Goal: Task Accomplishment & Management: Use online tool/utility

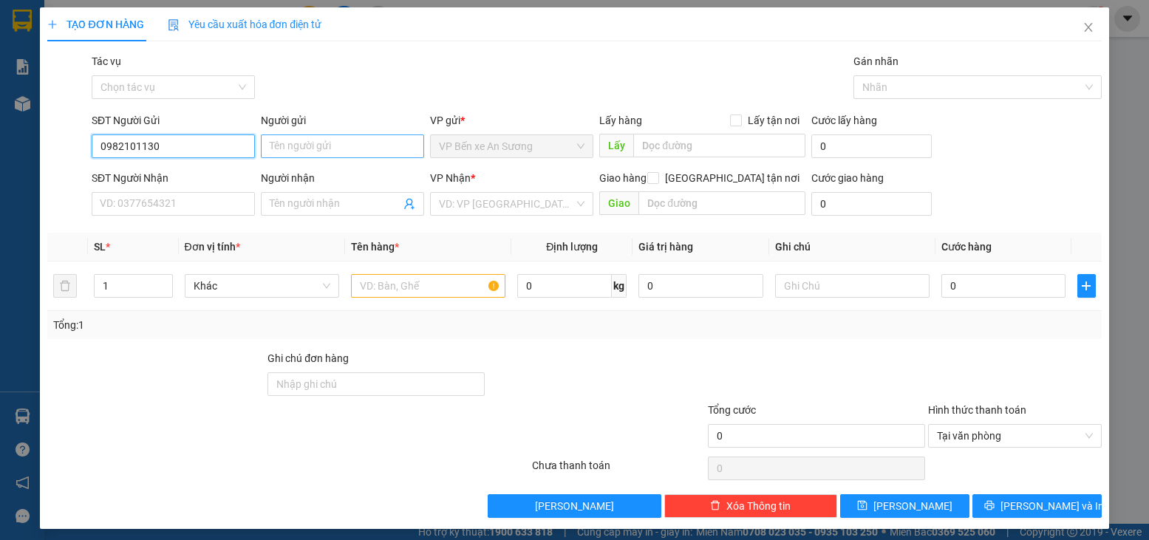
type input "0982101130"
click at [348, 151] on input "Người gửi" at bounding box center [342, 146] width 163 height 24
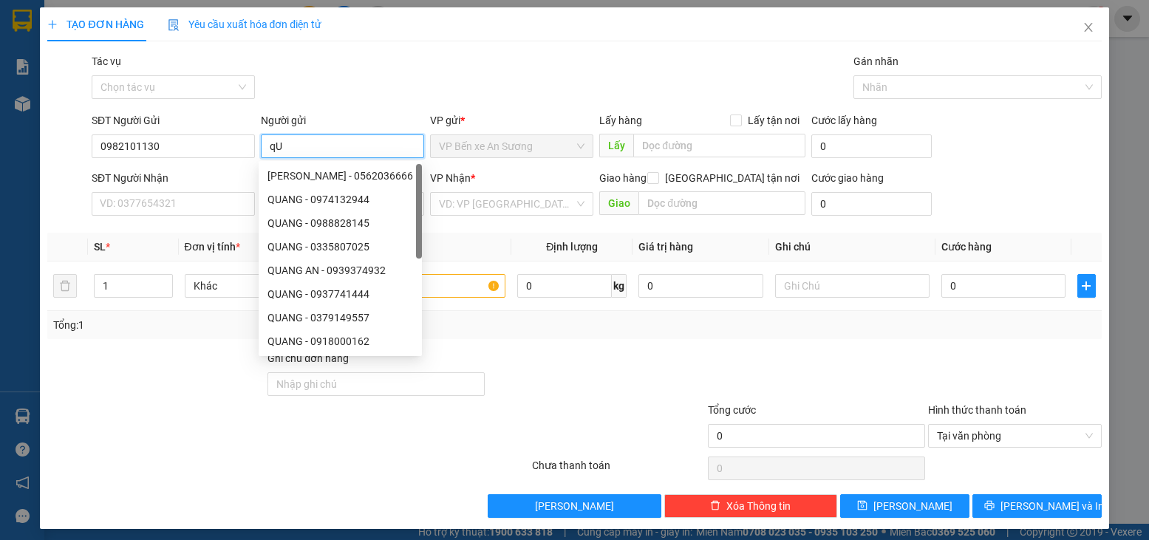
type input "q"
type input "QUANG"
click at [131, 202] on input "SĐT Người Nhận" at bounding box center [173, 204] width 163 height 24
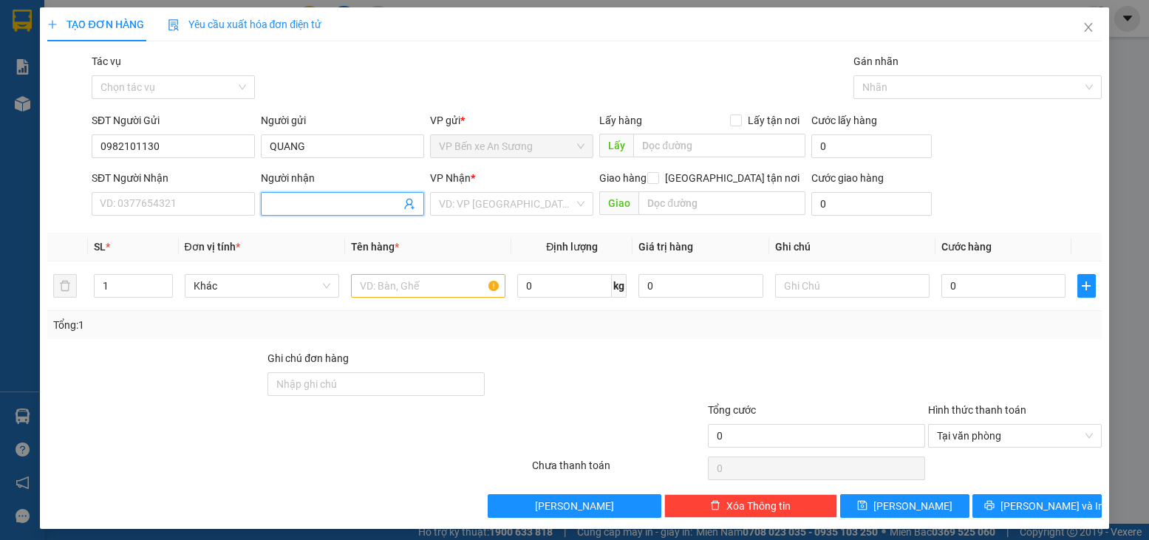
click at [316, 209] on input "Người nhận" at bounding box center [335, 204] width 131 height 16
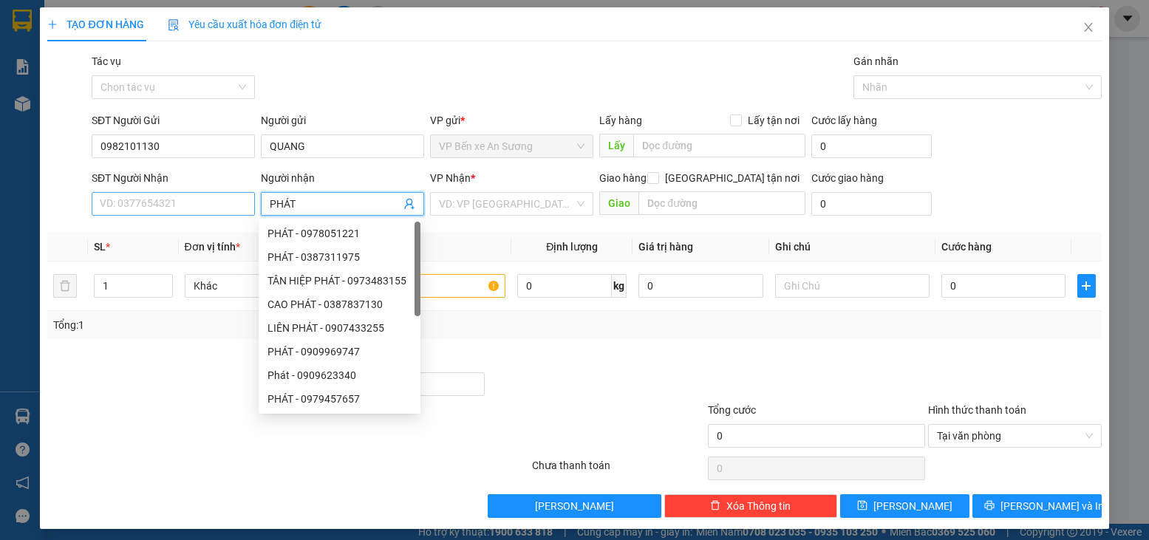
type input "PHÁT"
click at [149, 207] on input "SĐT Người Nhận" at bounding box center [173, 204] width 163 height 24
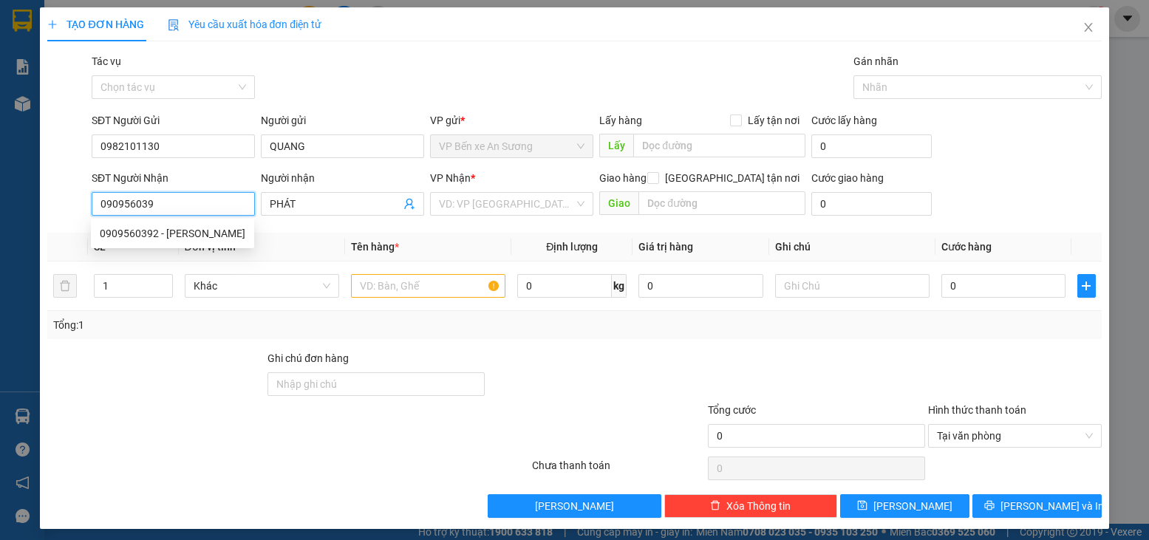
type input "0909560392"
click at [134, 231] on div "0909560392 - [PERSON_NAME]" at bounding box center [173, 233] width 146 height 16
type input "[PERSON_NAME]"
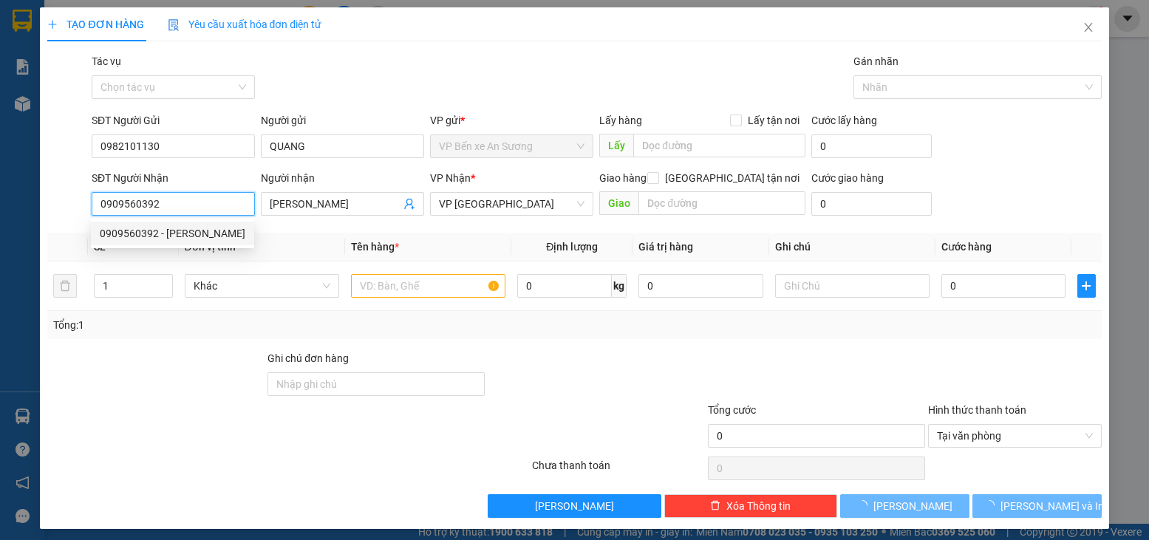
type input "30.000"
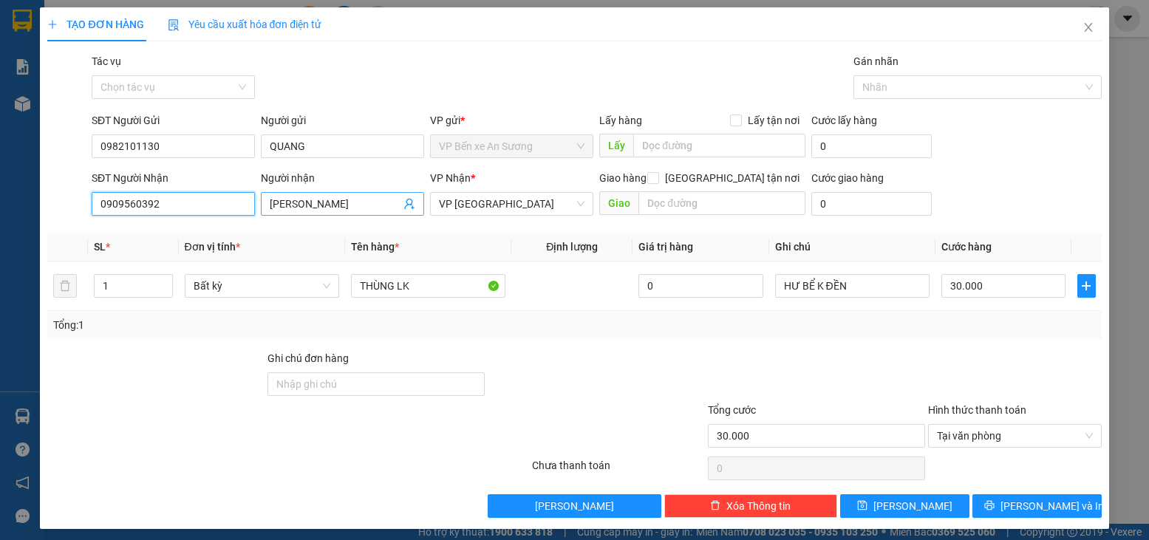
type input "0909560392"
drag, startPoint x: 343, startPoint y: 207, endPoint x: 122, endPoint y: 206, distance: 220.9
click at [122, 206] on div "SĐT Người Nhận 0909560392 Người nhận VĂN [PERSON_NAME] VP Nhận * VP Phước Đông …" at bounding box center [597, 196] width 1016 height 52
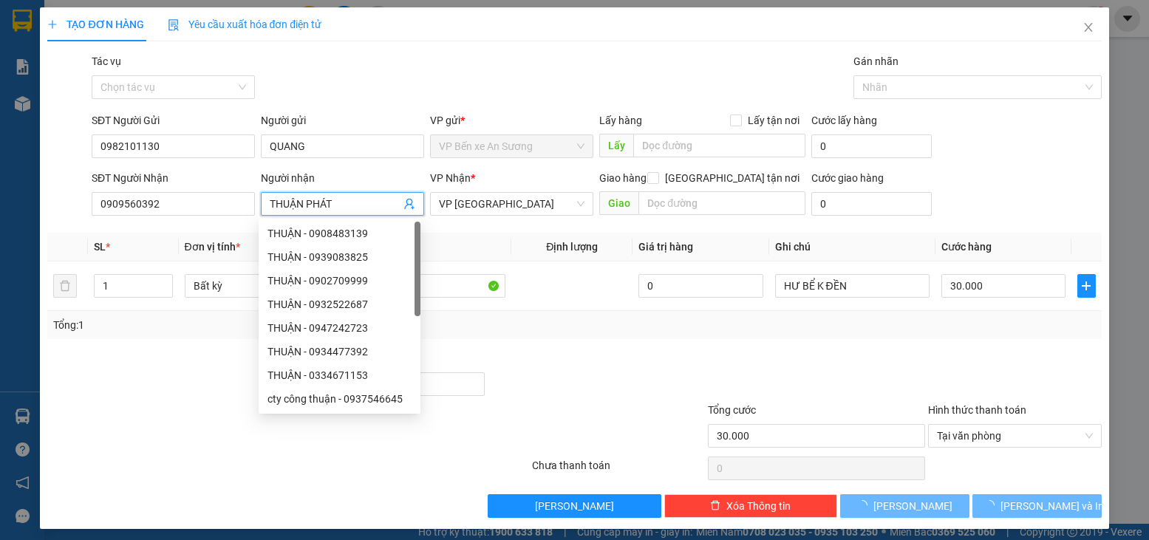
type input "THUẬN PHÁT"
click at [511, 350] on div at bounding box center [596, 376] width 220 height 52
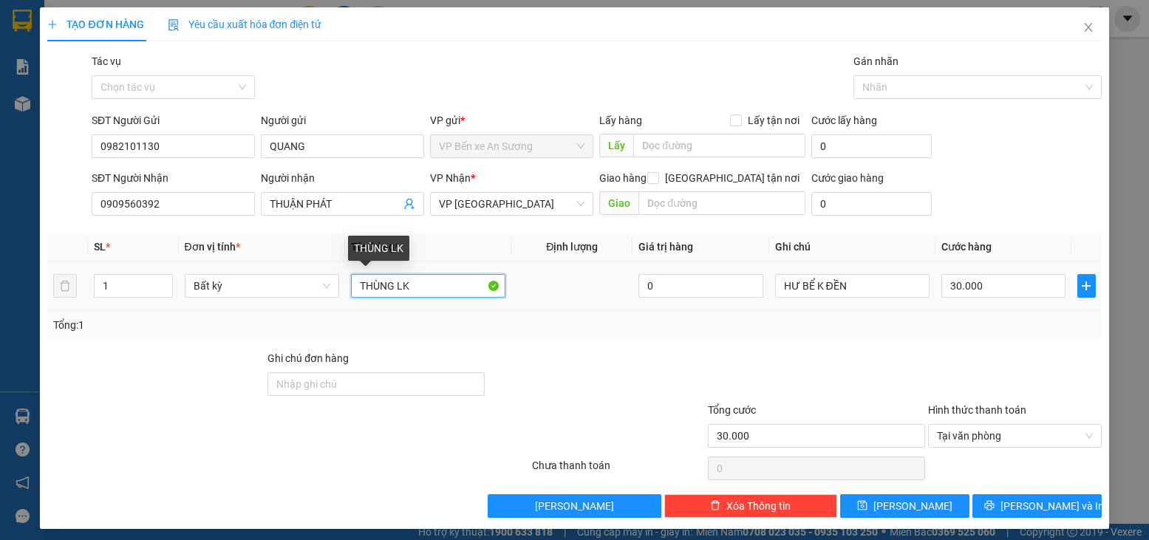
click at [418, 282] on input "THÙNG LK" at bounding box center [428, 286] width 154 height 24
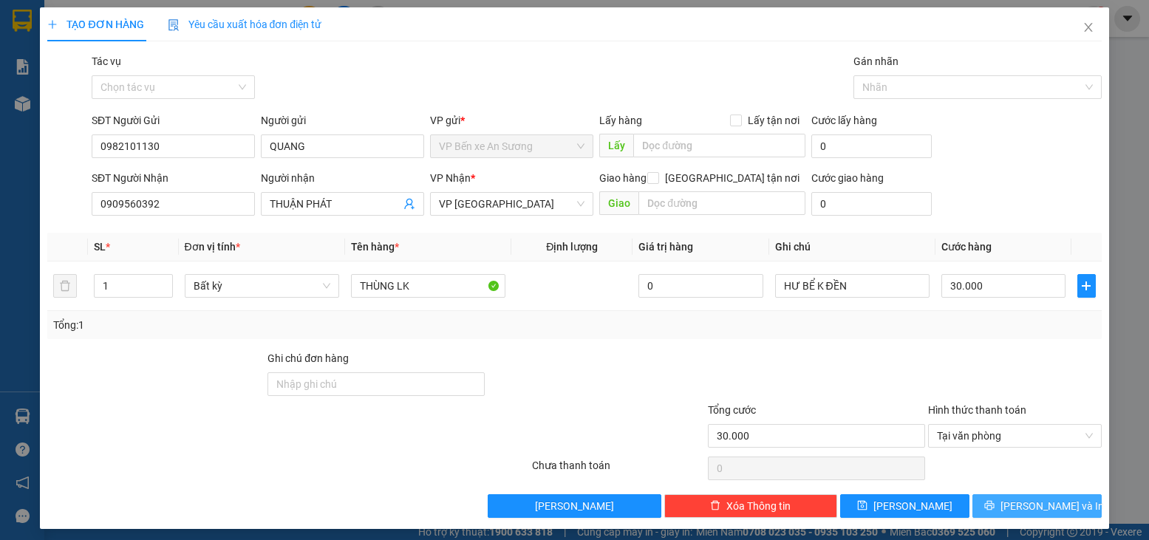
click at [1051, 505] on span "[PERSON_NAME] và In" at bounding box center [1051, 506] width 103 height 16
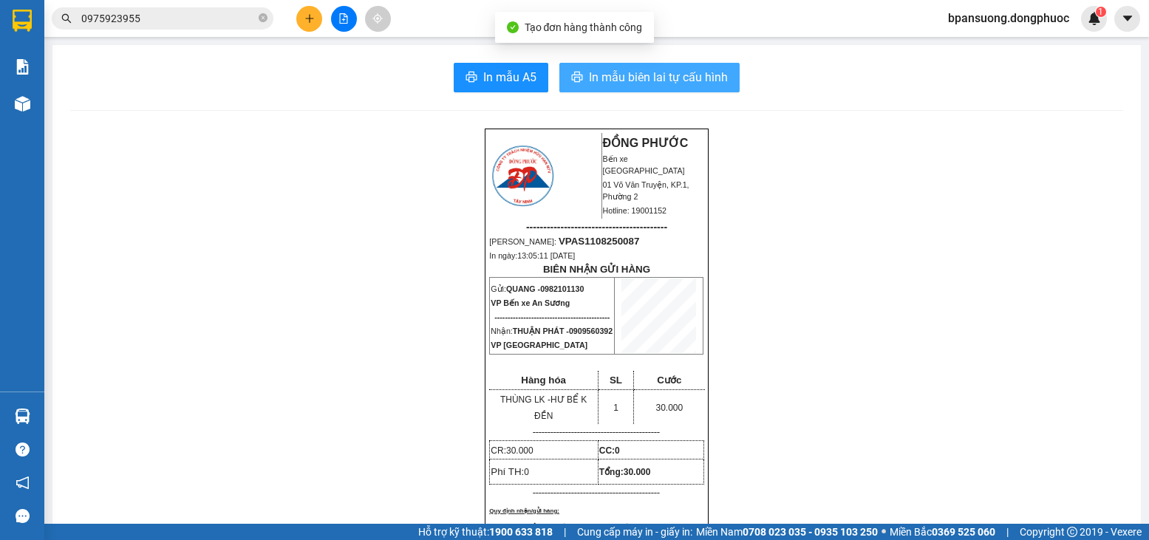
click at [654, 72] on span "In mẫu biên lai tự cấu hình" at bounding box center [658, 77] width 139 height 18
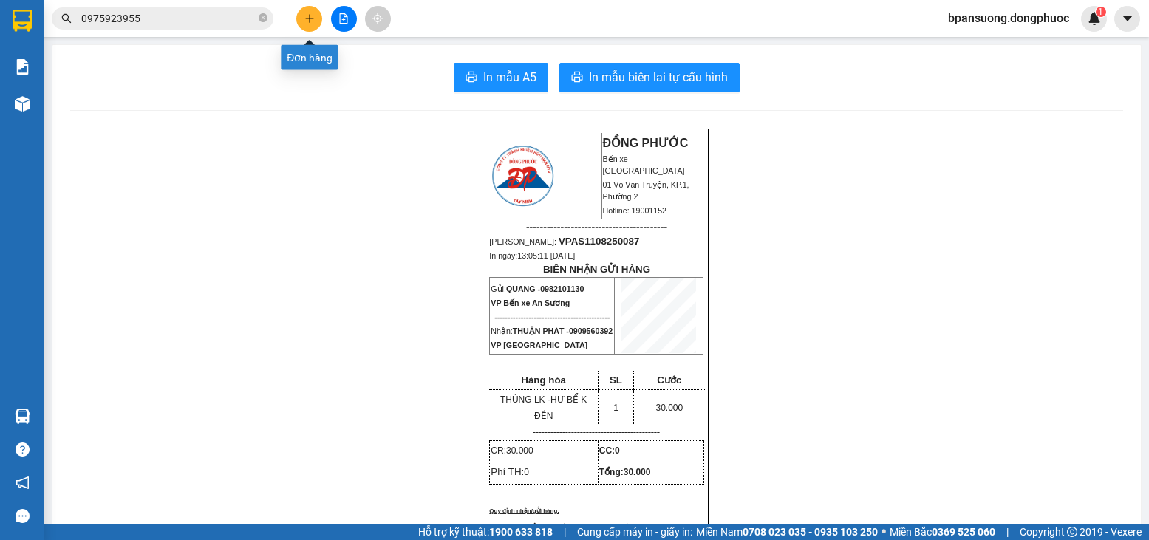
click at [312, 8] on button at bounding box center [309, 19] width 26 height 26
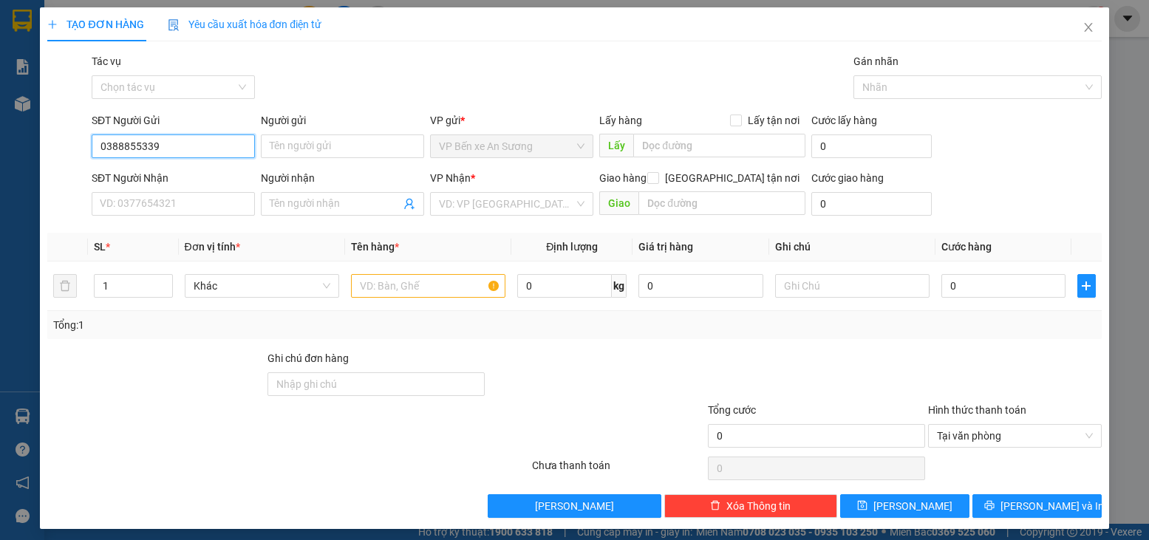
type input "0388855339"
click at [305, 133] on div "Người gửi" at bounding box center [342, 123] width 163 height 22
click at [304, 144] on input "Người gửi" at bounding box center [342, 146] width 163 height 24
type input "t"
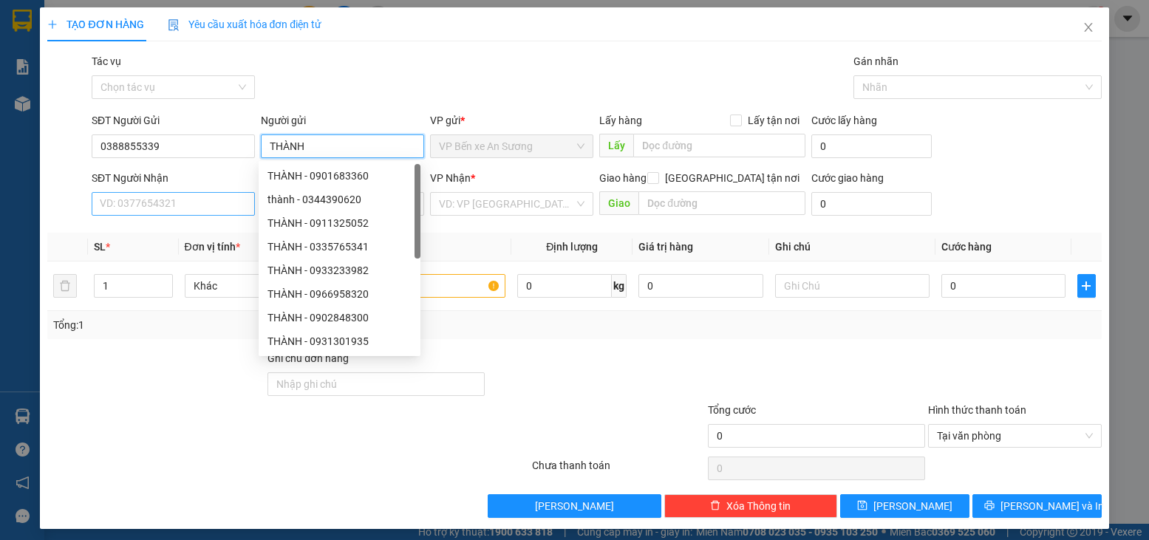
type input "THÀNH"
click at [110, 194] on input "SĐT Người Nhận" at bounding box center [173, 204] width 163 height 24
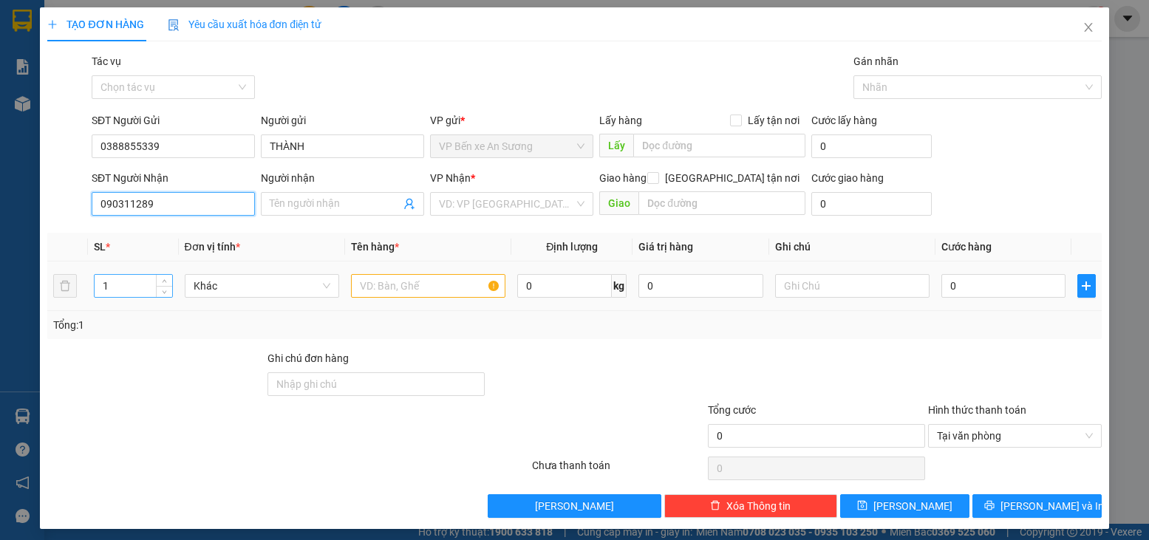
type input "0903112899"
click at [173, 225] on div "0903112899 - CÚC" at bounding box center [172, 234] width 162 height 24
type input "CÚC"
type input "80.000"
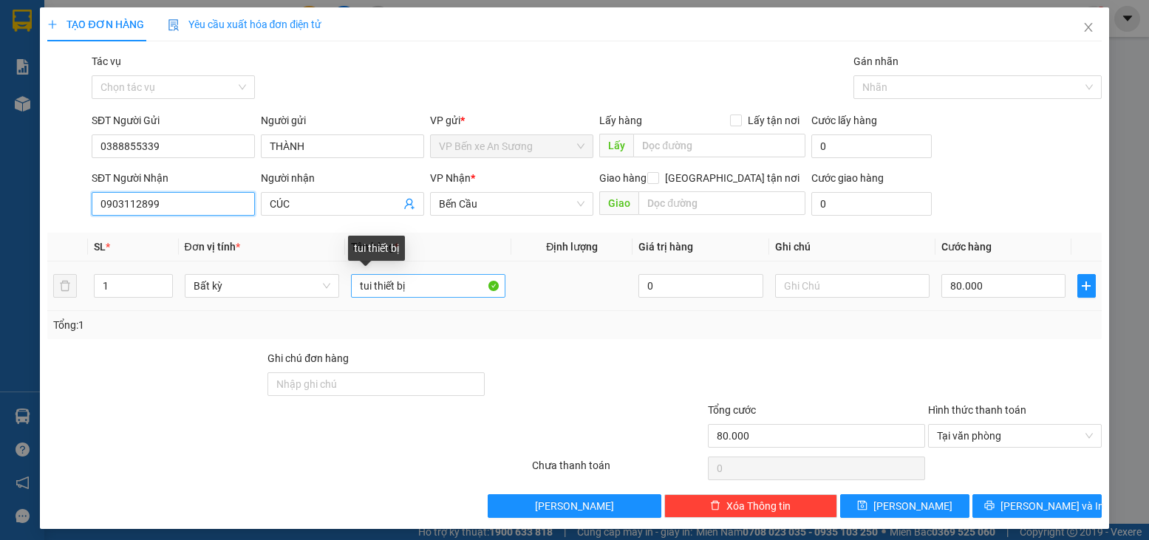
type input "0903112899"
drag, startPoint x: 369, startPoint y: 288, endPoint x: 273, endPoint y: 282, distance: 96.2
click at [273, 282] on tr "1 Bất kỳ tui thiết bị 0 80.000" at bounding box center [574, 287] width 1054 height 50
type input "HS"
type input "0"
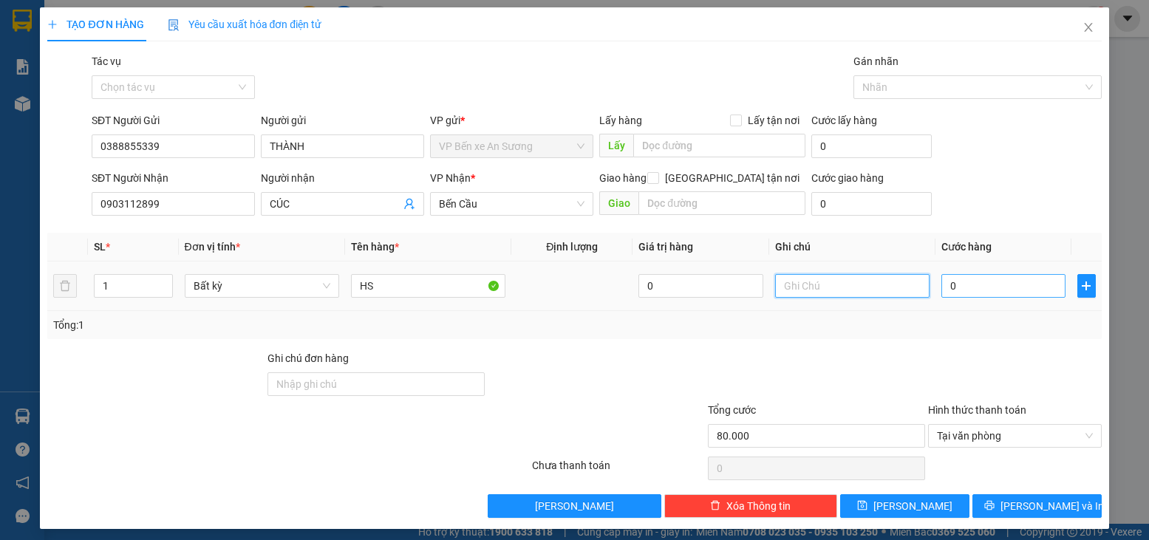
type input "0"
type input "80.000"
click at [989, 290] on input "0" at bounding box center [1003, 286] width 124 height 24
type input "2"
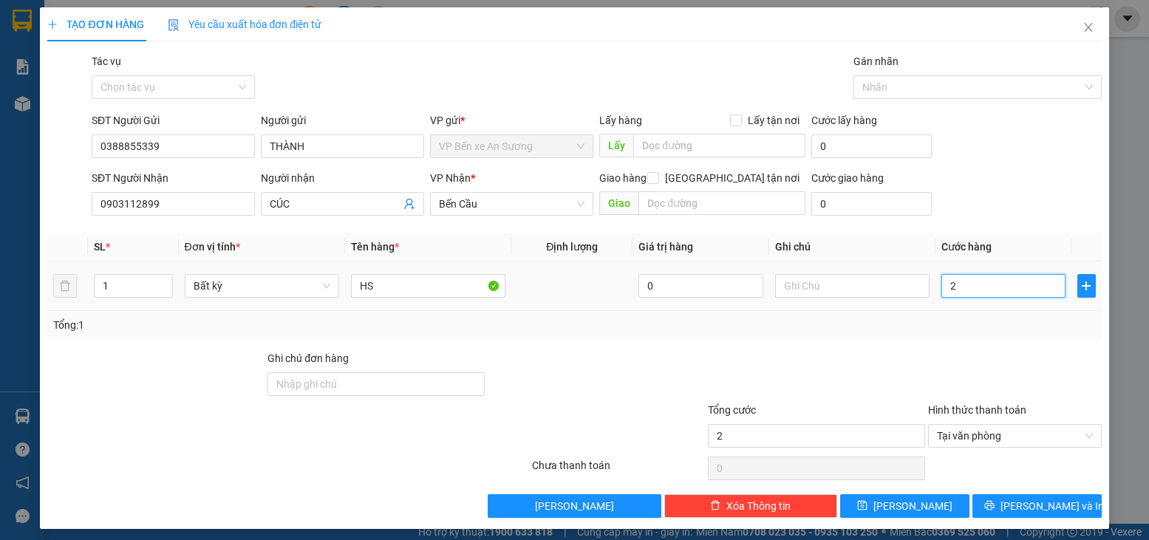
type input "25"
type input "25.000"
click at [944, 348] on div "Transit Pickup Surcharge Ids Transit Deliver Surcharge Ids Transit Deliver Surc…" at bounding box center [574, 285] width 1054 height 465
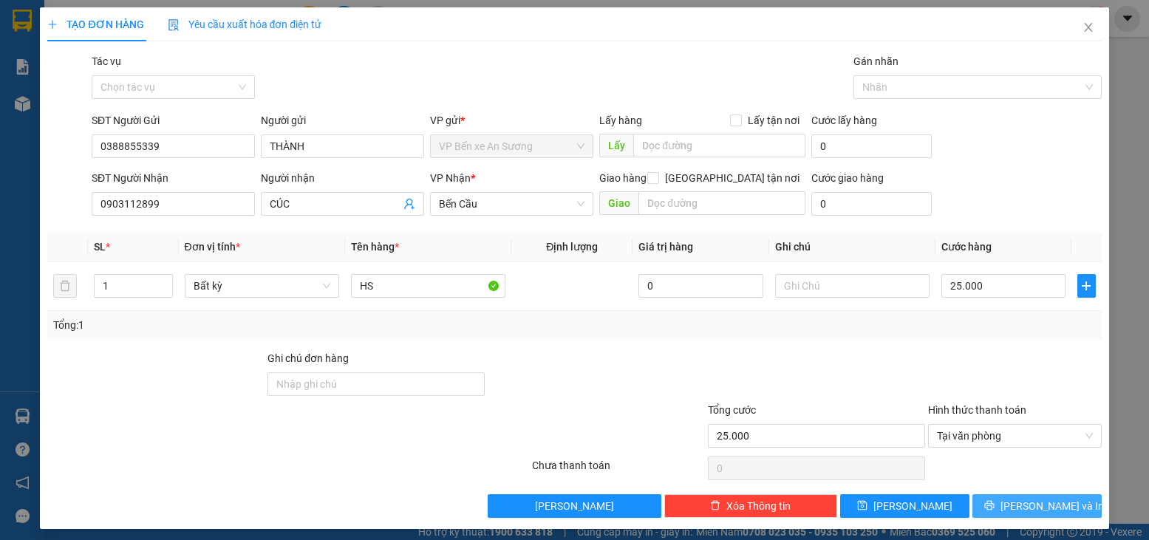
click at [1017, 511] on span "[PERSON_NAME] và In" at bounding box center [1051, 506] width 103 height 16
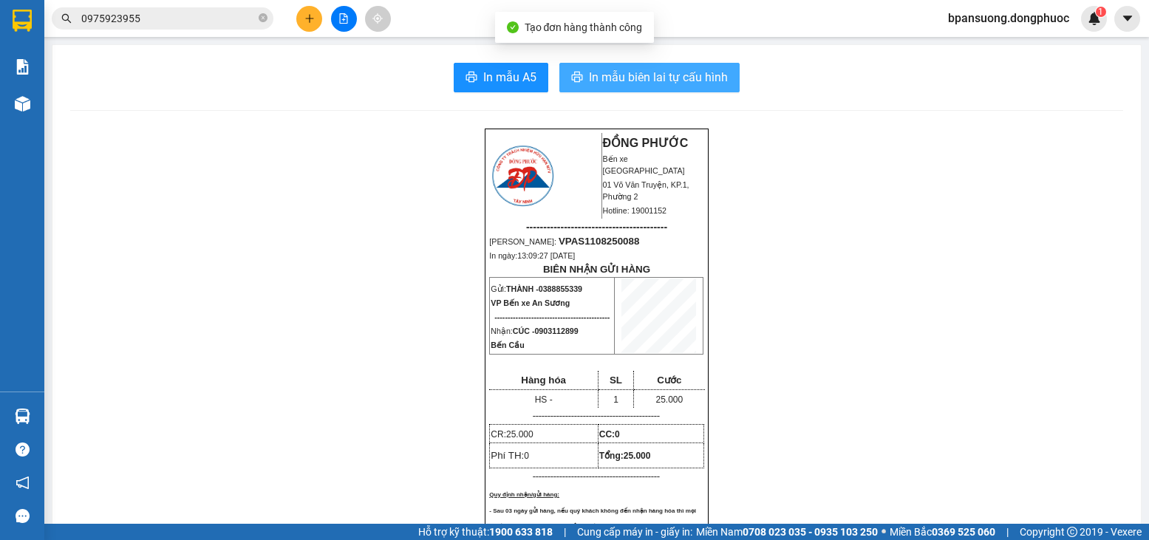
click at [700, 71] on span "In mẫu biên lai tự cấu hình" at bounding box center [658, 77] width 139 height 18
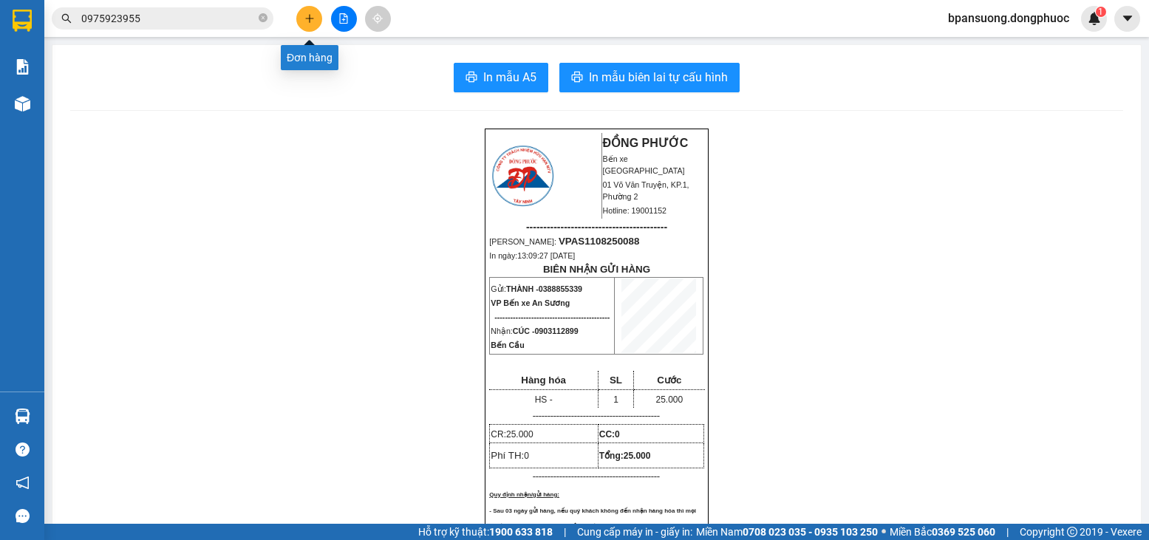
click at [307, 18] on icon "plus" at bounding box center [309, 18] width 10 height 10
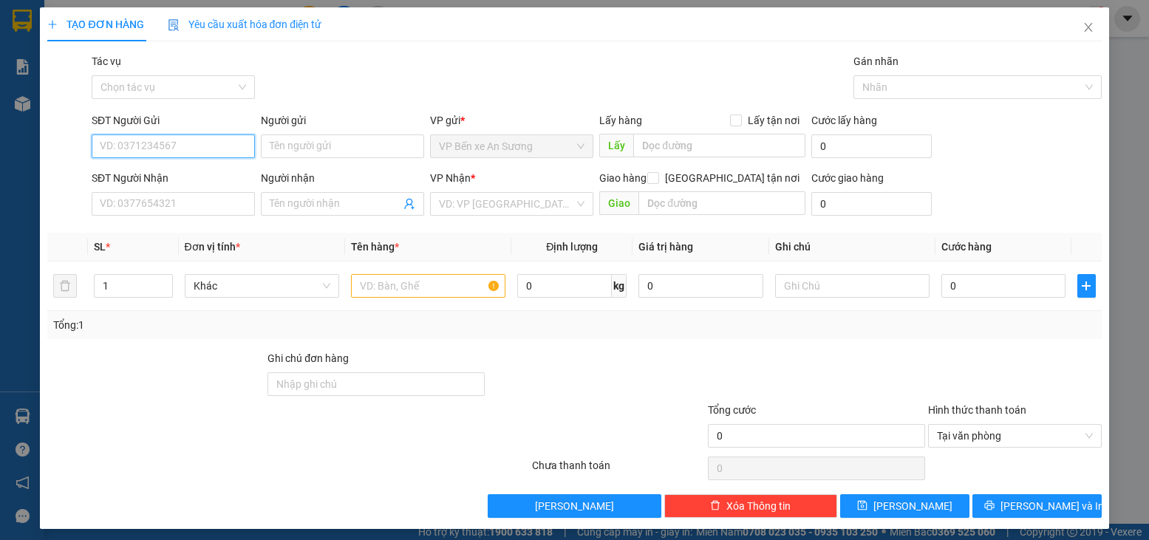
click at [234, 145] on input "SĐT Người Gửi" at bounding box center [173, 146] width 163 height 24
type input "0909101885"
click at [202, 171] on div "0909101885 - MBEE" at bounding box center [172, 176] width 144 height 16
type input "MBEE"
type input "0938956733"
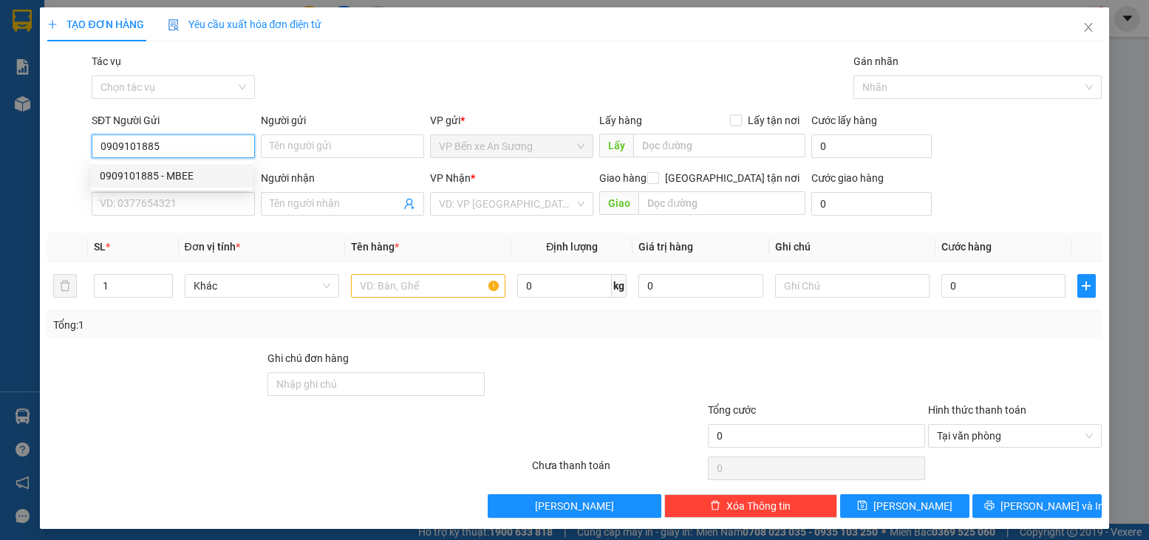
type input "DUY"
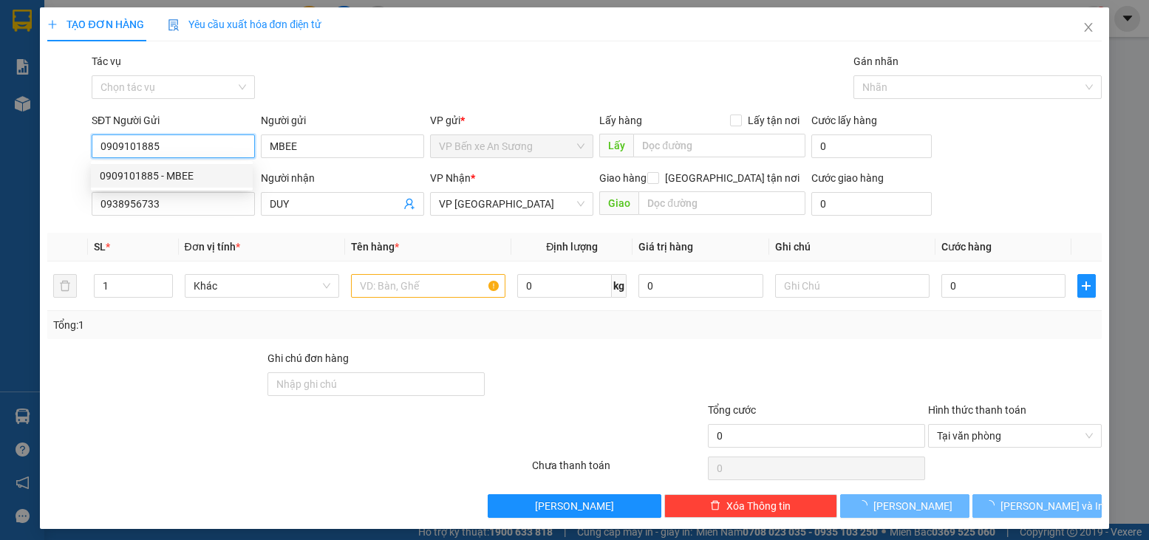
type input "60.000"
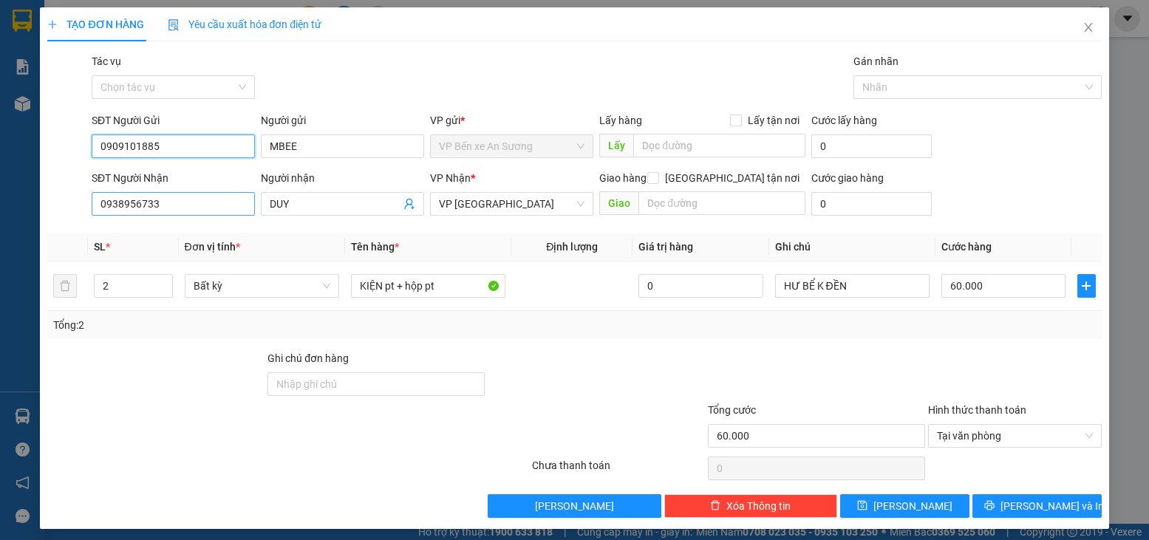
type input "0909101885"
drag, startPoint x: 164, startPoint y: 203, endPoint x: 53, endPoint y: 194, distance: 111.2
click at [53, 194] on div "SĐT Người Nhận 0938956733 0938956733 Người nhận DUY VP Nhận * VP [GEOGRAPHIC_DA…" at bounding box center [574, 196] width 1057 height 52
type input "0919584785"
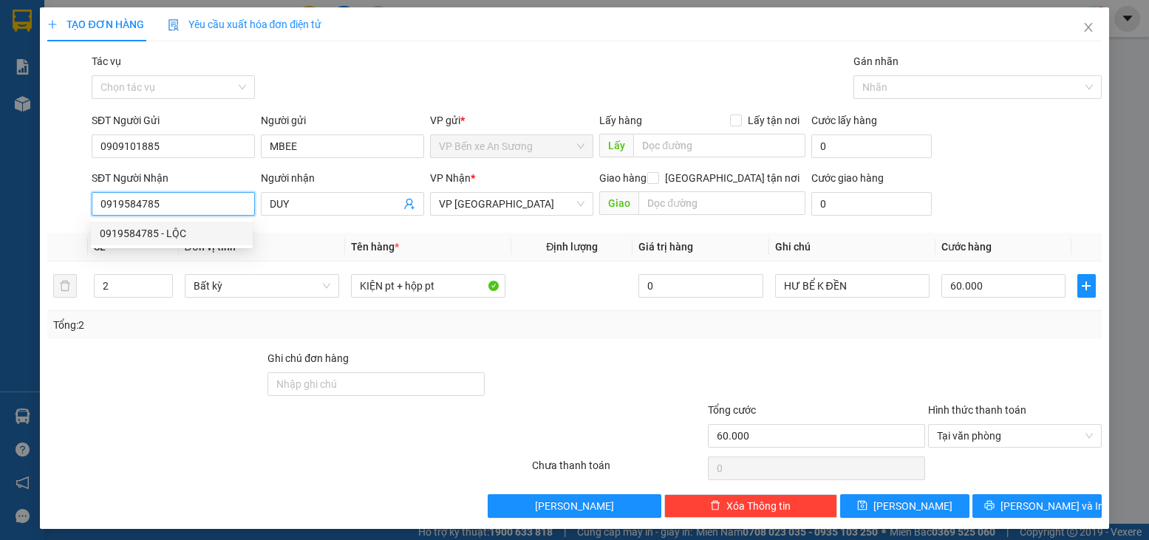
click at [211, 245] on div "0919584785 - LỘC" at bounding box center [172, 234] width 162 height 24
type input "LỘC"
type input "35.000"
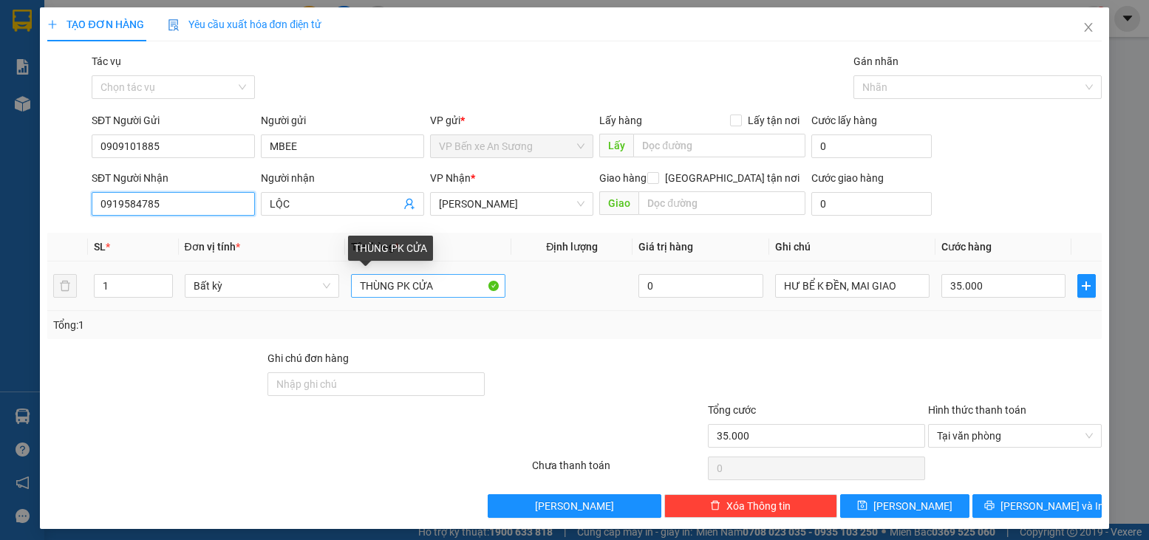
type input "0919584785"
drag, startPoint x: 436, startPoint y: 287, endPoint x: 318, endPoint y: 277, distance: 117.9
click at [318, 277] on tr "1 Bất kỳ THÙNG PK CỬA 0 HƯ BỂ K ĐỀN, MAI GIAO 35.000" at bounding box center [574, 287] width 1054 height 50
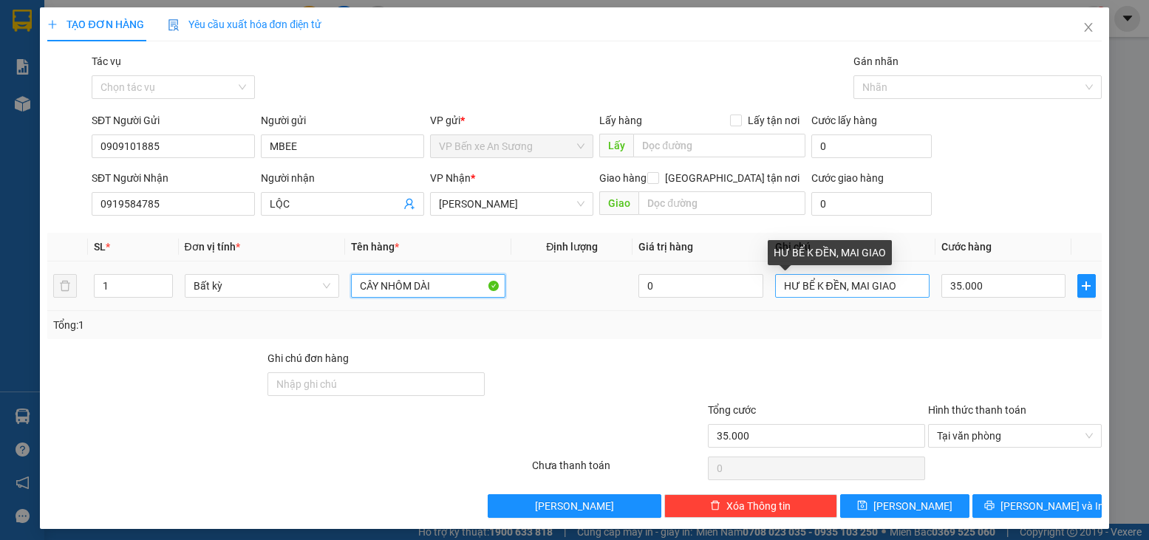
type input "CÂY NHÔM DÀI"
drag, startPoint x: 893, startPoint y: 287, endPoint x: 698, endPoint y: 290, distance: 194.3
click at [698, 290] on tr "1 Bất kỳ CÂY NHÔM DÀI 0 HƯ BỂ K ĐỀN, MAI GIAO 35.000" at bounding box center [574, 287] width 1054 height 50
click at [895, 293] on input "HƯ BỂ K ĐỀN, MAI GIAO" at bounding box center [852, 286] width 154 height 24
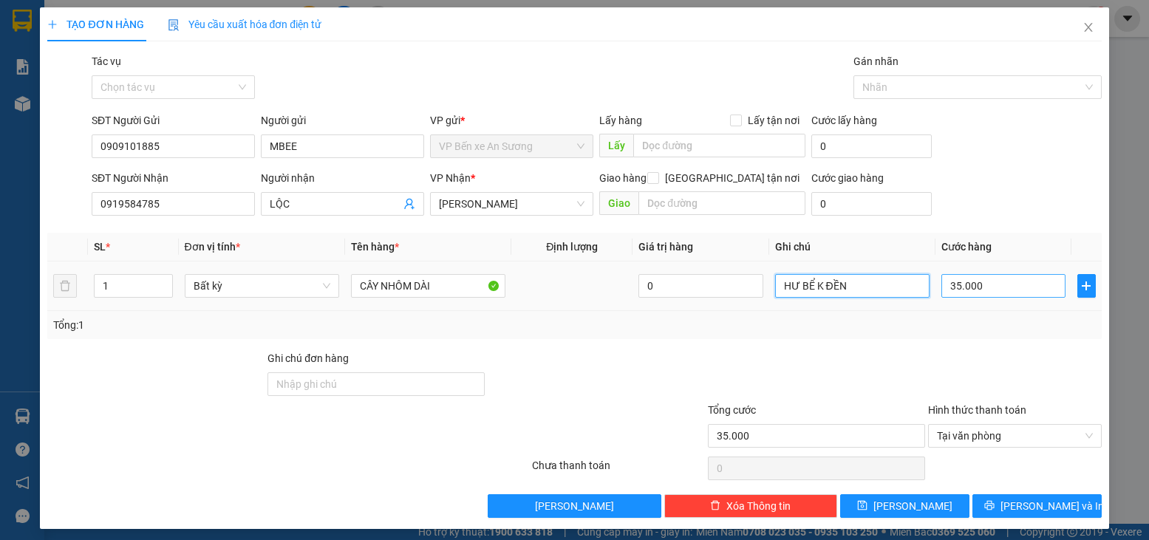
type input "HƯ BỂ K ĐỀN"
click at [986, 284] on input "35.000" at bounding box center [1003, 286] width 124 height 24
type input "5"
type input "50"
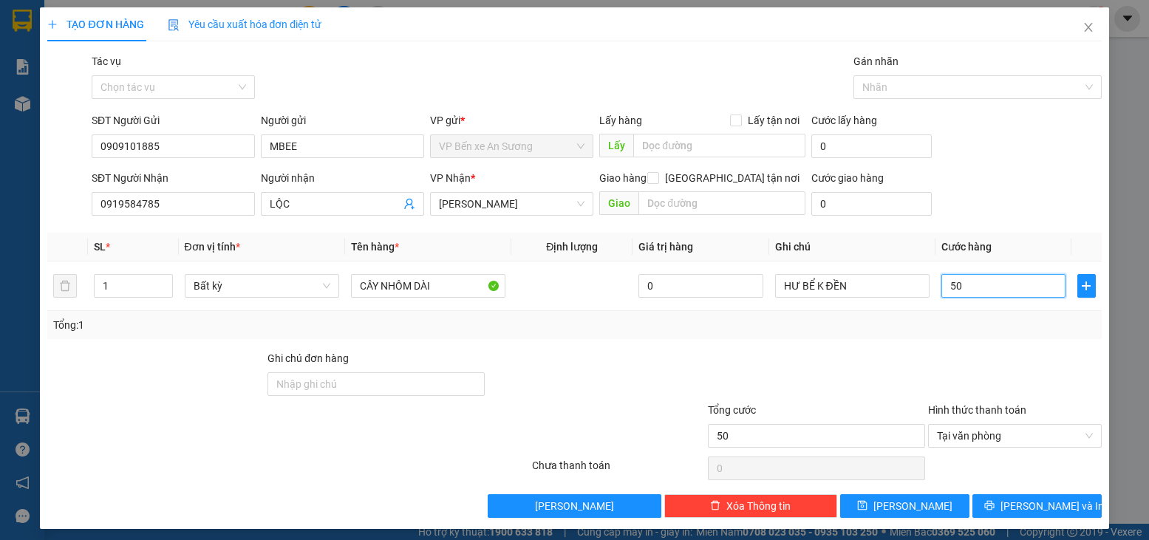
type input "50"
type input "50.000"
click at [870, 363] on div at bounding box center [816, 376] width 220 height 52
click at [995, 503] on icon "printer" at bounding box center [989, 505] width 10 height 10
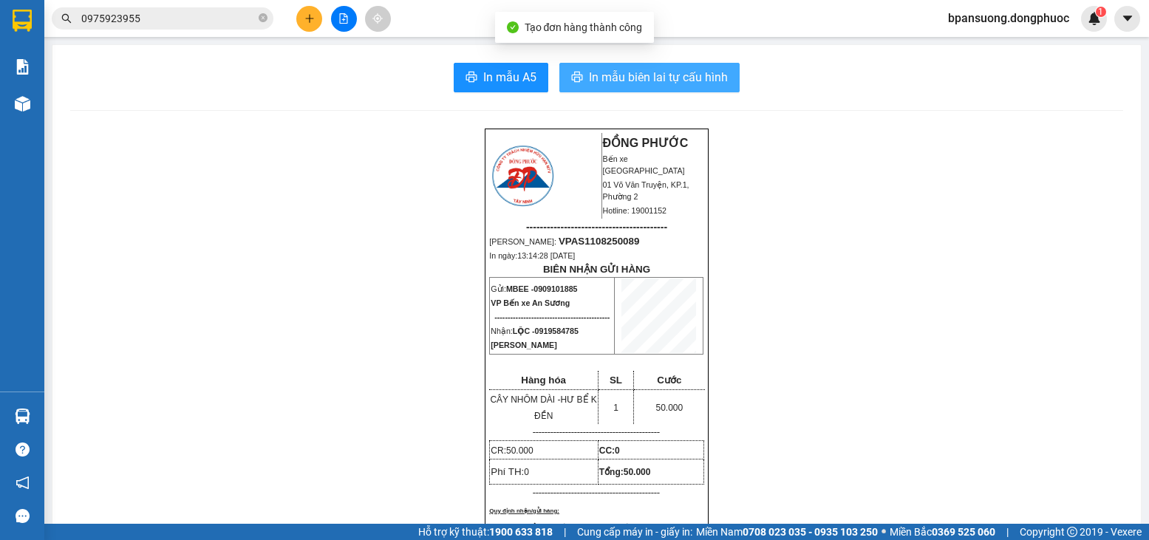
click at [693, 72] on span "In mẫu biên lai tự cấu hình" at bounding box center [658, 77] width 139 height 18
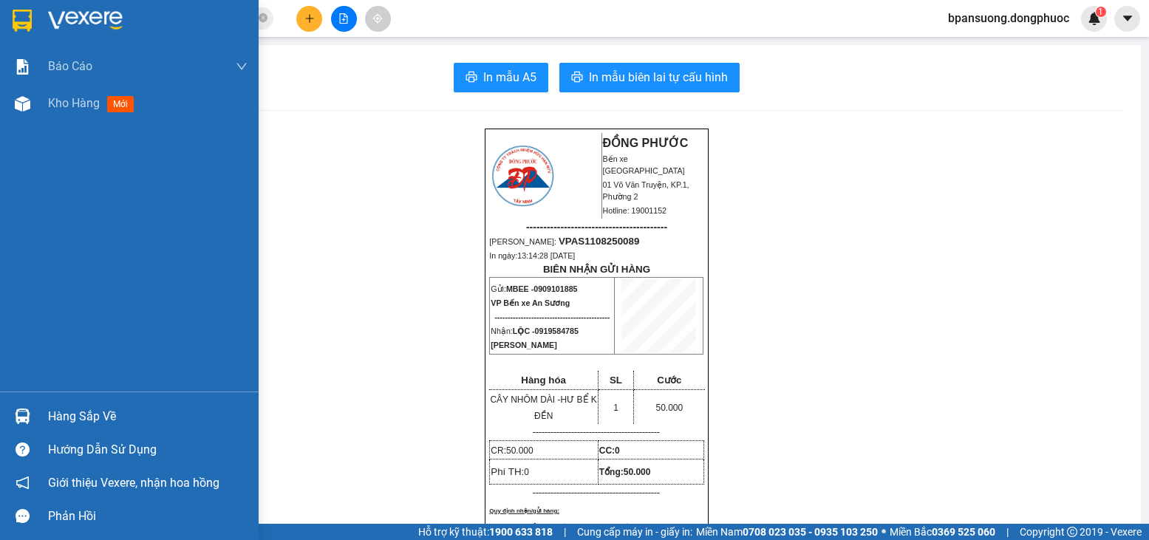
click at [18, 416] on img at bounding box center [23, 417] width 16 height 16
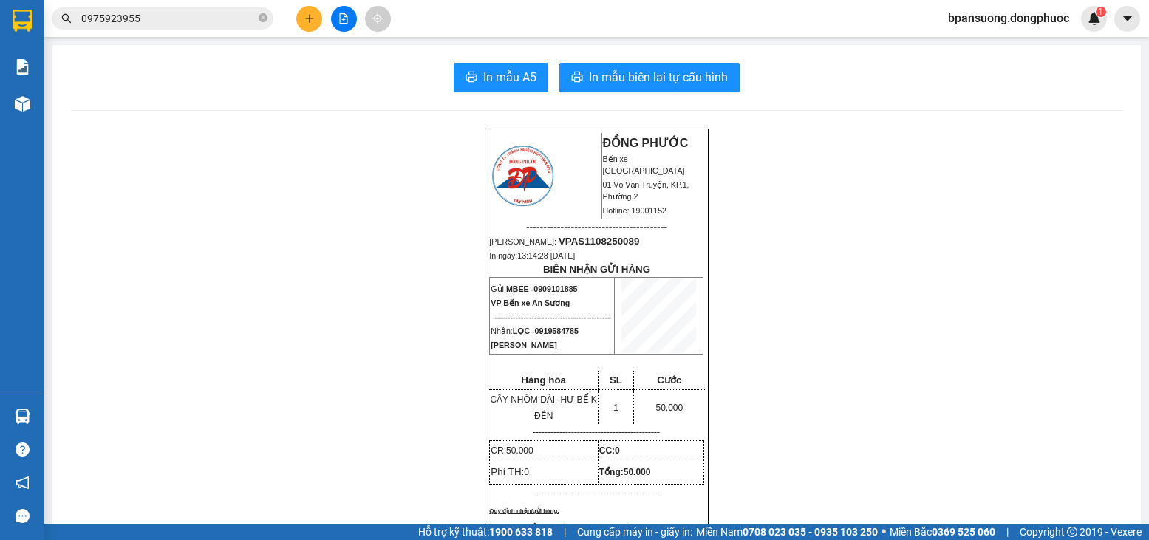
drag, startPoint x: 353, startPoint y: 68, endPoint x: 332, endPoint y: 60, distance: 22.2
click at [352, 68] on section "Kết quả tìm kiếm ( 202 ) Bộ lọc Mã ĐH Trạng thái Món hàng Tổng cước Chưa cước N…" at bounding box center [574, 270] width 1149 height 540
click at [316, 18] on button at bounding box center [309, 19] width 26 height 26
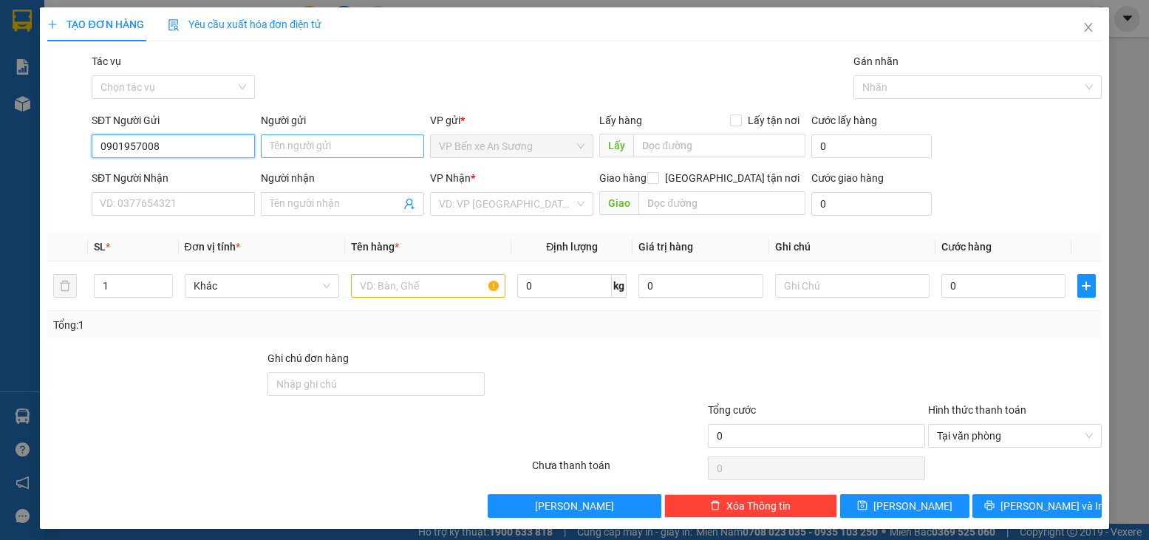
type input "0901957008"
click at [312, 137] on input "Người gửi" at bounding box center [342, 146] width 163 height 24
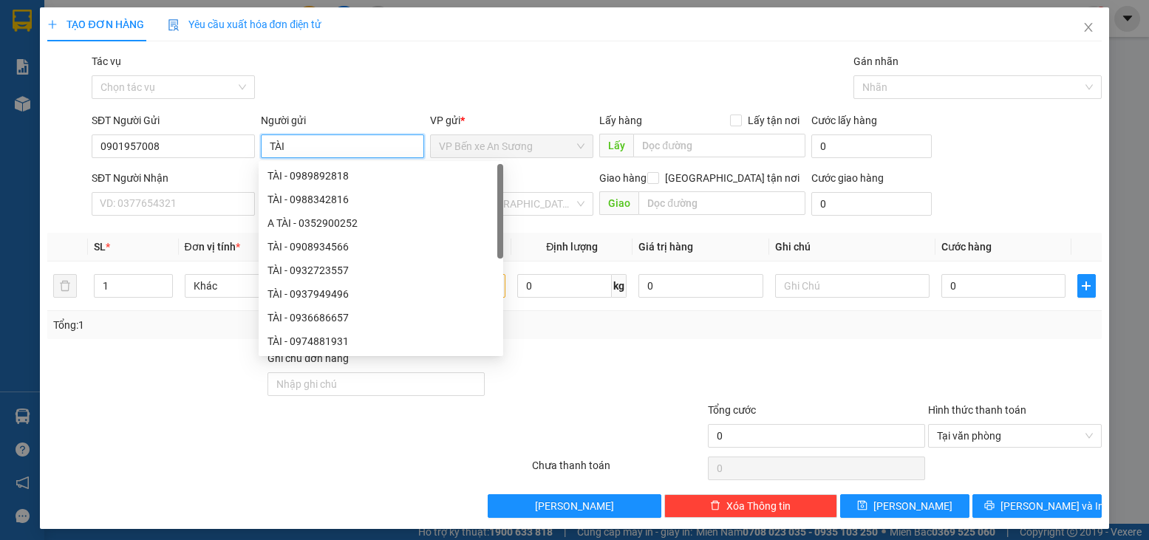
type input "TÀI"
click at [146, 188] on div "SĐT Người Nhận" at bounding box center [173, 181] width 163 height 22
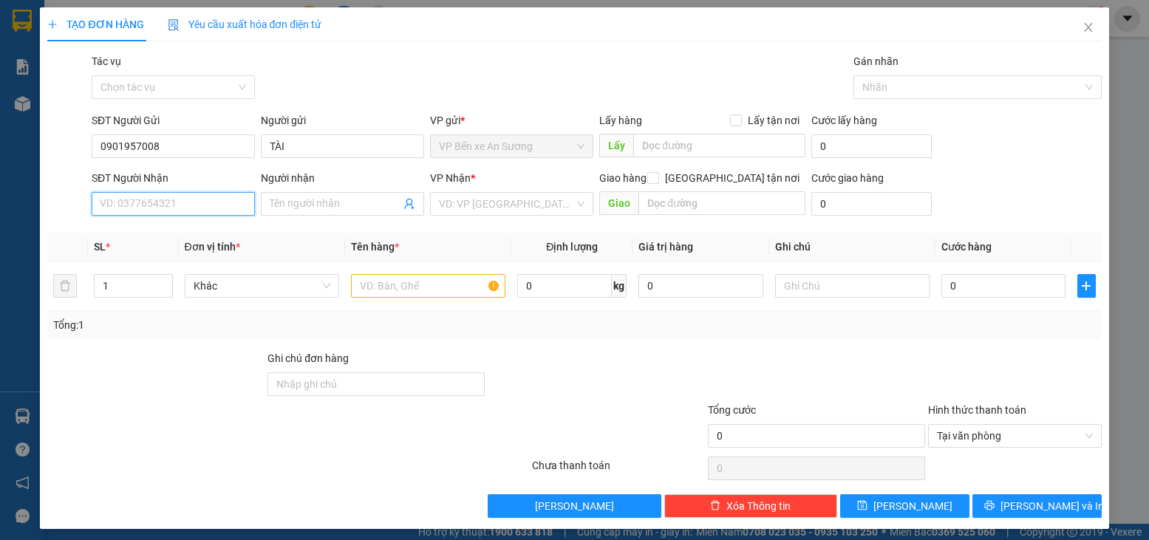
click at [148, 192] on input "SĐT Người Nhận" at bounding box center [173, 204] width 163 height 24
type input "0915676387"
click at [164, 233] on div "0915676387 - LINH" at bounding box center [172, 233] width 144 height 16
type input "LINH"
type input "30.000"
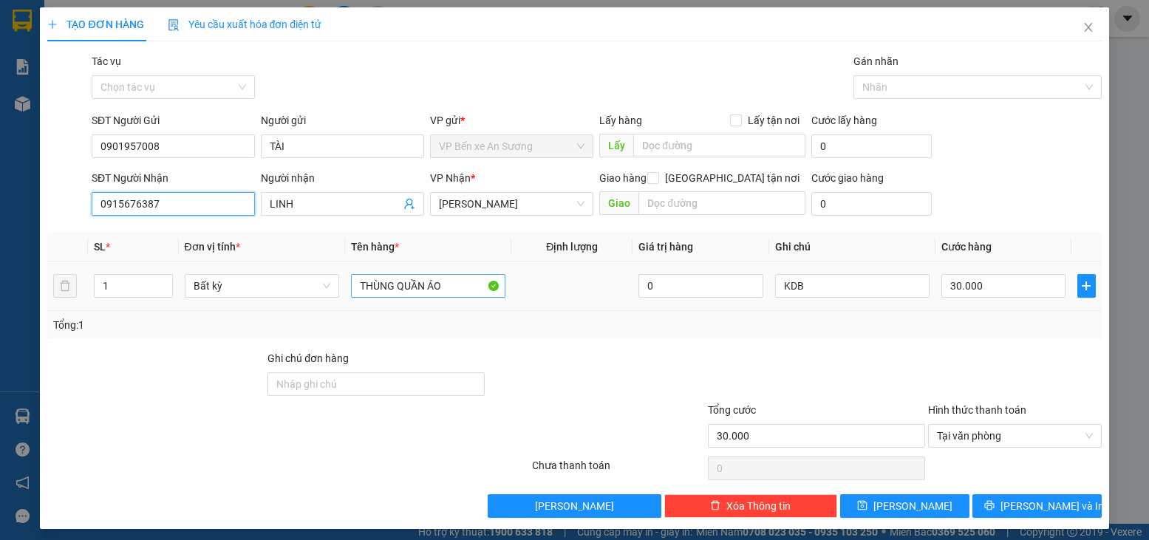
type input "0915676387"
click at [454, 290] on input "THÙNG QUẦN ÁO" at bounding box center [428, 286] width 154 height 24
type input "T"
type input "HỘP PK MÁY IN"
click at [1012, 334] on div "Tổng: 1" at bounding box center [574, 325] width 1054 height 28
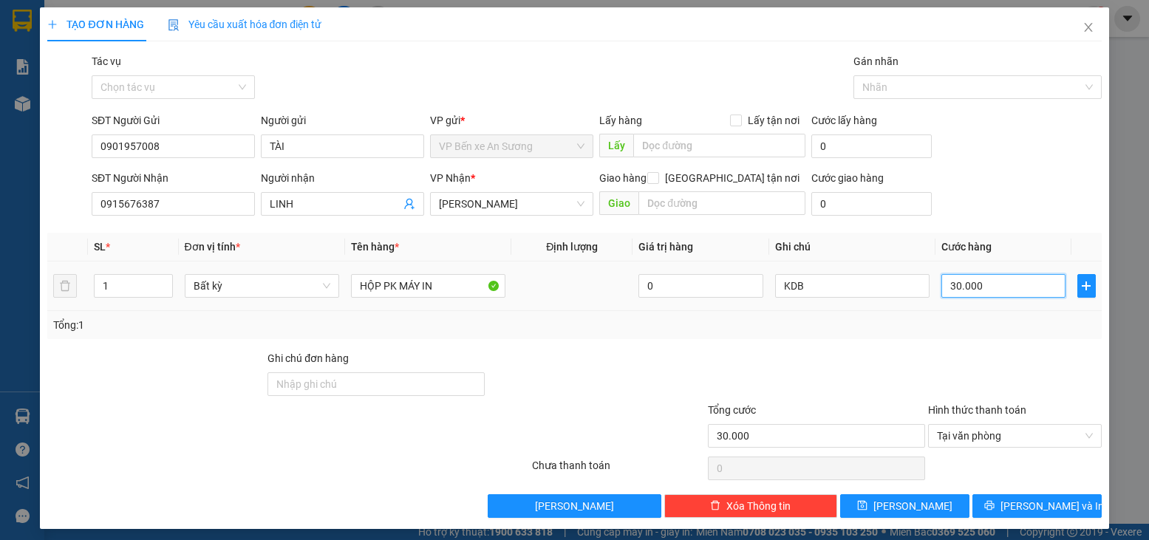
click at [1014, 276] on input "30.000" at bounding box center [1003, 286] width 124 height 24
type input "2"
type input "20"
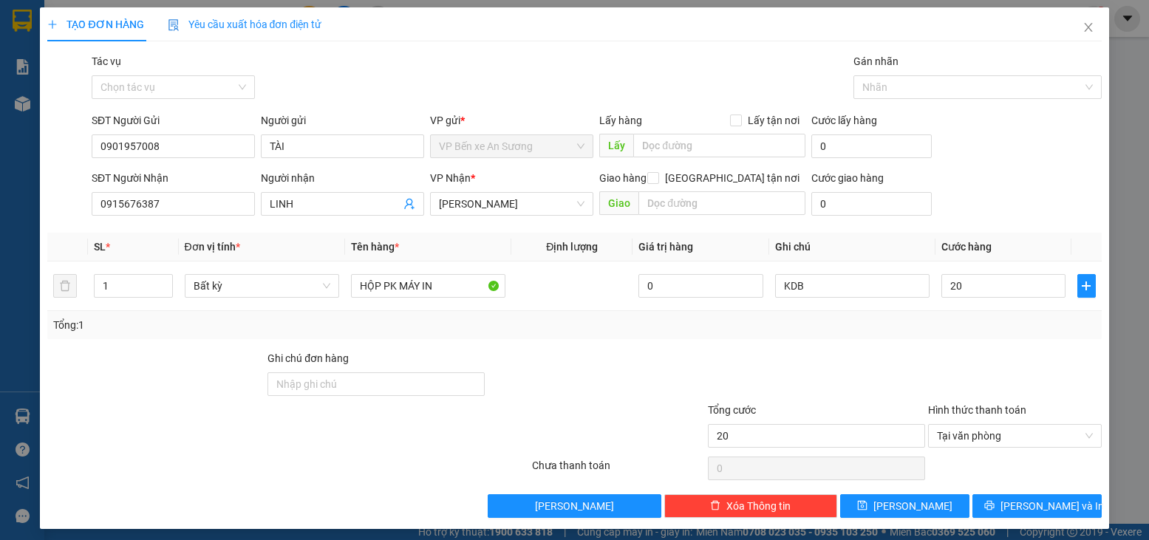
type input "20.000"
click at [963, 332] on div "Tổng: 1" at bounding box center [574, 325] width 1042 height 16
click at [1024, 509] on span "[PERSON_NAME] và In" at bounding box center [1051, 506] width 103 height 16
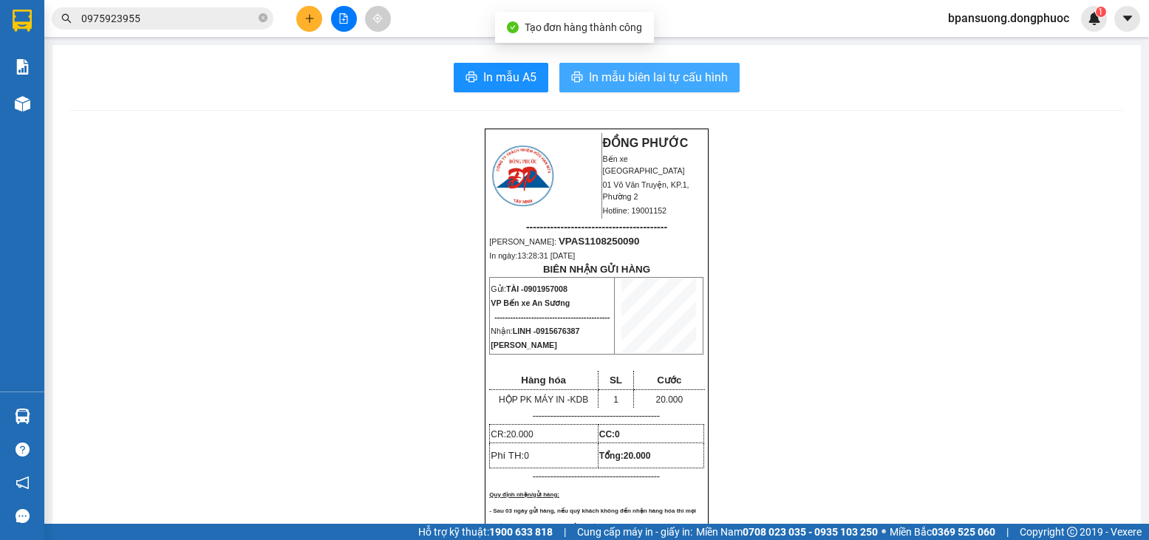
click at [677, 76] on span "In mẫu biên lai tự cấu hình" at bounding box center [658, 77] width 139 height 18
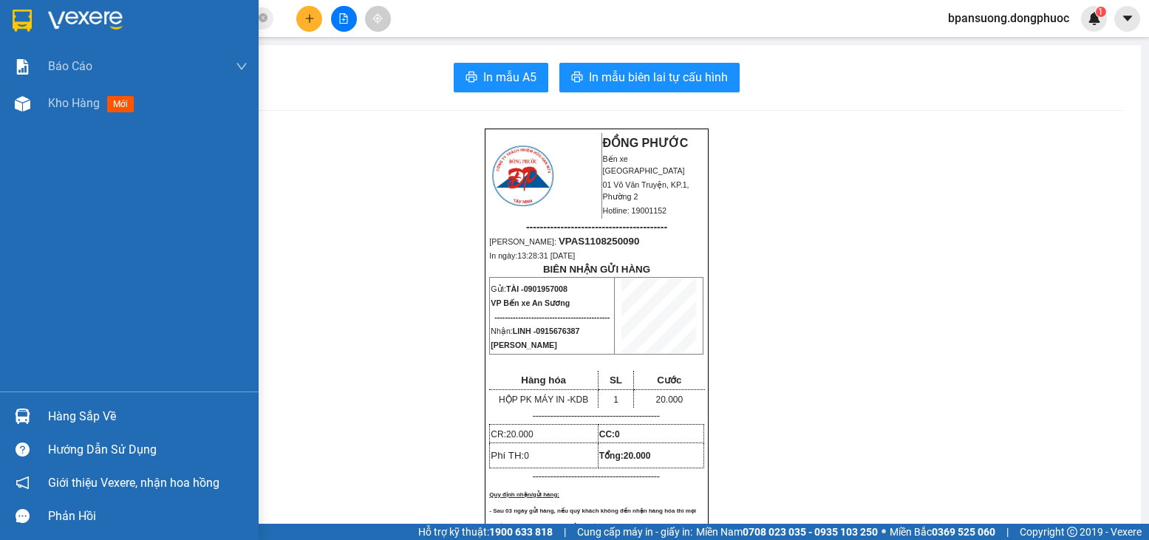
click at [61, 412] on div "Hàng sắp về" at bounding box center [147, 417] width 199 height 22
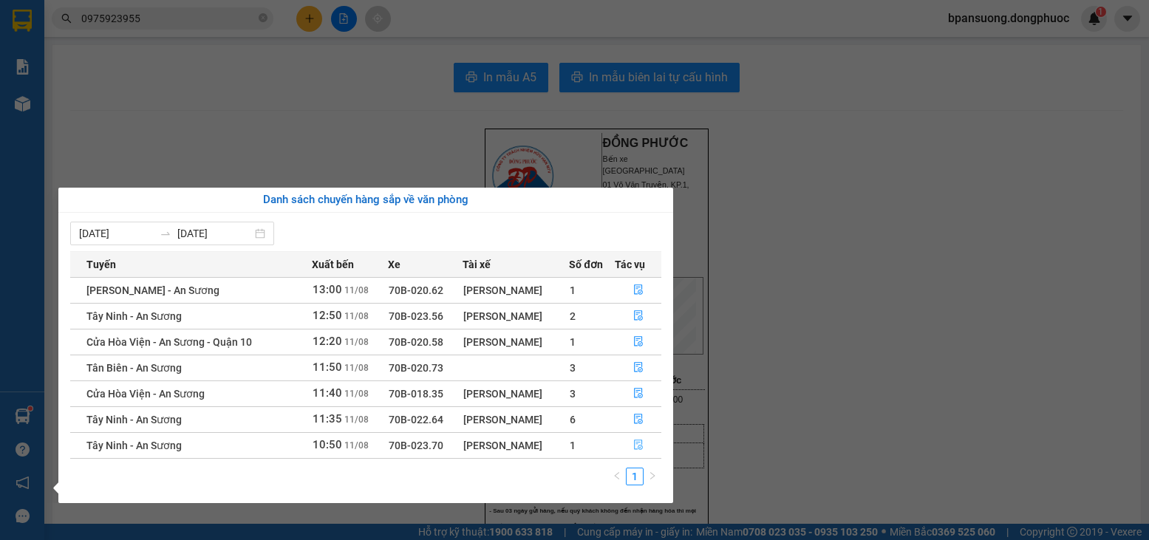
click at [632, 446] on button "button" at bounding box center [638, 446] width 46 height 24
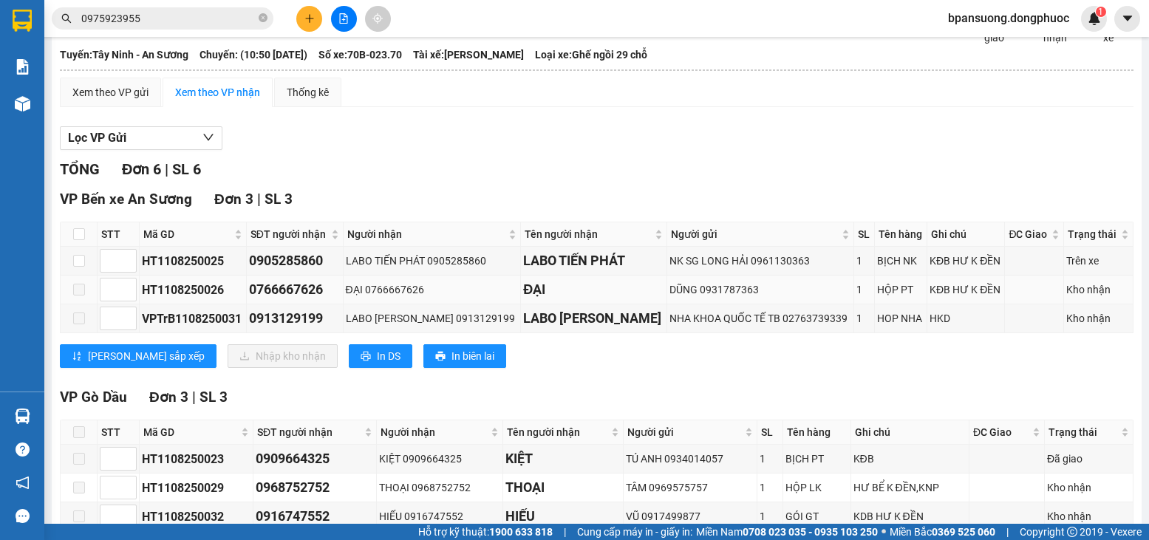
scroll to position [148, 0]
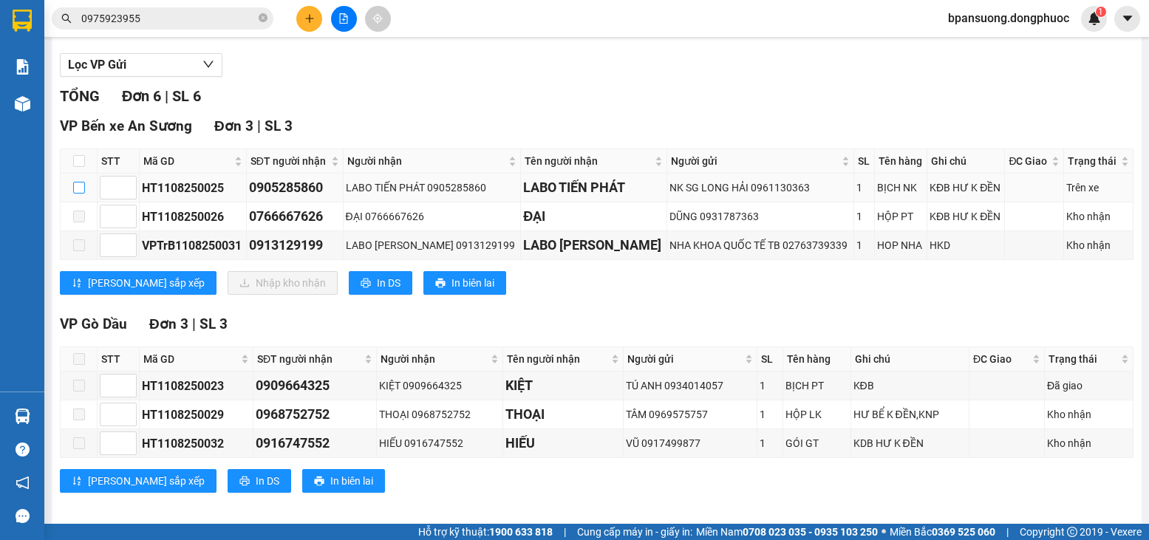
click at [81, 194] on input "checkbox" at bounding box center [79, 188] width 12 height 12
checkbox input "true"
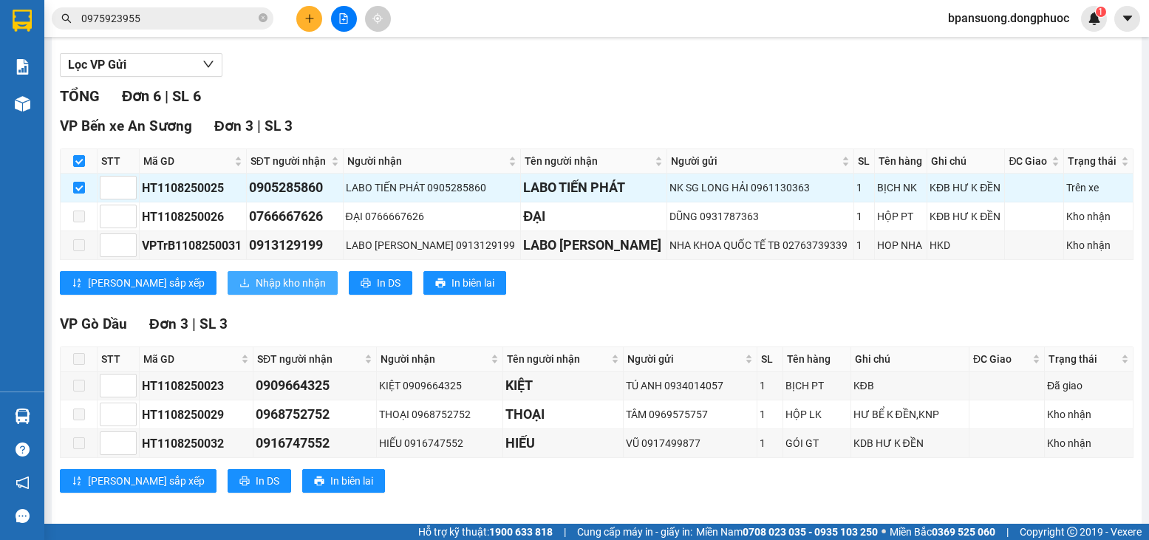
click at [256, 290] on span "Nhập kho nhận" at bounding box center [291, 283] width 70 height 16
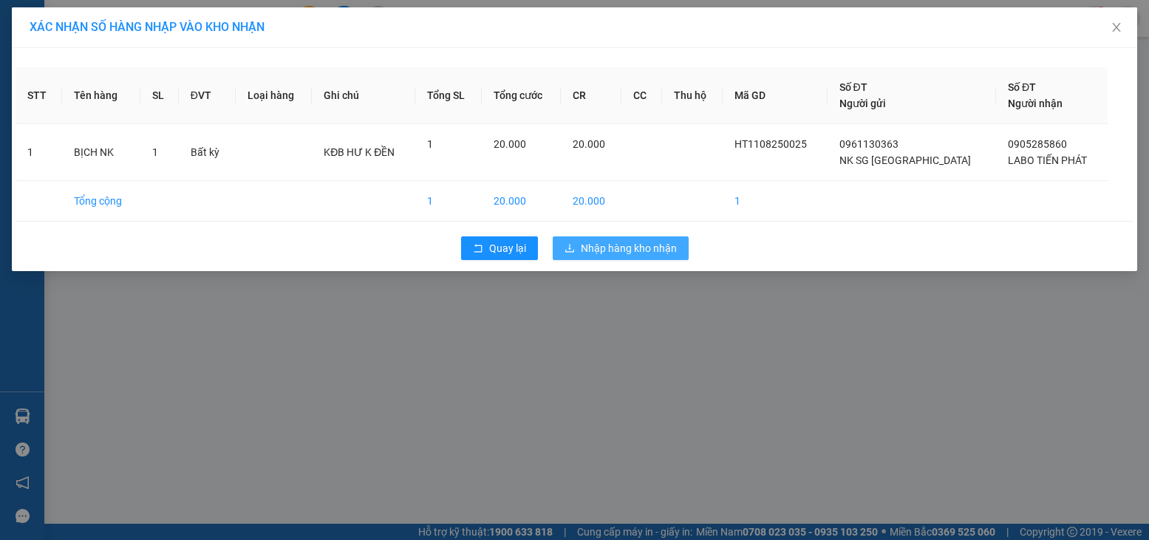
click at [625, 253] on span "Nhập hàng kho nhận" at bounding box center [629, 248] width 96 height 16
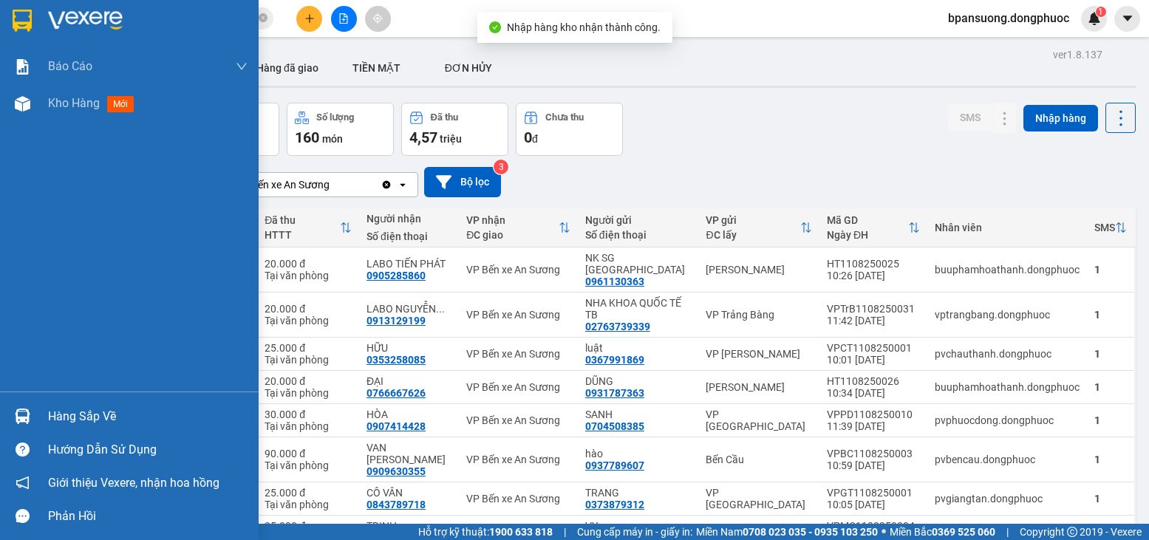
click at [35, 412] on div at bounding box center [23, 416] width 26 height 26
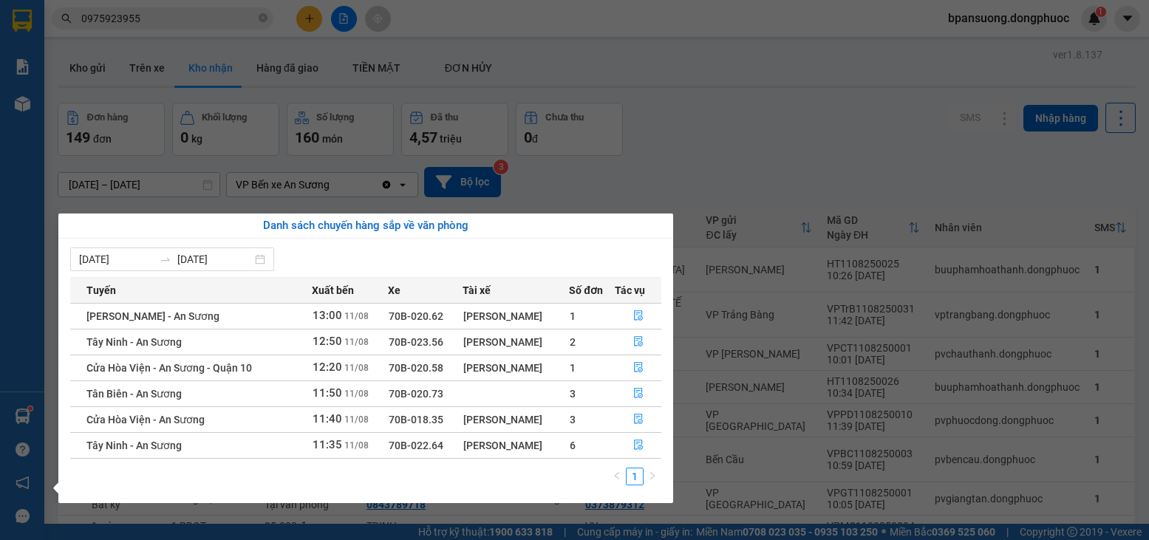
click at [202, 35] on section "Kết quả tìm kiếm ( 202 ) Bộ lọc Mã ĐH Trạng thái Món hàng Tổng cước Chưa cước N…" at bounding box center [574, 270] width 1149 height 540
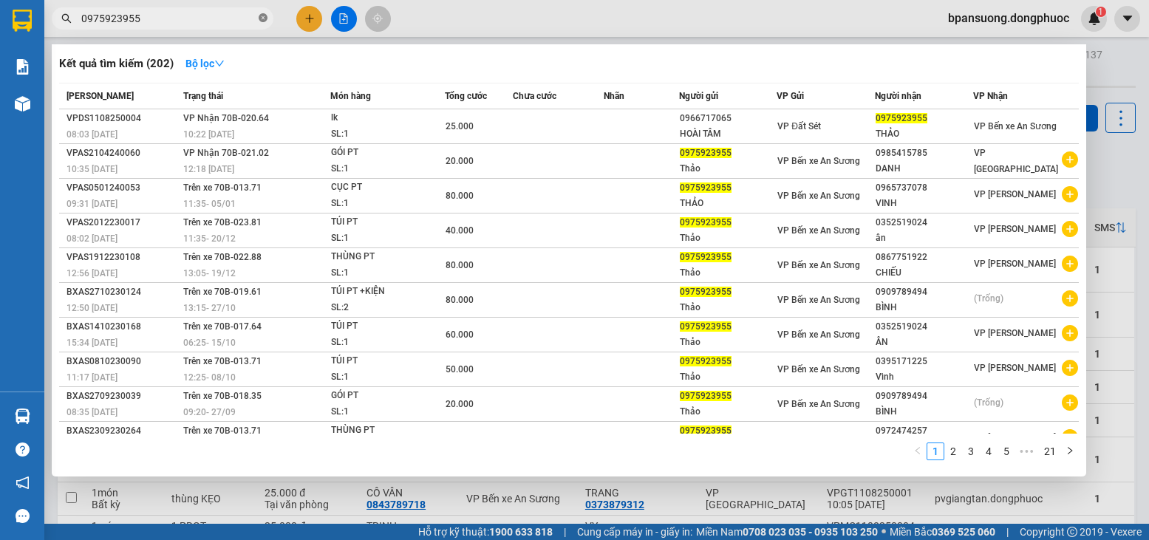
click at [259, 18] on icon "close-circle" at bounding box center [263, 17] width 9 height 9
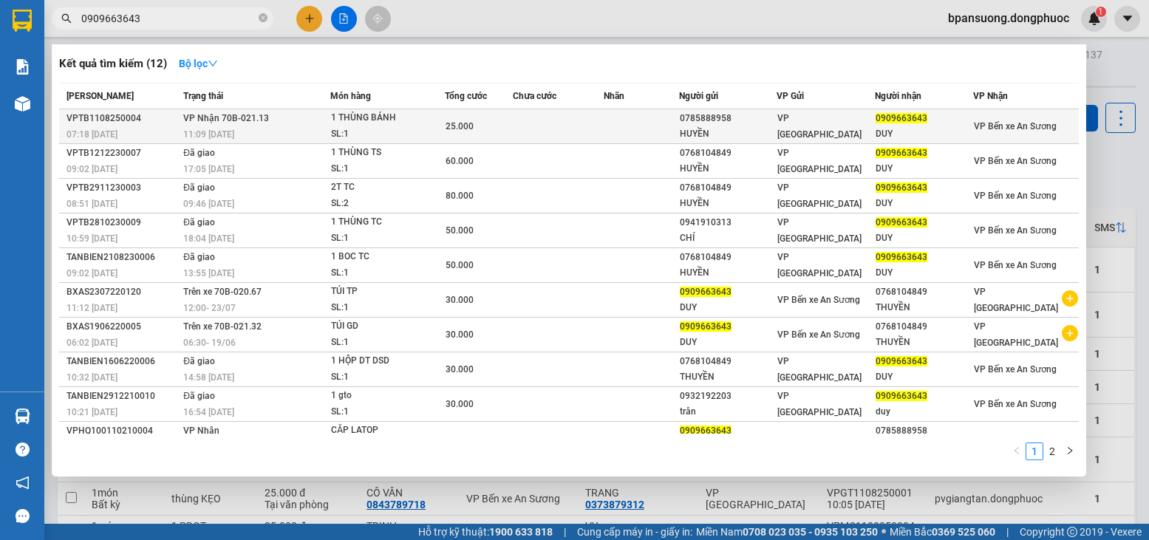
type input "0909663643"
click at [255, 131] on div "11:09 [DATE]" at bounding box center [256, 134] width 146 height 16
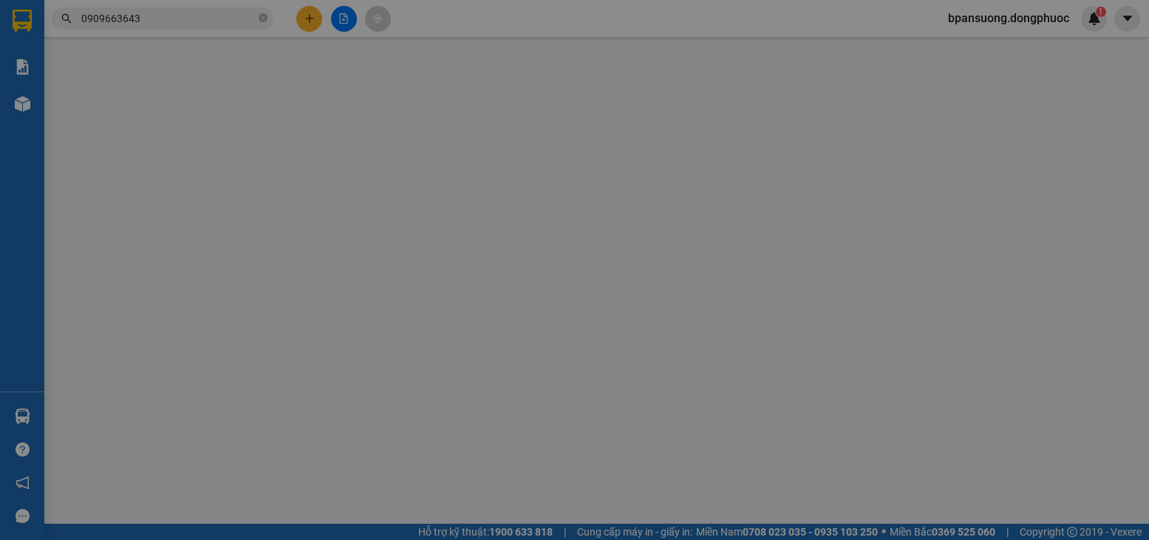
type input "0785888958"
type input "HUYỀN"
type input "0909663643"
type input "DUY"
type input "hư không đền"
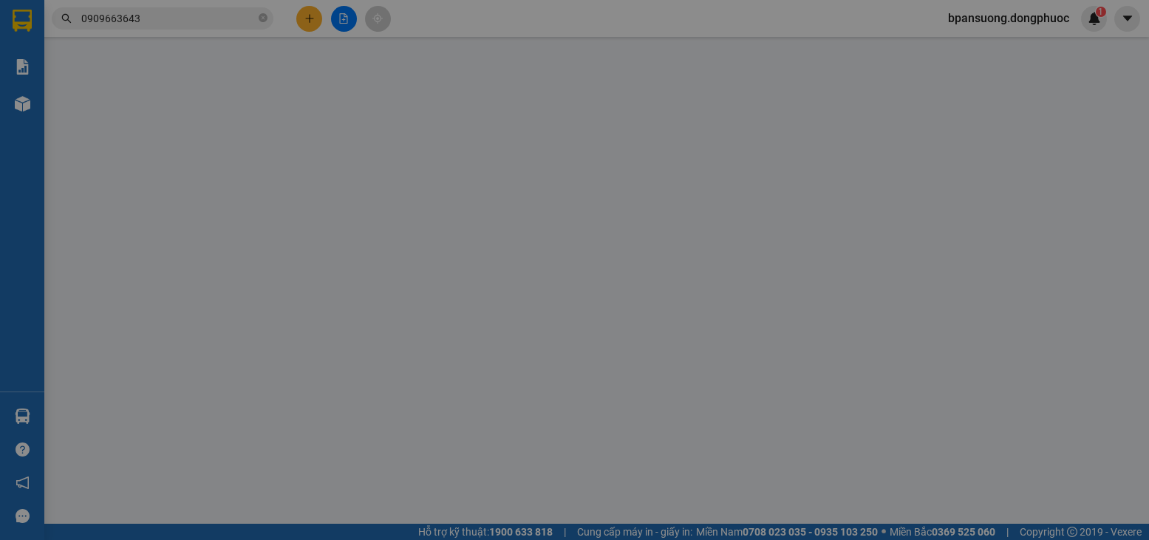
type input "25.000"
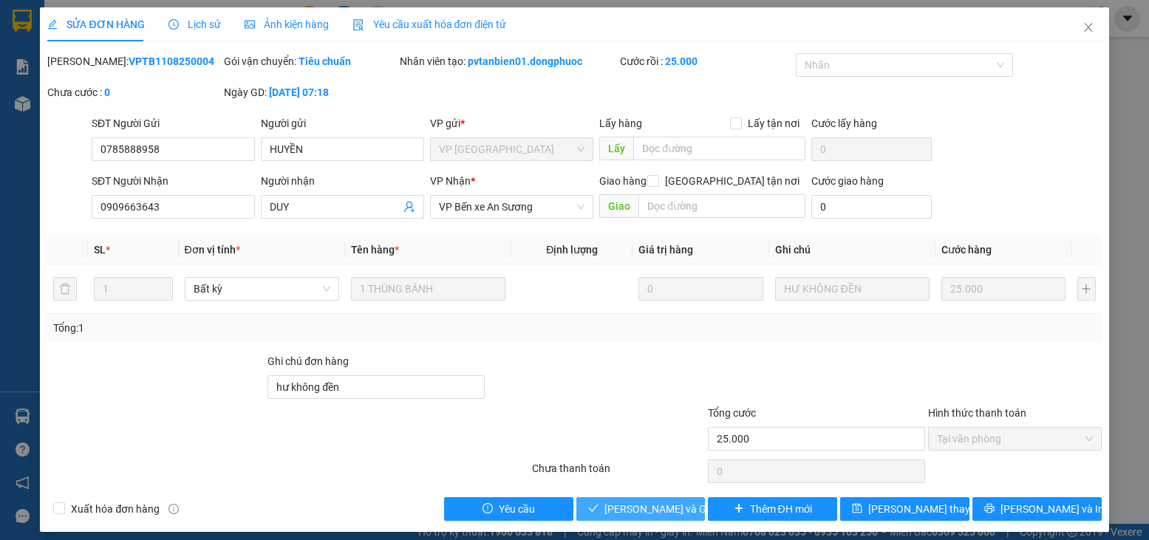
click at [609, 510] on span "[PERSON_NAME] và Giao hàng" at bounding box center [675, 509] width 142 height 16
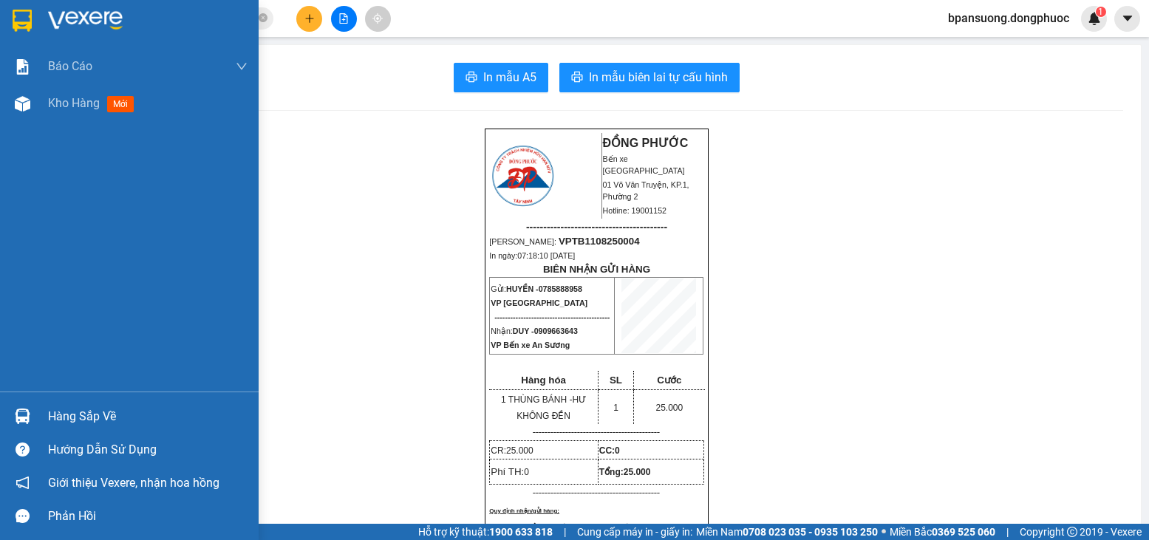
click at [44, 410] on div "Hàng sắp về" at bounding box center [129, 416] width 259 height 33
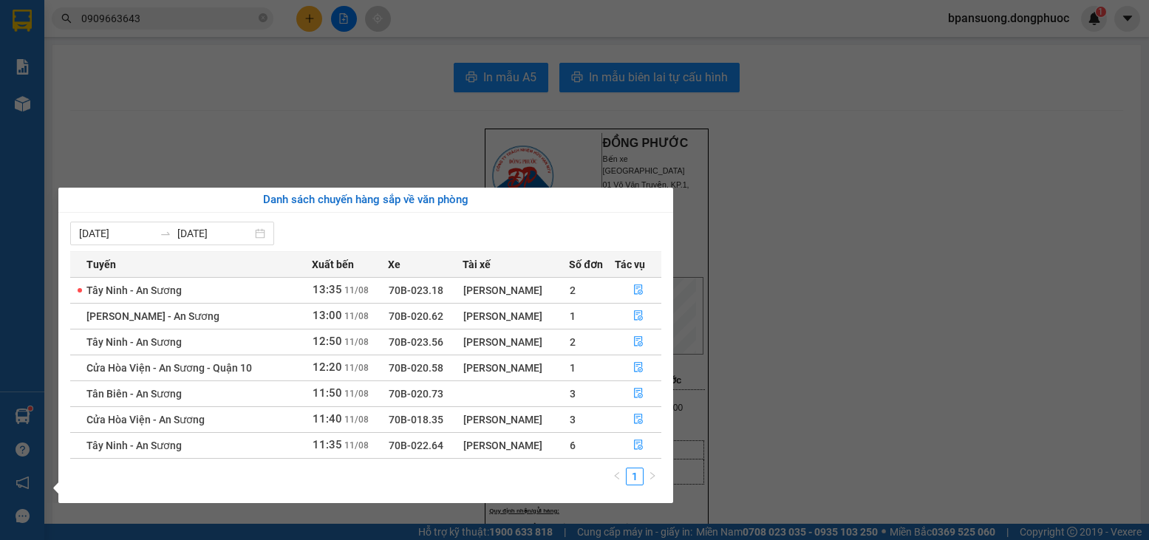
click at [366, 140] on section "Kết quả tìm kiếm ( 12 ) Bộ lọc Mã ĐH Trạng thái Món hàng Tổng cước Chưa cước Nh…" at bounding box center [574, 270] width 1149 height 540
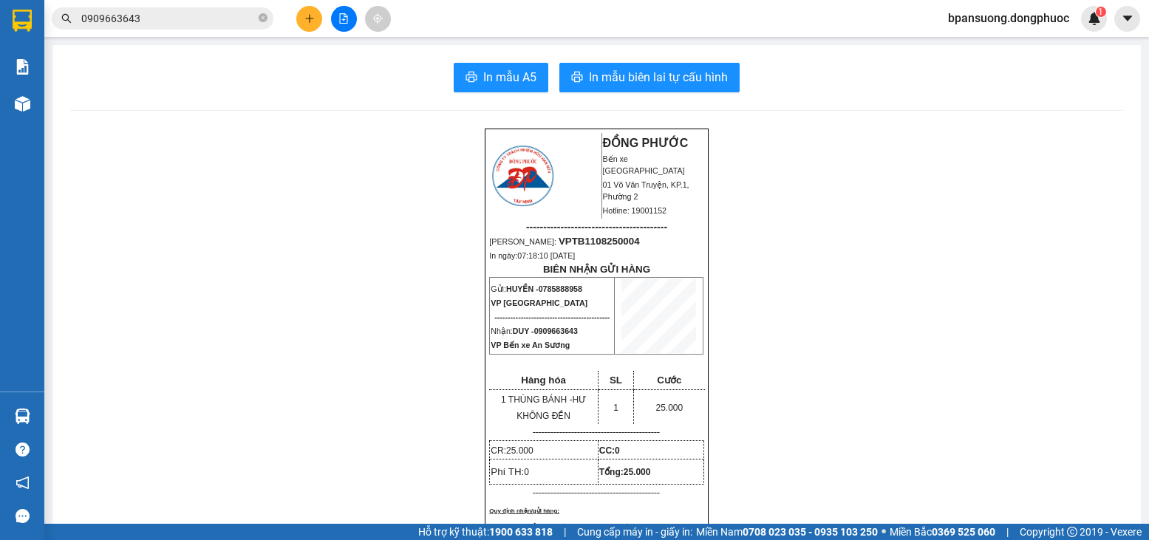
click at [294, 6] on div at bounding box center [343, 19] width 111 height 26
click at [307, 10] on button at bounding box center [309, 19] width 26 height 26
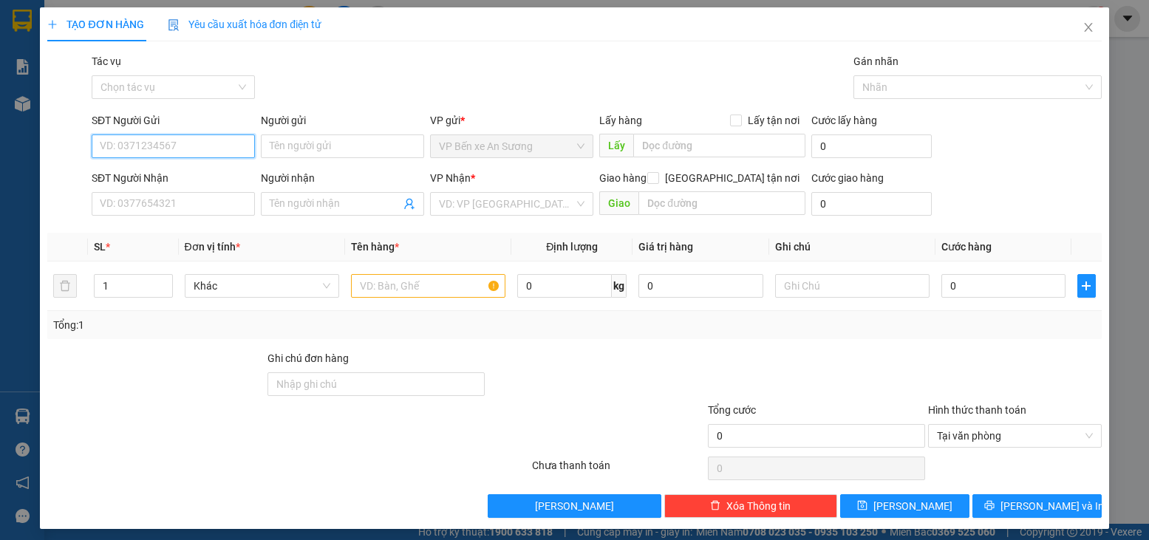
click at [131, 138] on input "SĐT Người Gửi" at bounding box center [173, 146] width 163 height 24
click at [169, 170] on div "02838444090 - SONG MỸ" at bounding box center [172, 176] width 144 height 16
type input "02838444090"
type input "SONG MỸ"
type input "0338509378"
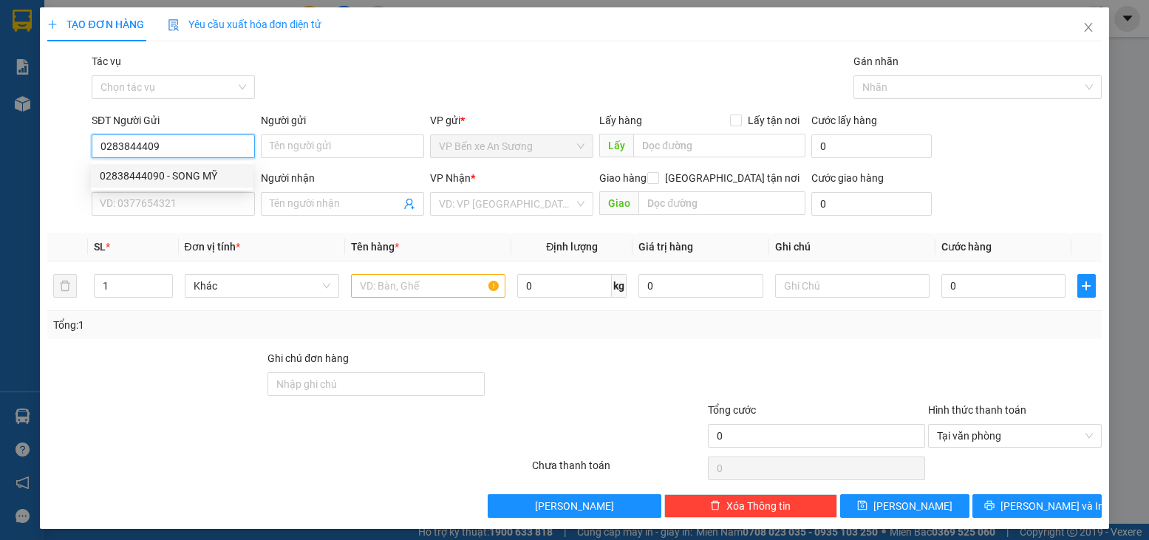
type input "PHONG"
type input "20.000"
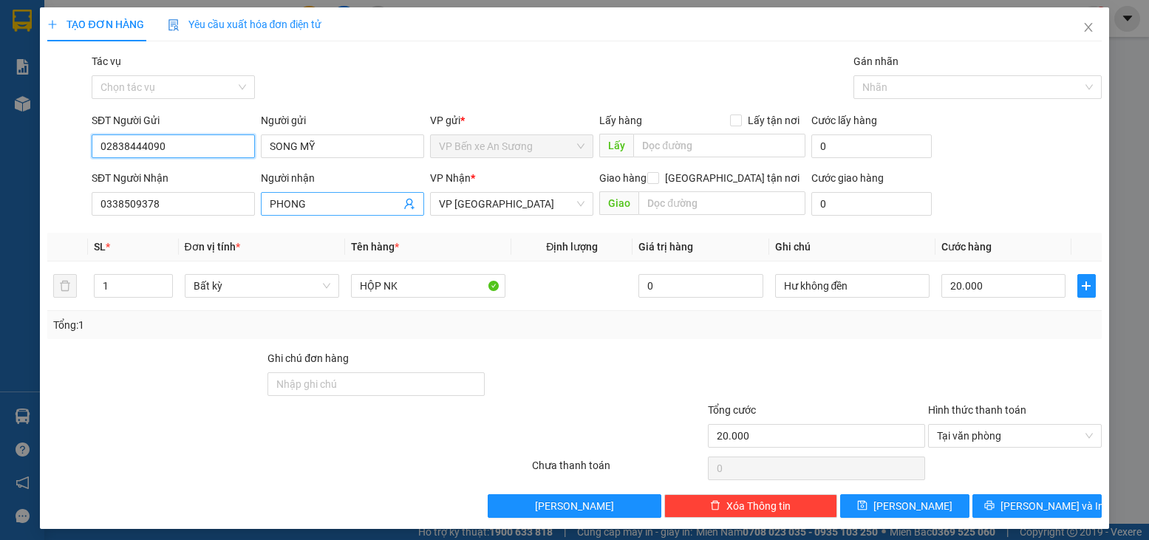
type input "02838444090"
click at [406, 205] on icon "user-add" at bounding box center [409, 204] width 10 height 11
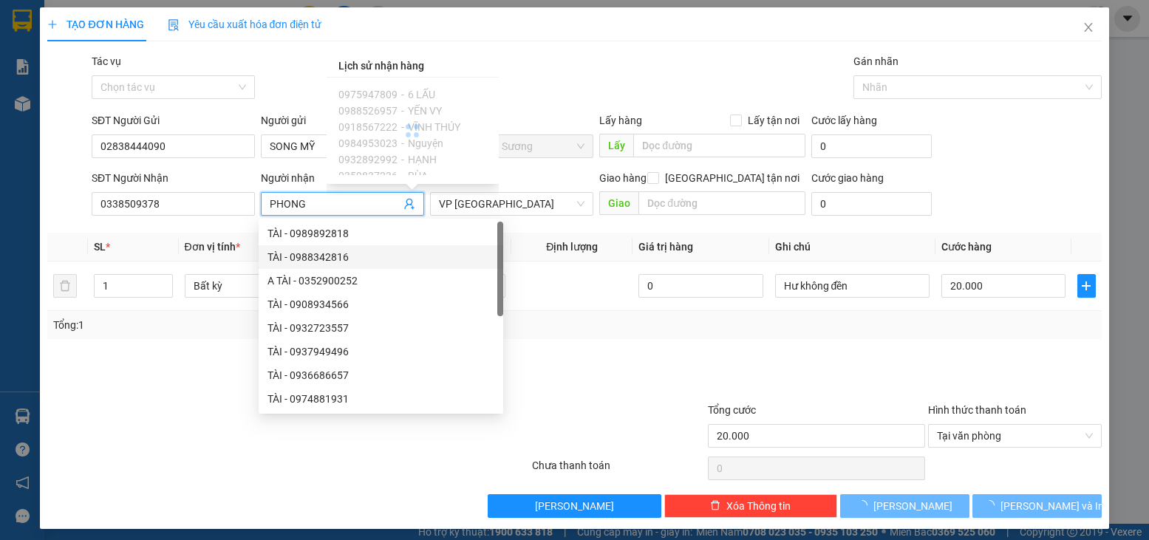
scroll to position [47, 0]
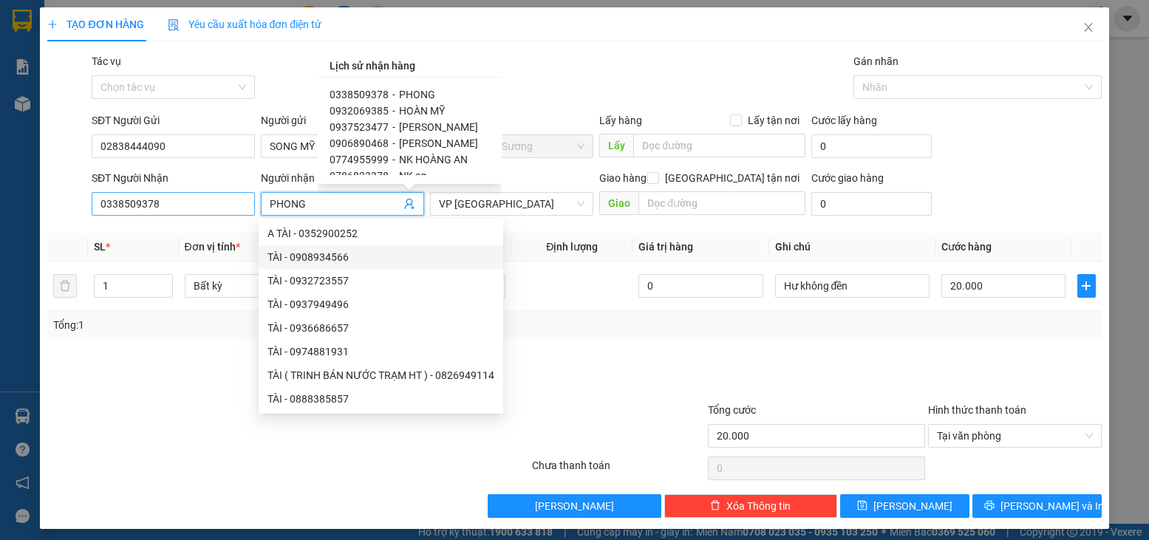
drag, startPoint x: 310, startPoint y: 211, endPoint x: 245, endPoint y: 197, distance: 66.5
click at [245, 197] on div "SĐT Người Nhận 0338509378 Người nhận PHONG VP Nhận * VP [GEOGRAPHIC_DATA] hàng …" at bounding box center [597, 196] width 1016 height 52
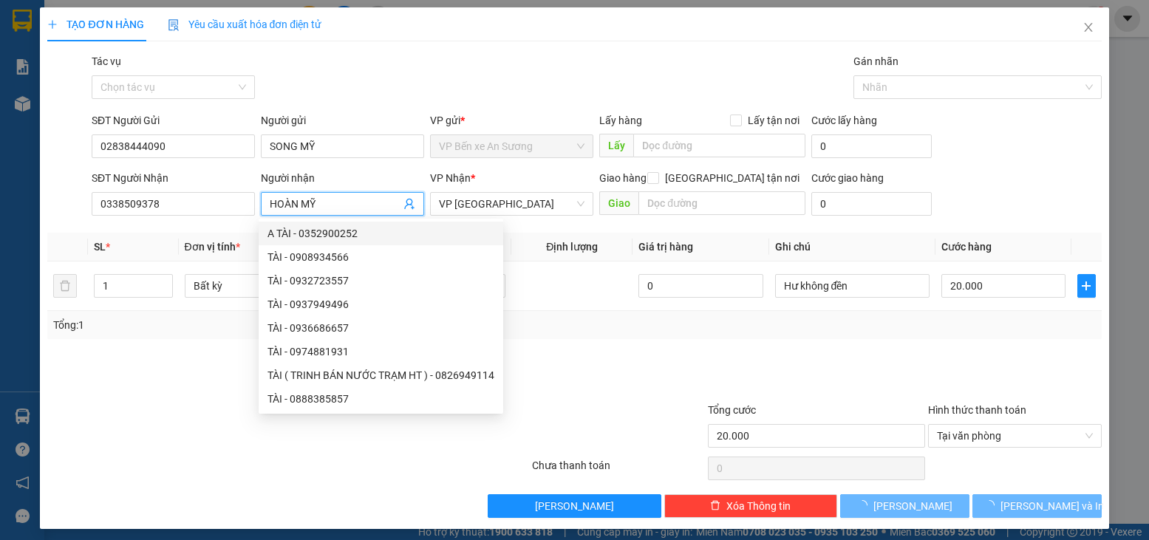
click at [357, 208] on input "HOÀN MỸ" at bounding box center [335, 204] width 131 height 16
type input "HOÀN MỸ"
drag, startPoint x: 185, startPoint y: 205, endPoint x: 84, endPoint y: 203, distance: 100.5
click at [84, 203] on div "SĐT Người Nhận 0338509378 0338509378 Người nhận HOÀN MỸ VP Nhận * VP [GEOGRAPHI…" at bounding box center [574, 196] width 1057 height 52
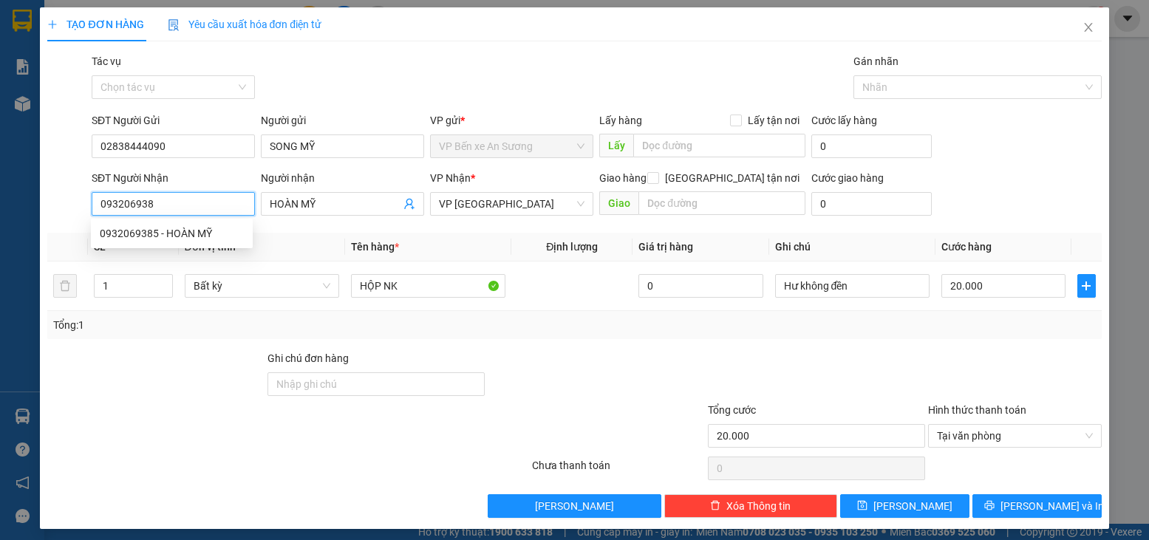
type input "0932069385"
click at [193, 226] on div "0932069385 - HOÀN MỸ" at bounding box center [172, 233] width 144 height 16
type input "25.000"
type input "0932069385"
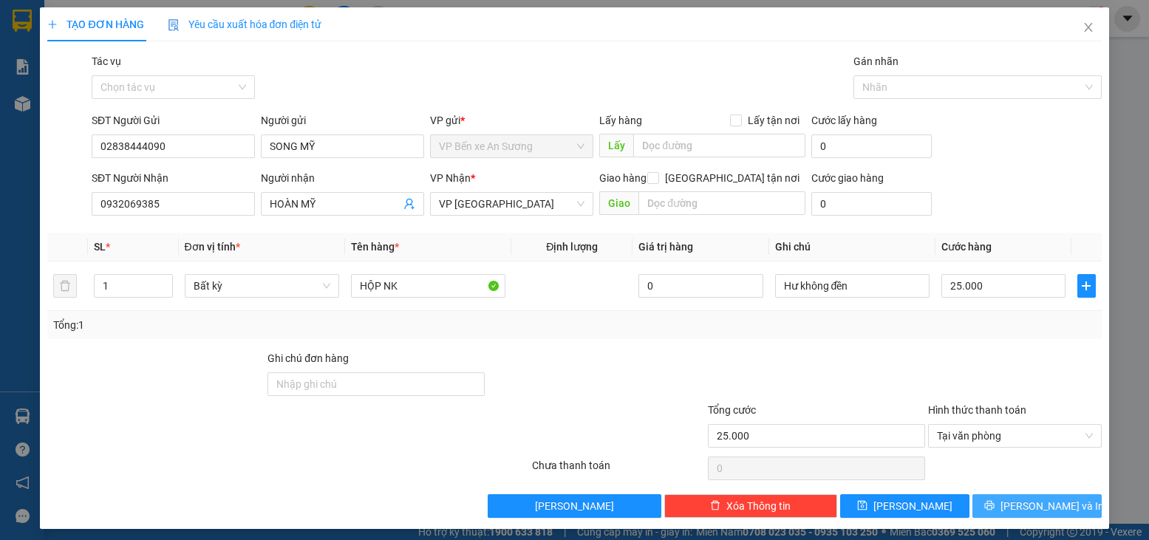
click at [994, 505] on icon "printer" at bounding box center [989, 506] width 10 height 10
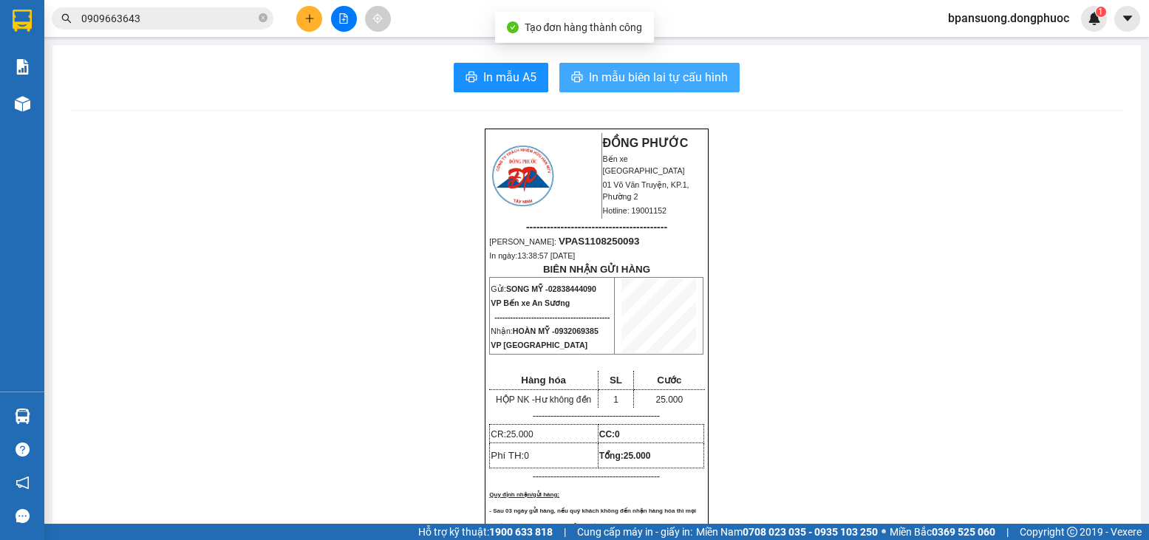
click at [681, 78] on span "In mẫu biên lai tự cấu hình" at bounding box center [658, 77] width 139 height 18
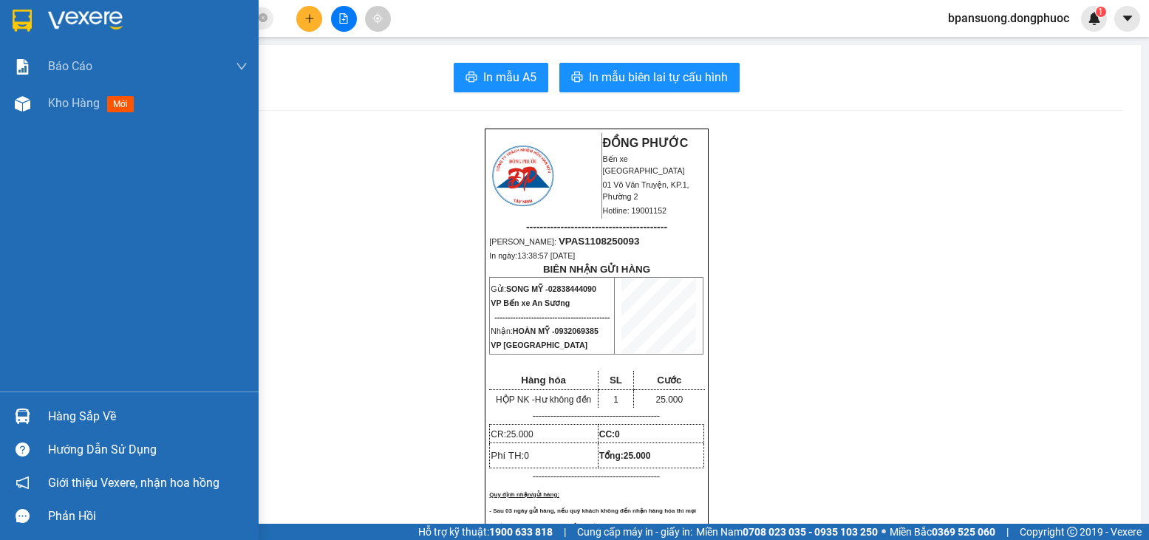
click at [50, 426] on div "Hàng sắp về" at bounding box center [147, 417] width 199 height 22
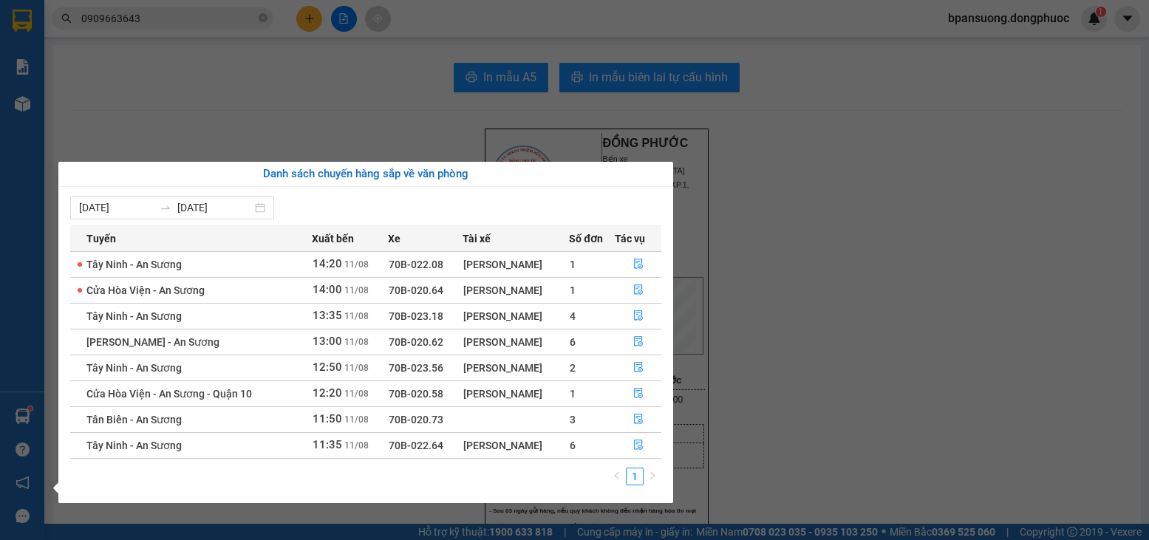
click at [127, 71] on section "Kết quả tìm kiếm ( 12 ) Bộ lọc Mã ĐH Trạng thái Món hàng Tổng cước Chưa cước Nh…" at bounding box center [574, 270] width 1149 height 540
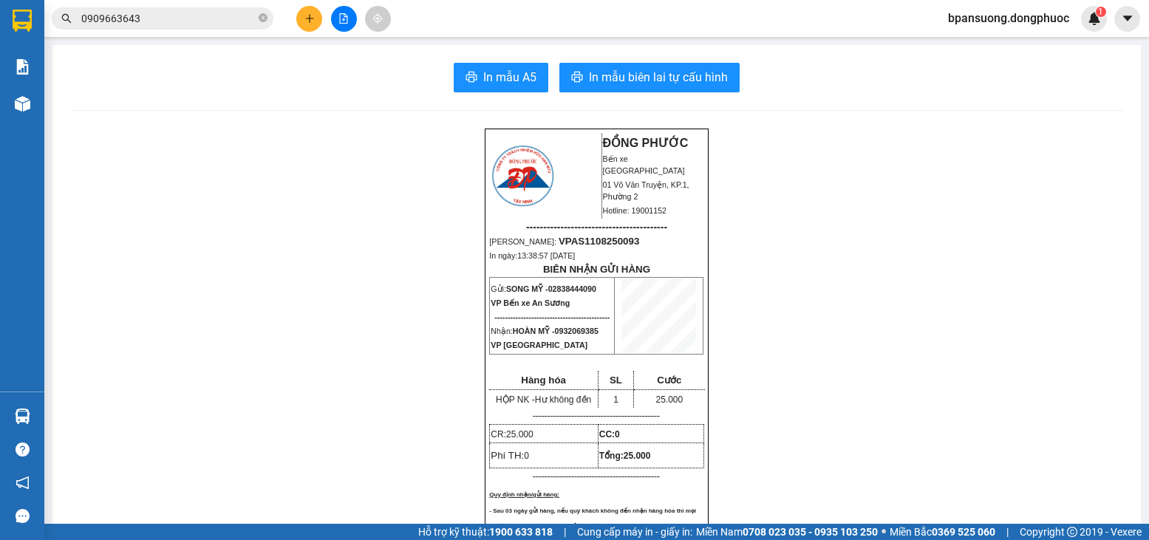
click at [172, 19] on input "0909663643" at bounding box center [168, 18] width 174 height 16
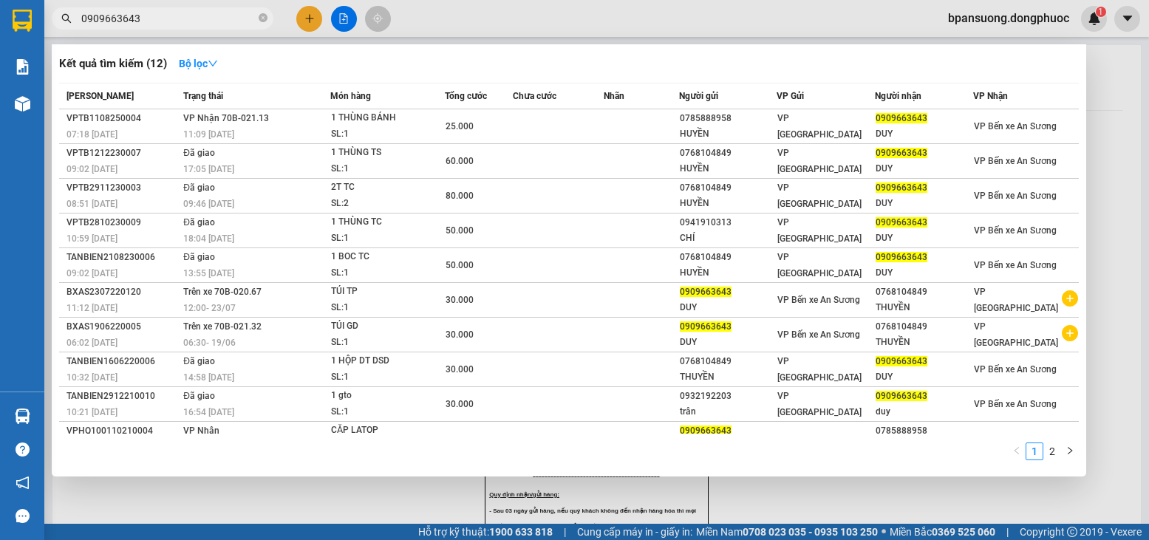
click at [174, 19] on input "0909663643" at bounding box center [168, 18] width 174 height 16
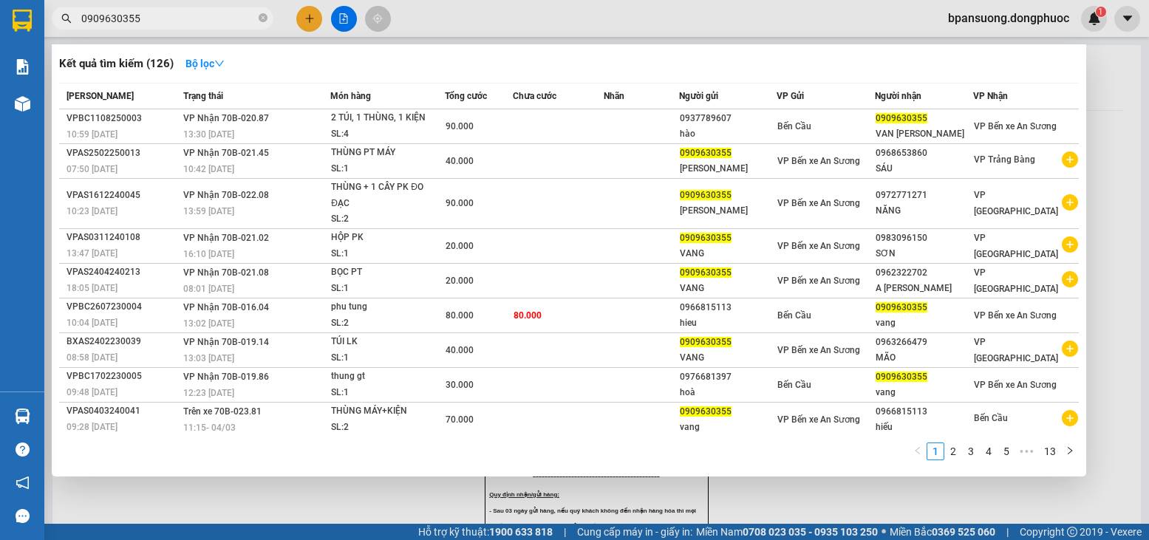
click at [1106, 256] on div at bounding box center [574, 270] width 1149 height 540
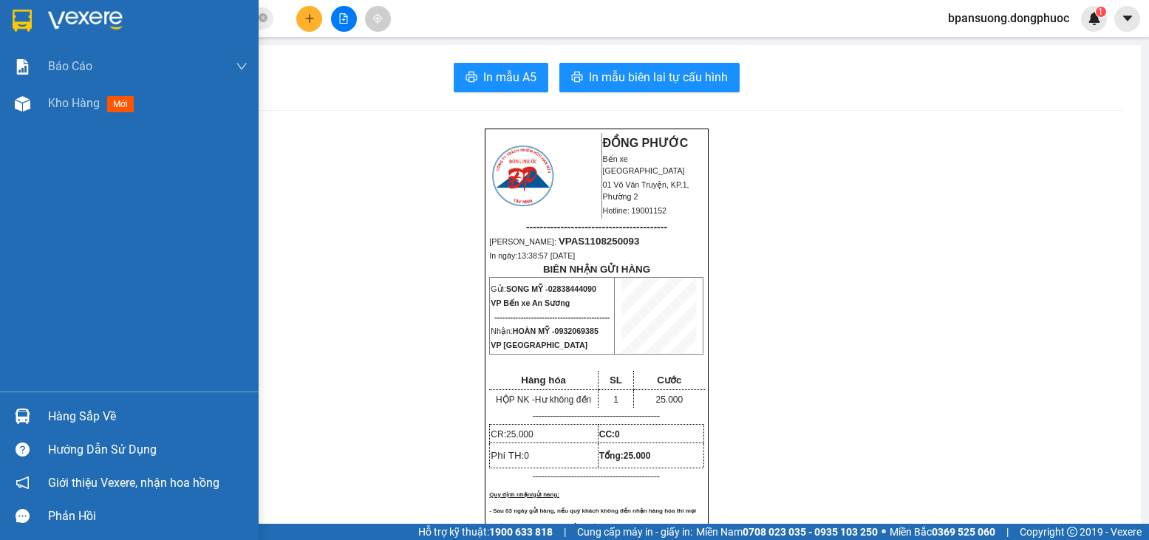
click at [31, 17] on img at bounding box center [22, 21] width 19 height 22
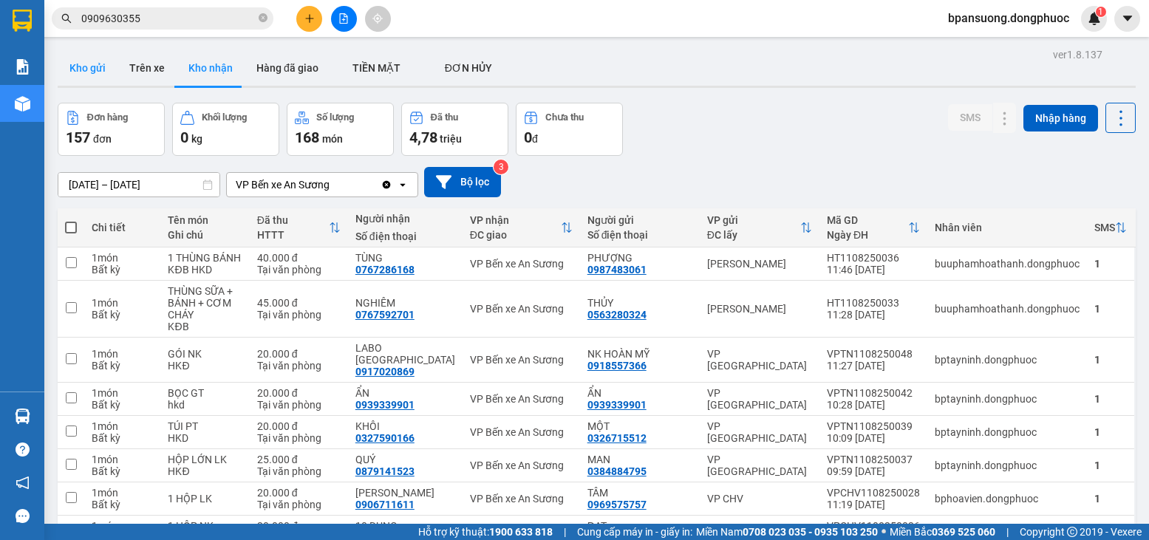
click at [87, 72] on button "Kho gửi" at bounding box center [88, 67] width 60 height 35
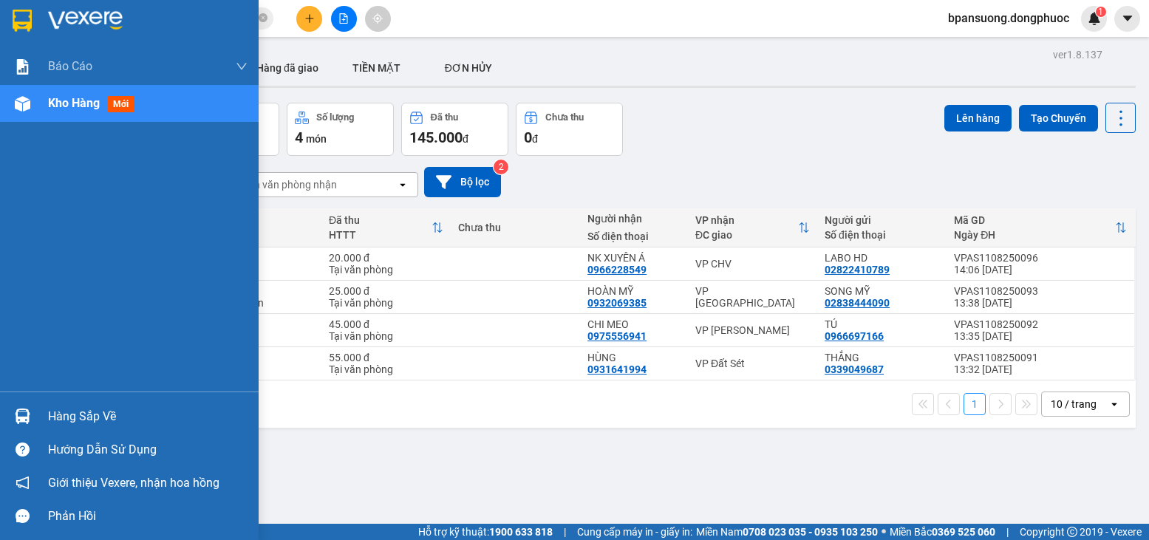
click at [82, 429] on div "Hàng sắp về" at bounding box center [129, 416] width 259 height 33
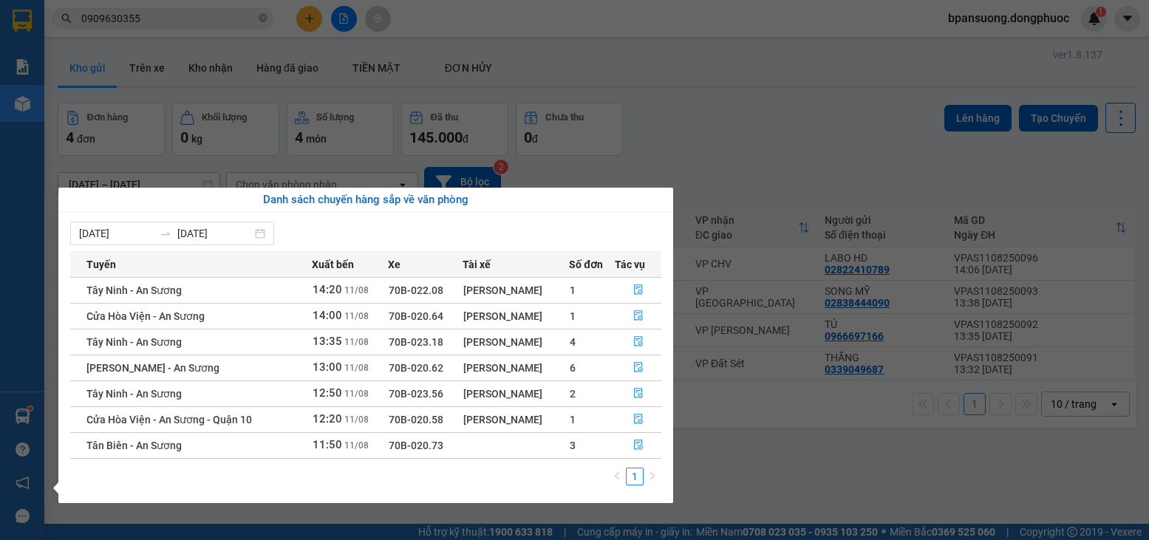
drag, startPoint x: 254, startPoint y: 31, endPoint x: 195, endPoint y: 28, distance: 59.2
click at [253, 31] on section "Kết quả tìm kiếm ( 126 ) Bộ lọc Mã ĐH Trạng thái Món hàng Tổng cước Chưa cước N…" at bounding box center [574, 270] width 1149 height 540
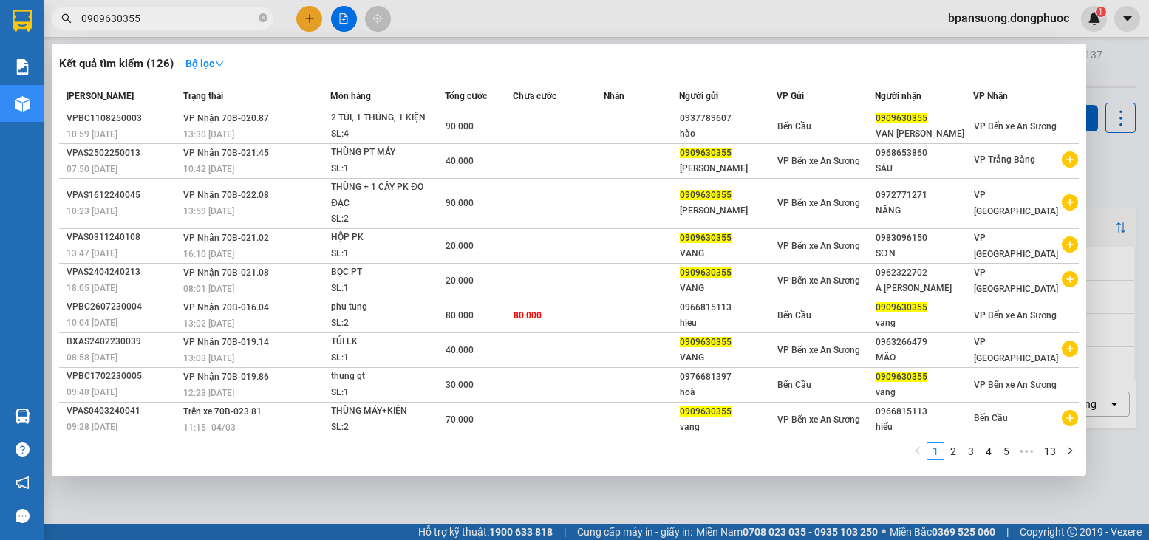
click at [177, 23] on input "0909630355" at bounding box center [168, 18] width 174 height 16
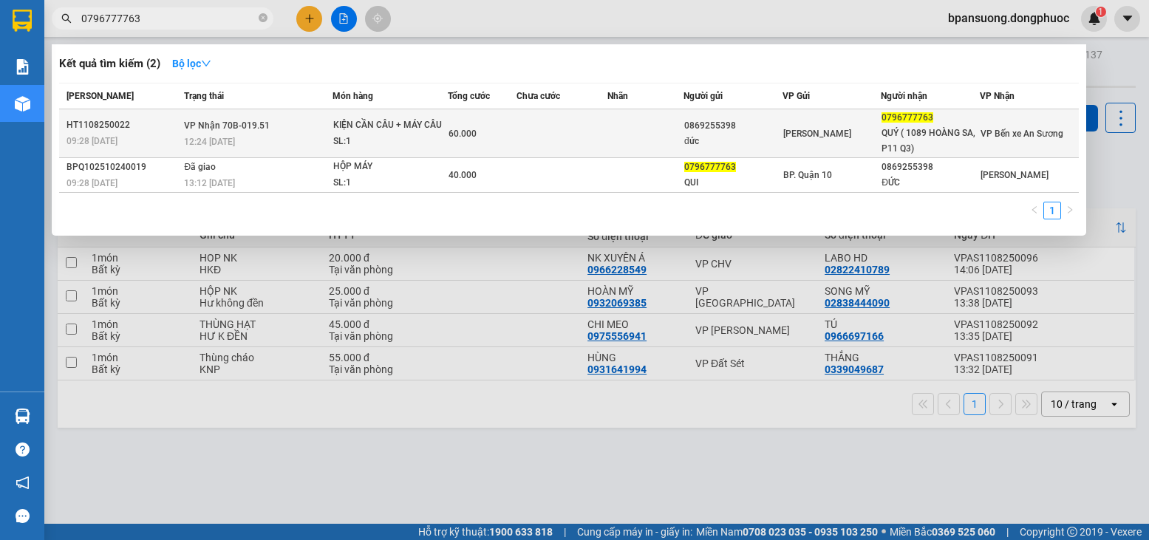
type input "0796777763"
click at [487, 129] on div "60.000" at bounding box center [482, 134] width 67 height 16
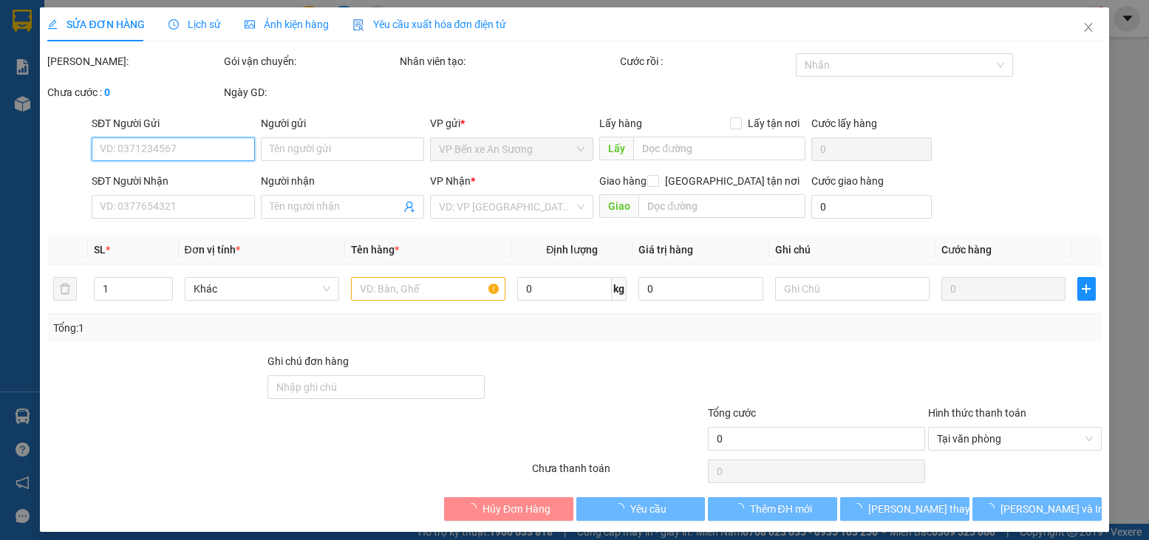
type input "0869255398"
type input "đức"
type input "0796777763"
type input "QUÝ ( 1089 HOÀNG SA, P11 Q3)"
type input "60.000"
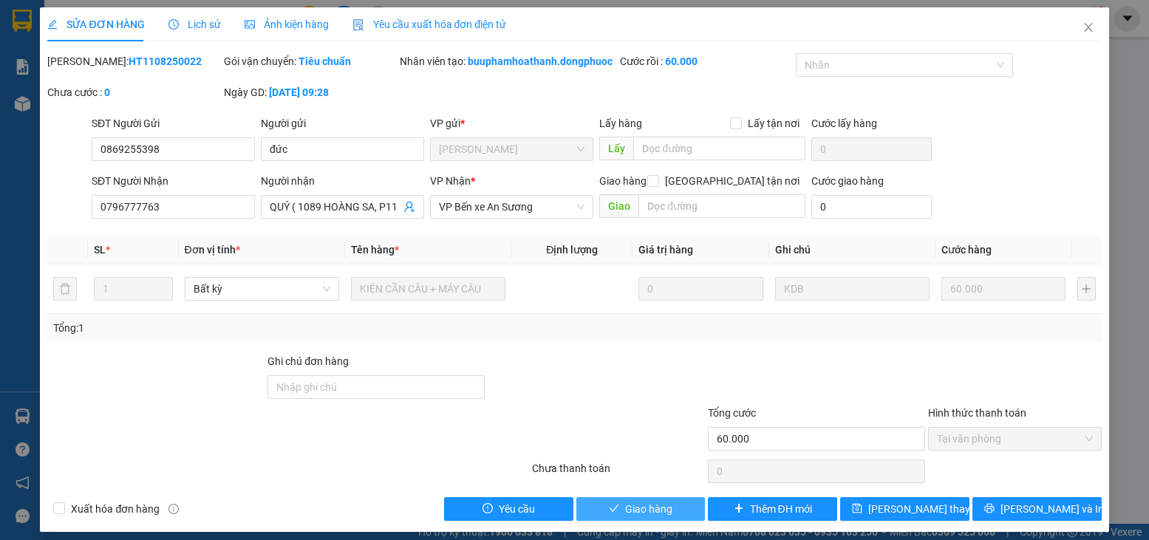
click at [607, 518] on button "Giao hàng" at bounding box center [640, 509] width 129 height 24
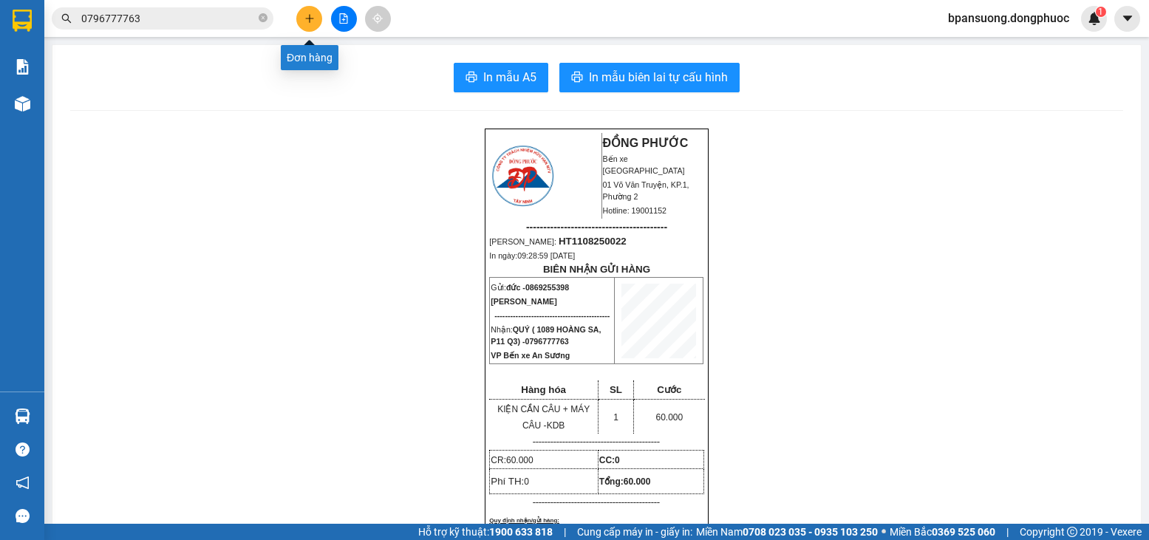
click at [318, 22] on button at bounding box center [309, 19] width 26 height 26
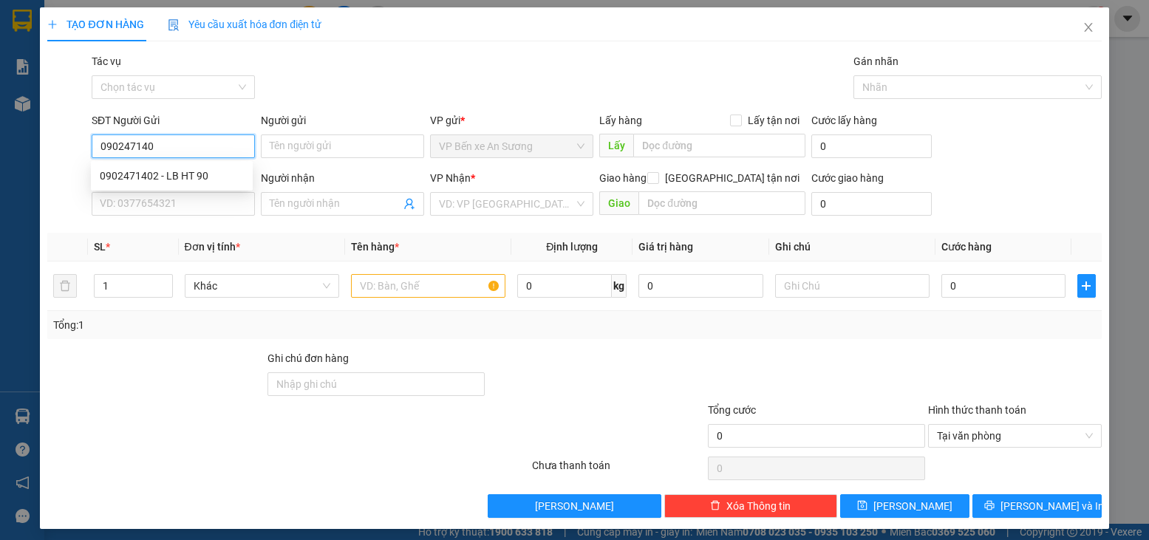
type input "0902471402"
click at [219, 171] on div "0902471402 - LB HT 90" at bounding box center [172, 176] width 144 height 16
type input "LB HT 90"
type input "0986237452"
type input "nk [PERSON_NAME]"
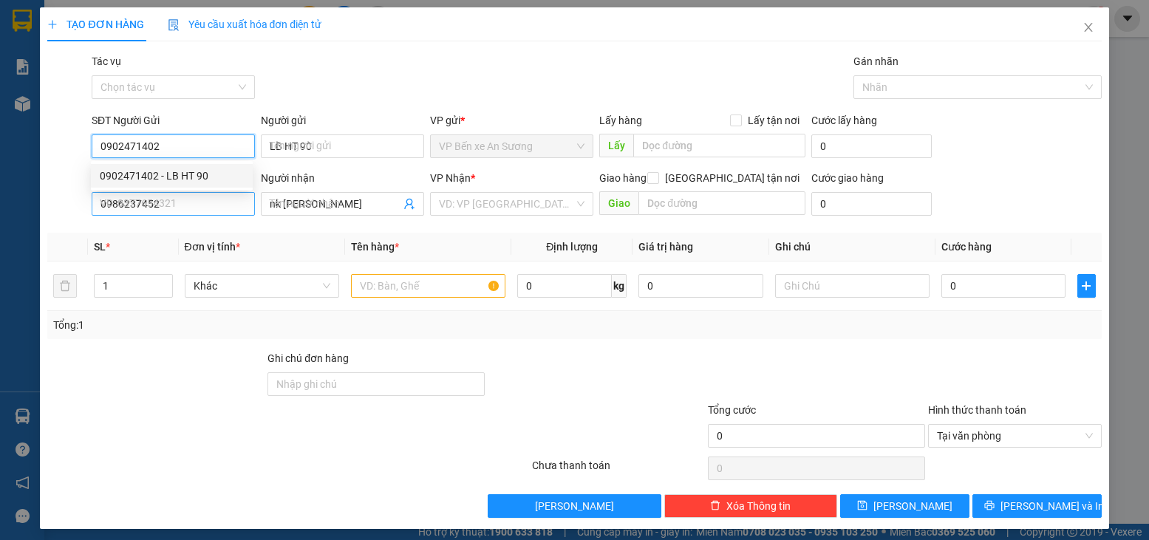
type input "20.000"
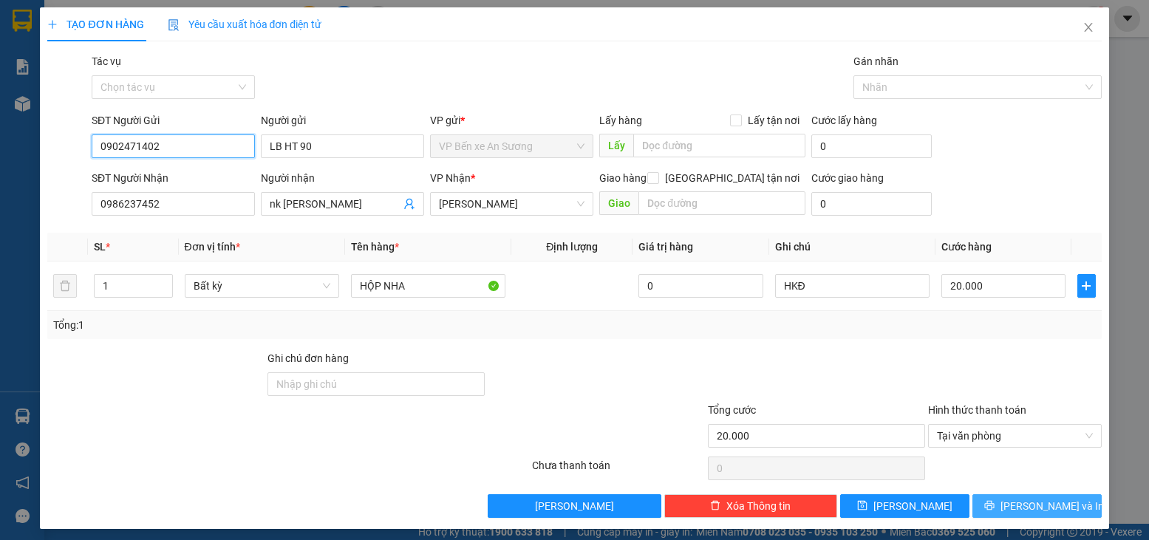
type input "0902471402"
click at [1029, 496] on button "[PERSON_NAME] và In" at bounding box center [1036, 506] width 129 height 24
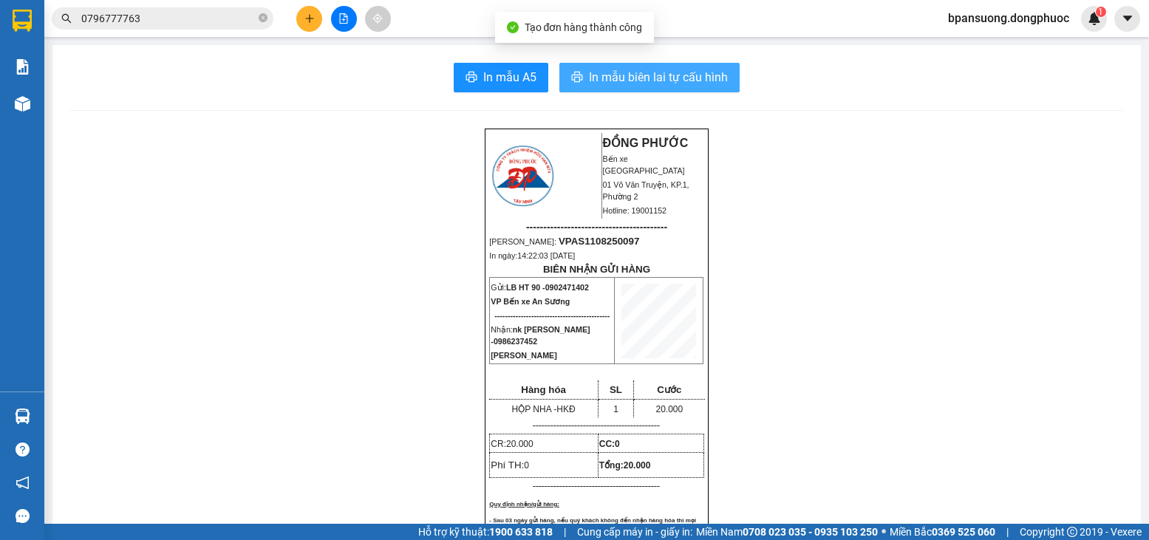
click at [700, 63] on button "In mẫu biên lai tự cấu hình" at bounding box center [649, 78] width 180 height 30
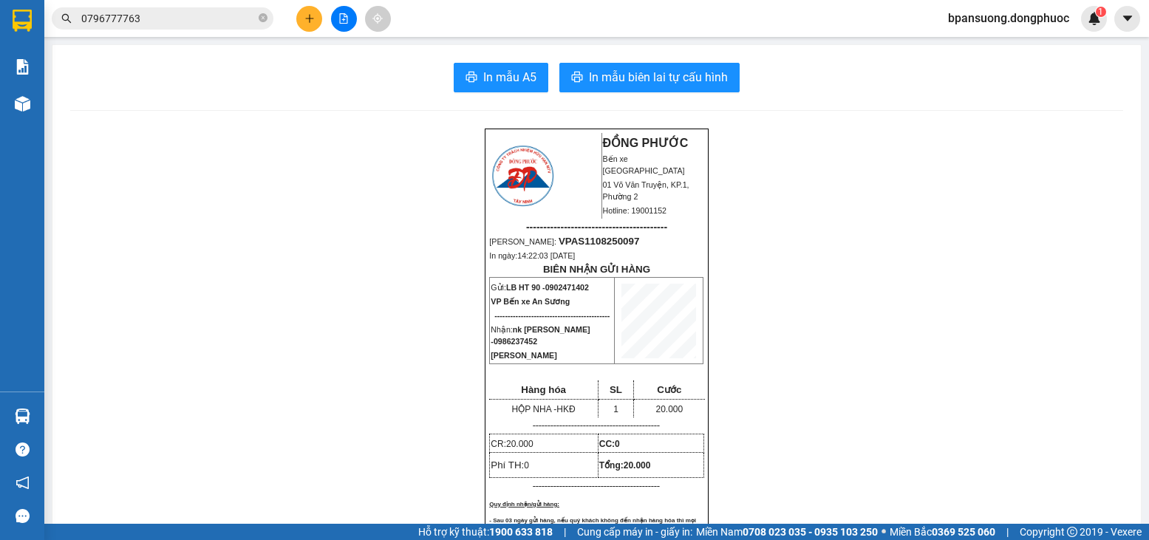
click at [318, 18] on button at bounding box center [309, 19] width 26 height 26
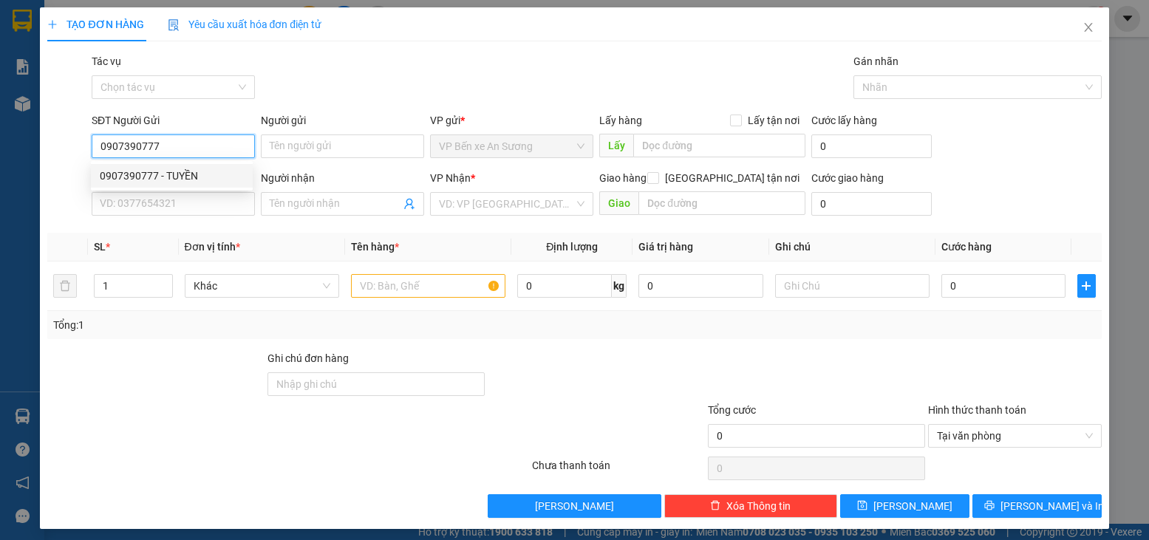
type input "0907390777"
click at [209, 159] on div "SĐT Người Gửi 0907390777" at bounding box center [173, 138] width 163 height 52
click at [199, 140] on input "0907390777" at bounding box center [173, 146] width 163 height 24
click at [153, 171] on div "0907390777 - TUYỀN" at bounding box center [172, 176] width 144 height 16
type input "TUYỀN"
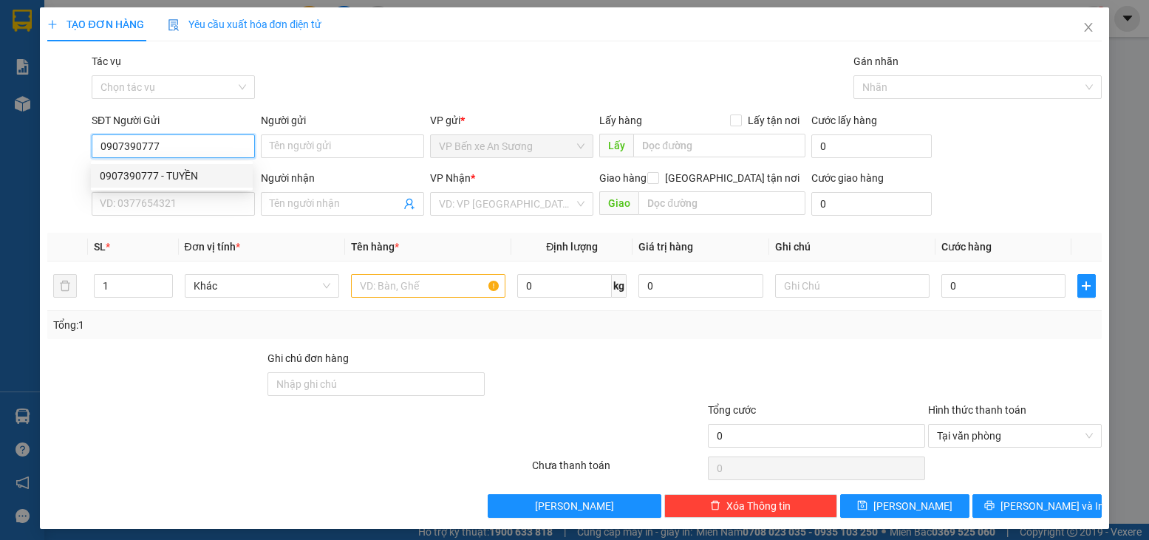
type input "0984755484"
type input "CHƯƠNG"
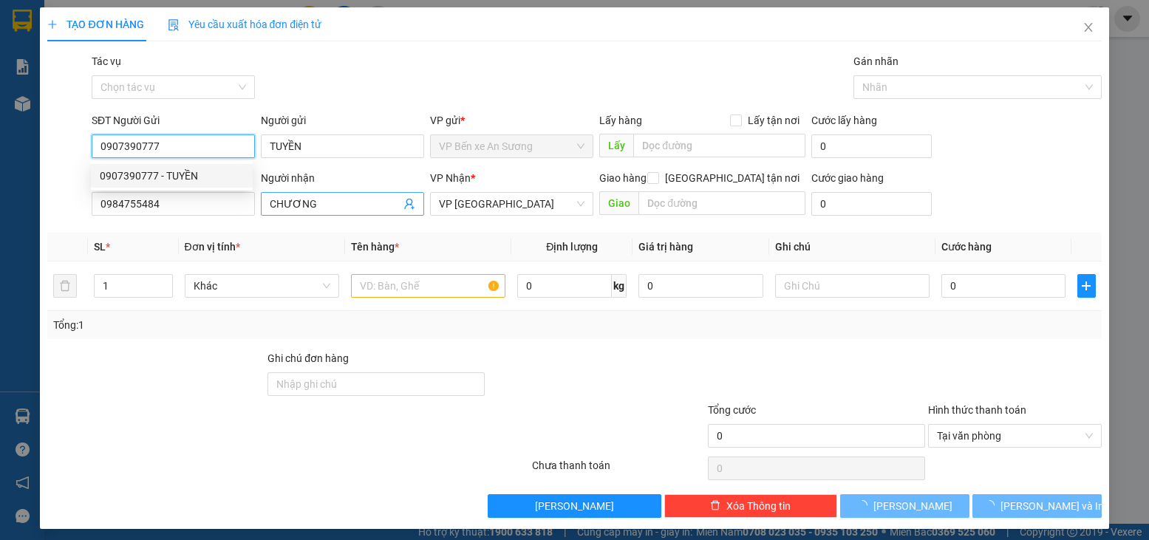
type input "45.000"
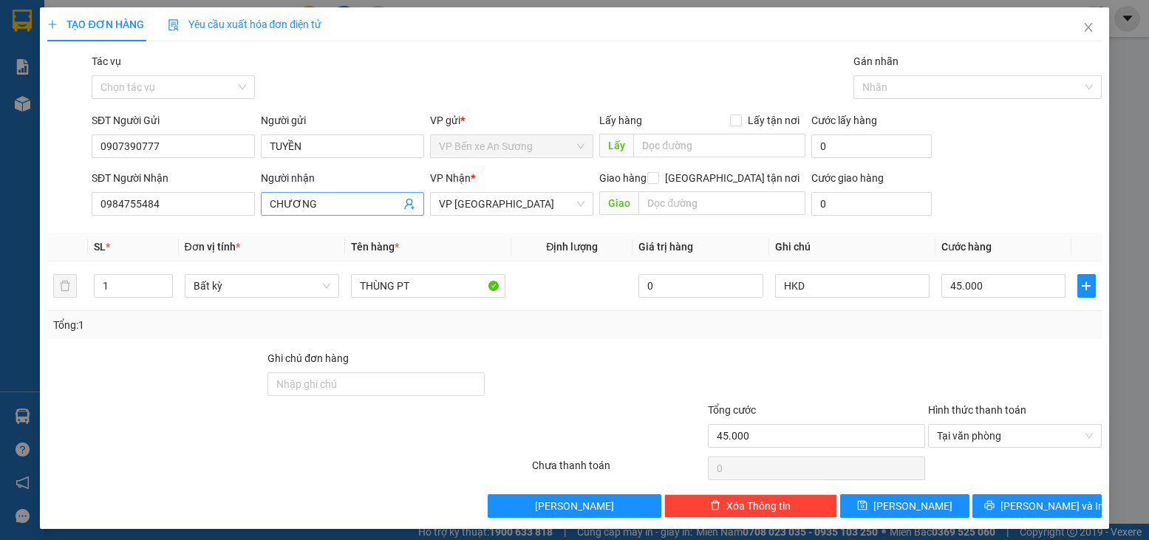
click at [403, 199] on icon "user-add" at bounding box center [409, 204] width 12 height 12
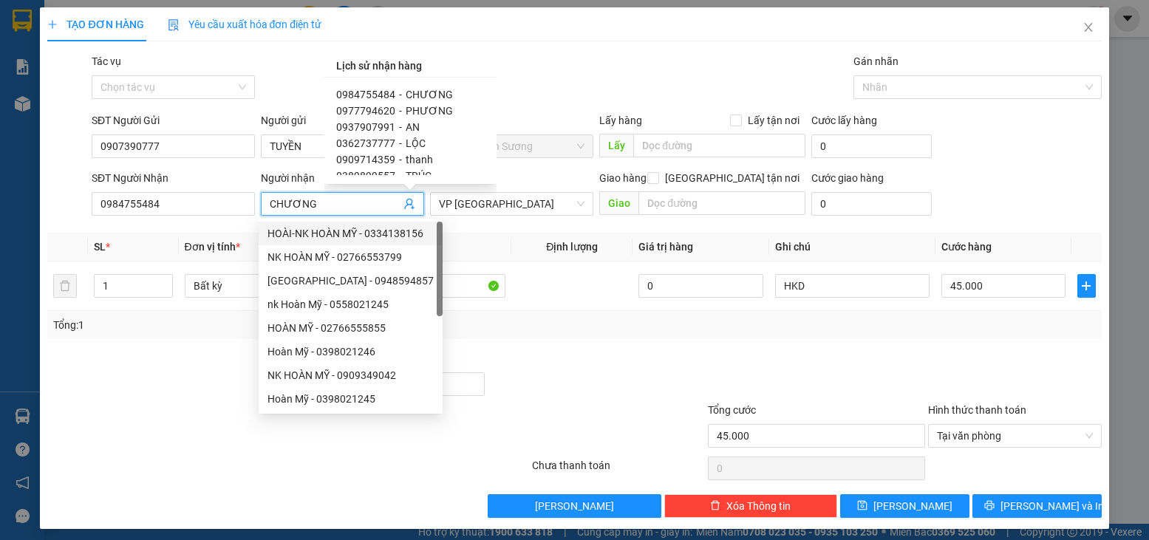
click at [213, 231] on div "Transit Pickup Surcharge Ids Transit Deliver Surcharge Ids Transit Deliver Surc…" at bounding box center [574, 285] width 1054 height 465
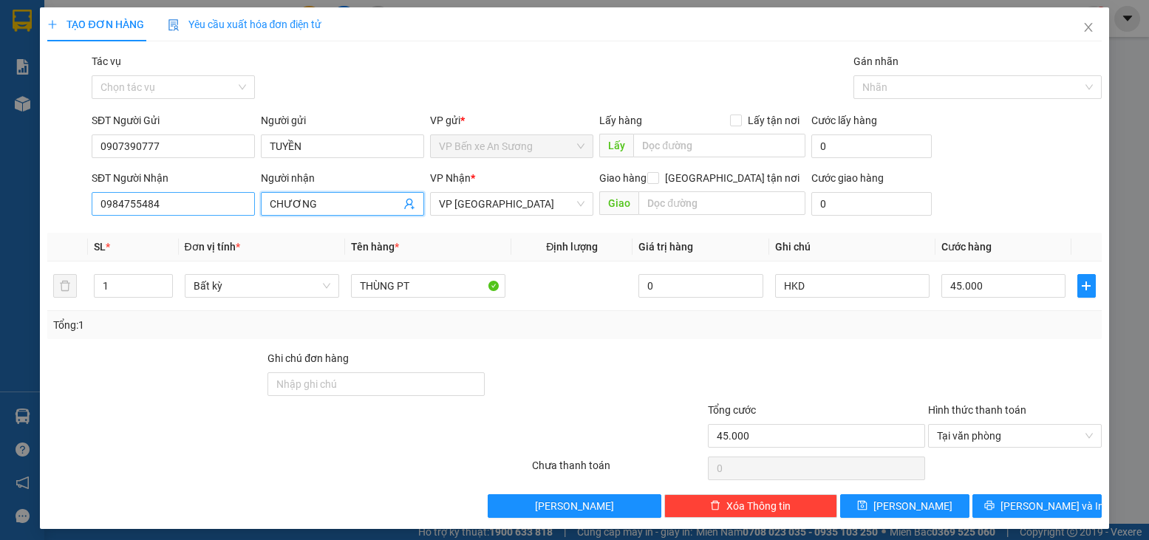
drag, startPoint x: 316, startPoint y: 203, endPoint x: 235, endPoint y: 199, distance: 80.6
click at [235, 199] on div "SĐT Người Nhận 0984755484 Người nhận CHƯƠNG VP Nhận * VP Tây Ninh Giao hàng [GE…" at bounding box center [597, 196] width 1016 height 52
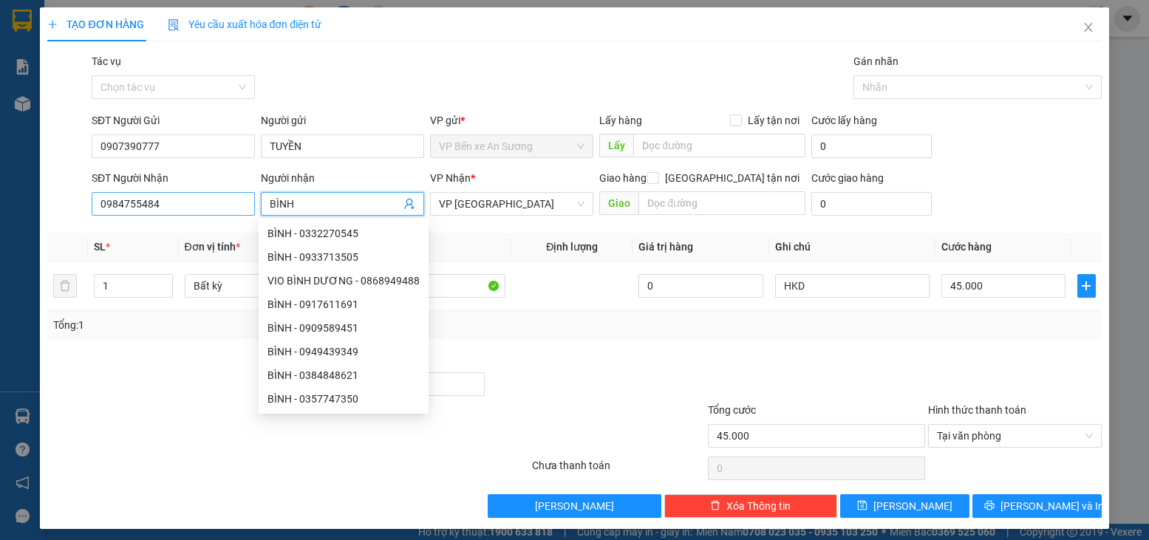
type input "BÌNH"
click at [177, 203] on input "0984755484" at bounding box center [173, 204] width 163 height 24
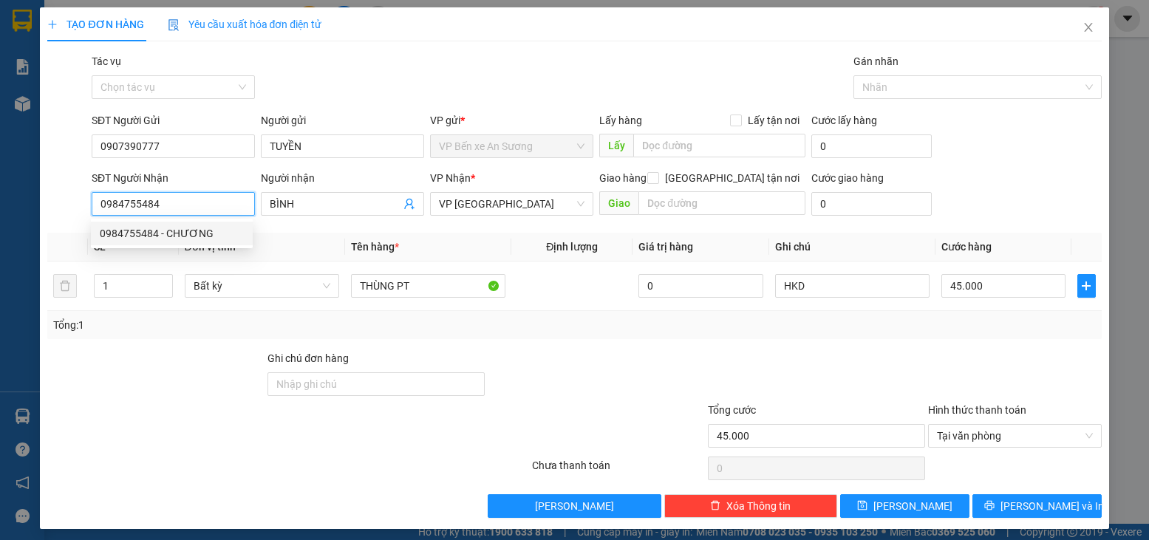
drag, startPoint x: 176, startPoint y: 204, endPoint x: 155, endPoint y: 203, distance: 20.7
click at [155, 203] on input "0984755484" at bounding box center [173, 204] width 163 height 24
click at [319, 99] on div "Gói vận chuyển * Tiêu chuẩn Tác vụ Chọn tác vụ Gán nhãn Nhãn" at bounding box center [597, 79] width 1016 height 52
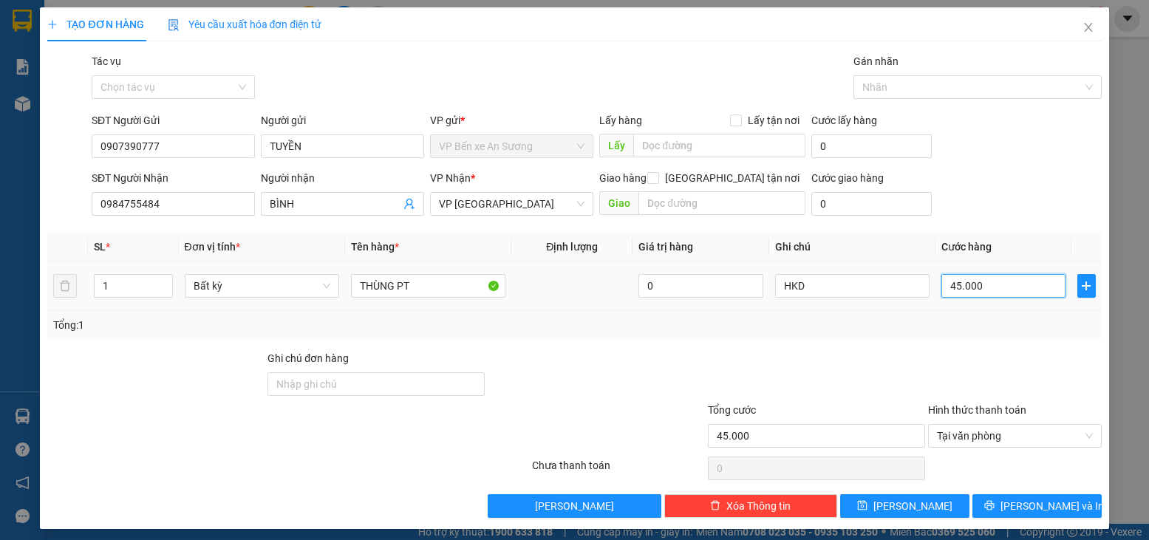
click at [1010, 287] on input "45.000" at bounding box center [1003, 286] width 124 height 24
type input "7"
type input "75"
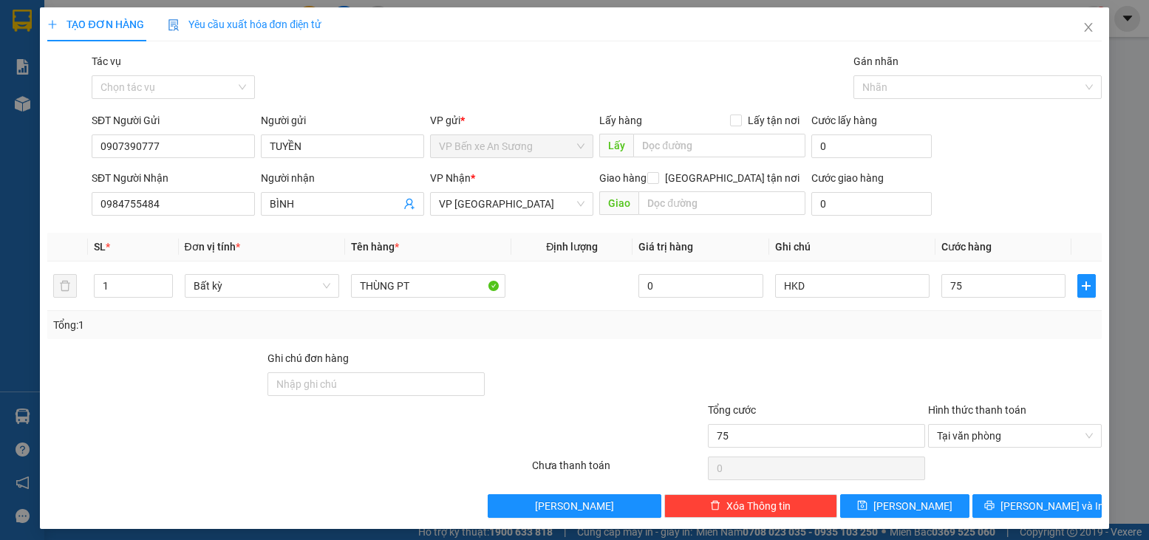
type input "75.000"
click at [934, 335] on div "Tổng: 1" at bounding box center [574, 325] width 1054 height 28
type input "2"
click at [163, 280] on icon "up" at bounding box center [164, 282] width 5 height 5
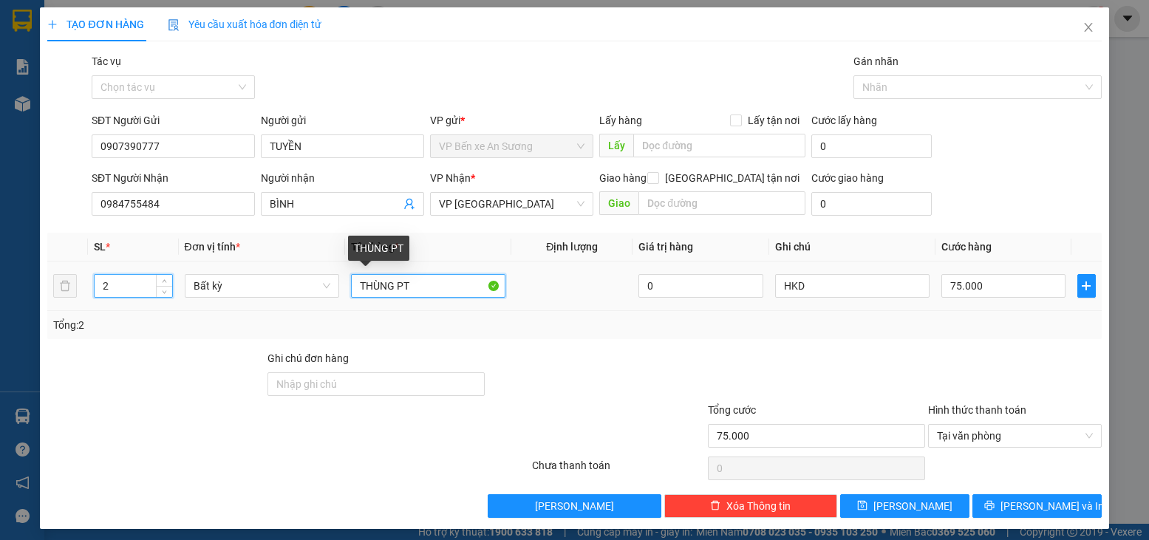
click at [422, 293] on input "THÙNG PT" at bounding box center [428, 286] width 154 height 24
type input "0"
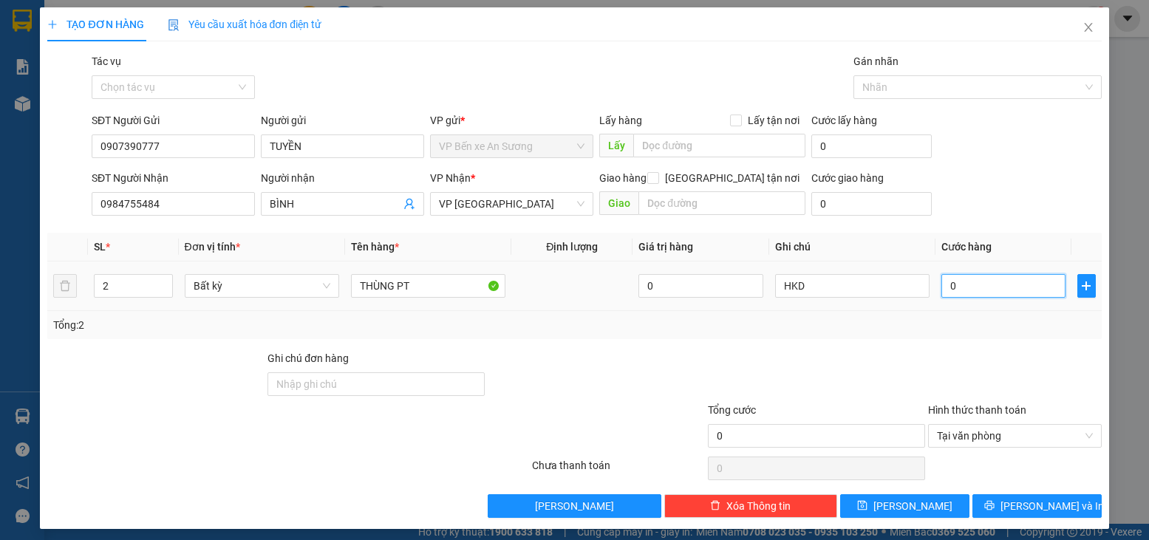
click at [966, 282] on input "0" at bounding box center [1003, 286] width 124 height 24
type input "7"
type input "75"
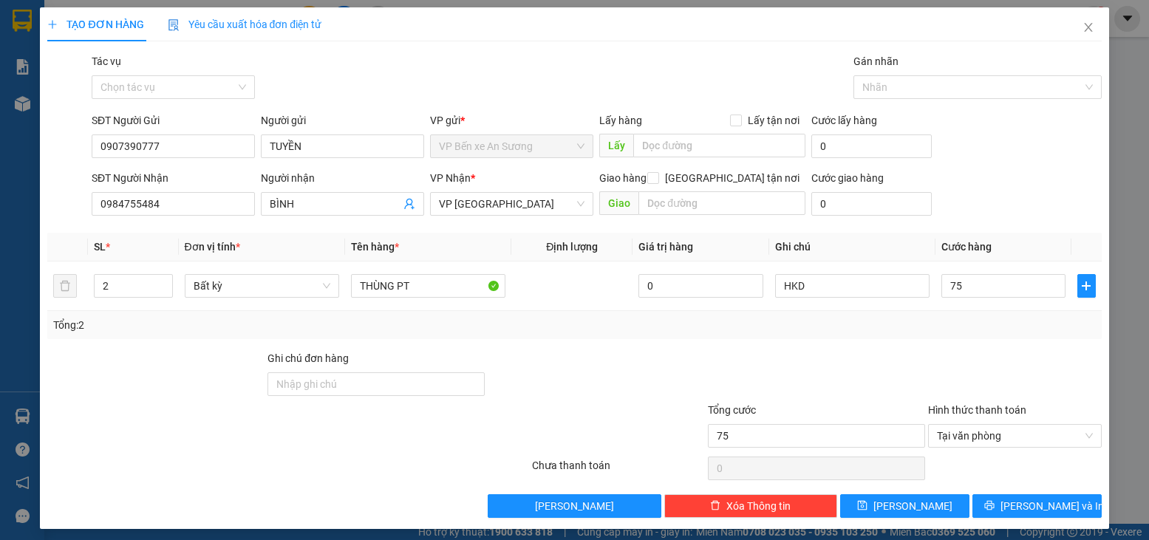
type input "75.000"
click at [929, 333] on div "Tổng: 2" at bounding box center [574, 325] width 1054 height 28
click at [1060, 502] on button "[PERSON_NAME] và In" at bounding box center [1036, 506] width 129 height 24
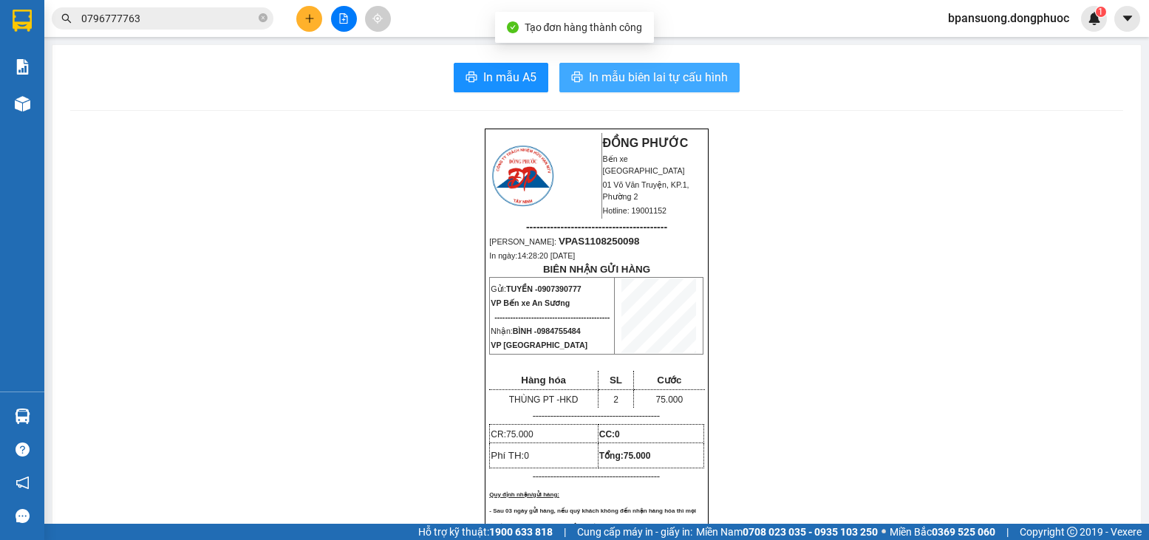
click at [625, 69] on span "In mẫu biên lai tự cấu hình" at bounding box center [658, 77] width 139 height 18
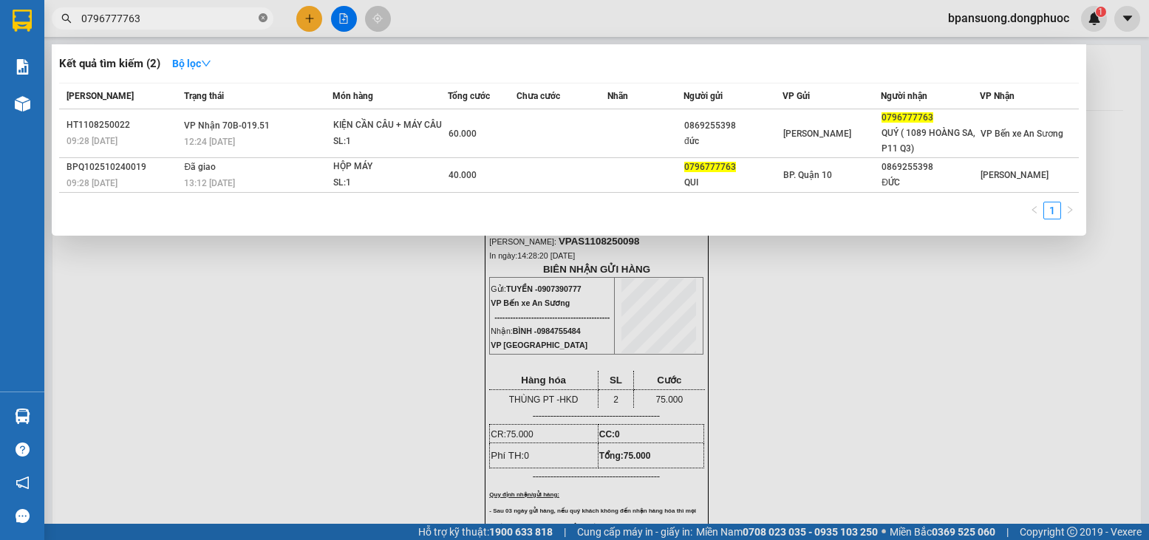
click at [265, 21] on icon "close-circle" at bounding box center [263, 17] width 9 height 9
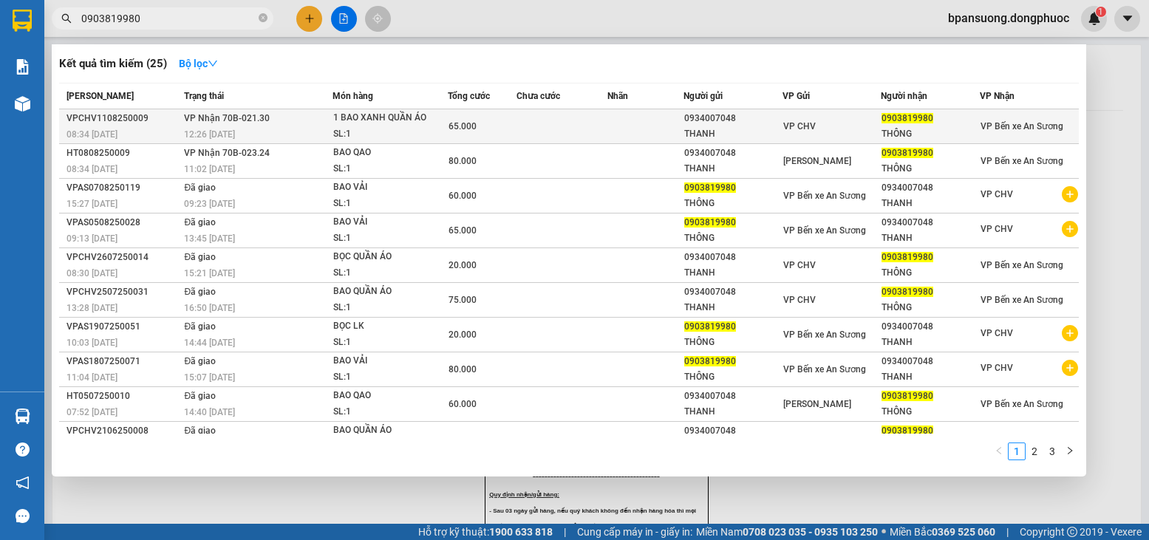
type input "0903819980"
click at [318, 119] on td "VP Nhận 70B-021.30 12:26 [DATE]" at bounding box center [256, 126] width 152 height 35
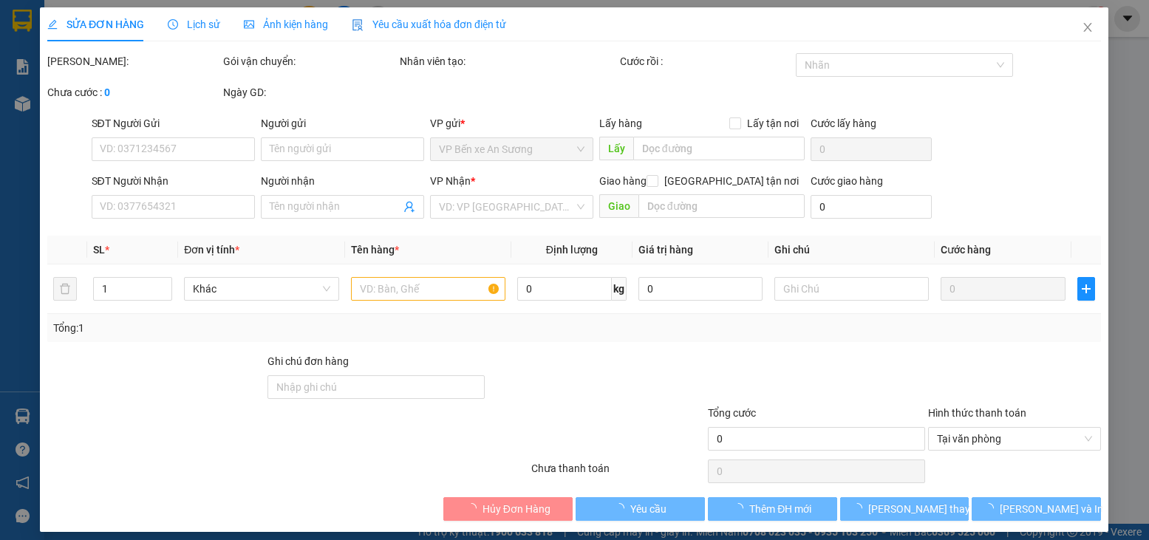
type input "0934007048"
type input "THANH"
type input "0903819980"
type input "THÔNG"
type input "65.000"
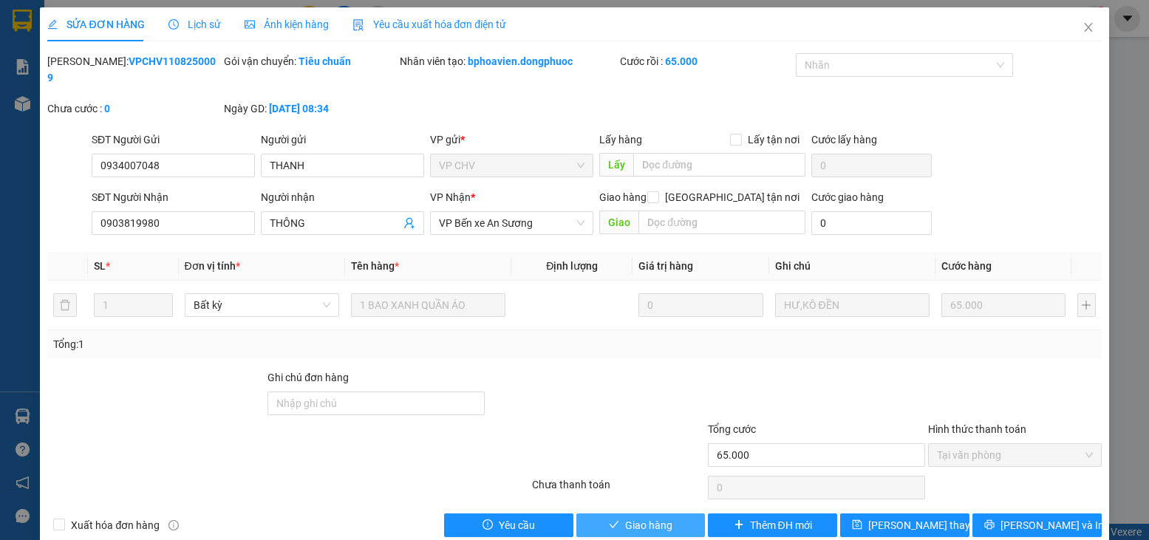
click at [649, 517] on span "Giao hàng" at bounding box center [648, 525] width 47 height 16
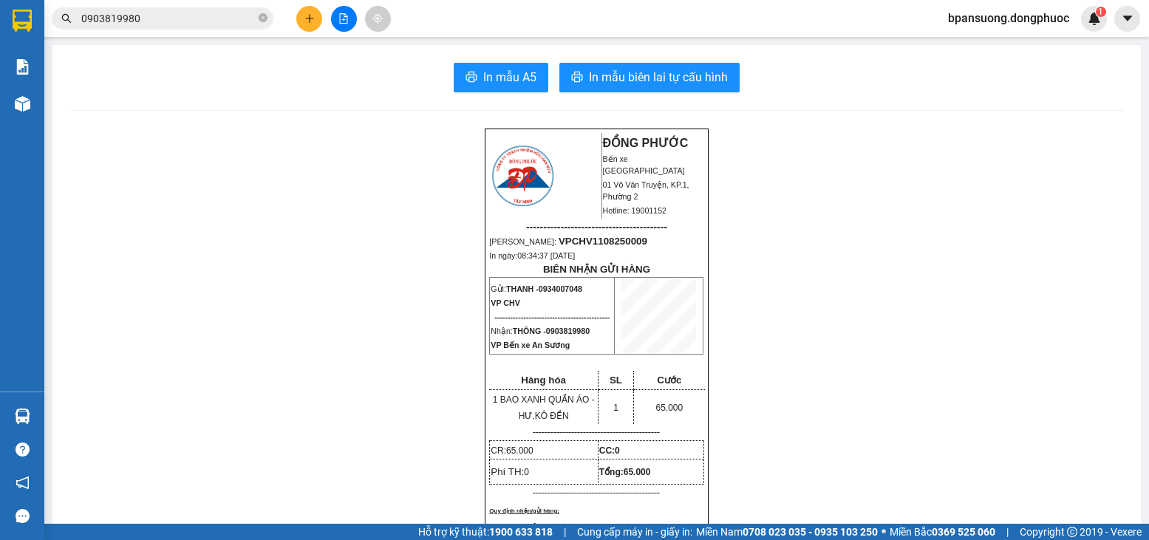
click at [306, 18] on icon "plus" at bounding box center [309, 18] width 8 height 1
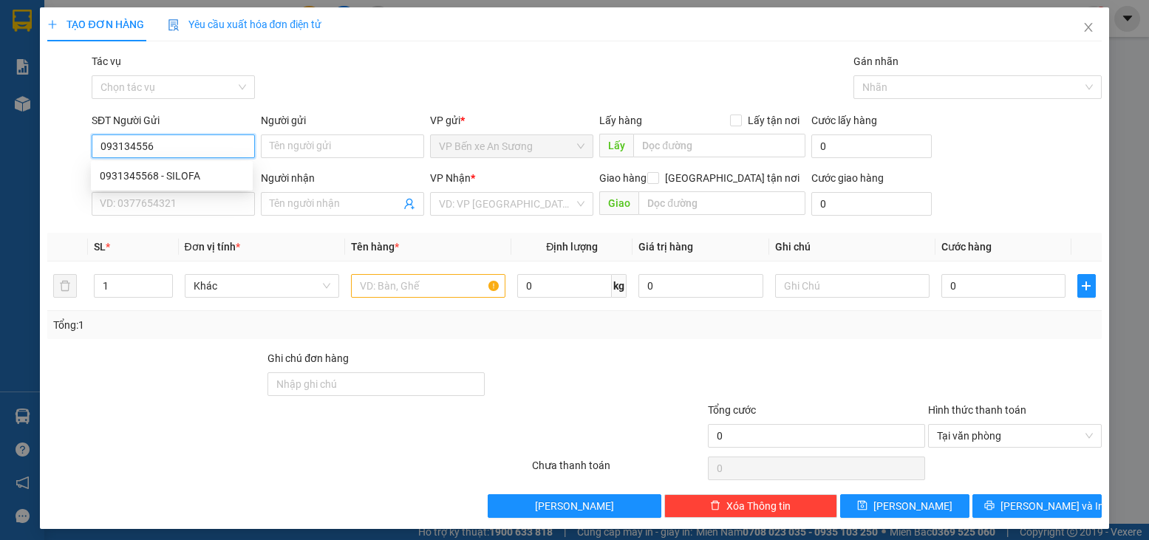
type input "0931345568"
click at [184, 179] on div "0931345568 - SILOFA" at bounding box center [172, 176] width 144 height 16
type input "SILOFA"
type input "0379192129"
type input "HUY"
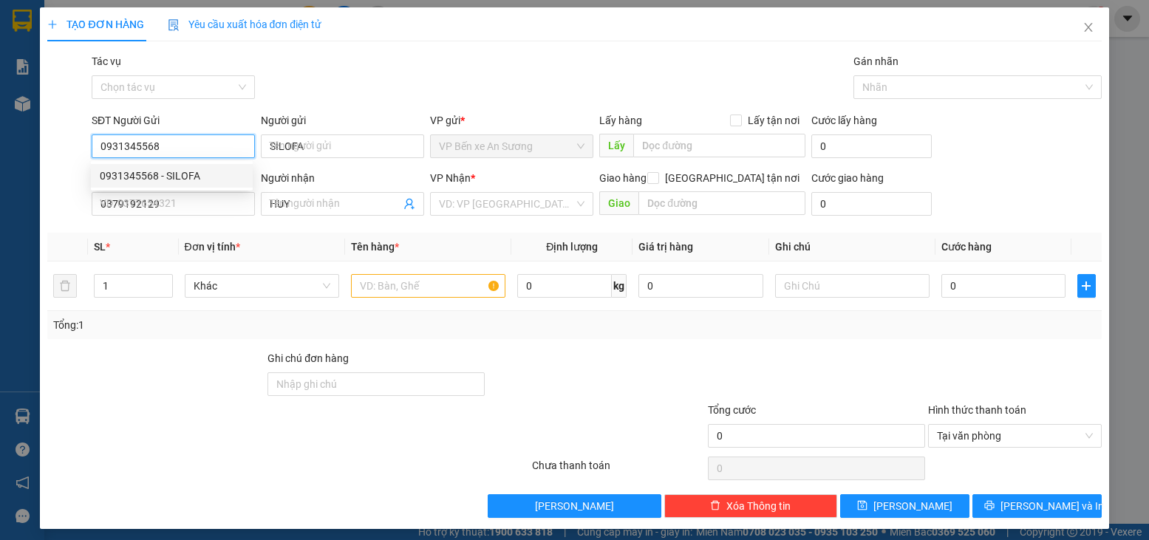
type input "35.000"
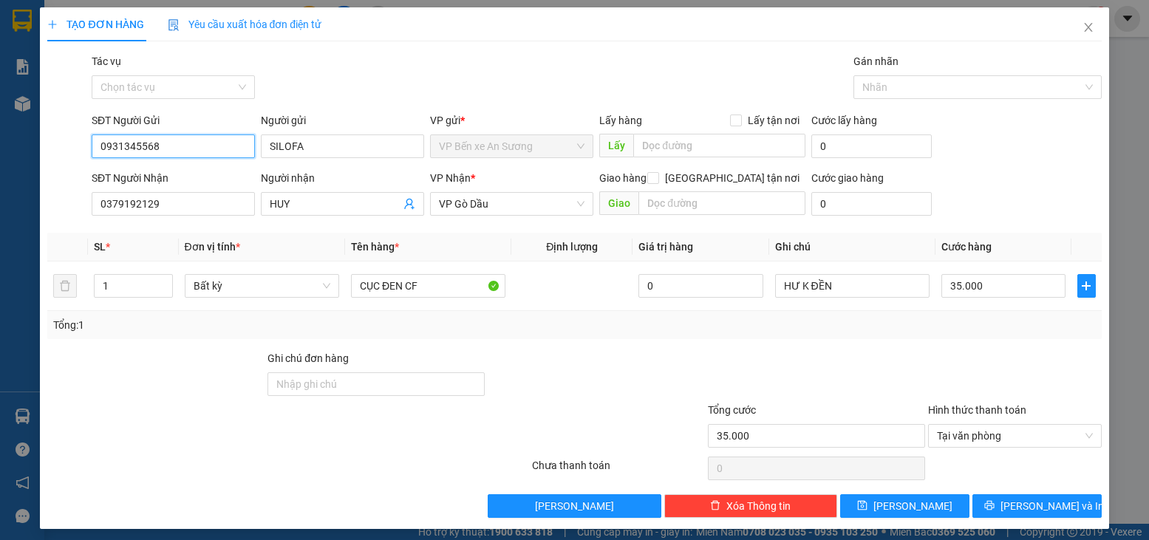
type input "0931345568"
click at [615, 347] on div "Transit Pickup Surcharge Ids Transit Deliver Surcharge Ids Transit Deliver Surc…" at bounding box center [574, 285] width 1054 height 465
click at [1029, 499] on span "[PERSON_NAME] và In" at bounding box center [1051, 506] width 103 height 16
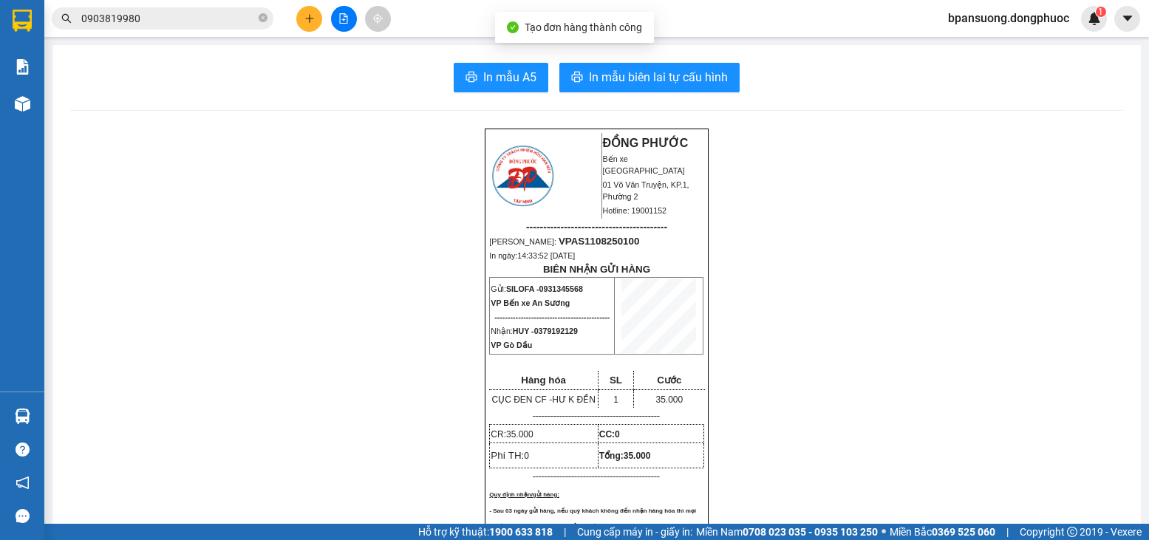
click at [677, 68] on span "In mẫu biên lai tự cấu hình" at bounding box center [658, 77] width 139 height 18
click at [309, 7] on button at bounding box center [309, 19] width 26 height 26
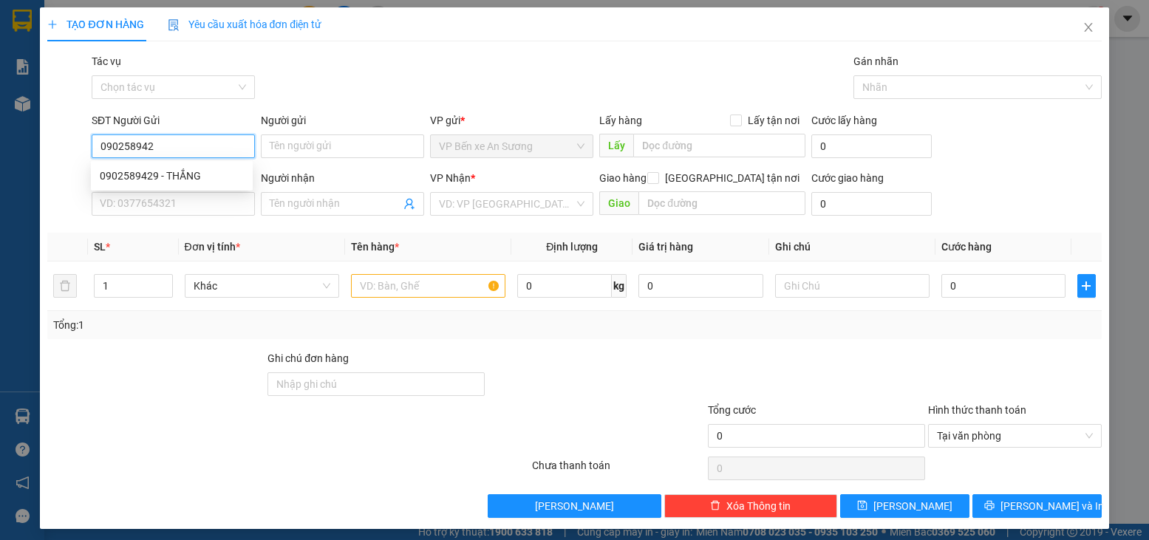
type input "0902589429"
click at [175, 165] on div "0902589429 - THẮNG" at bounding box center [172, 176] width 162 height 24
type input "THẮNG"
type input "0933448345"
type input "THỦ"
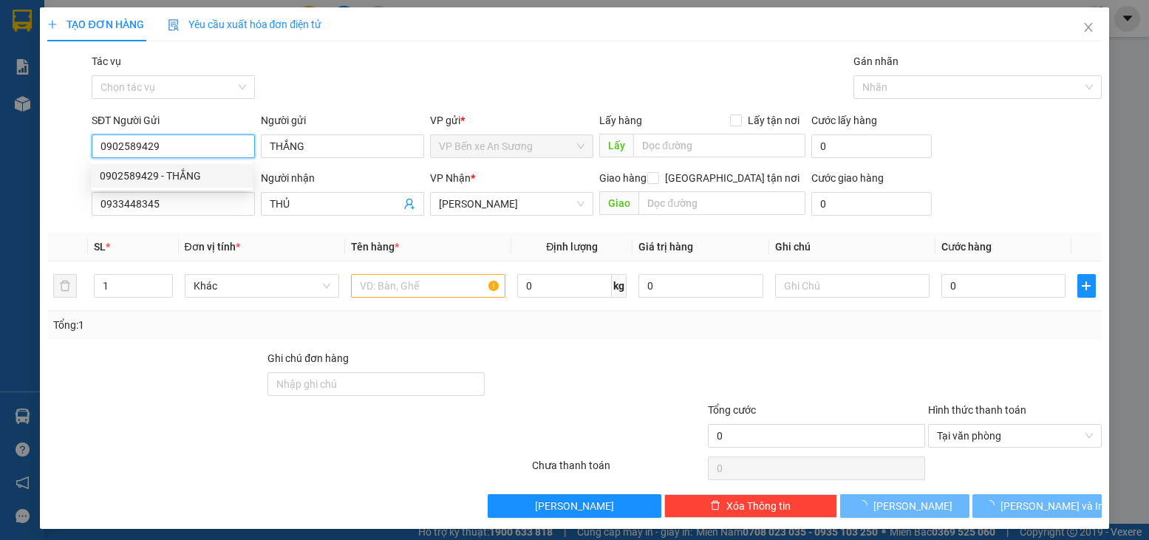
type input "60.000"
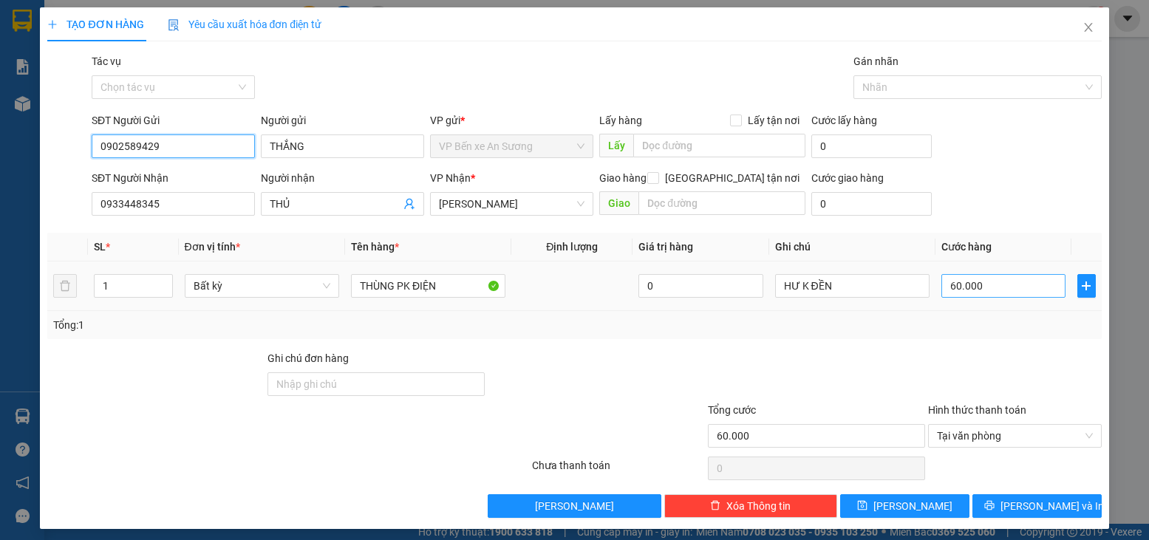
type input "0902589429"
click at [986, 292] on input "60.000" at bounding box center [1003, 286] width 124 height 24
type input "3"
type input "35"
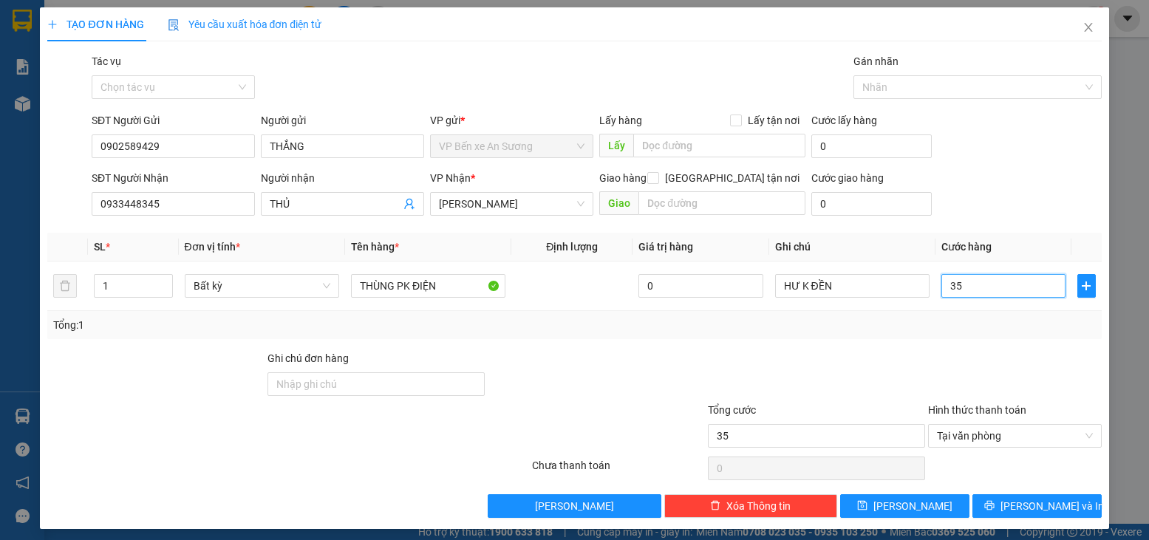
type input "35"
type input "35.000"
click at [961, 357] on div at bounding box center [1015, 376] width 176 height 52
click at [1000, 497] on button "[PERSON_NAME] và In" at bounding box center [1036, 506] width 129 height 24
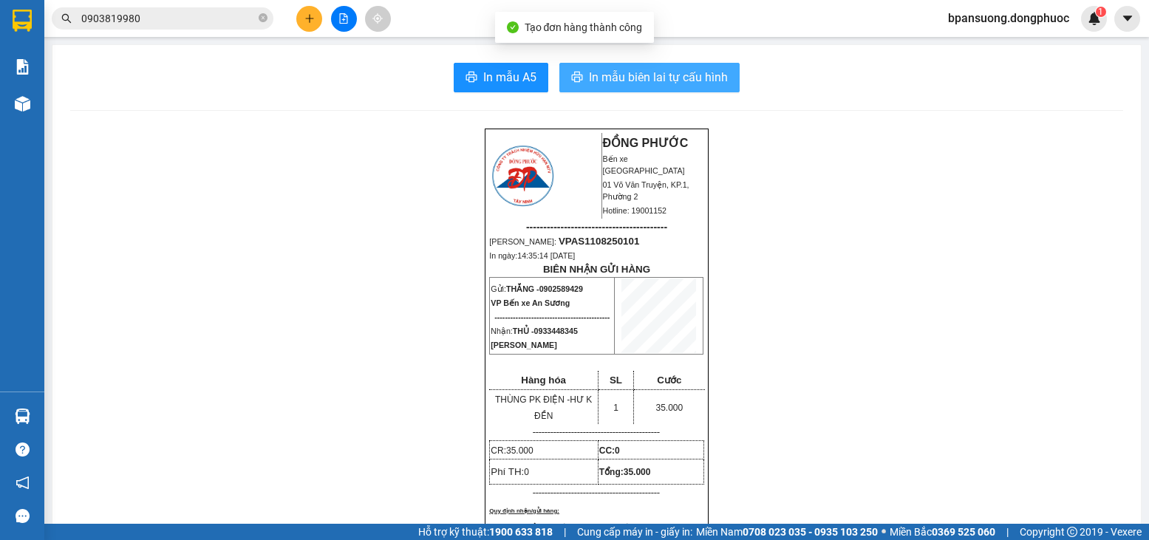
click at [698, 72] on span "In mẫu biên lai tự cấu hình" at bounding box center [658, 77] width 139 height 18
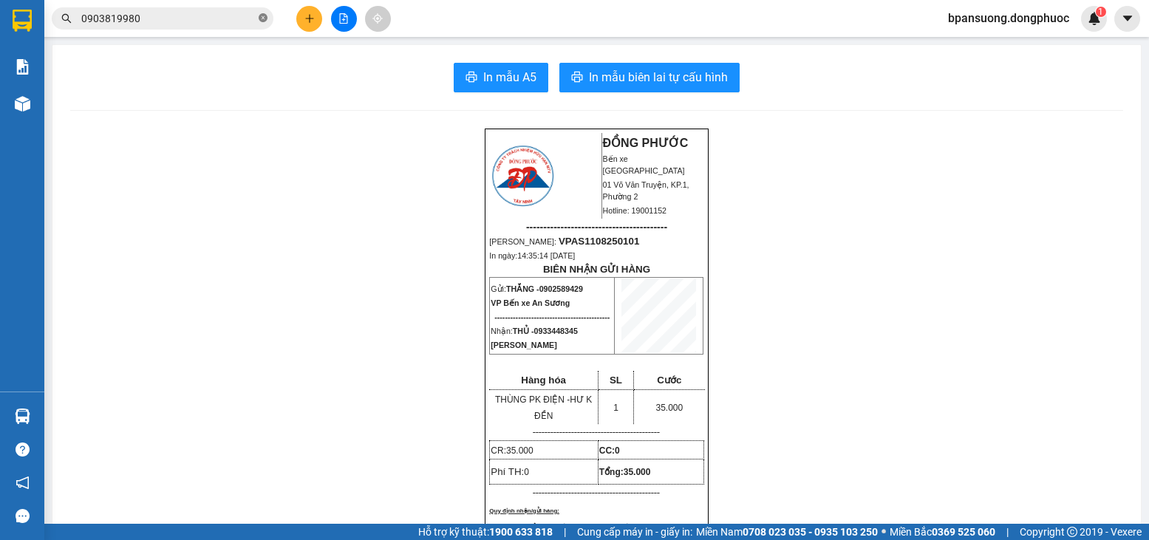
click at [260, 13] on span at bounding box center [263, 19] width 9 height 14
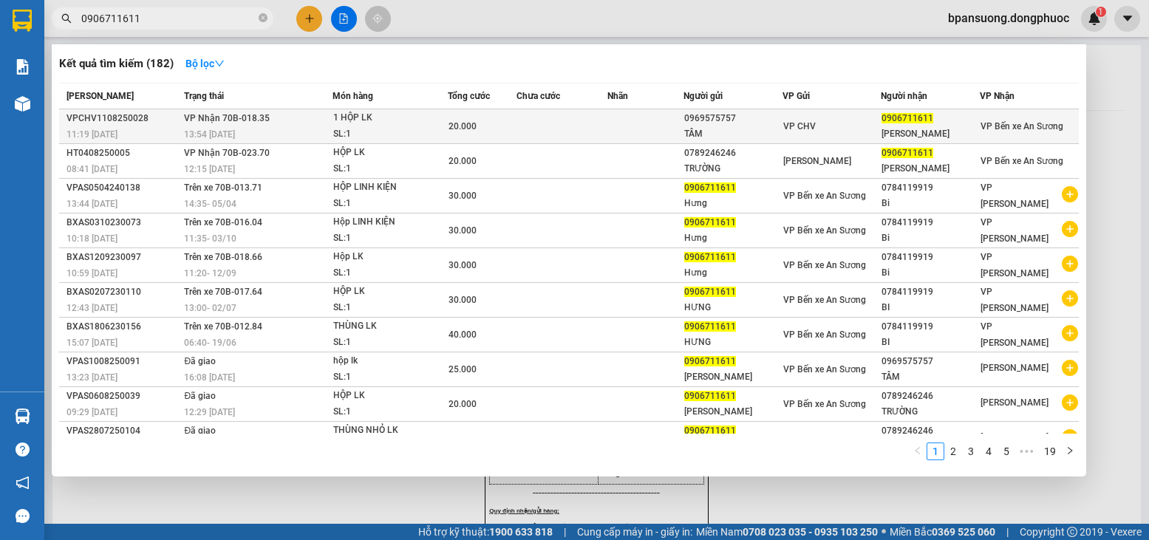
type input "0906711611"
click at [169, 120] on div "VPCHV1108250028" at bounding box center [122, 119] width 113 height 16
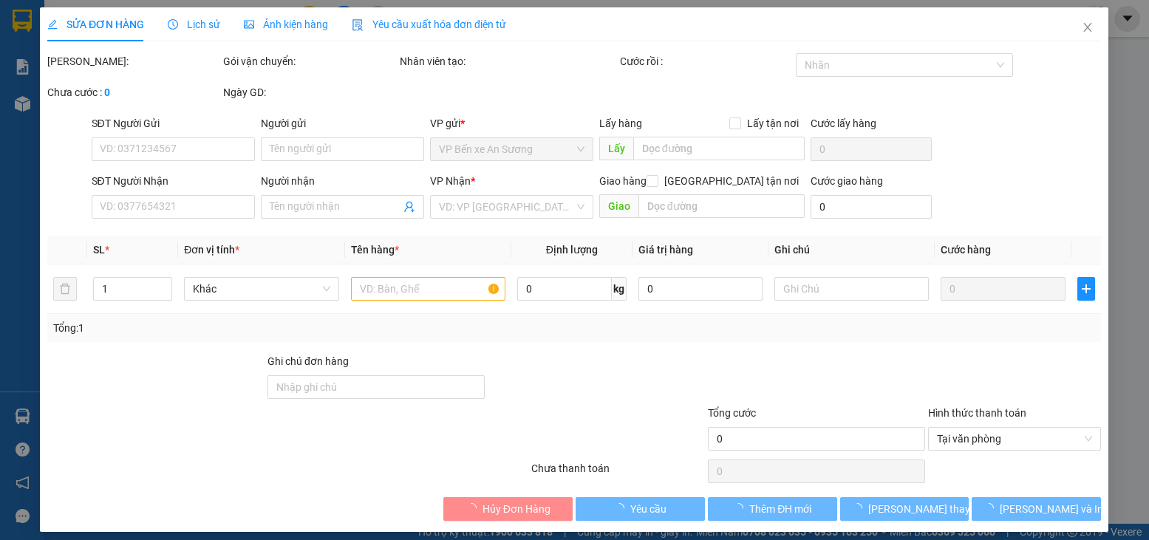
type input "0969575757"
type input "TÂM"
type input "0906711611"
type input "[PERSON_NAME]"
type input "20.000"
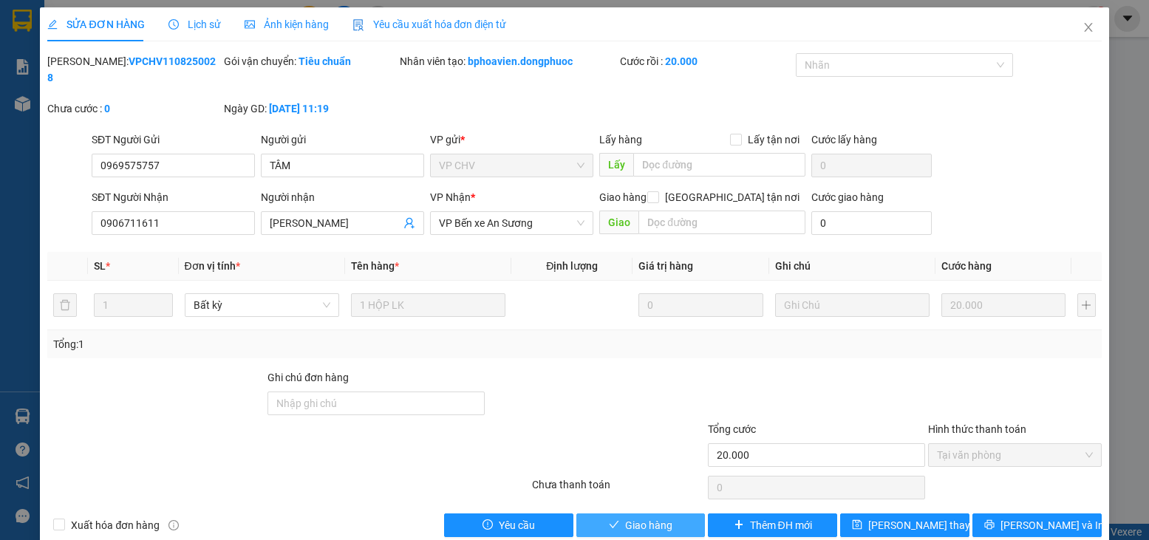
click at [658, 517] on span "Giao hàng" at bounding box center [648, 525] width 47 height 16
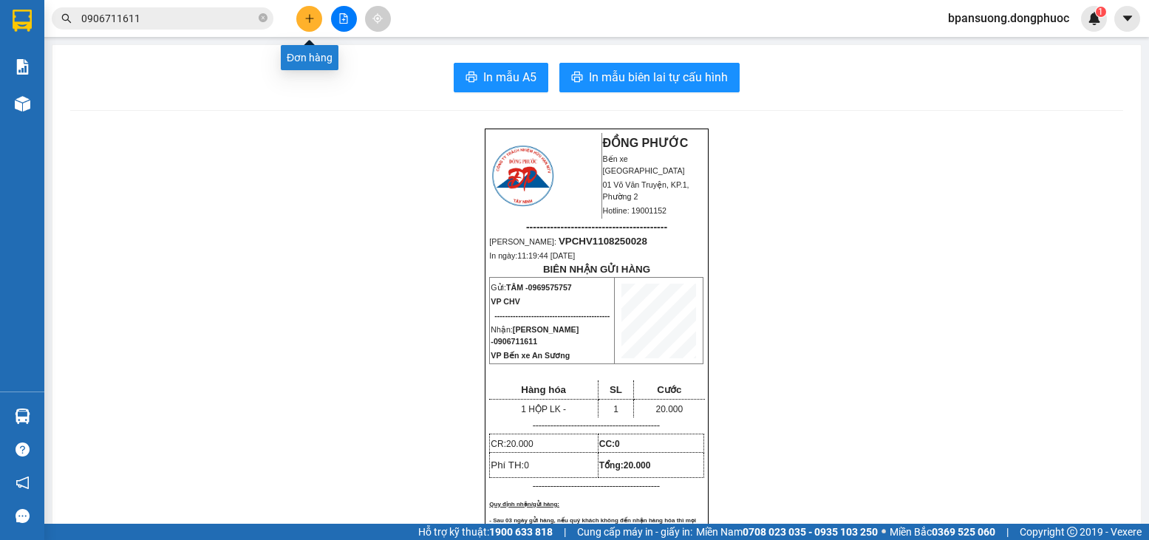
click at [308, 7] on button at bounding box center [309, 19] width 26 height 26
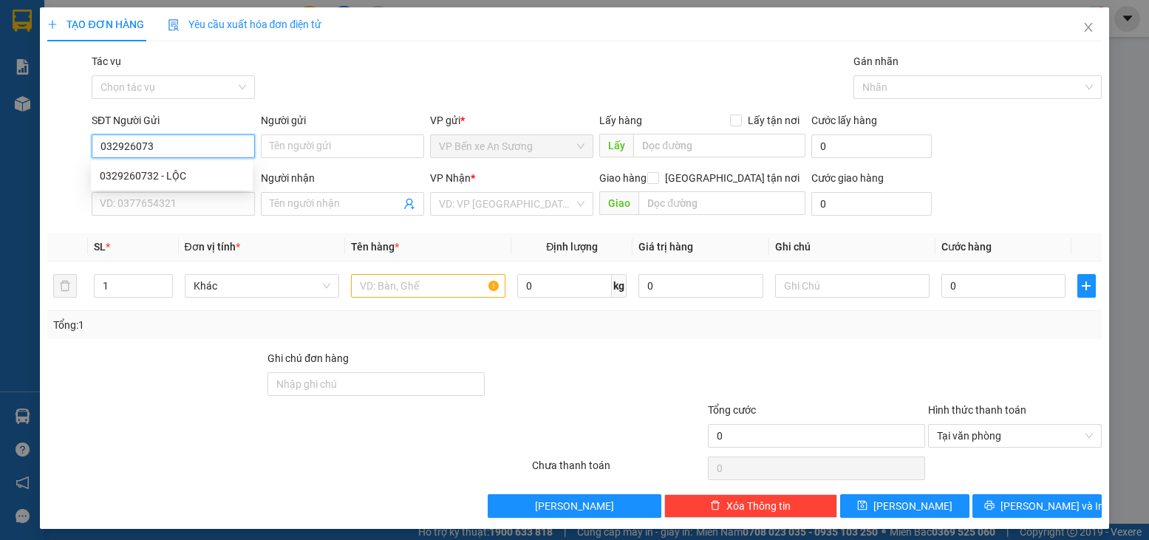
type input "0329260732"
click at [146, 177] on div "0329260732 - LỘC" at bounding box center [172, 176] width 144 height 16
type input "LỘC"
type input "0348515701"
type input "NHÂN"
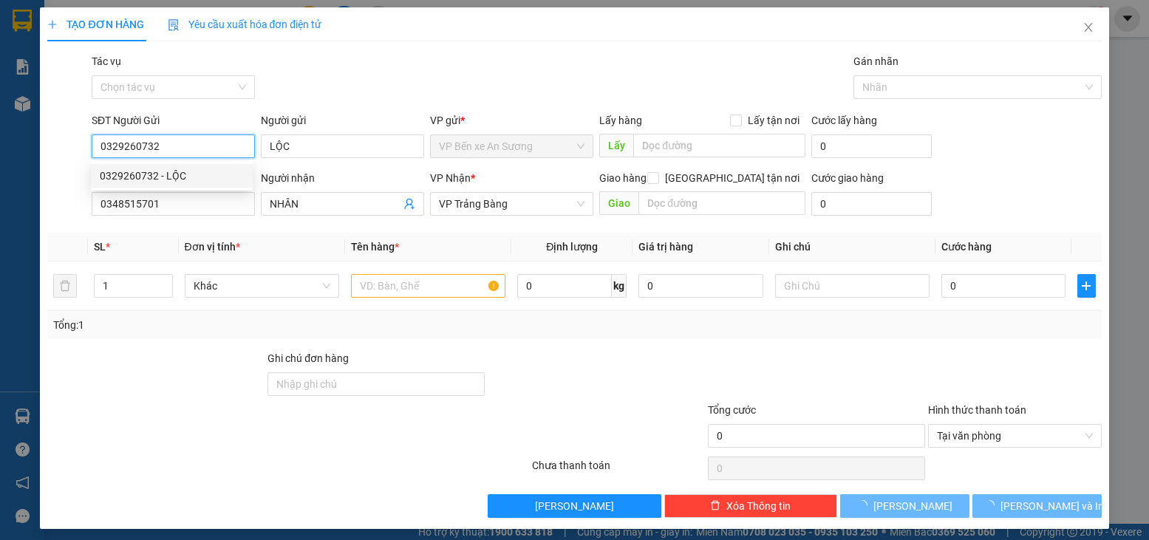
type input "30.000"
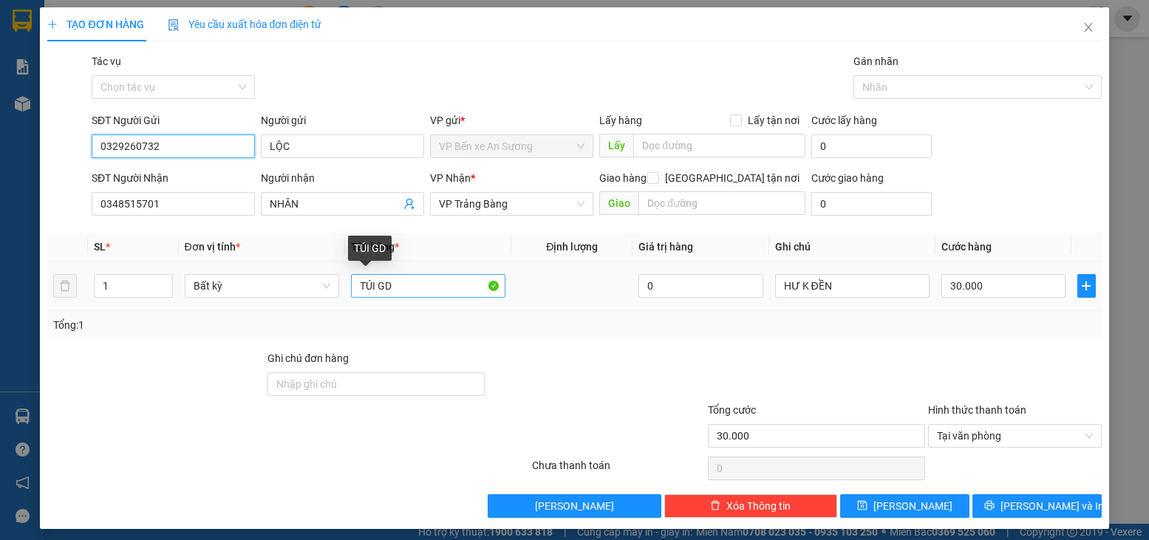
type input "0329260732"
click at [397, 282] on input "TÚI GD" at bounding box center [428, 286] width 154 height 24
drag, startPoint x: 393, startPoint y: 284, endPoint x: 308, endPoint y: 270, distance: 86.1
click at [308, 270] on tr "1 Bất kỳ TÚI GD 0 HƯ K ĐỀN 30.000" at bounding box center [574, 287] width 1054 height 50
click at [391, 276] on input "TÚI GD" at bounding box center [428, 286] width 154 height 24
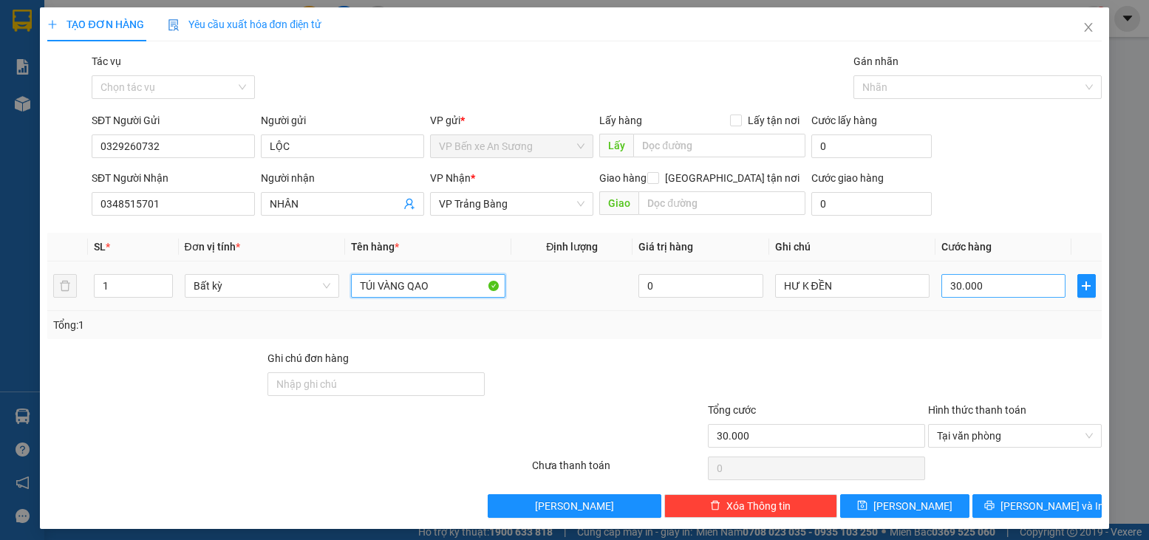
type input "TÚI VÀNG QAO"
click at [981, 294] on input "30.000" at bounding box center [1003, 286] width 124 height 24
type input "2"
type input "25"
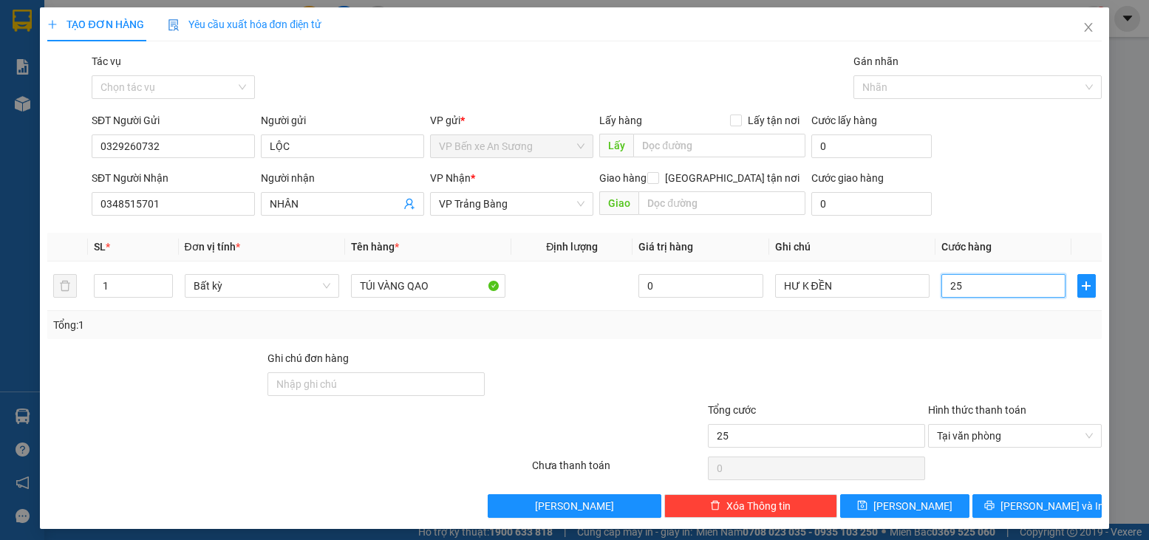
type input "25"
type input "25.000"
click at [970, 395] on div at bounding box center [1015, 376] width 176 height 52
click at [994, 504] on icon "printer" at bounding box center [989, 506] width 10 height 10
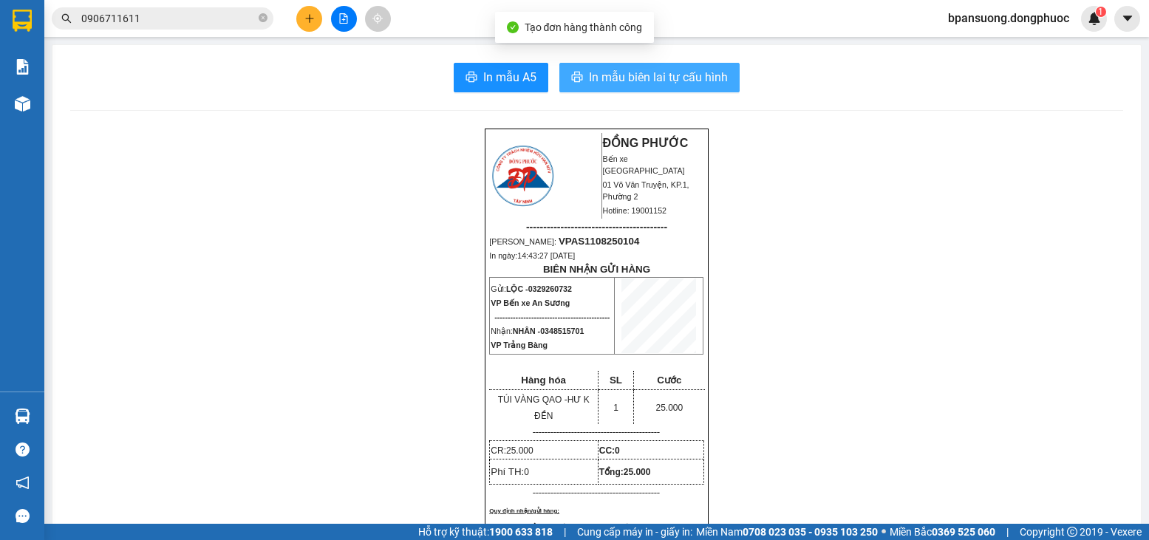
click at [717, 89] on button "In mẫu biên lai tự cấu hình" at bounding box center [649, 78] width 180 height 30
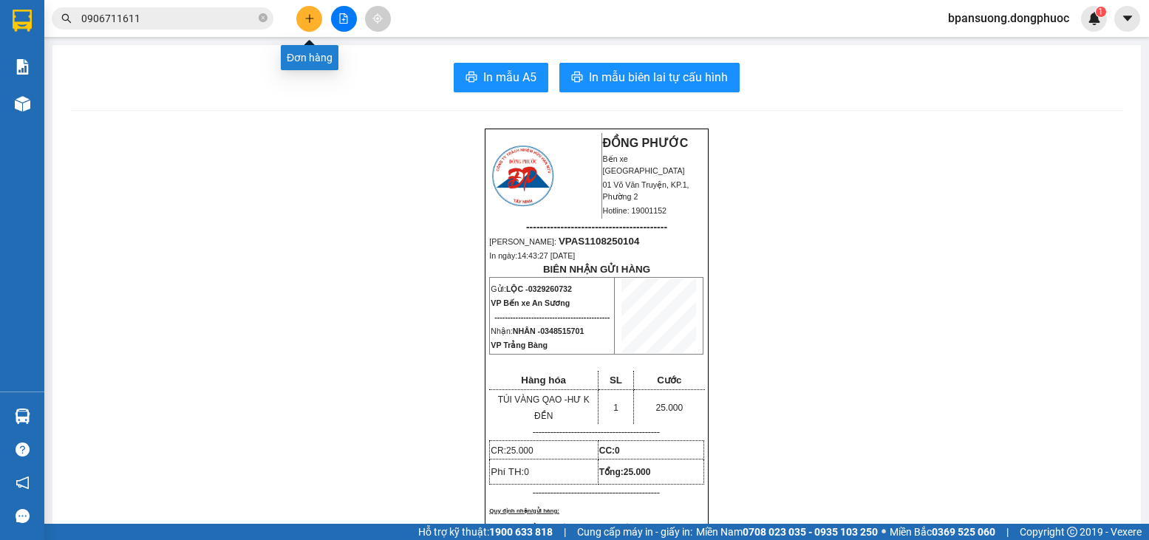
click at [310, 7] on button at bounding box center [309, 19] width 26 height 26
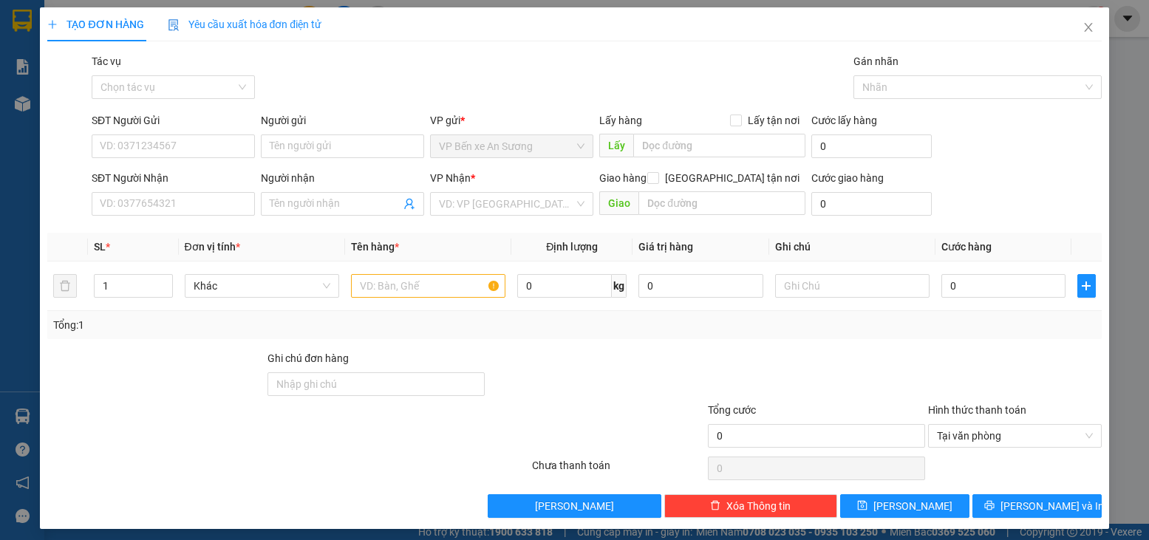
click at [160, 161] on div "SĐT Người Gửi VD: 0371234567" at bounding box center [173, 138] width 163 height 52
click at [184, 151] on input "SĐT Người Gửi" at bounding box center [173, 146] width 163 height 24
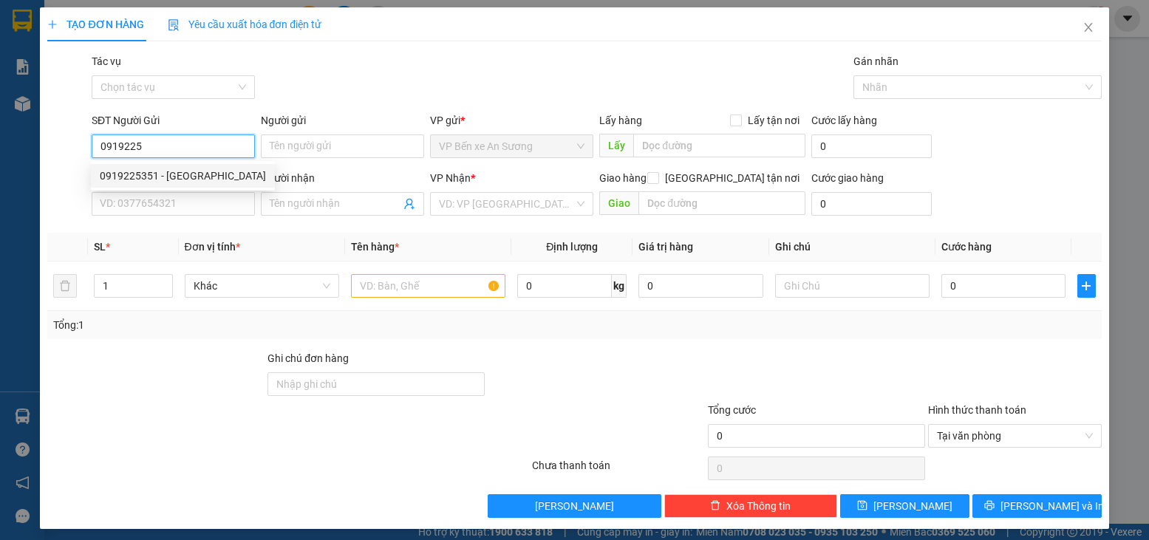
click at [200, 165] on div "0919225351 - [GEOGRAPHIC_DATA]" at bounding box center [183, 176] width 184 height 24
type input "0919225351"
type input "HÀ"
type input "0868588926"
type input "TUẤN"
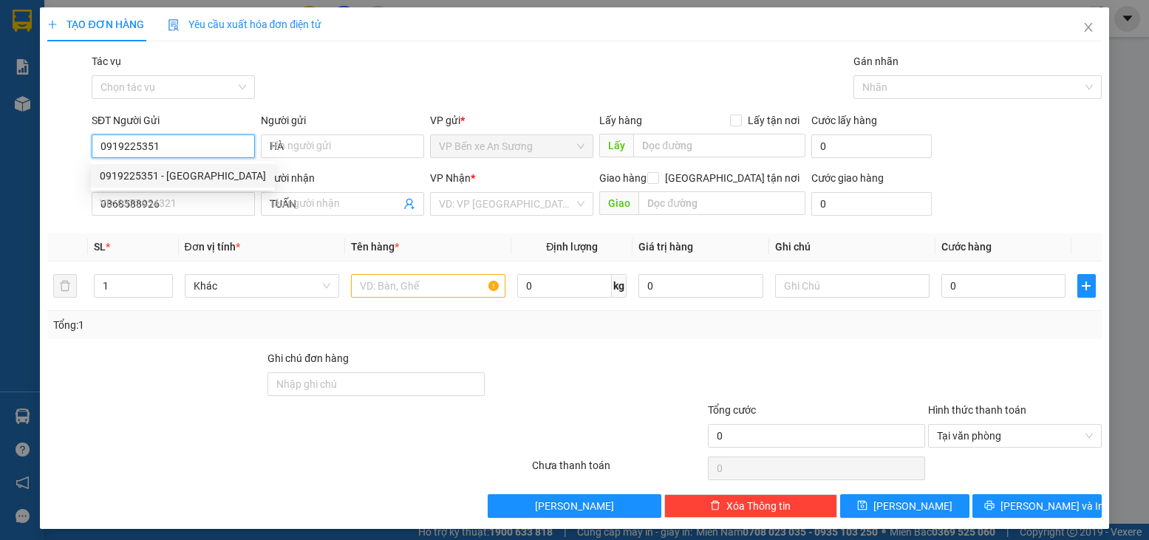
type input "60.000"
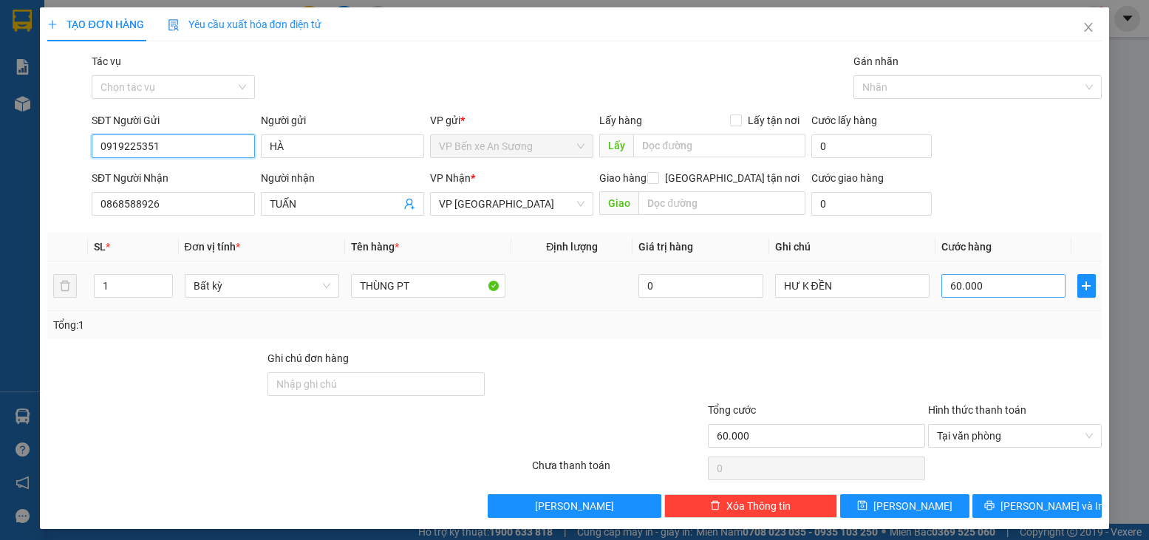
type input "0919225351"
click at [964, 287] on input "60.000" at bounding box center [1003, 286] width 124 height 24
type input "5"
type input "55"
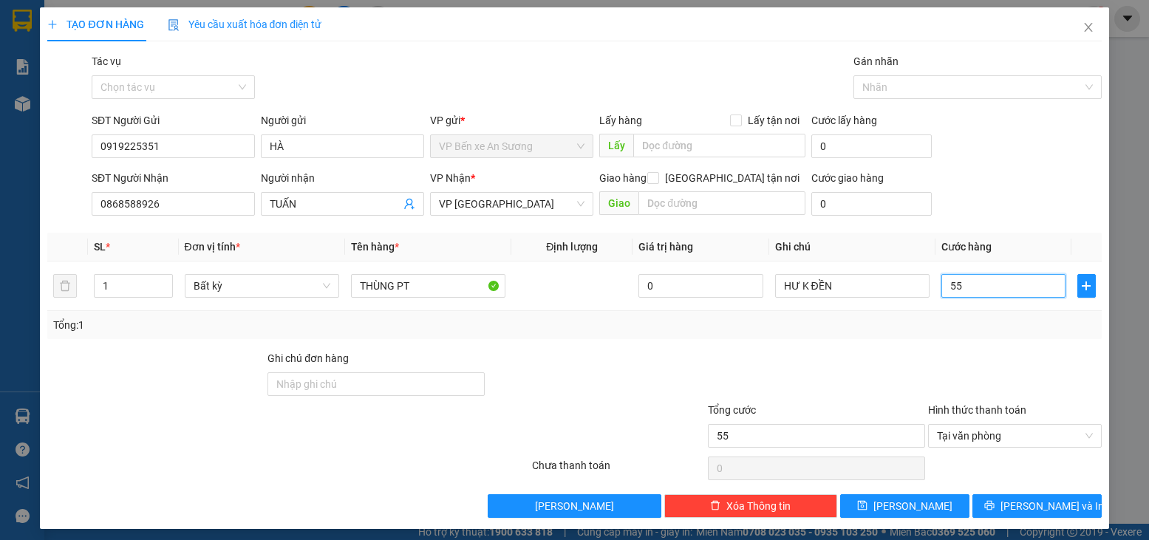
type input "55"
type input "55.000"
click at [810, 346] on div "Transit Pickup Surcharge Ids Transit Deliver Surcharge Ids Transit Deliver Surc…" at bounding box center [574, 285] width 1054 height 465
click at [1034, 493] on div "Transit Pickup Surcharge Ids Transit Deliver Surcharge Ids Transit Deliver Surc…" at bounding box center [574, 285] width 1054 height 465
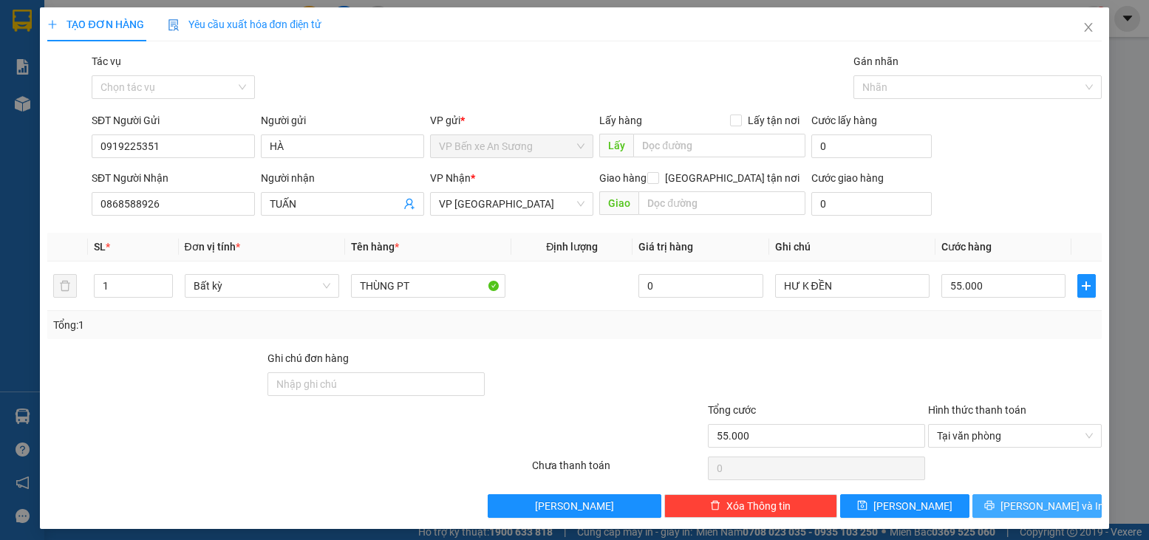
click at [1034, 499] on span "[PERSON_NAME] và In" at bounding box center [1051, 506] width 103 height 16
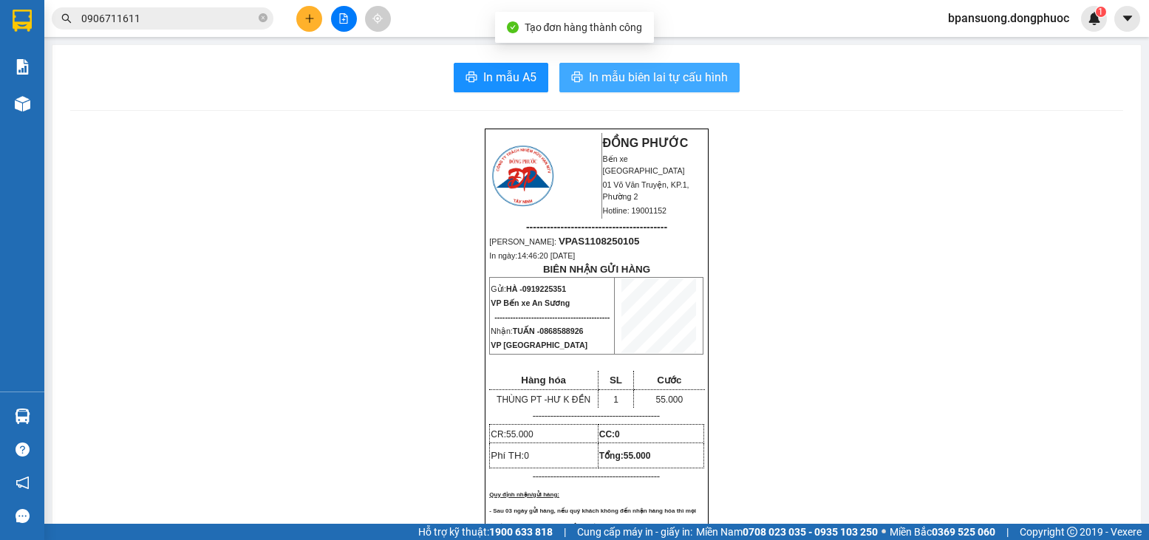
click at [663, 73] on span "In mẫu biên lai tự cấu hình" at bounding box center [658, 77] width 139 height 18
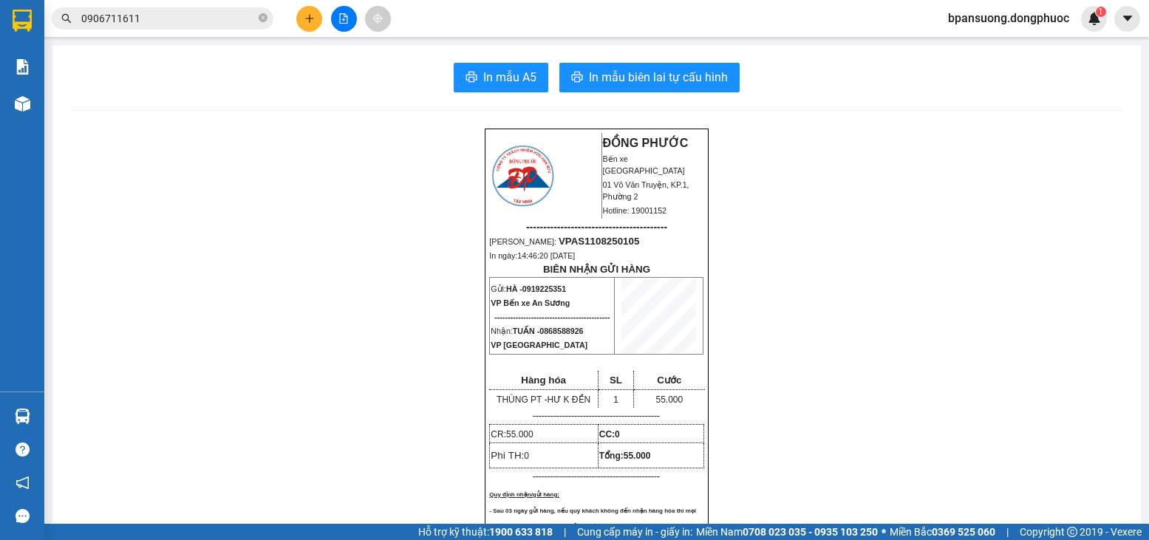
click at [307, 28] on button at bounding box center [309, 19] width 26 height 26
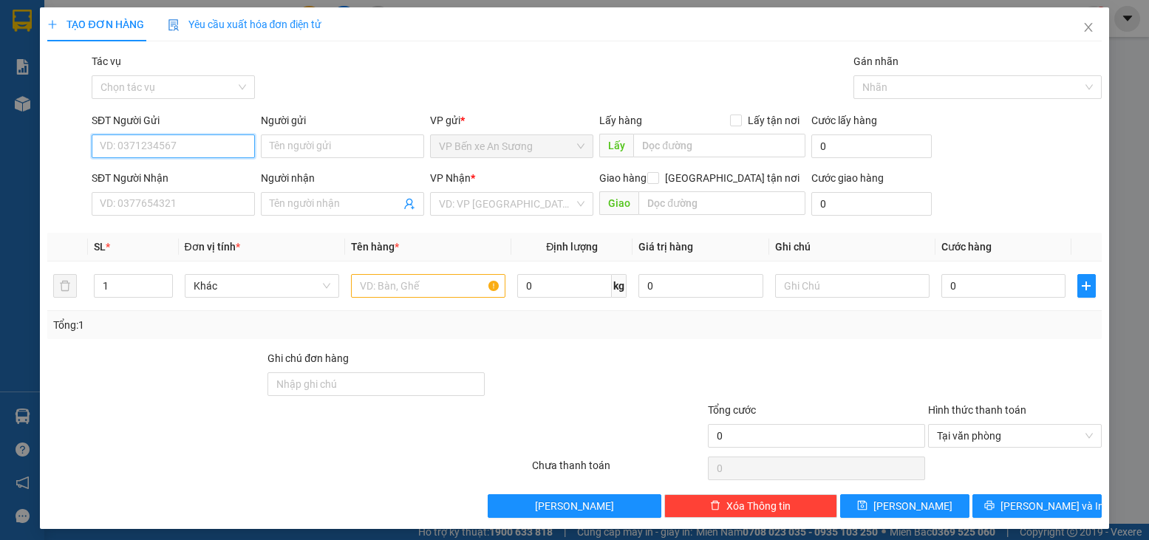
click at [115, 140] on input "SĐT Người Gửi" at bounding box center [173, 146] width 163 height 24
type input "0938005559"
click at [111, 174] on div "0938005559 - CHỨC" at bounding box center [172, 176] width 144 height 16
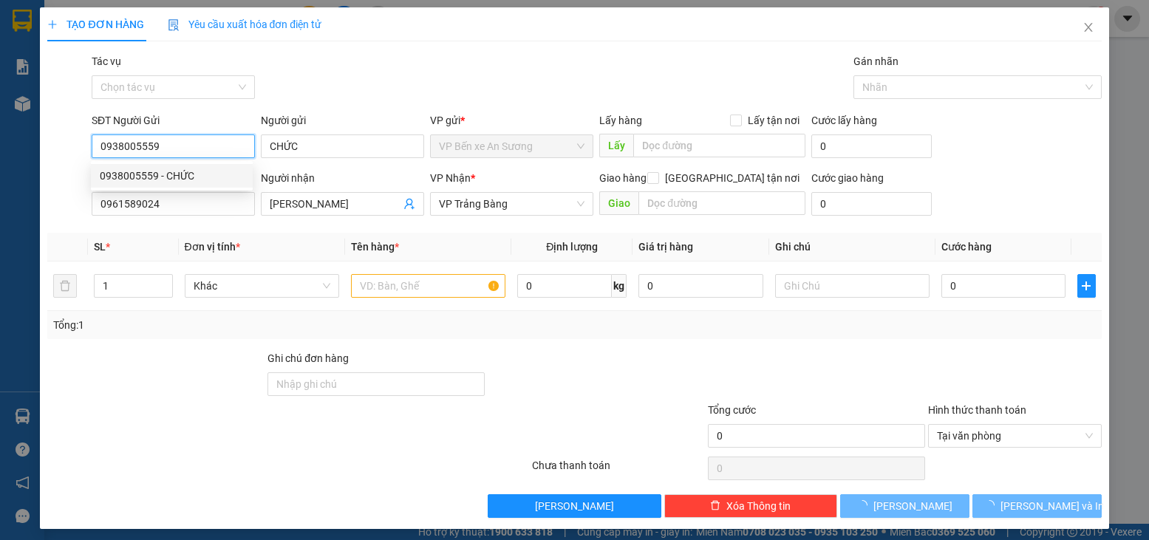
type input "CHỨC"
type input "0961589024"
type input "[PERSON_NAME]"
type input "20.000"
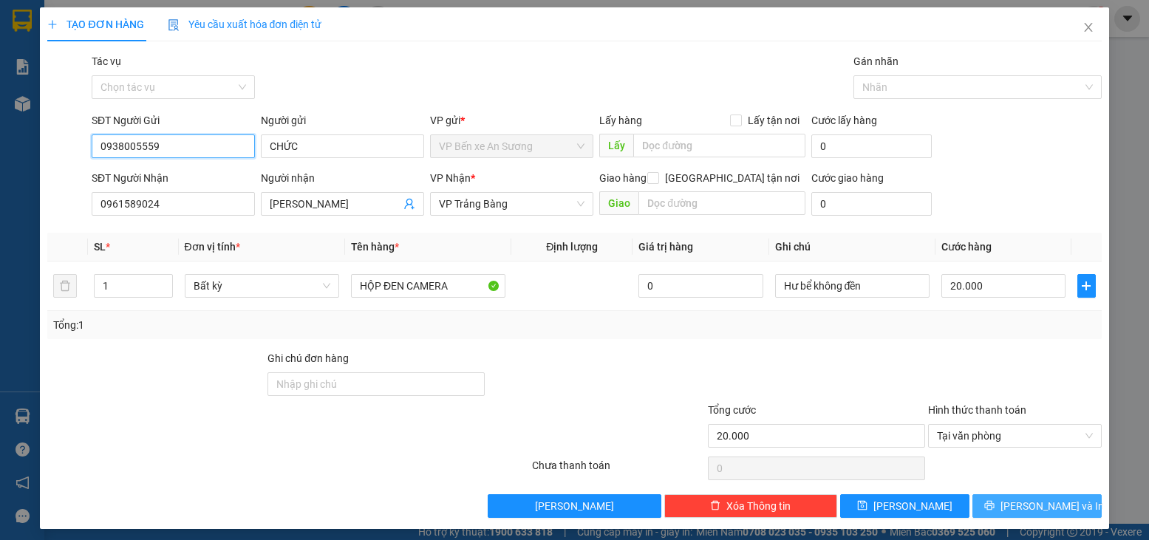
type input "0938005559"
click at [1044, 506] on span "[PERSON_NAME] và In" at bounding box center [1051, 506] width 103 height 16
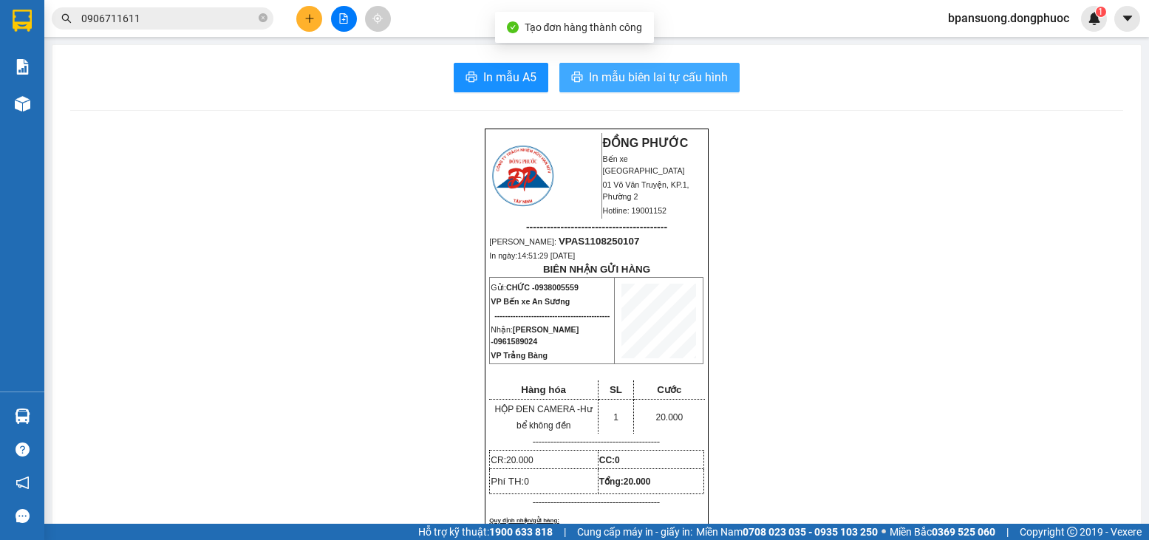
click at [621, 72] on span "In mẫu biên lai tự cấu hình" at bounding box center [658, 77] width 139 height 18
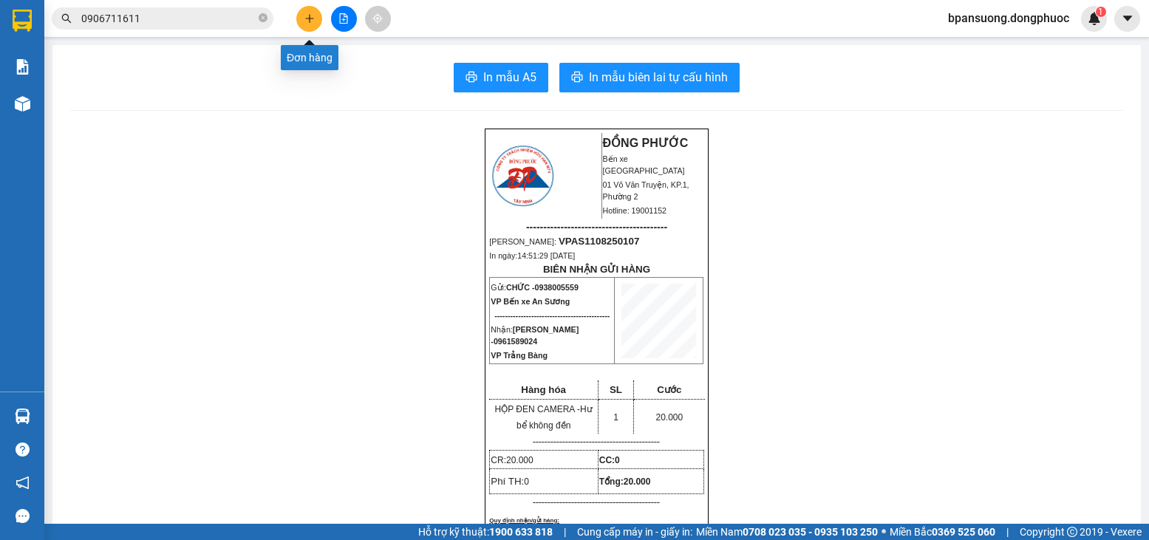
click at [312, 23] on icon "plus" at bounding box center [309, 18] width 10 height 10
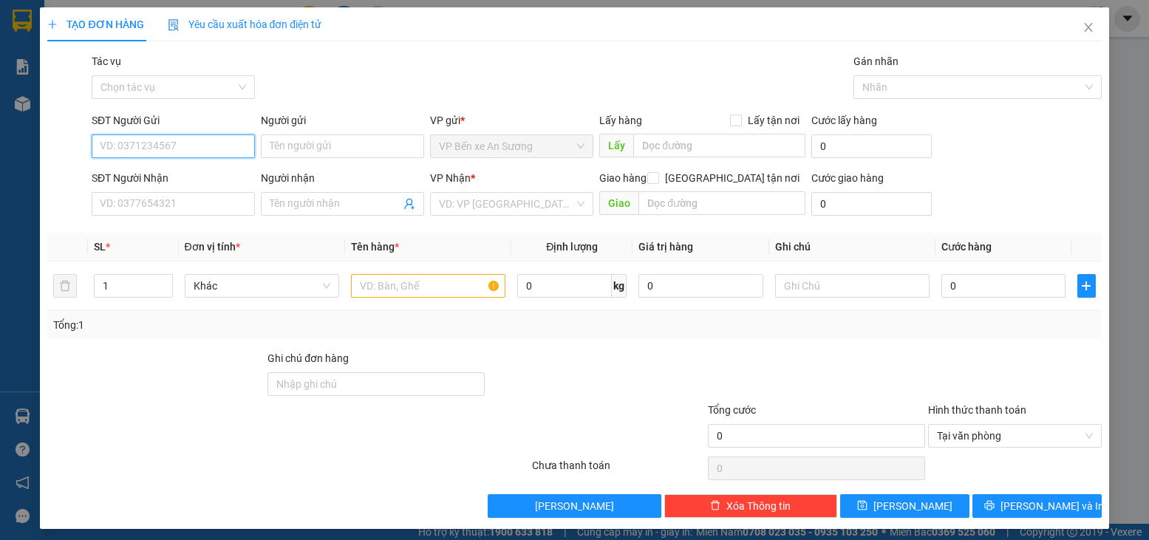
click at [175, 152] on input "SĐT Người Gửi" at bounding box center [173, 146] width 163 height 24
type input "0939739439"
click at [191, 166] on div "0939739439 - NGA" at bounding box center [172, 176] width 162 height 24
type input "NGA"
type input "0978751766"
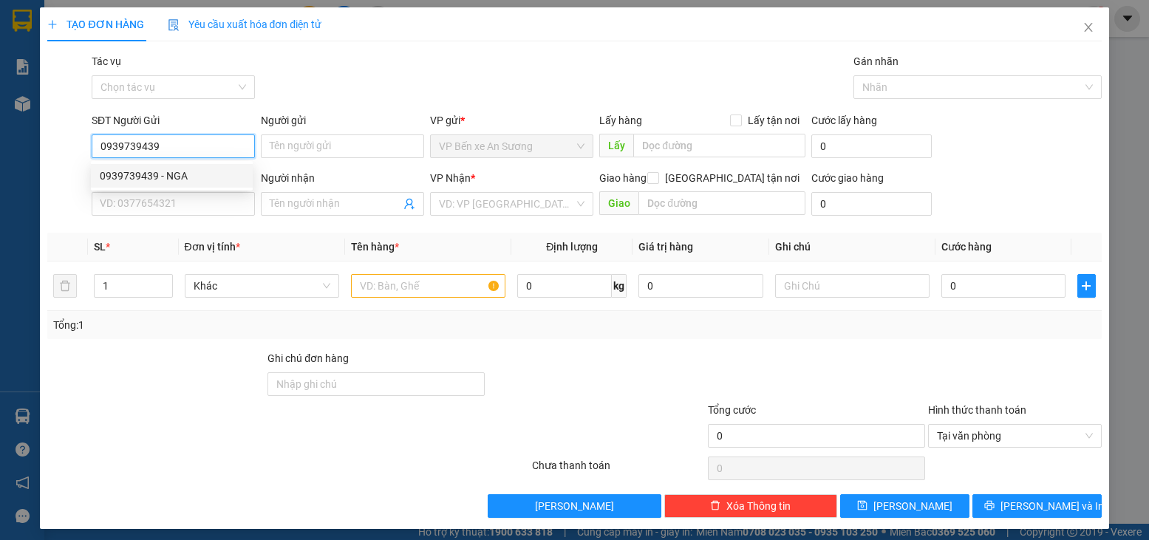
type input "AN"
type input "20.000"
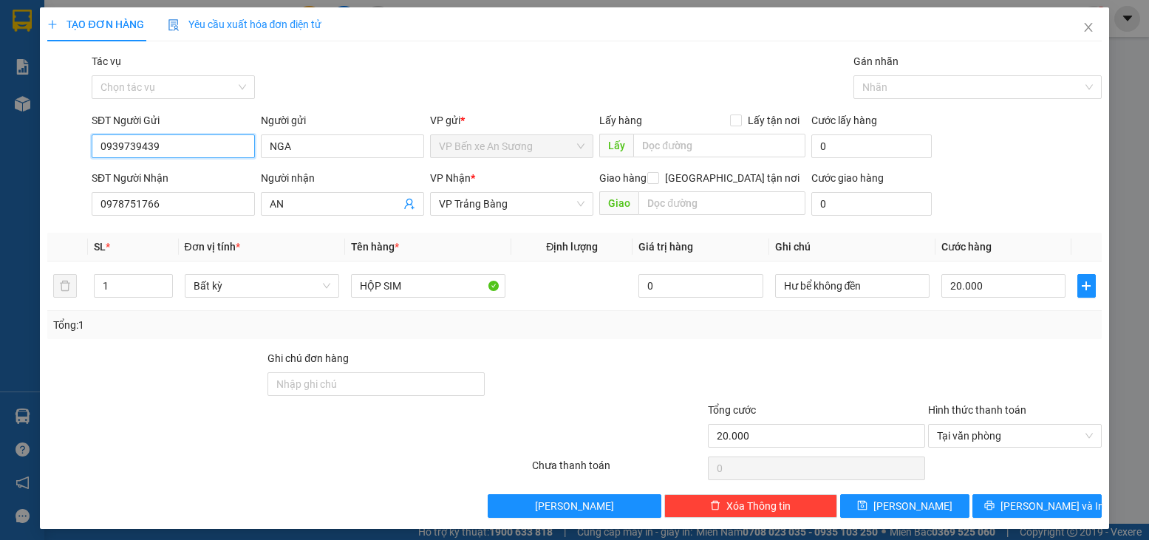
drag, startPoint x: 162, startPoint y: 144, endPoint x: 66, endPoint y: 133, distance: 96.7
click at [66, 133] on div "SĐT Người Gửi 0939739439 Người gửi NGA VP gửi * VP Bến xe An Sương Lấy hàng Lấy…" at bounding box center [574, 138] width 1057 height 52
type input "0939739439"
click at [201, 228] on div "Transit Pickup Surcharge Ids Transit Deliver Surcharge Ids Transit Deliver Surc…" at bounding box center [574, 285] width 1054 height 465
click at [408, 209] on icon "user-add" at bounding box center [409, 204] width 12 height 12
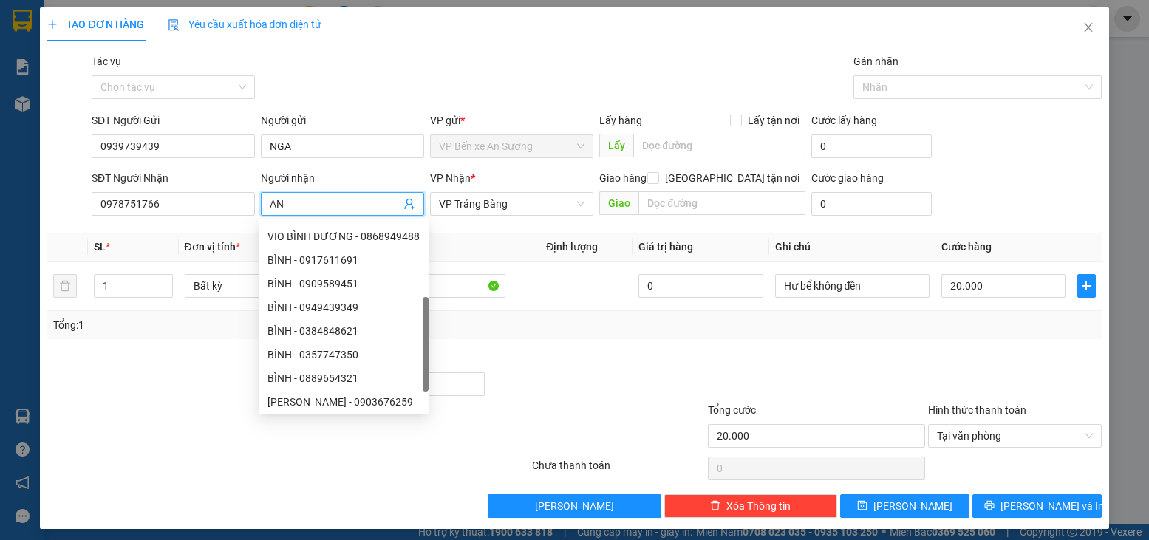
scroll to position [47, 0]
drag, startPoint x: 420, startPoint y: 266, endPoint x: 417, endPoint y: 392, distance: 126.4
click at [417, 392] on div "BÌNH - 0332270545 BÌNH - 0933713505 [GEOGRAPHIC_DATA] - 0868949488 BÌNH - 09176…" at bounding box center [344, 316] width 170 height 189
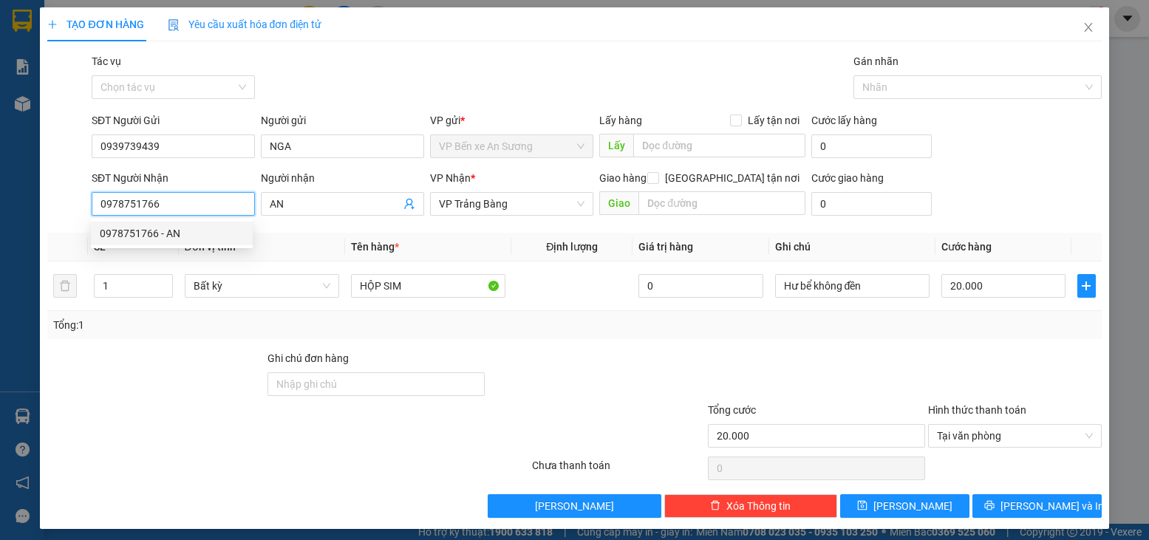
drag, startPoint x: 171, startPoint y: 208, endPoint x: 81, endPoint y: 201, distance: 90.4
click at [81, 201] on div "SĐT Người Nhận 0978751766 Người nhận AN VP Nhận * VP Trảng Bàng Giao hàng [GEOG…" at bounding box center [574, 196] width 1057 height 52
type input "0918859555"
click at [171, 231] on div "0918859555 - PHÚC" at bounding box center [172, 233] width 144 height 16
type input "PHÚC"
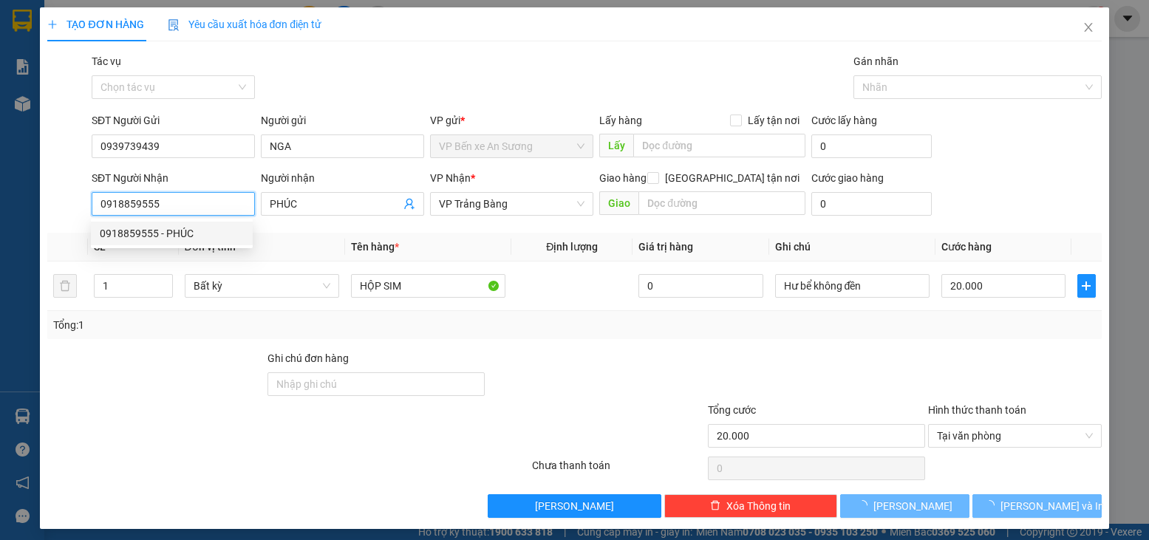
type input "25.000"
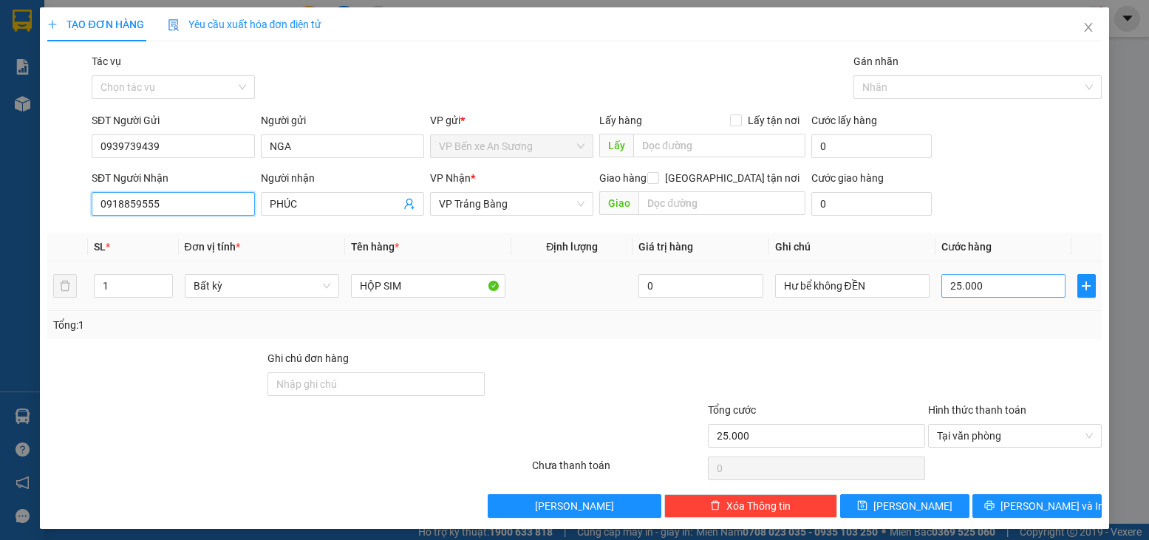
type input "0918859555"
click at [986, 292] on input "25.000" at bounding box center [1003, 286] width 124 height 24
type input "2"
type input "20"
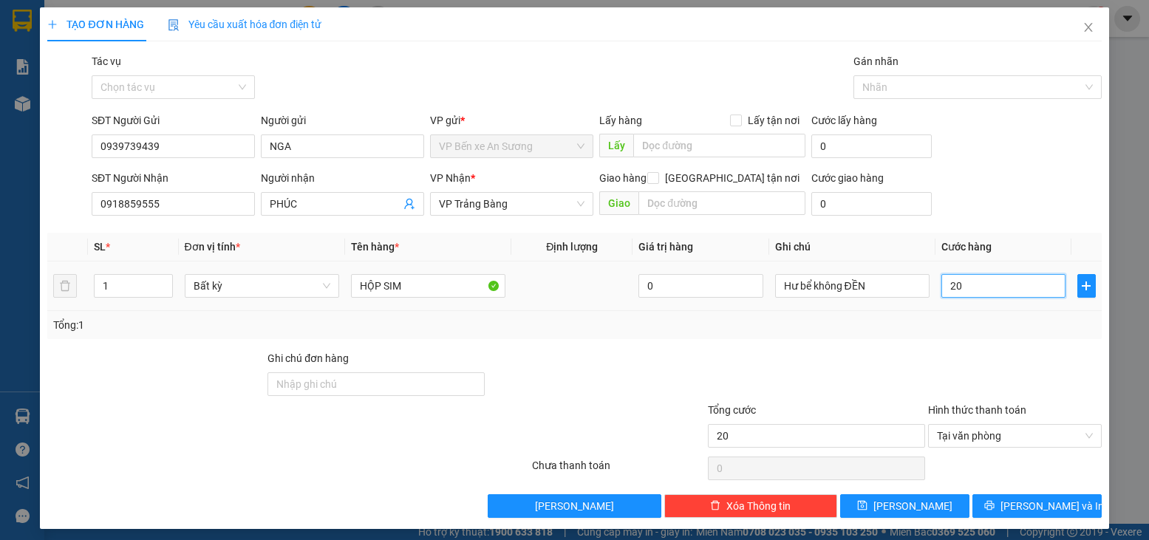
type input "20"
type input "20.000"
click at [966, 364] on div at bounding box center [1015, 376] width 176 height 52
click at [1012, 509] on button "[PERSON_NAME] và In" at bounding box center [1036, 506] width 129 height 24
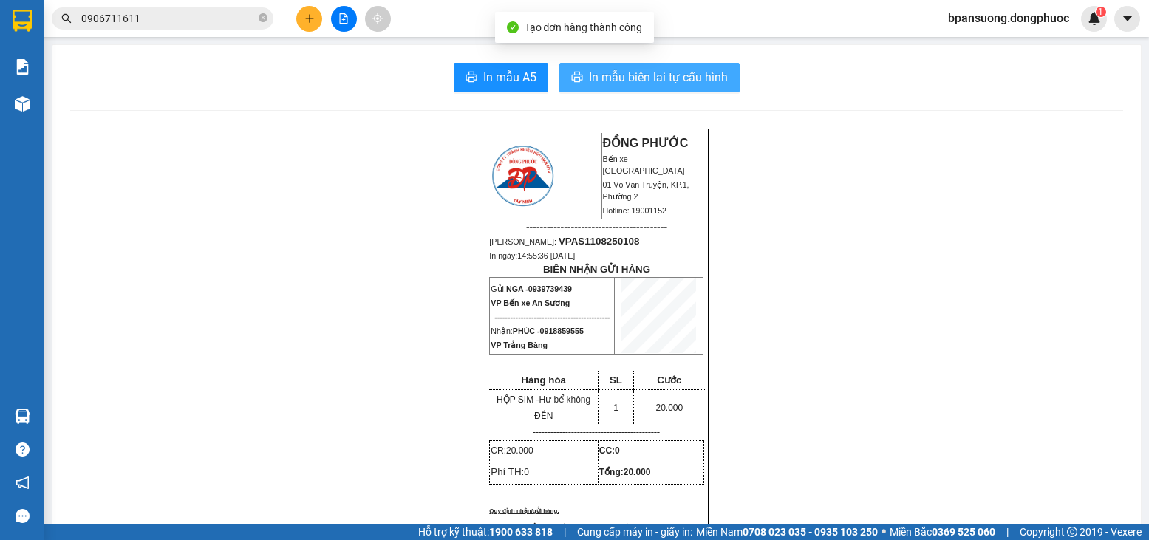
click at [675, 73] on span "In mẫu biên lai tự cấu hình" at bounding box center [658, 77] width 139 height 18
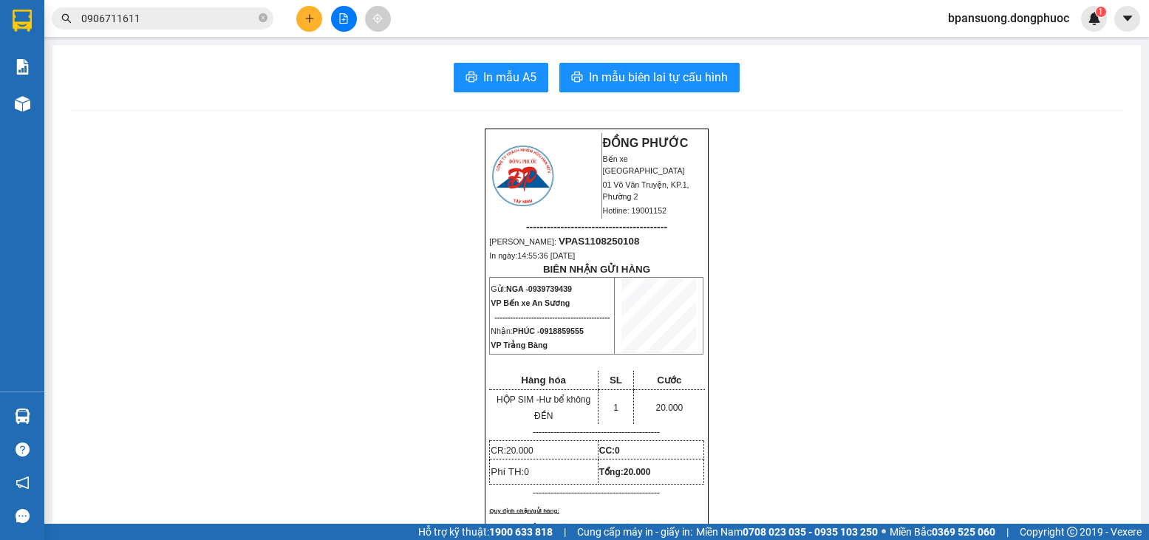
click at [318, 24] on button at bounding box center [309, 19] width 26 height 26
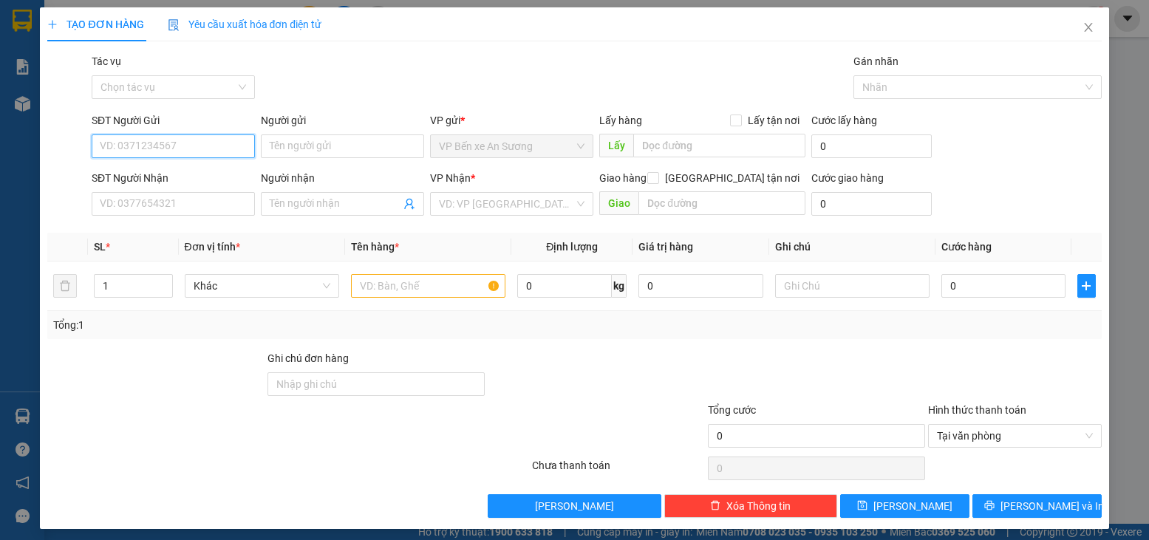
paste input "0939739439"
type input "0939739439"
click at [199, 173] on div "0939739439 - NGA" at bounding box center [172, 176] width 144 height 16
type input "NGA"
type input "0918859555"
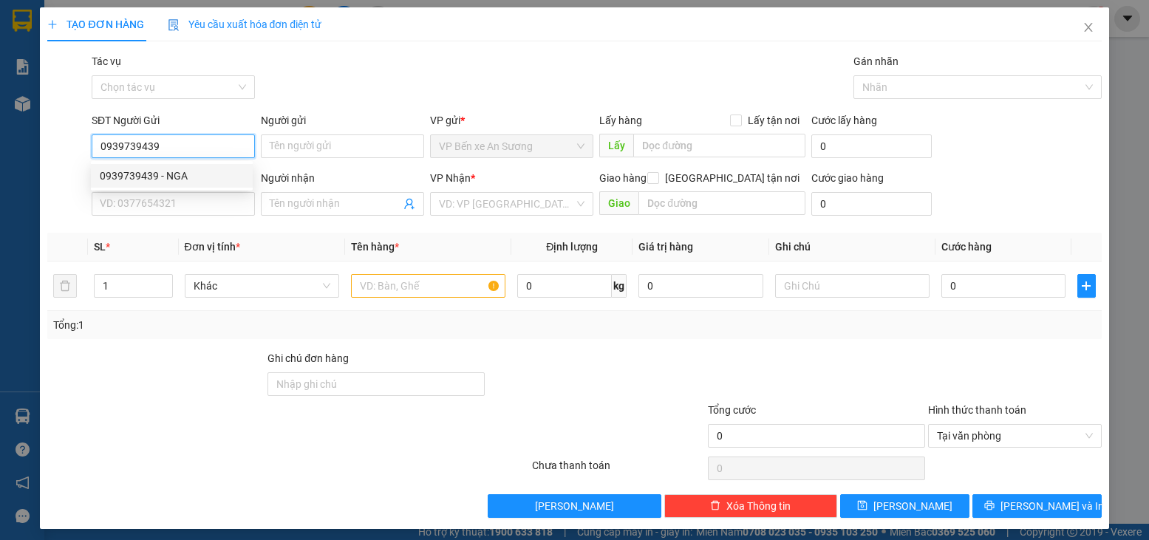
type input "PHÚC"
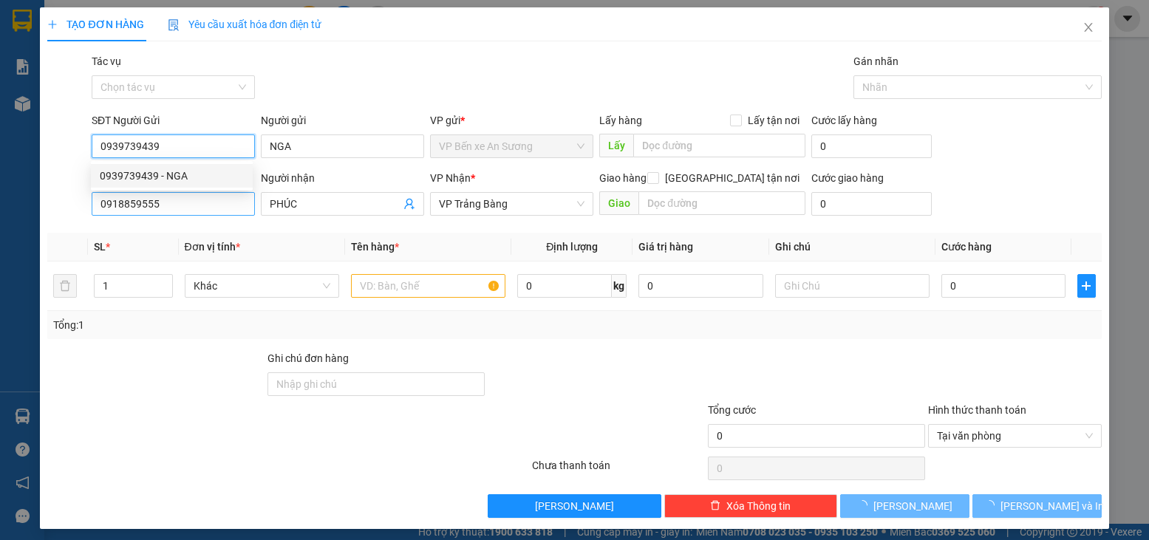
type input "20.000"
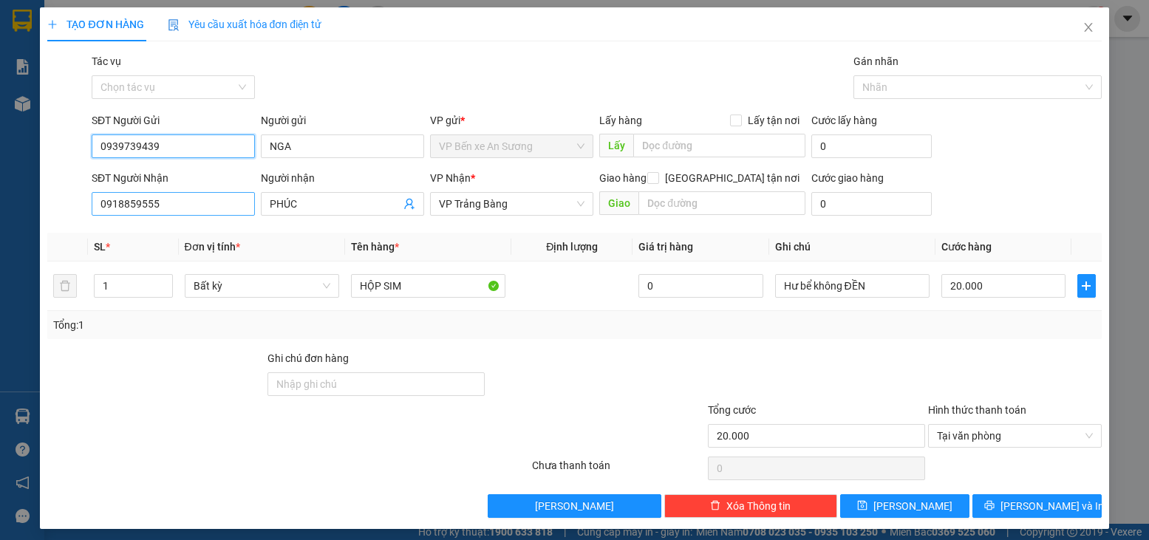
type input "0939739439"
drag, startPoint x: 177, startPoint y: 199, endPoint x: 81, endPoint y: 194, distance: 97.0
click at [81, 194] on div "SĐT Người Nhận 0918859555 0918859555 Người nhận PHÚC VP Nhận * VP Trảng Bàng Gi…" at bounding box center [574, 196] width 1057 height 52
type input "0978751766"
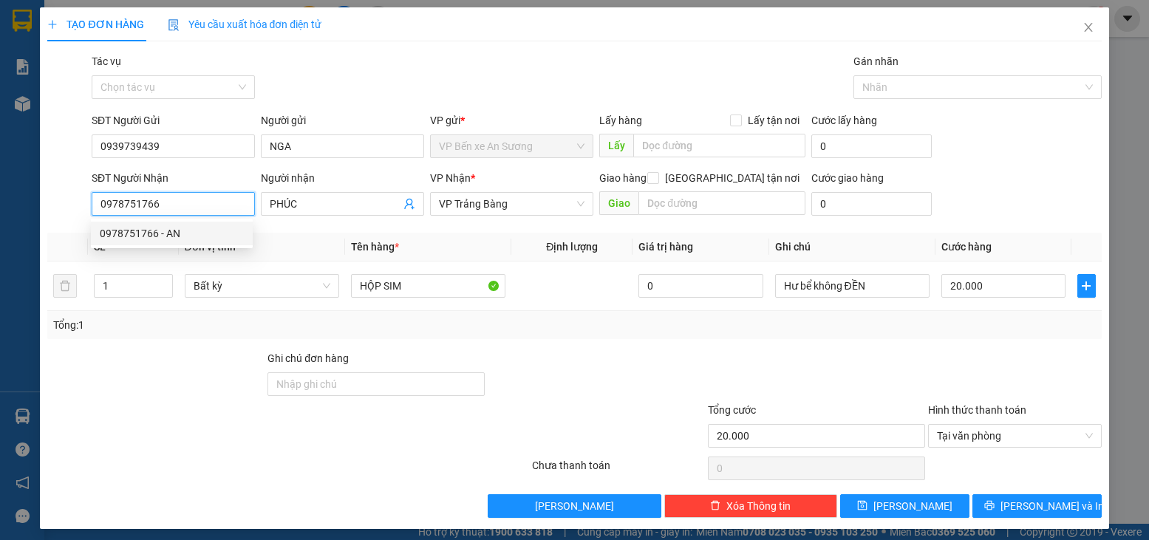
click at [182, 230] on div "0978751766 - AN" at bounding box center [172, 233] width 144 height 16
type input "AN"
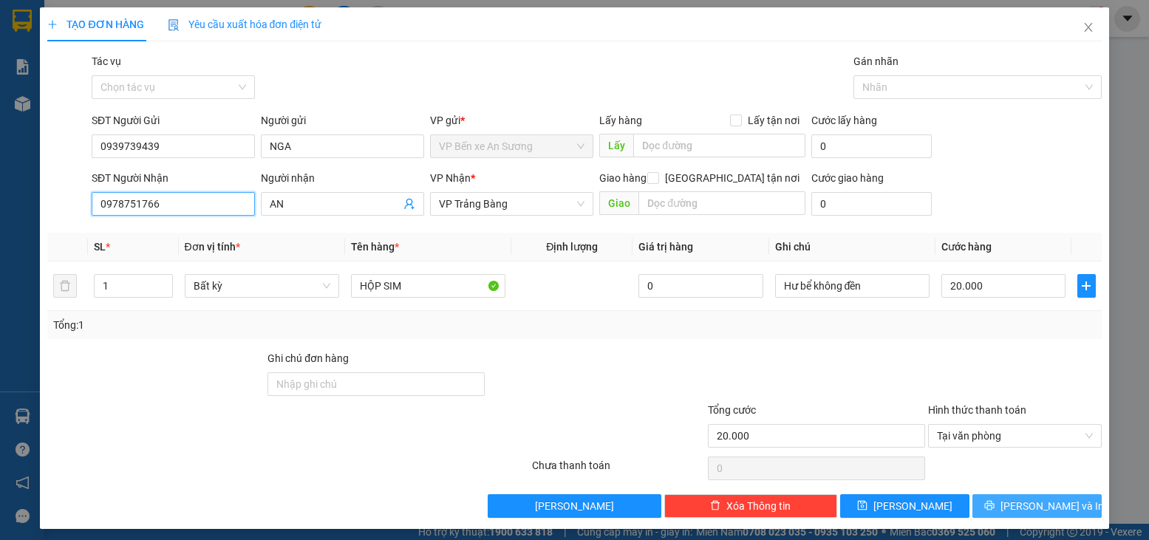
type input "0978751766"
click at [995, 501] on icon "printer" at bounding box center [989, 505] width 10 height 10
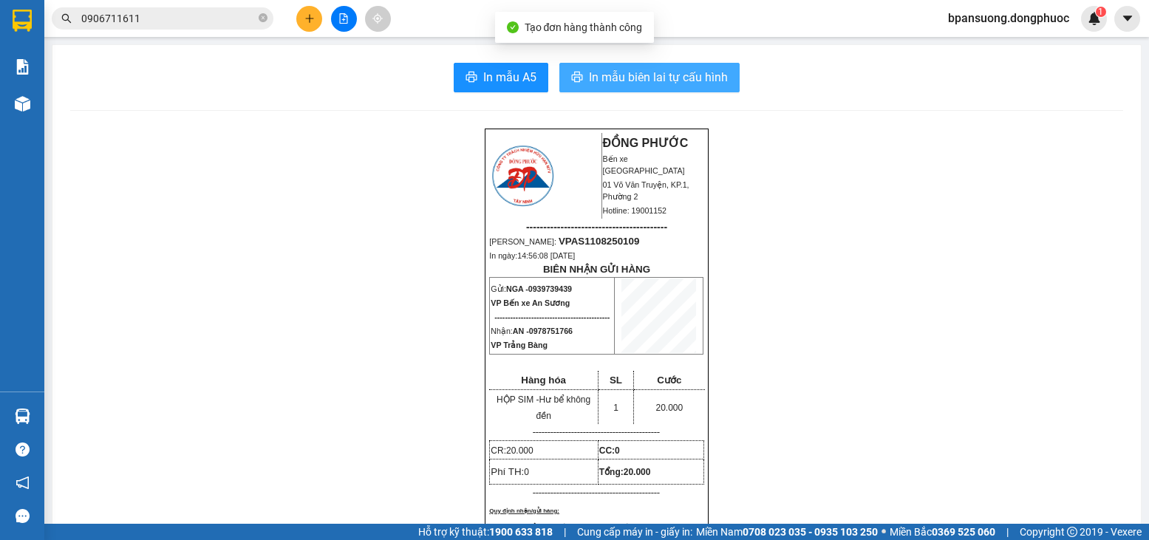
click at [678, 80] on span "In mẫu biên lai tự cấu hình" at bounding box center [658, 77] width 139 height 18
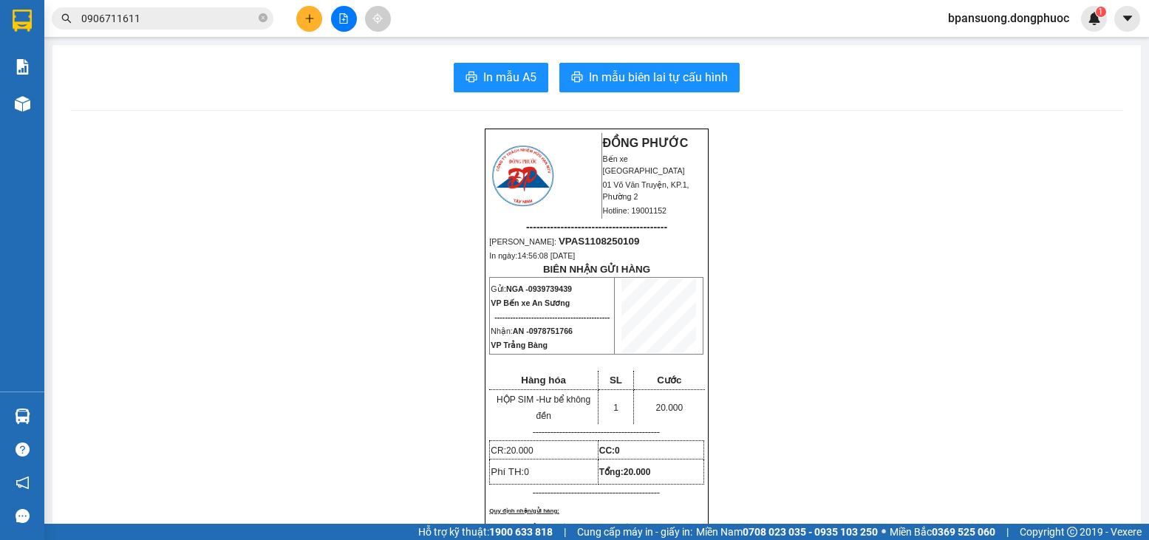
click at [303, 18] on button at bounding box center [309, 19] width 26 height 26
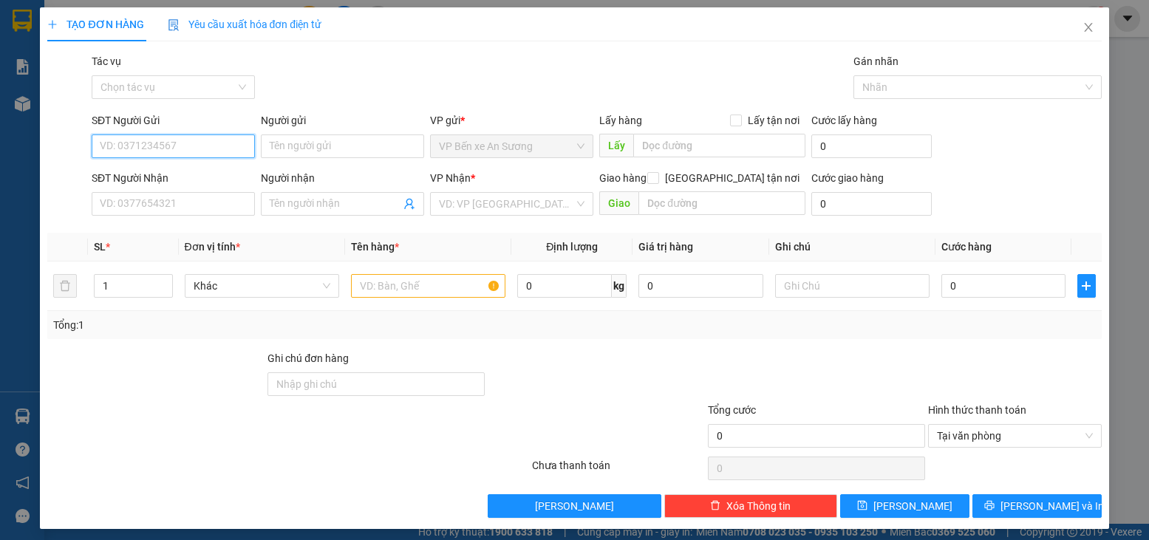
click at [182, 148] on input "SĐT Người Gửi" at bounding box center [173, 146] width 163 height 24
type input "0975923955"
click at [183, 179] on div "0975923955 - THẢO" at bounding box center [172, 176] width 144 height 16
type input "THẢO"
type input "0918499231"
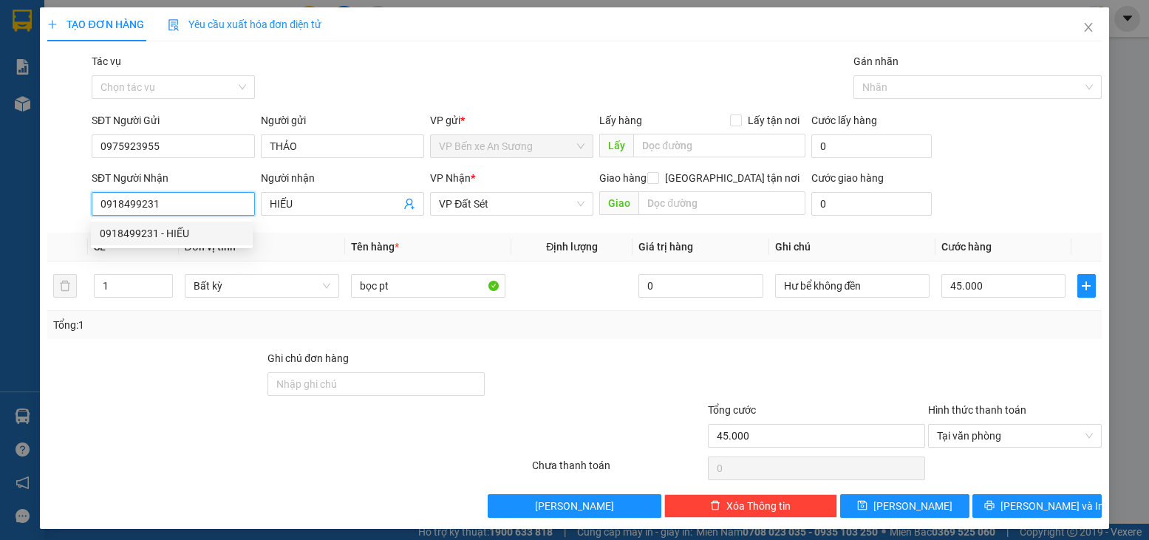
drag, startPoint x: 159, startPoint y: 205, endPoint x: 83, endPoint y: 194, distance: 76.2
click at [83, 194] on div "SĐT Người Nhận 0918499231 Người nhận HIẾU VP Nhận * VP Đất Sét Giao hàng Giao t…" at bounding box center [574, 196] width 1057 height 52
click at [149, 231] on div "0909191312 - TÂM" at bounding box center [172, 233] width 144 height 16
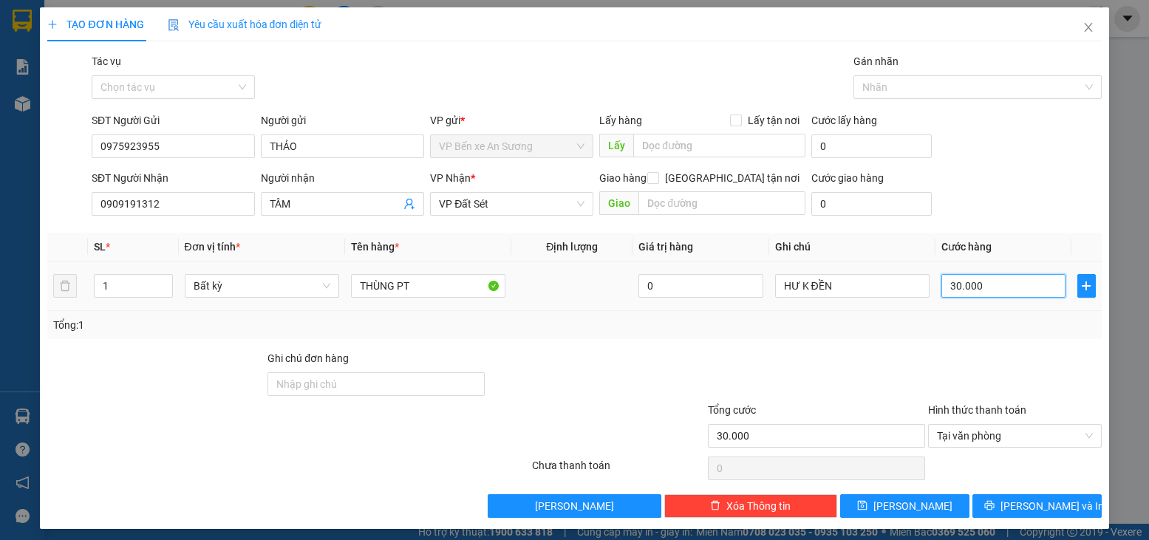
click at [988, 292] on input "30.000" at bounding box center [1003, 286] width 124 height 24
click at [947, 357] on div at bounding box center [1015, 376] width 176 height 52
click at [992, 502] on button "[PERSON_NAME] và In" at bounding box center [1036, 506] width 129 height 24
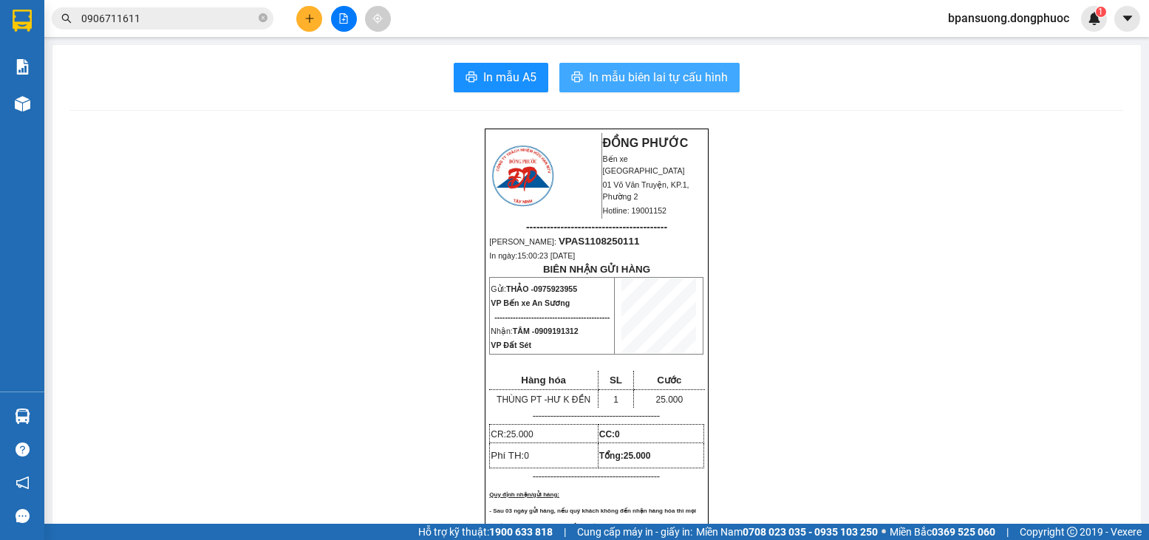
click at [658, 71] on span "In mẫu biên lai tự cấu hình" at bounding box center [658, 77] width 139 height 18
click at [259, 16] on icon "close-circle" at bounding box center [263, 17] width 9 height 9
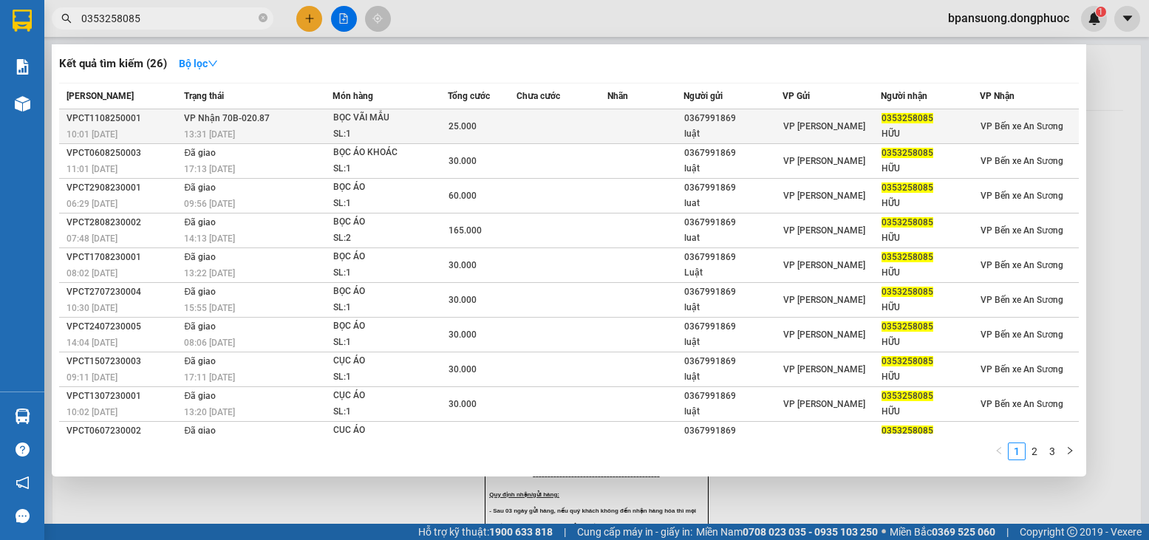
click at [494, 124] on div "25.000" at bounding box center [482, 126] width 67 height 16
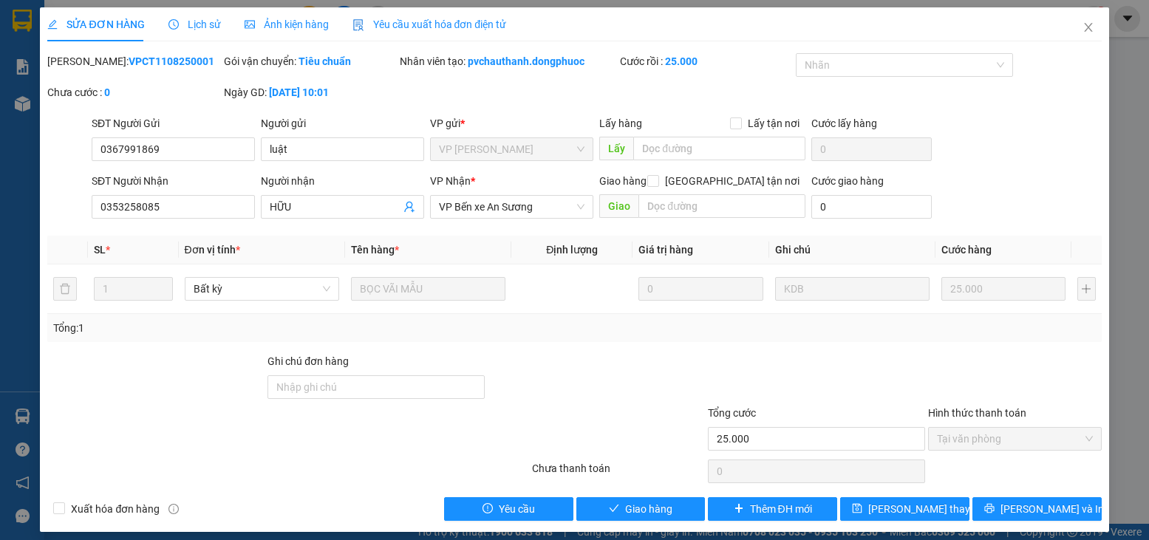
click at [652, 522] on div "SỬA ĐƠN HÀNG Lịch sử Ảnh kiện hàng Yêu cầu xuất hóa đơn điện tử Total Paid Fee …" at bounding box center [574, 269] width 1068 height 525
click at [664, 519] on button "Giao hàng" at bounding box center [640, 509] width 129 height 24
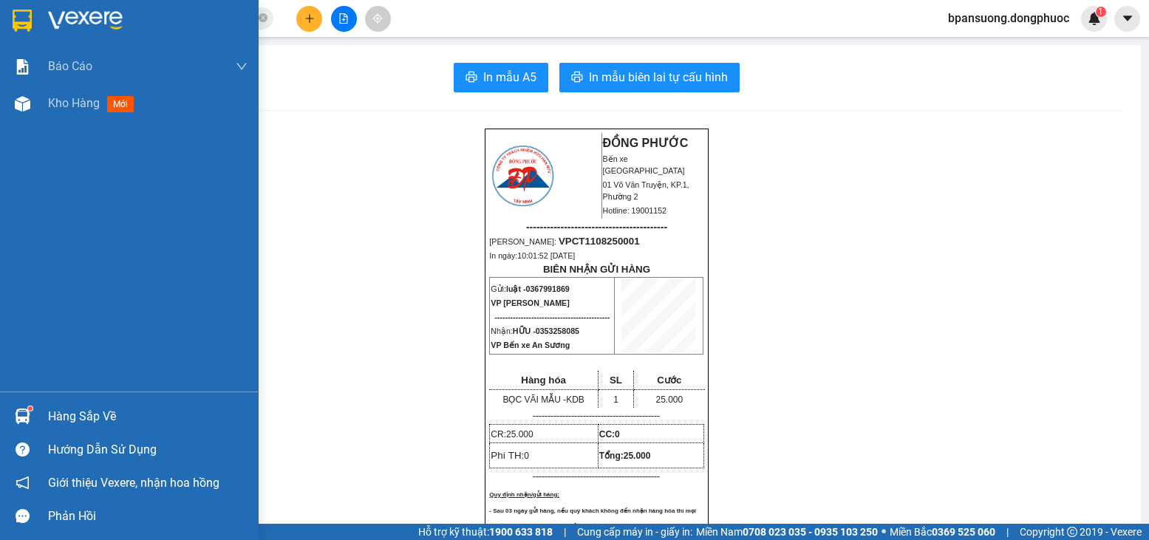
click at [26, 415] on img at bounding box center [23, 417] width 16 height 16
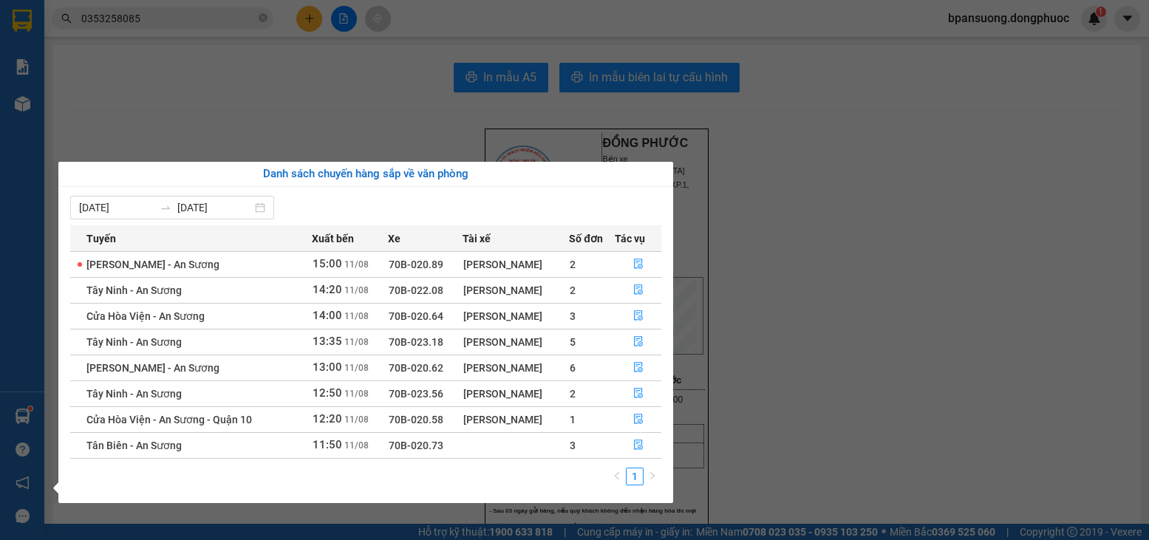
drag, startPoint x: 365, startPoint y: 187, endPoint x: 360, endPoint y: 154, distance: 33.6
click at [364, 187] on div "[DATE] [DATE] Tuyến Xuất bến Xe Tài xế Số đơn Tác vụ Châu Thành - An Sương 15:0…" at bounding box center [365, 345] width 615 height 316
click at [364, 123] on section "Kết quả tìm kiếm ( 26 ) Bộ lọc Mã ĐH Trạng thái Món hàng Tổng cước Chưa cước Nh…" at bounding box center [574, 270] width 1149 height 540
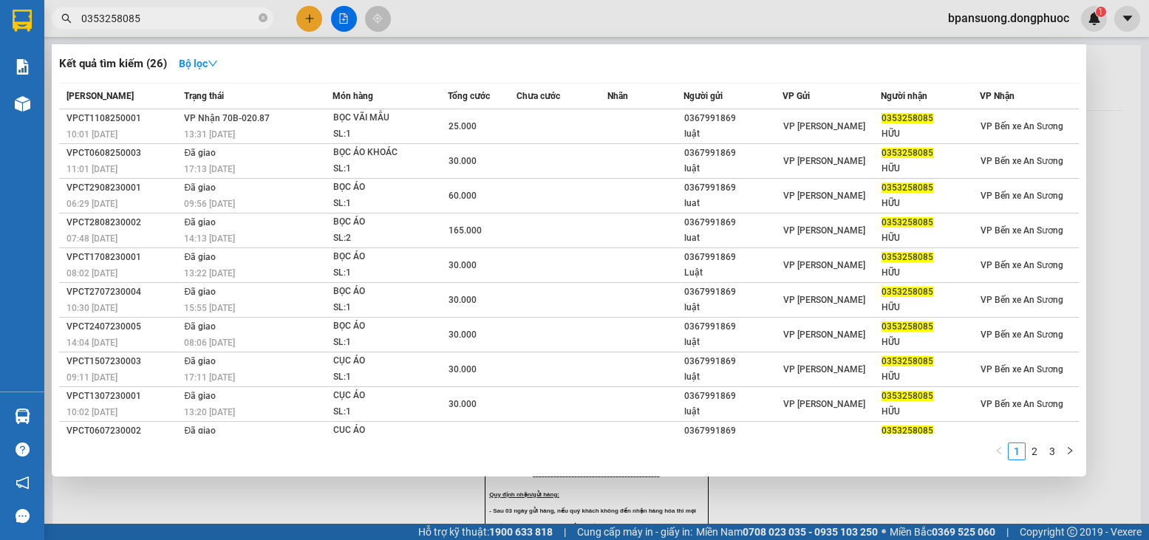
click at [271, 13] on span "0353258085" at bounding box center [163, 18] width 222 height 22
click at [305, 13] on div at bounding box center [574, 270] width 1149 height 540
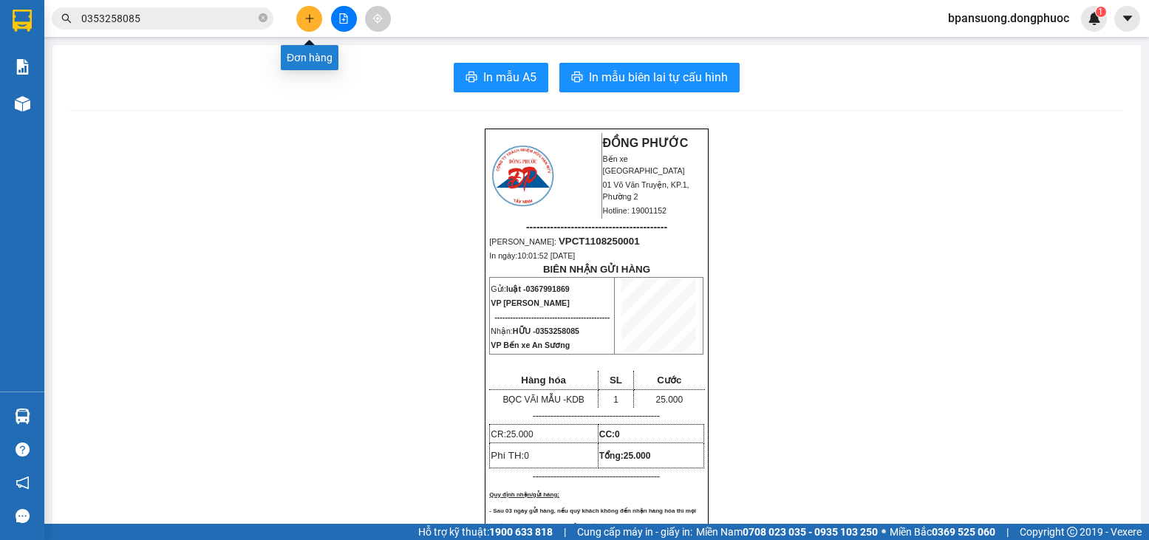
click at [307, 15] on icon "plus" at bounding box center [309, 18] width 10 height 10
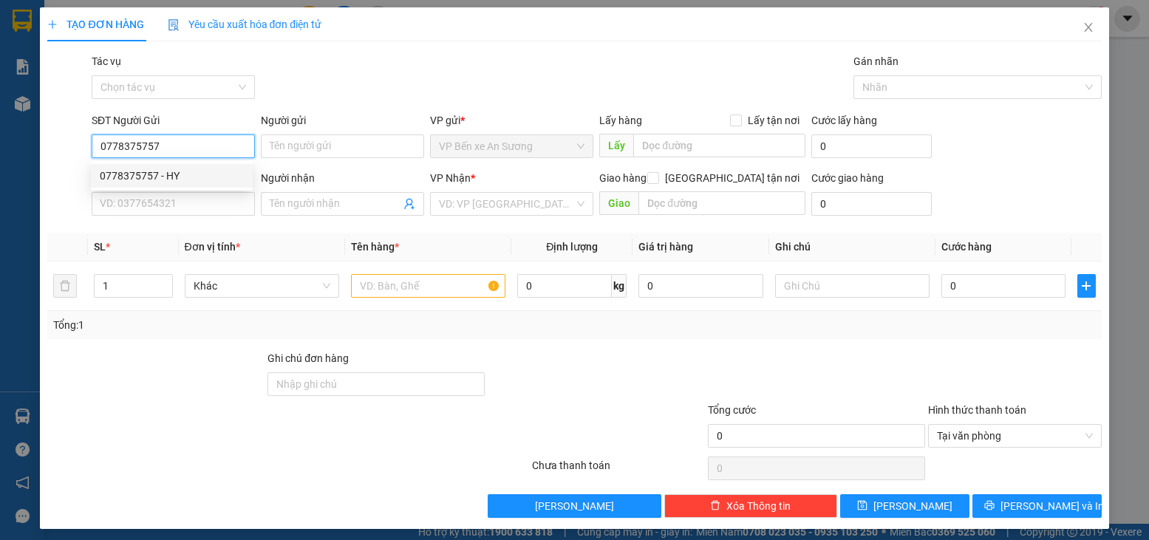
click at [168, 177] on div "0778375757 - HY" at bounding box center [172, 176] width 144 height 16
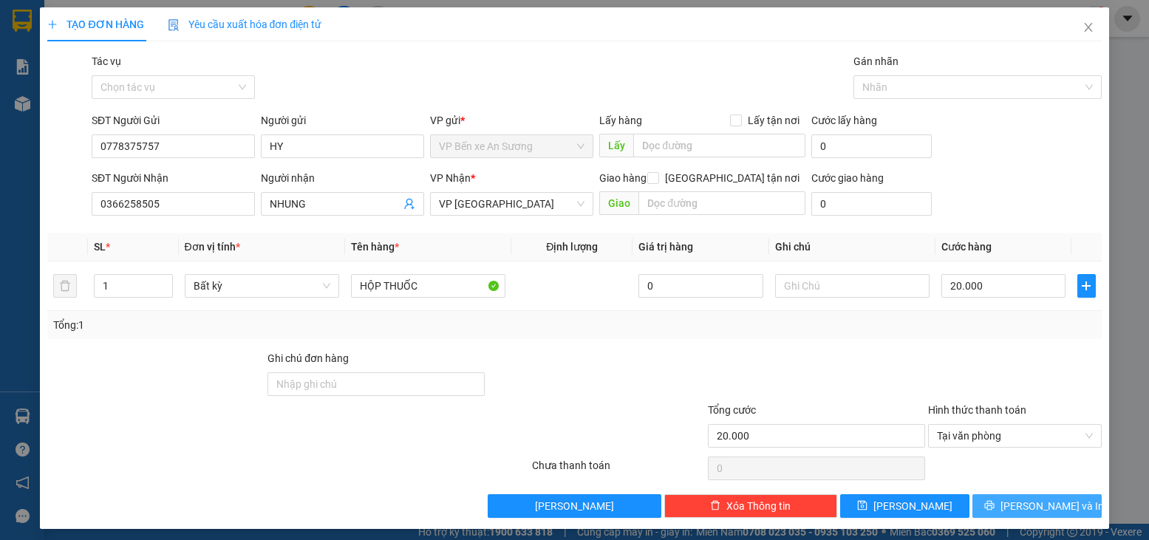
click at [1009, 507] on button "[PERSON_NAME] và In" at bounding box center [1036, 506] width 129 height 24
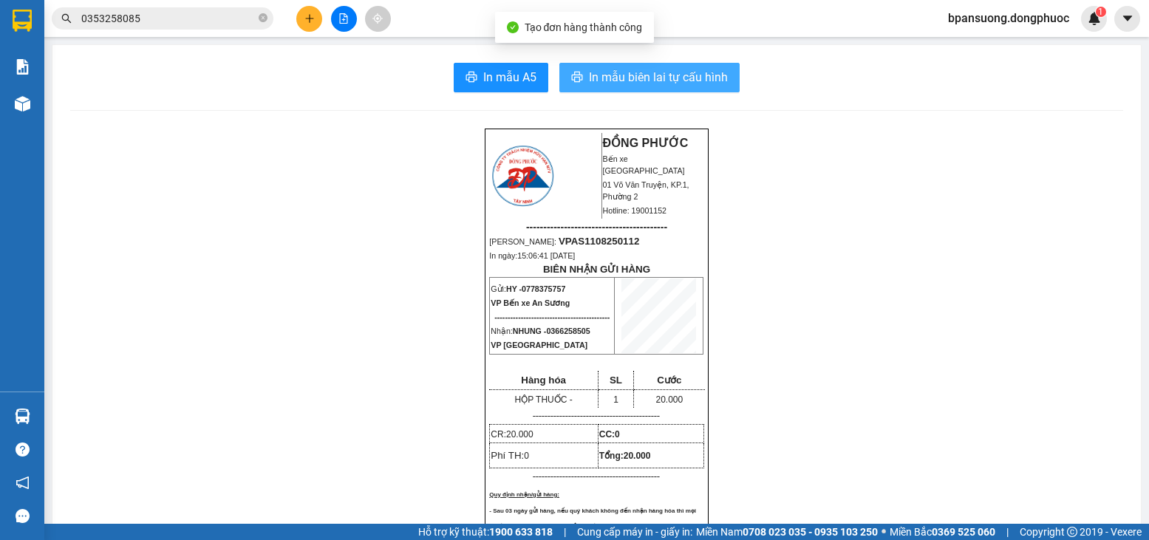
click at [669, 75] on span "In mẫu biên lai tự cấu hình" at bounding box center [658, 77] width 139 height 18
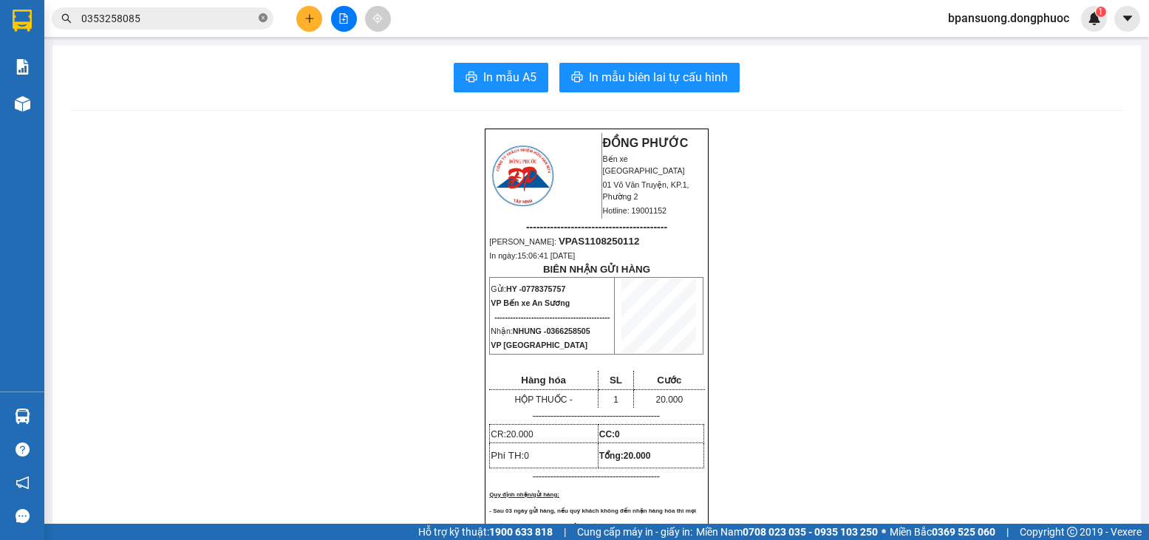
click at [262, 19] on icon "close-circle" at bounding box center [263, 17] width 9 height 9
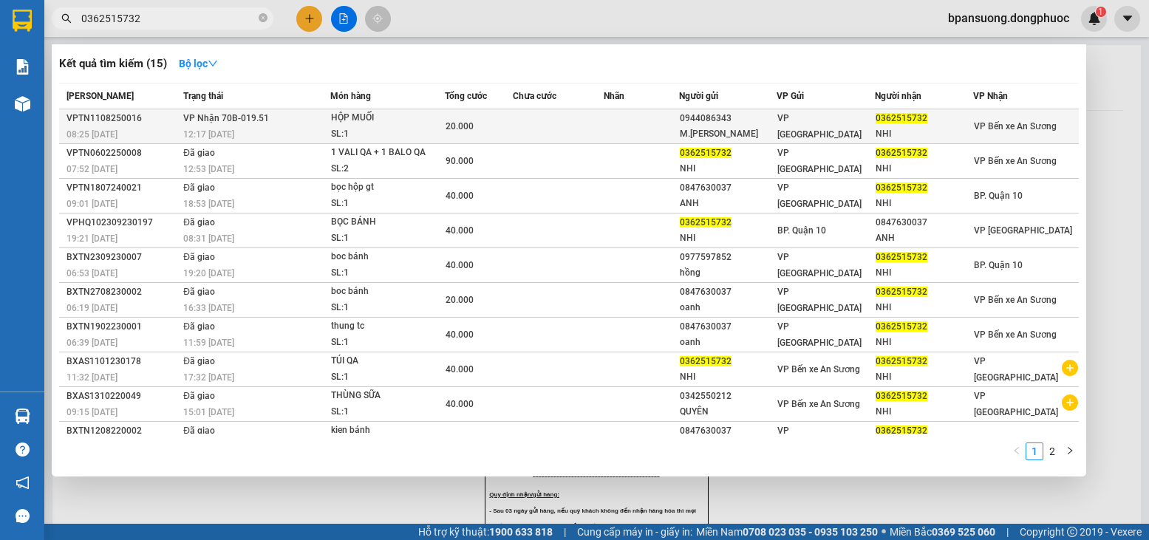
click at [528, 115] on td at bounding box center [558, 126] width 90 height 35
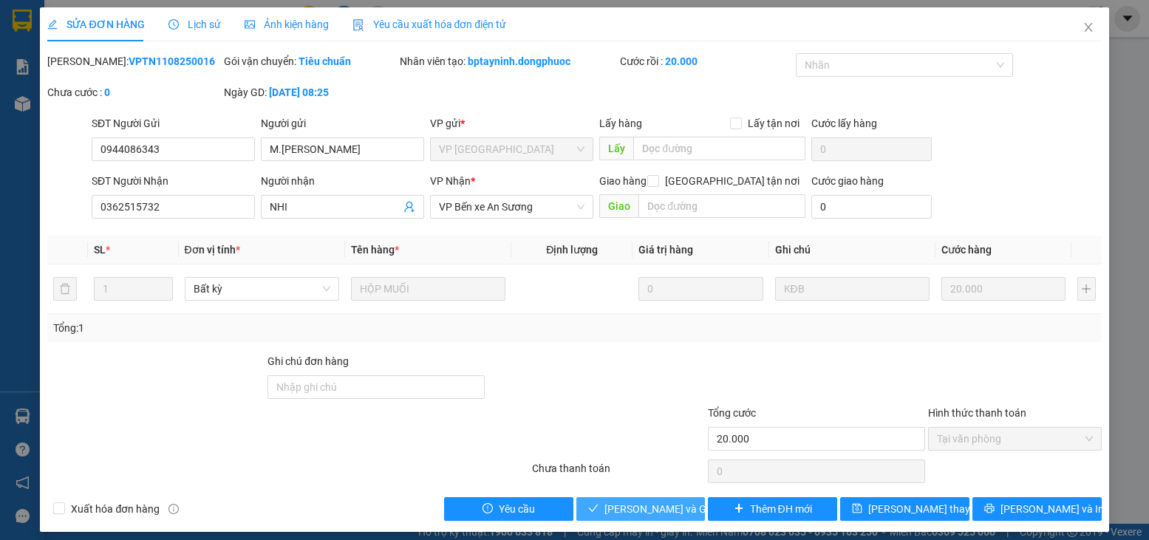
click at [614, 508] on span "[PERSON_NAME] và Giao hàng" at bounding box center [675, 509] width 142 height 16
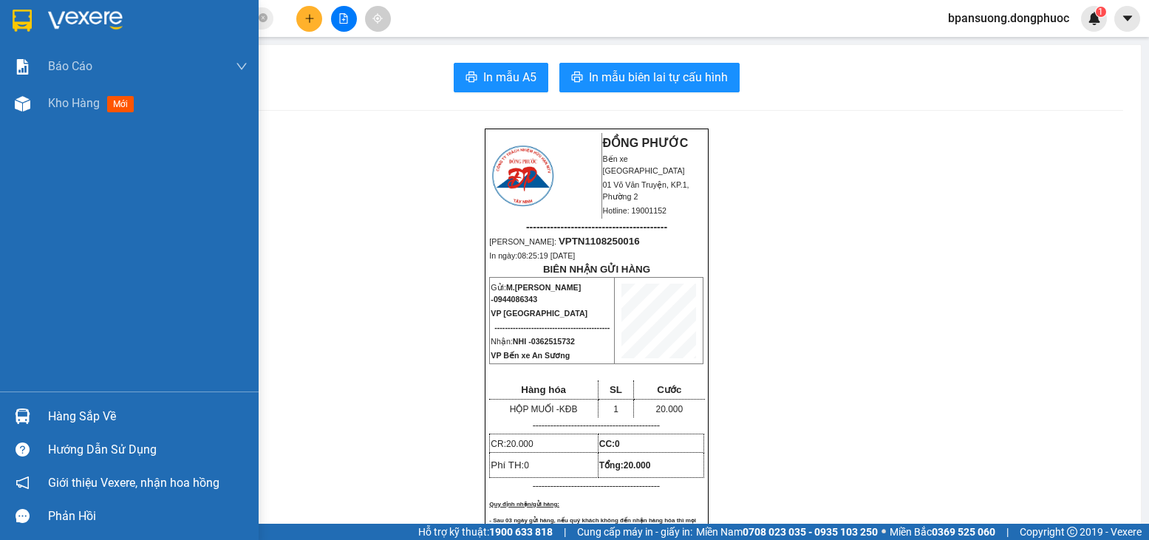
click at [37, 427] on div "Hàng sắp về" at bounding box center [129, 416] width 259 height 33
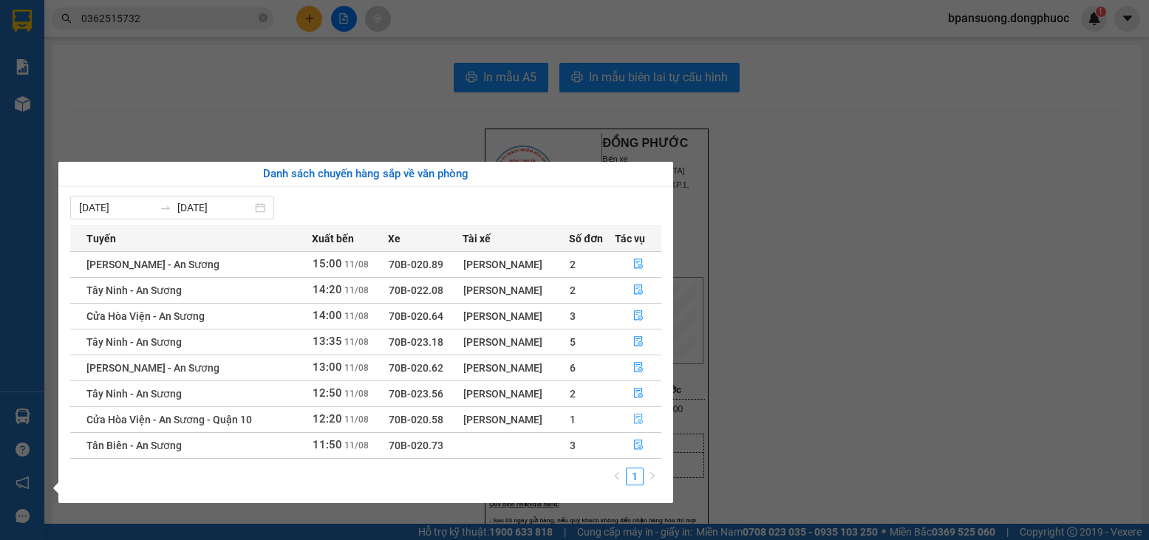
click at [639, 416] on icon "file-done" at bounding box center [638, 419] width 10 height 10
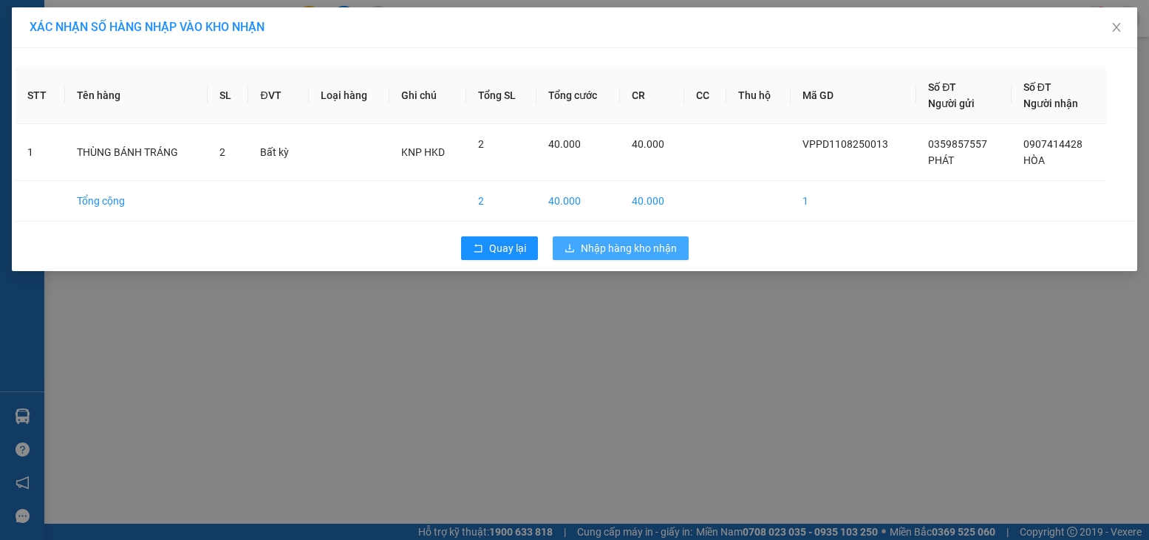
click at [641, 253] on span "Nhập hàng kho nhận" at bounding box center [629, 248] width 96 height 16
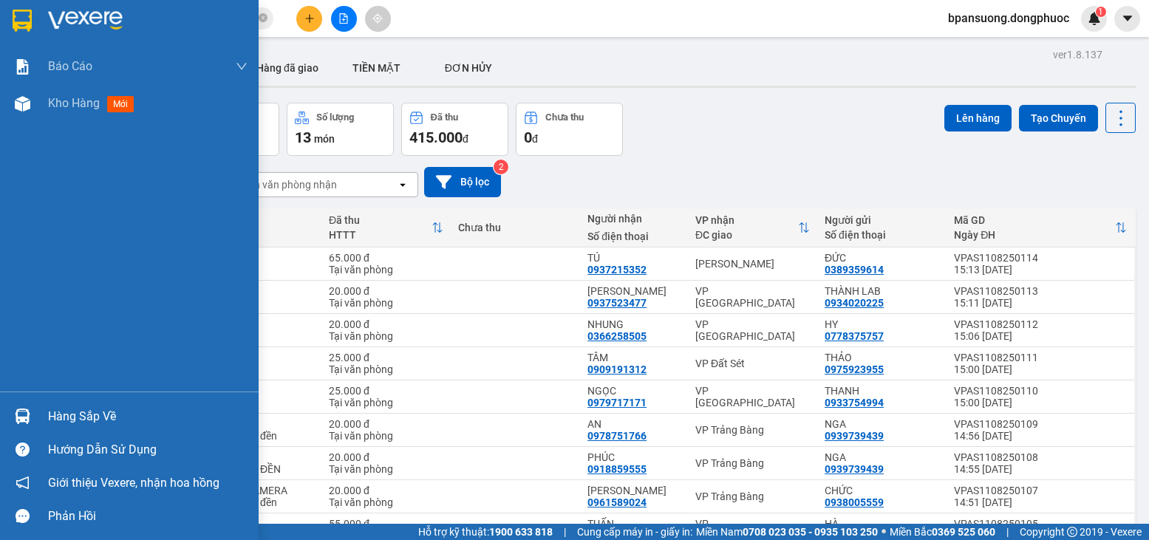
click at [64, 410] on div "Hàng sắp về" at bounding box center [147, 417] width 199 height 22
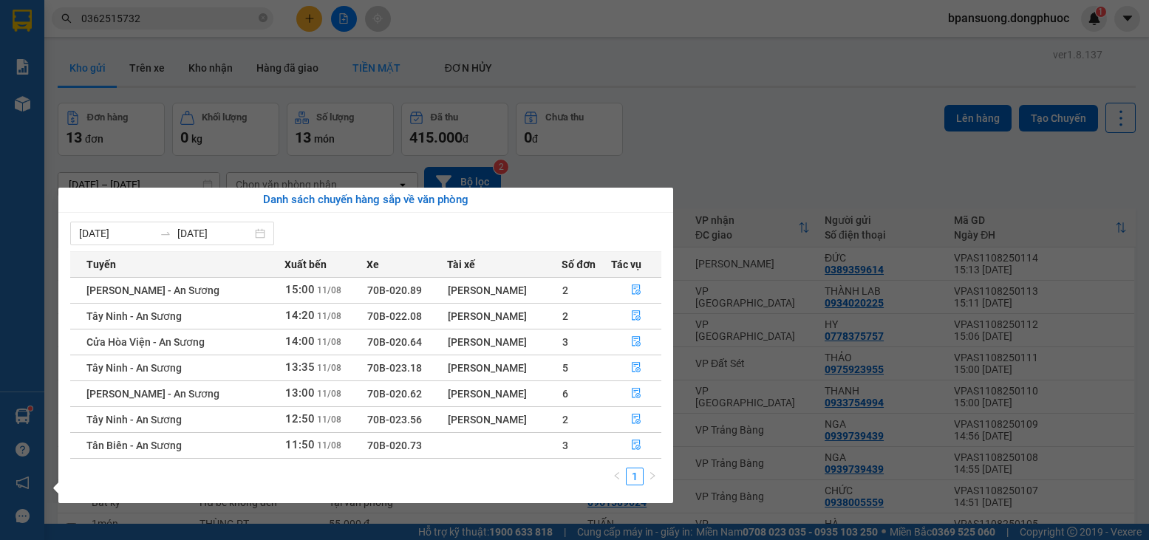
click at [365, 100] on section "Kết quả tìm kiếm ( 15 ) Bộ lọc Mã ĐH Trạng thái Món hàng Tổng cước Chưa cước Nh…" at bounding box center [574, 270] width 1149 height 540
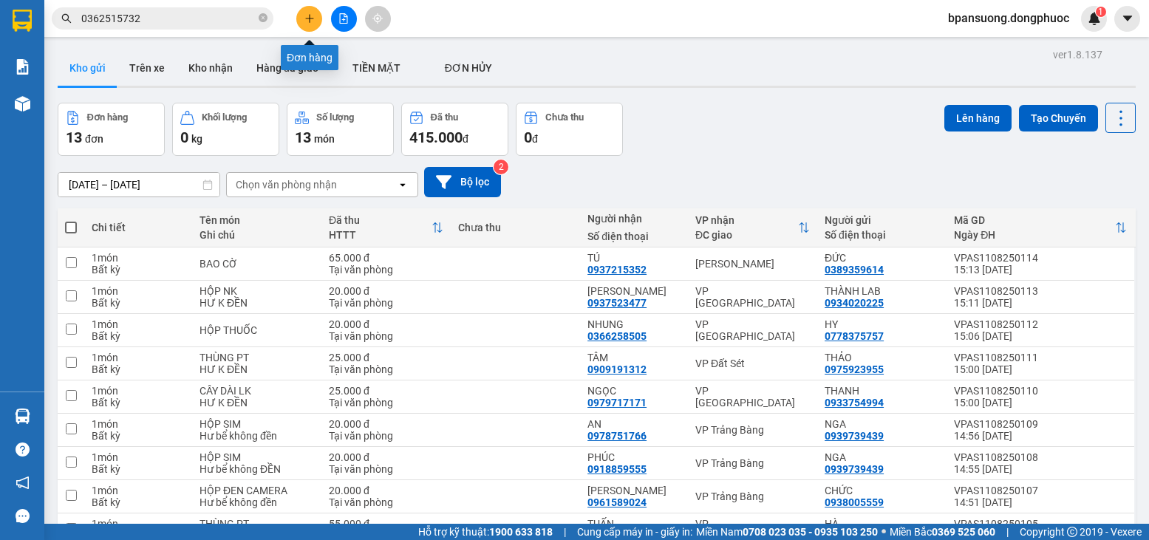
click at [304, 7] on button at bounding box center [309, 19] width 26 height 26
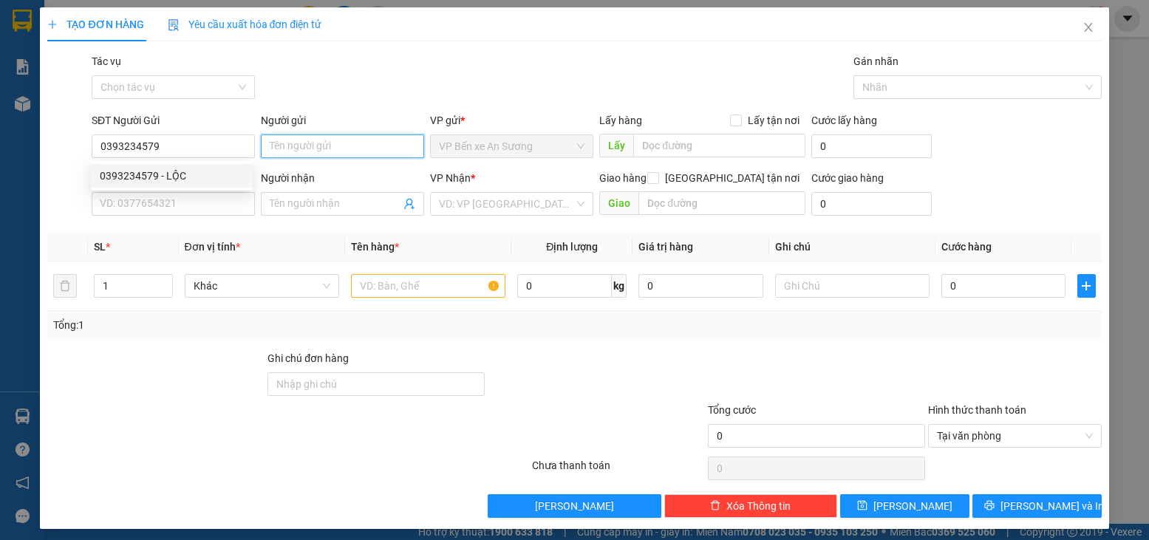
click at [304, 147] on input "Người gửi" at bounding box center [342, 146] width 163 height 24
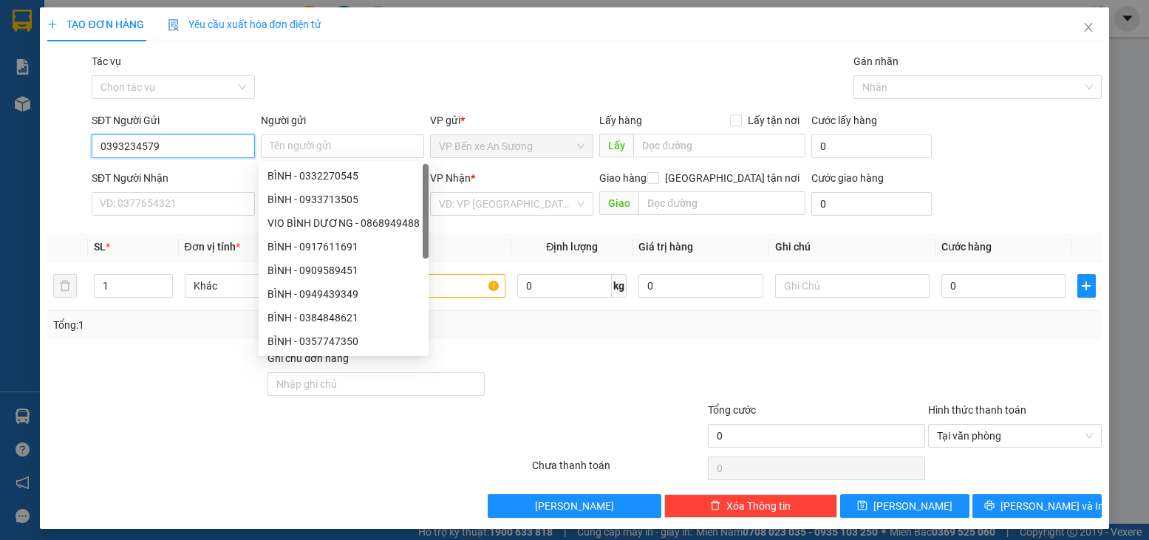
click at [225, 150] on input "0393234579" at bounding box center [173, 146] width 163 height 24
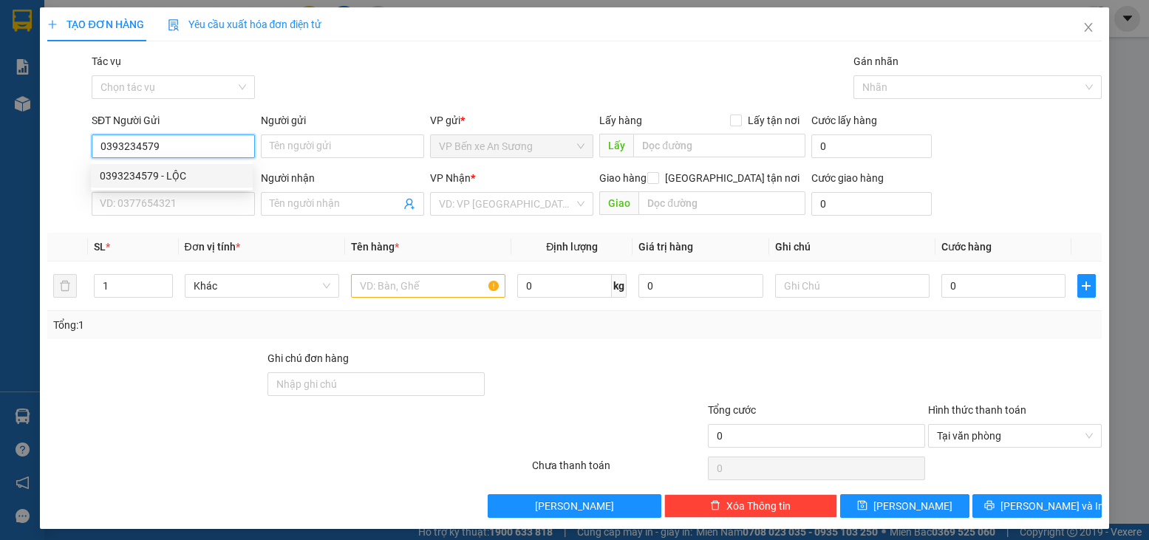
click at [174, 173] on div "0393234579 - LỘC" at bounding box center [172, 176] width 144 height 16
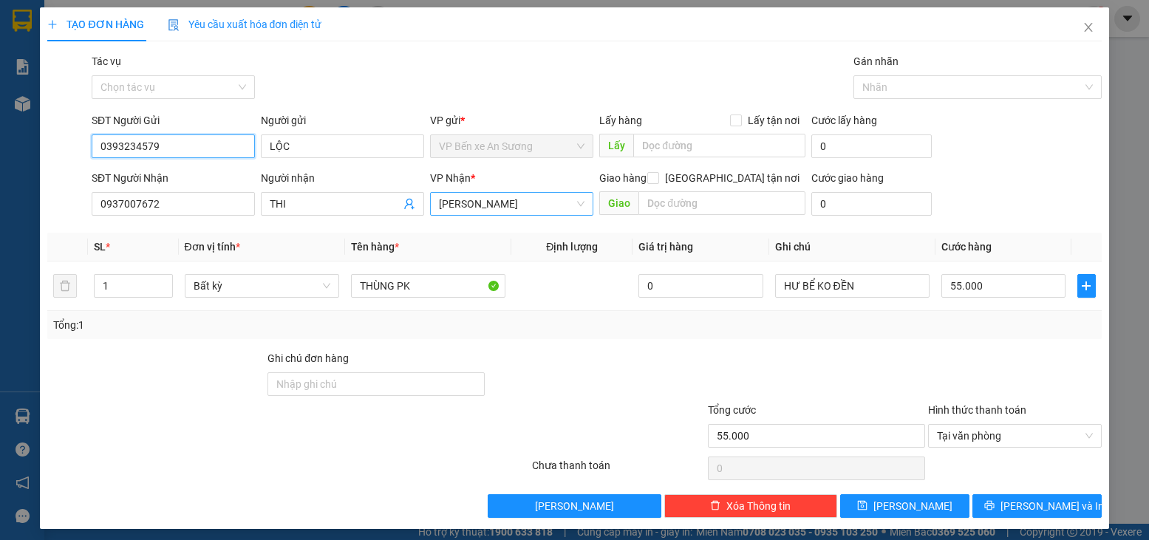
click at [538, 203] on span "[PERSON_NAME]" at bounding box center [512, 204] width 146 height 22
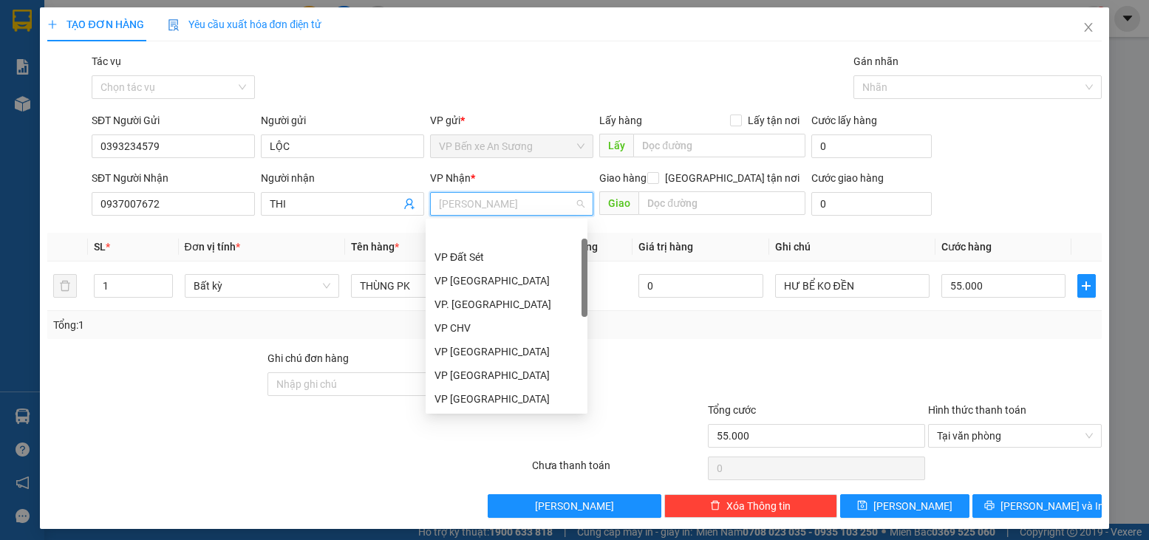
click at [685, 363] on div at bounding box center [596, 376] width 220 height 52
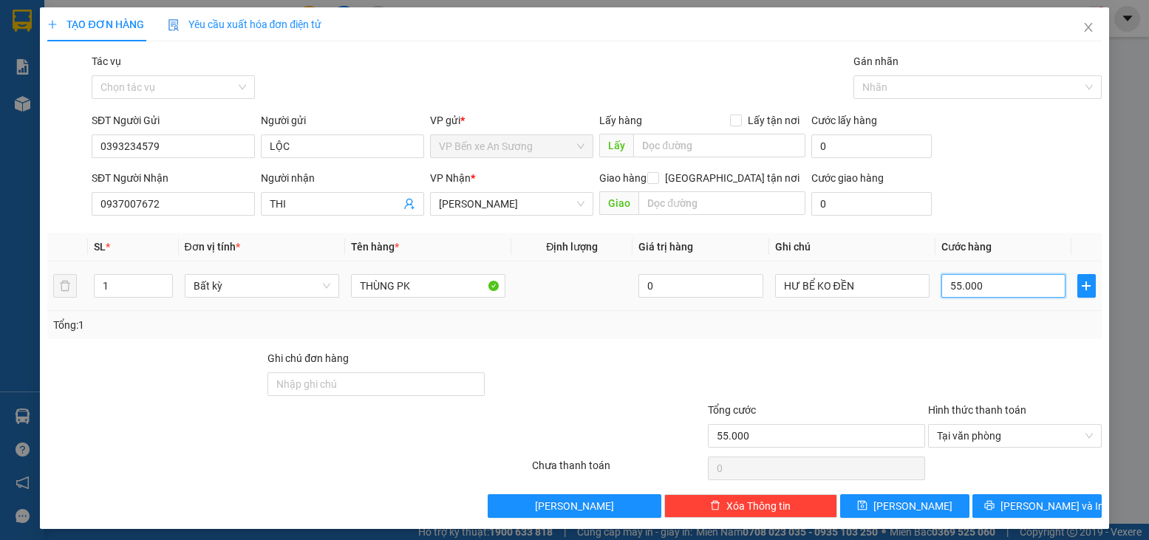
click at [1008, 293] on input "55.000" at bounding box center [1003, 286] width 124 height 24
click at [973, 339] on div "Transit Pickup Surcharge Ids Transit Deliver Surcharge Ids Transit Deliver Surc…" at bounding box center [574, 285] width 1054 height 465
click at [1048, 494] on button "[PERSON_NAME] và In" at bounding box center [1036, 506] width 129 height 24
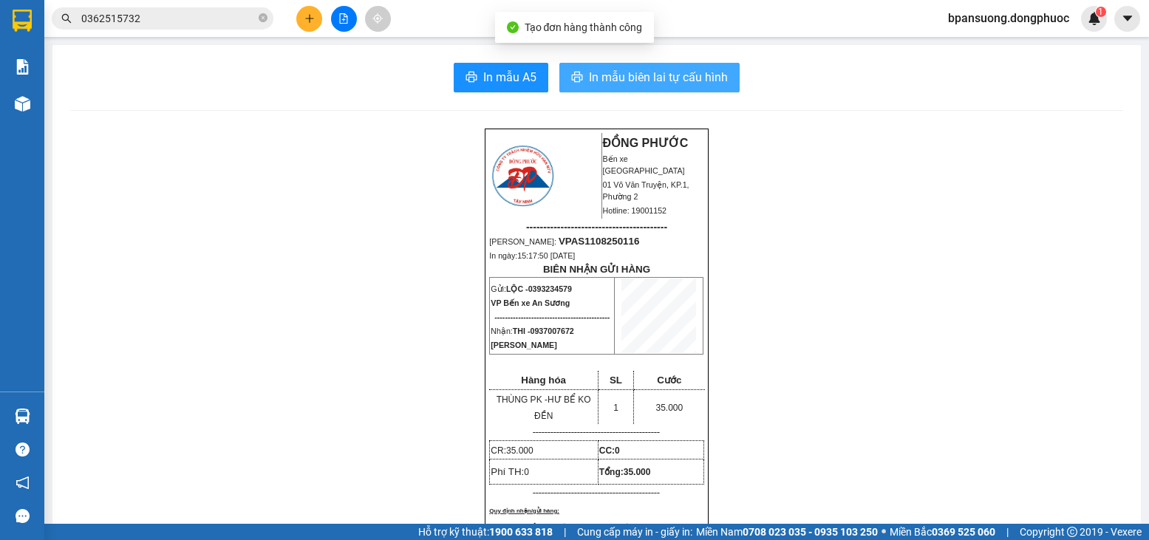
click at [631, 78] on span "In mẫu biên lai tự cấu hình" at bounding box center [658, 77] width 139 height 18
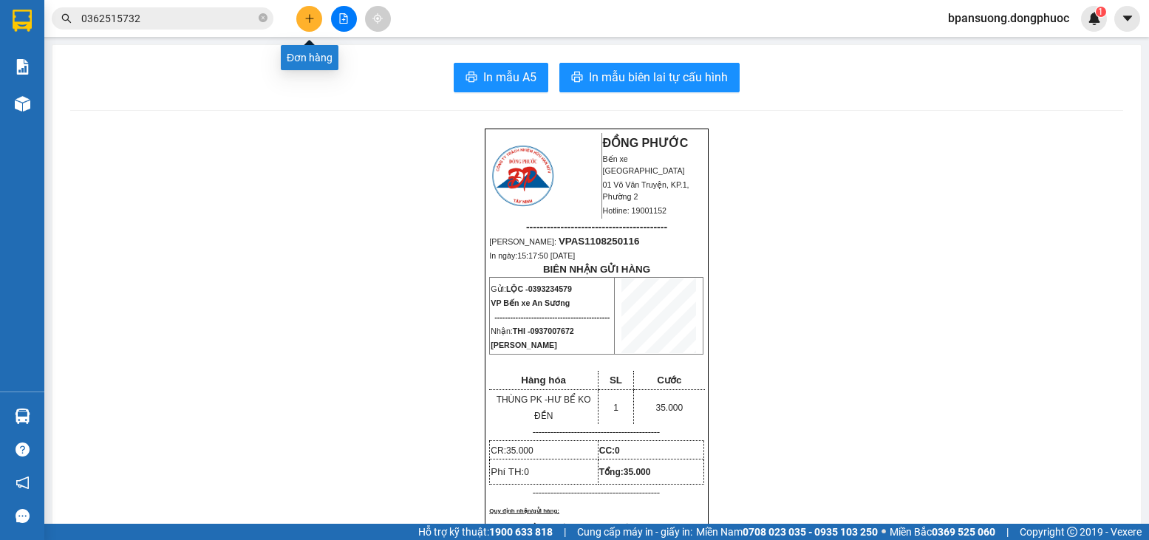
click at [316, 16] on button at bounding box center [309, 19] width 26 height 26
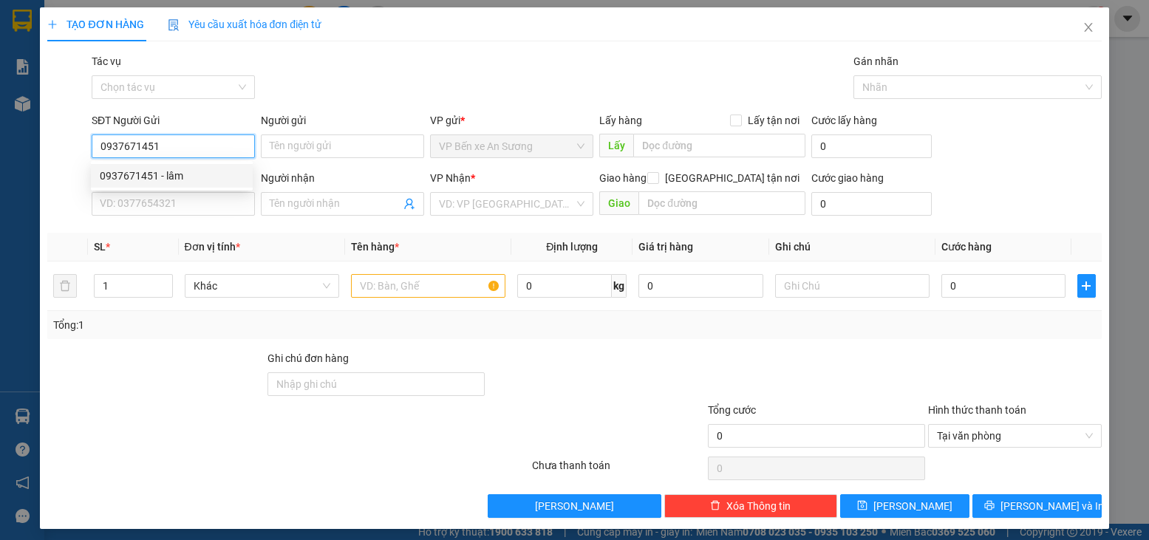
click at [209, 170] on div "0937671451 - lâm" at bounding box center [172, 176] width 144 height 16
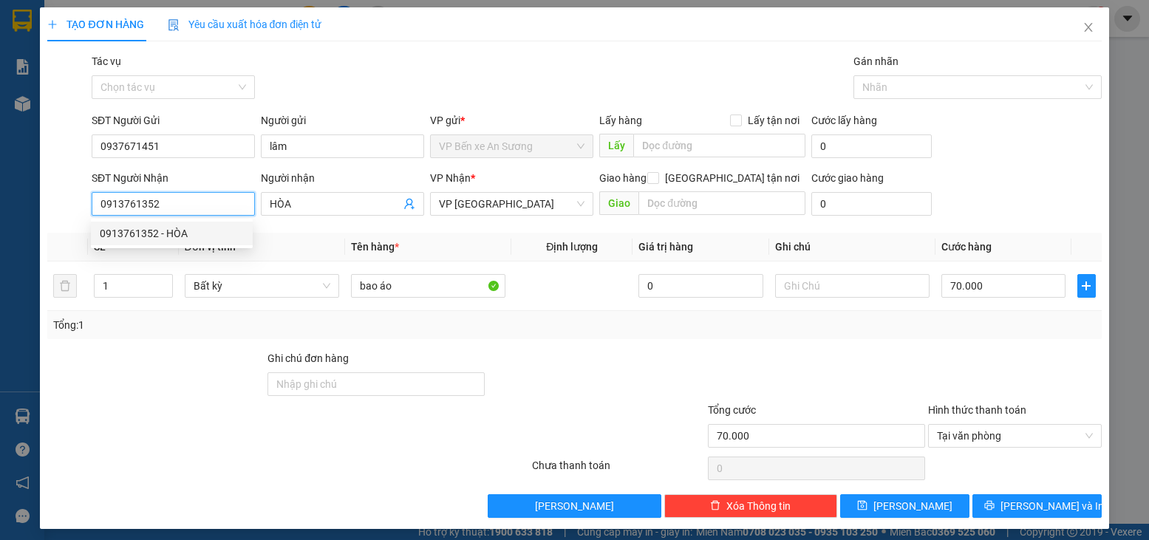
drag, startPoint x: 171, startPoint y: 201, endPoint x: 78, endPoint y: 201, distance: 92.4
click at [78, 201] on div "SĐT Người Nhận 0913761352 Người nhận HÒA VP Nhận * VP [GEOGRAPHIC_DATA] hàng [G…" at bounding box center [574, 196] width 1057 height 52
click at [184, 239] on div "0963694053 - HỒNG" at bounding box center [172, 233] width 144 height 16
click at [542, 207] on span "[PERSON_NAME]" at bounding box center [512, 204] width 146 height 22
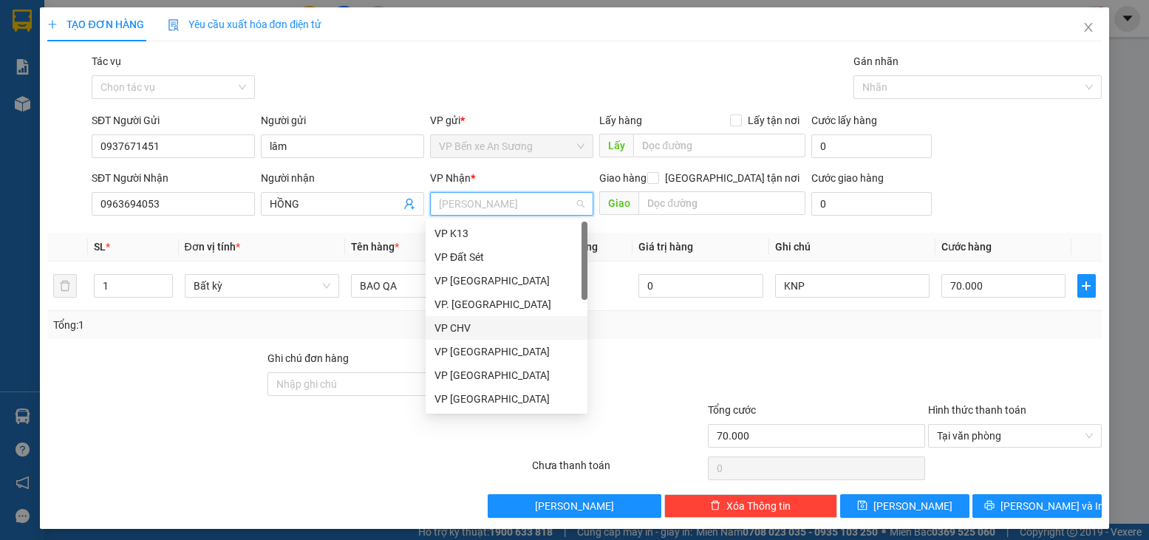
click at [490, 327] on div "VP CHV" at bounding box center [506, 328] width 144 height 16
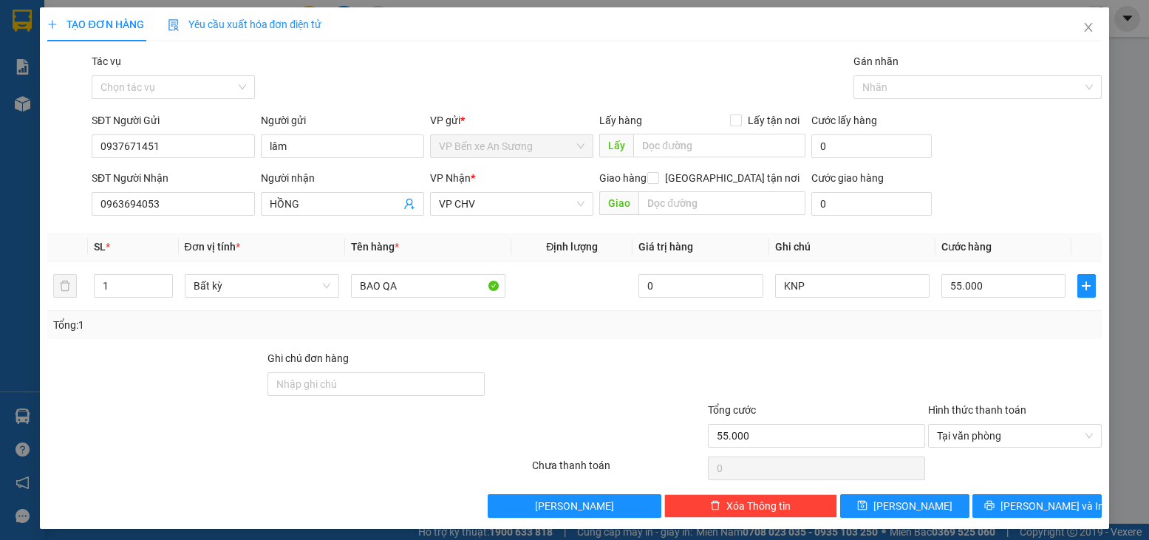
click at [964, 330] on div "Tổng: 1" at bounding box center [574, 325] width 1042 height 16
click at [1051, 500] on span "[PERSON_NAME] và In" at bounding box center [1051, 506] width 103 height 16
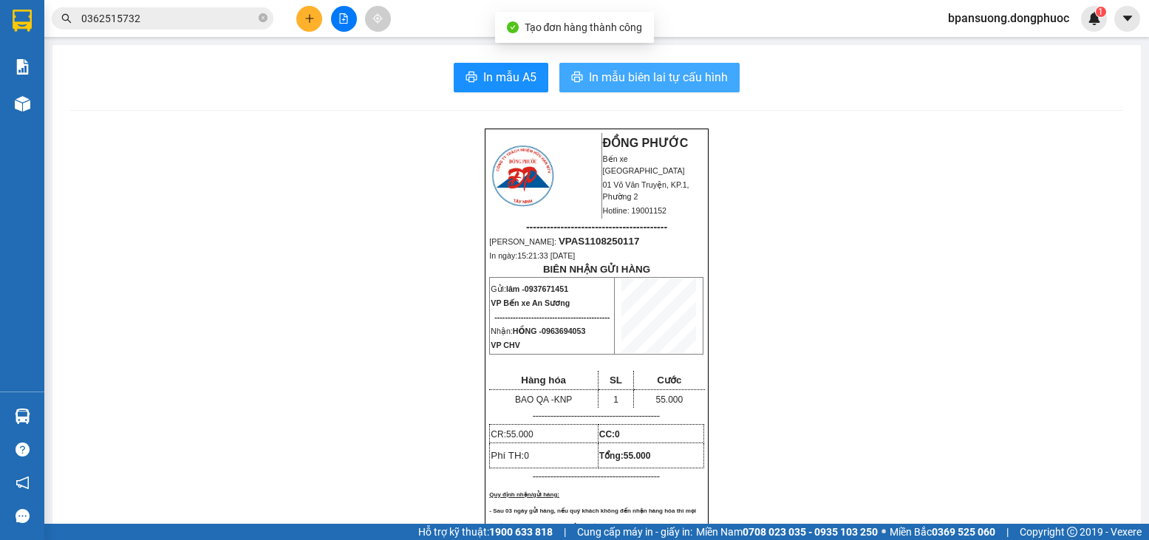
click at [671, 73] on span "In mẫu biên lai tự cấu hình" at bounding box center [658, 77] width 139 height 18
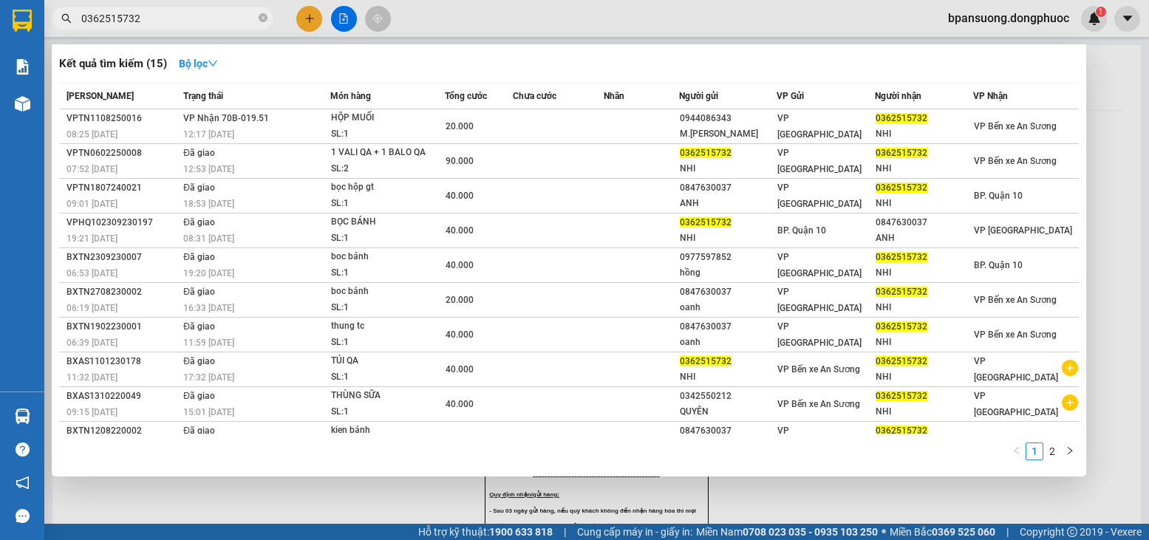
click at [267, 23] on span "0362515732" at bounding box center [163, 18] width 222 height 22
click at [264, 21] on icon "close-circle" at bounding box center [263, 17] width 9 height 9
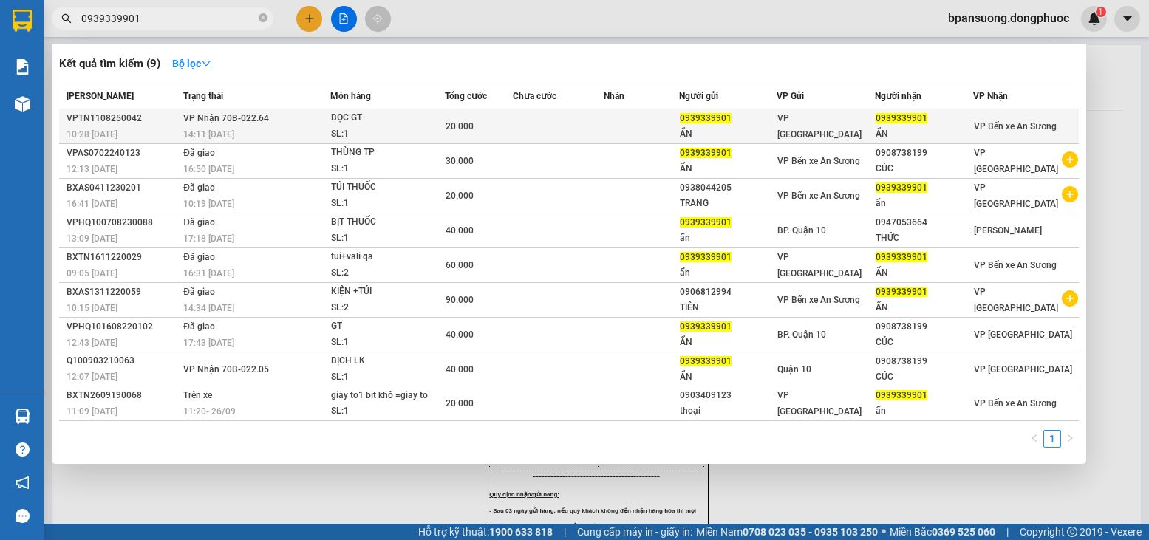
click at [360, 116] on div "BỌC GT" at bounding box center [386, 118] width 111 height 16
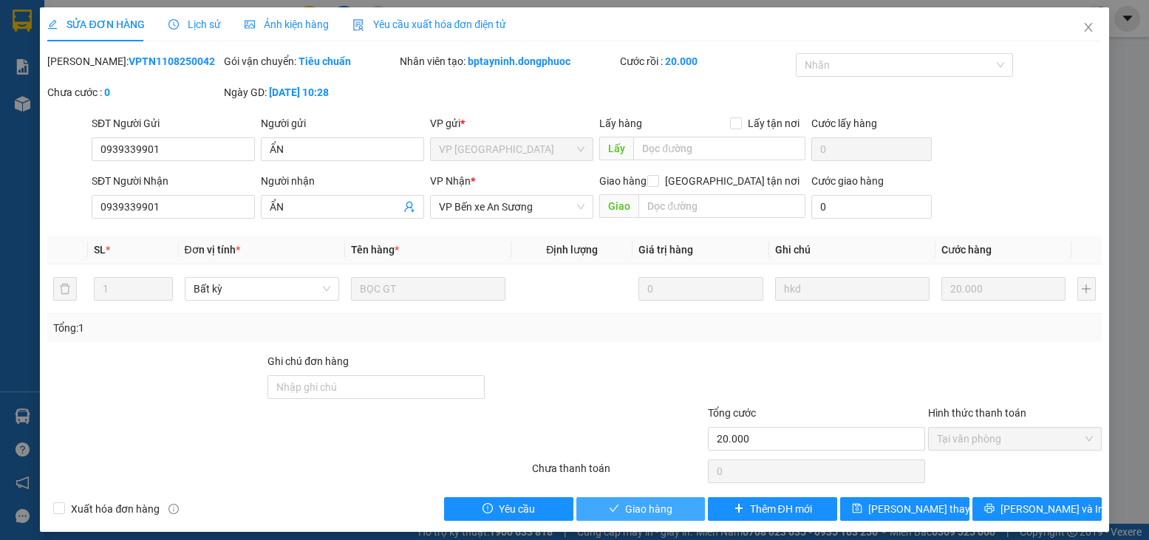
click at [630, 506] on span "Giao hàng" at bounding box center [648, 509] width 47 height 16
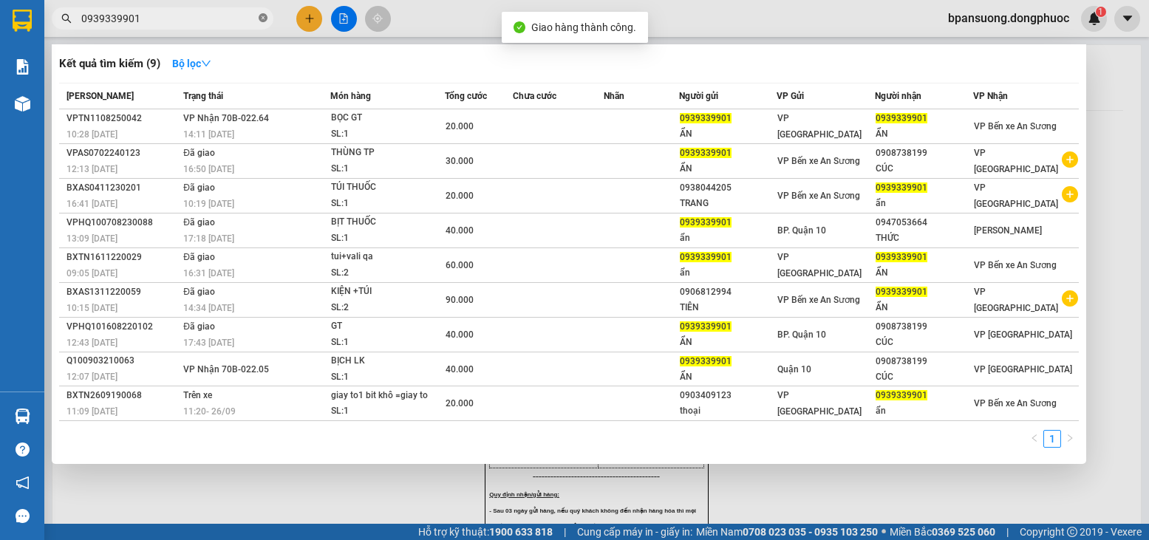
click at [261, 16] on icon "close-circle" at bounding box center [263, 17] width 9 height 9
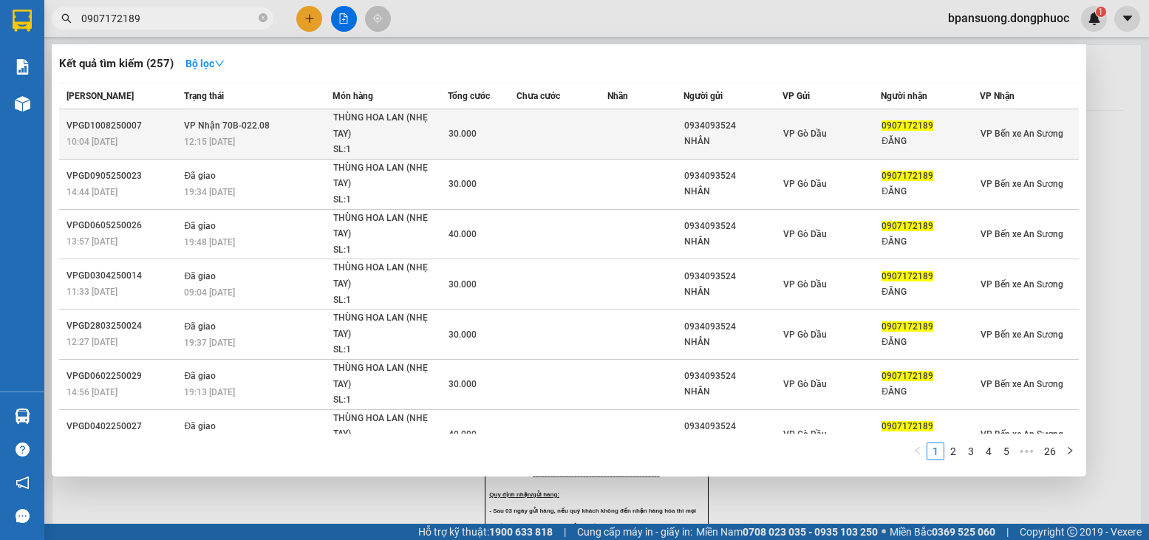
click at [402, 126] on div "THÙNG HOA LAN (NHẸ TAY)" at bounding box center [388, 126] width 111 height 32
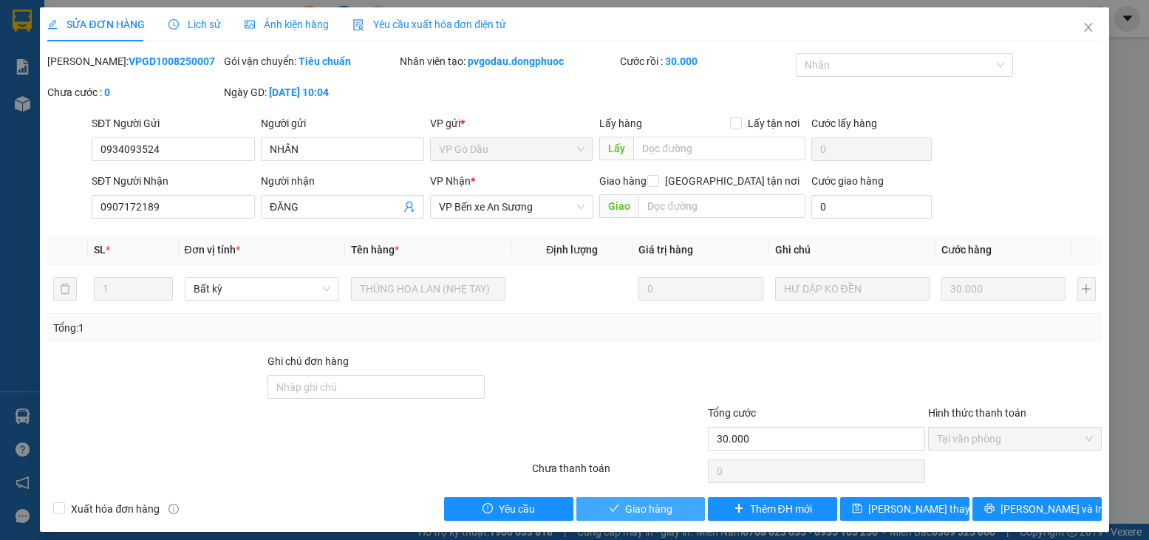
click at [641, 505] on span "Giao hàng" at bounding box center [648, 509] width 47 height 16
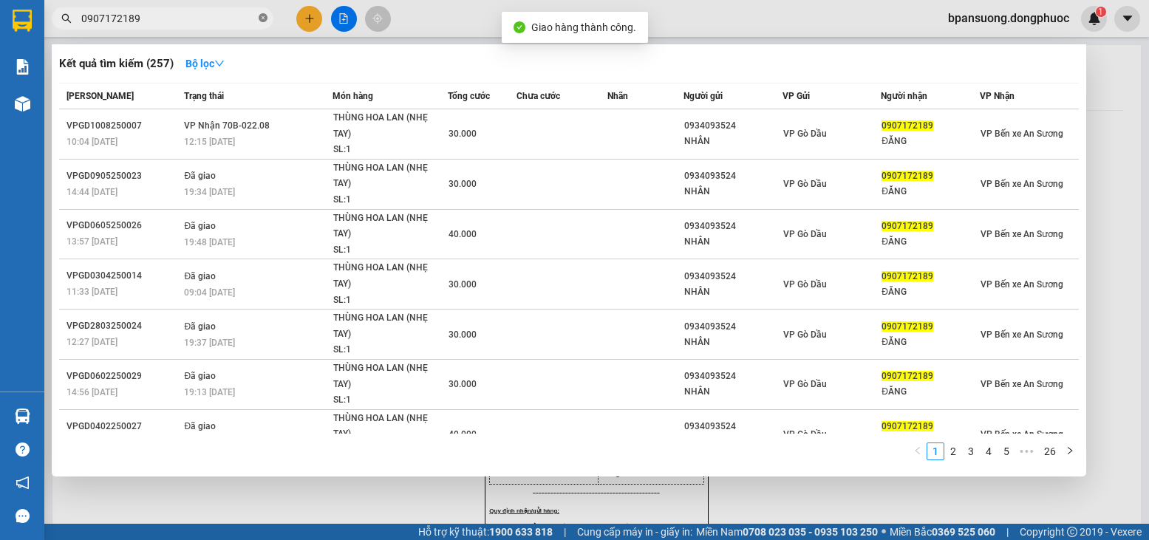
click at [261, 15] on icon "close-circle" at bounding box center [263, 17] width 9 height 9
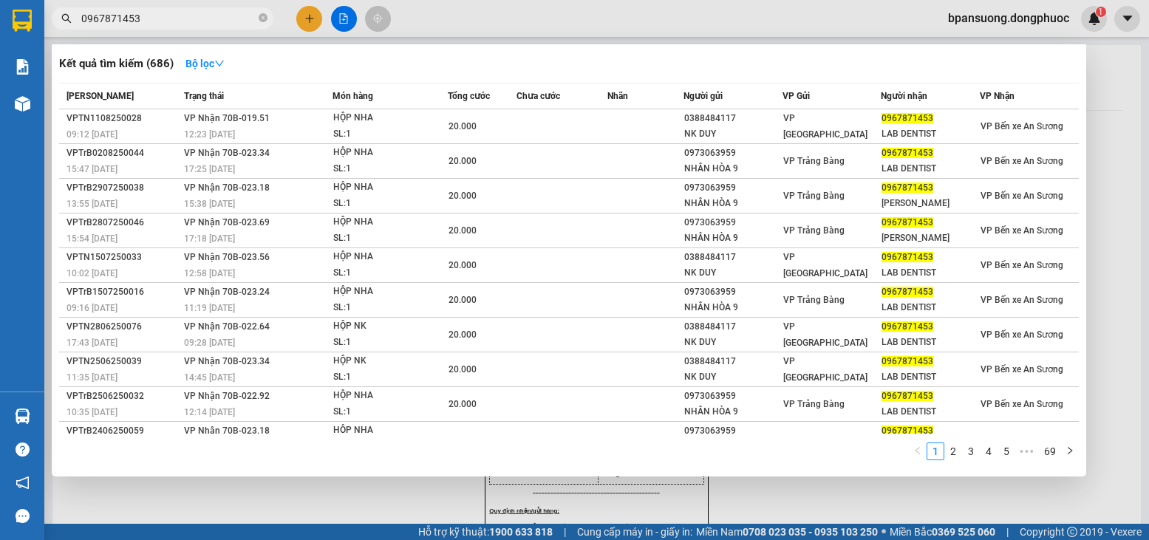
click at [302, 17] on div at bounding box center [574, 270] width 1149 height 540
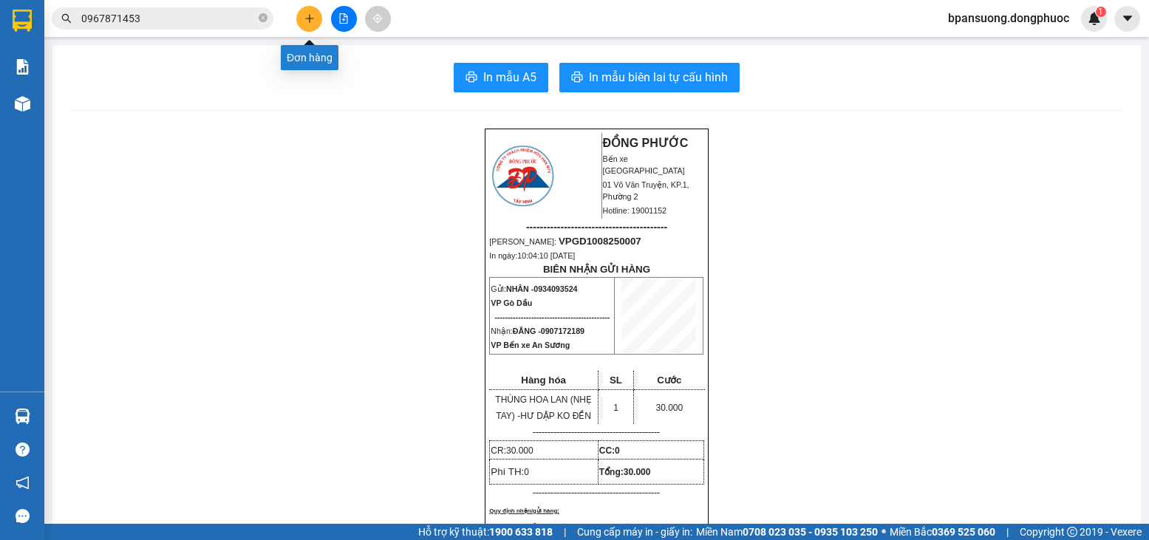
click at [302, 17] on button at bounding box center [309, 19] width 26 height 26
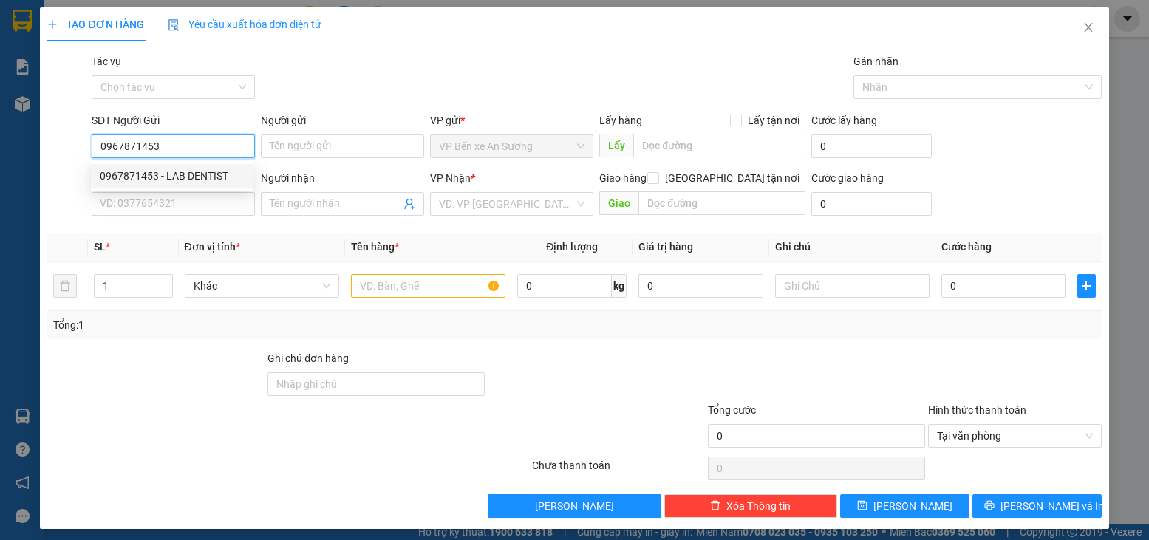
click at [136, 175] on div "0967871453 - LAB DENTIST" at bounding box center [172, 176] width 144 height 16
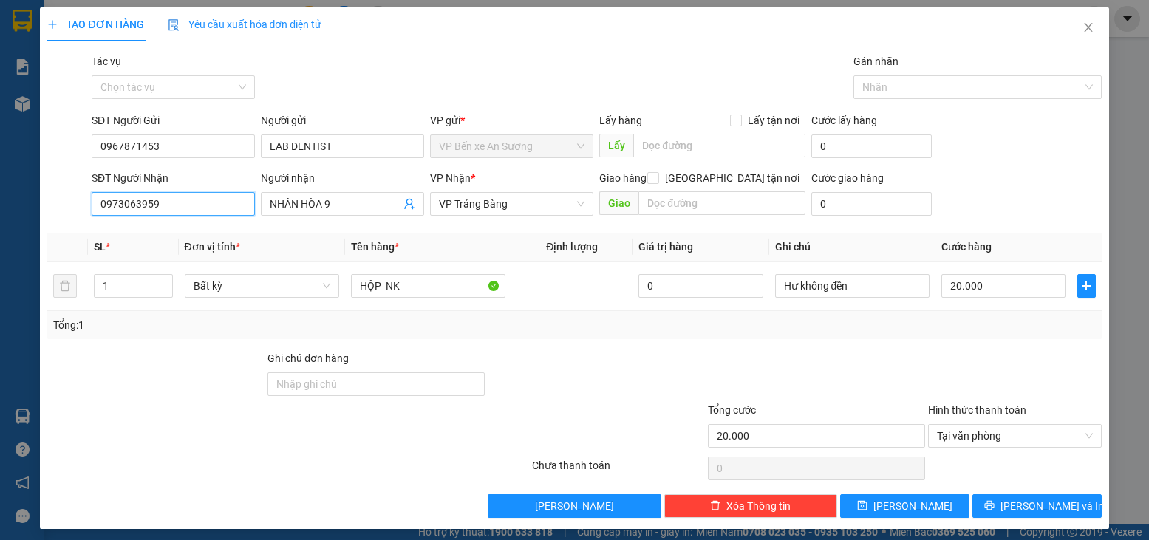
drag, startPoint x: 168, startPoint y: 203, endPoint x: 58, endPoint y: 200, distance: 110.1
click at [58, 200] on div "SĐT Người Nhận 0973063959 0973063959 Người nhận NHÂN HÒA 9 VP Nhận * VP Trảng B…" at bounding box center [574, 196] width 1057 height 52
click at [203, 239] on div "0388484117 - NK DUY" at bounding box center [172, 233] width 144 height 16
click at [1026, 494] on button "[PERSON_NAME] và In" at bounding box center [1036, 506] width 129 height 24
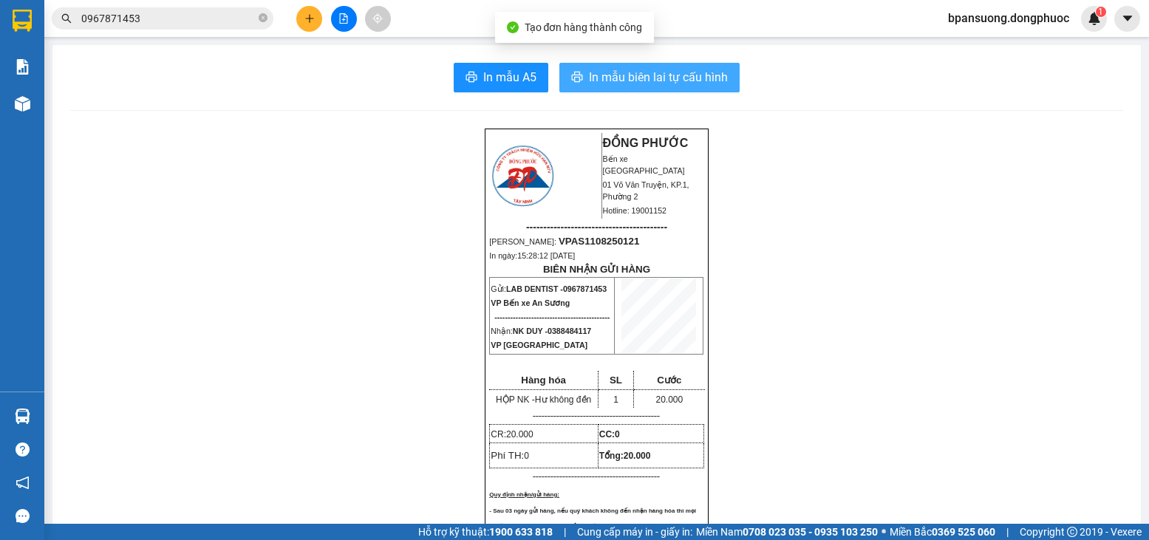
click at [713, 75] on span "In mẫu biên lai tự cấu hình" at bounding box center [658, 77] width 139 height 18
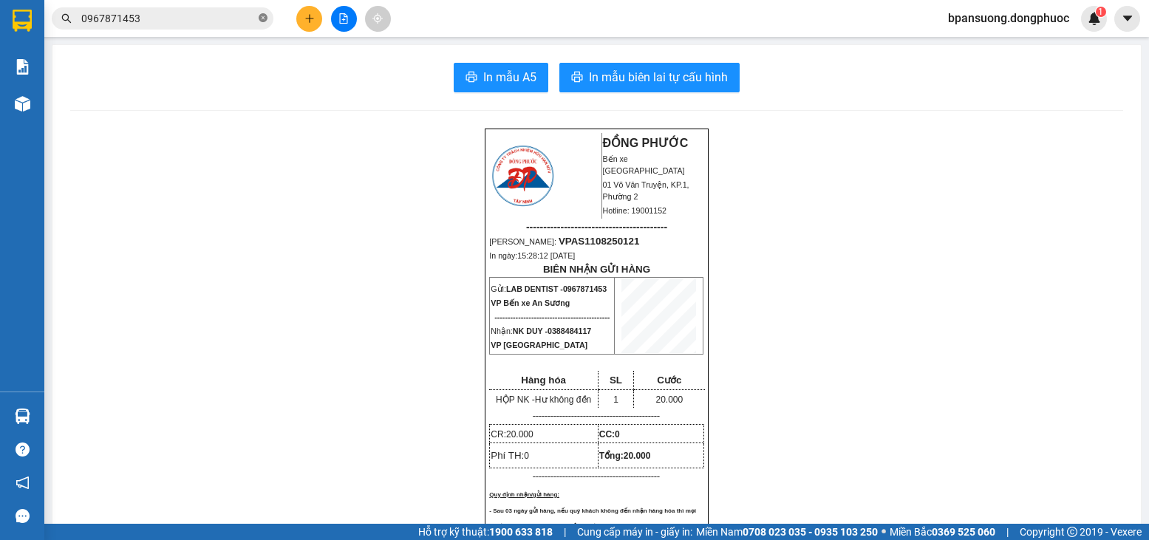
click at [265, 20] on icon "close-circle" at bounding box center [263, 17] width 9 height 9
click at [245, 13] on input "text" at bounding box center [168, 18] width 174 height 16
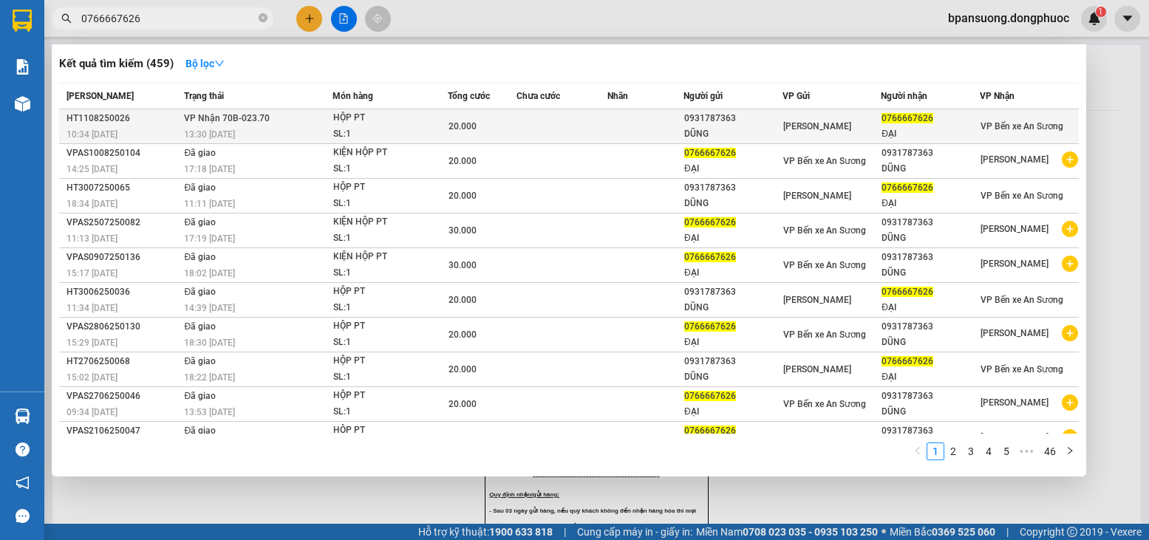
click at [339, 116] on div "HỘP PT" at bounding box center [388, 118] width 111 height 16
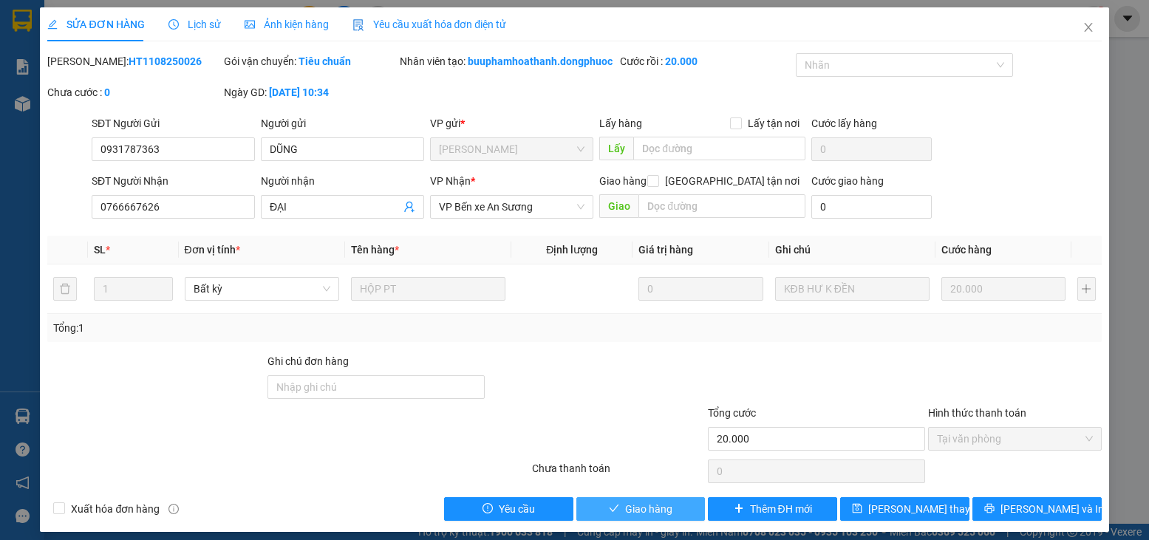
click at [609, 514] on icon "check" at bounding box center [614, 508] width 10 height 10
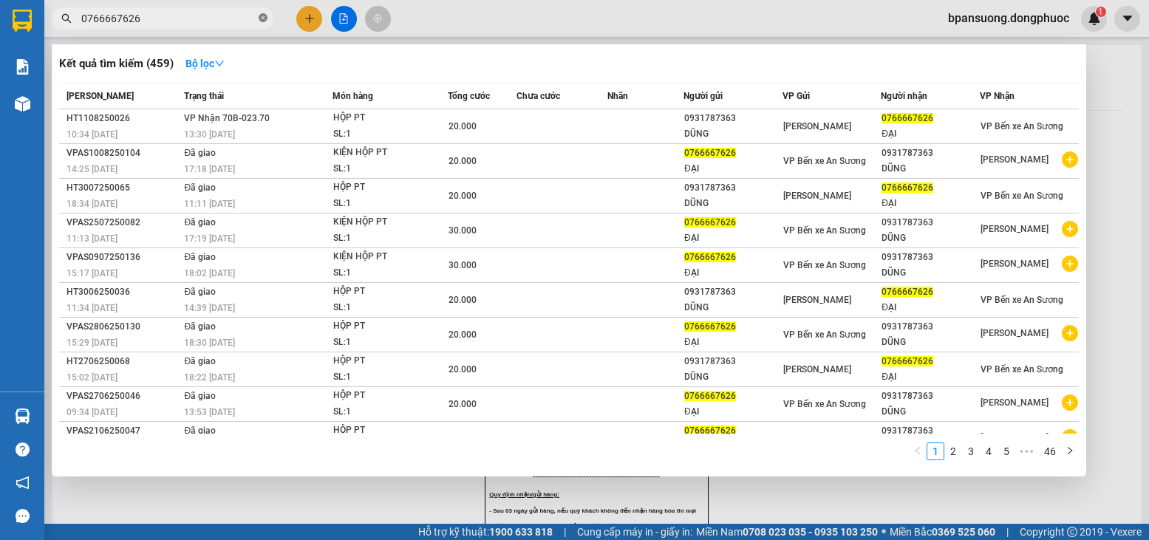
click at [259, 13] on span at bounding box center [263, 19] width 9 height 14
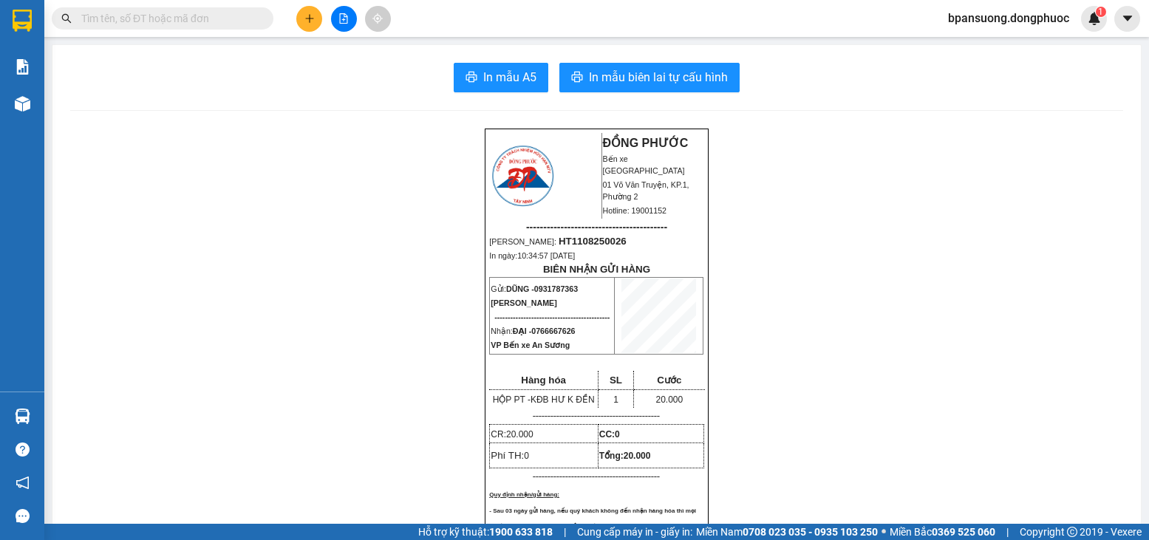
click at [206, 6] on div "Kết quả tìm kiếm ( 459 ) Bộ lọc Mã ĐH Trạng thái Món hàng Tổng cước Chưa cước N…" at bounding box center [144, 19] width 288 height 26
click at [187, 19] on input "text" at bounding box center [168, 18] width 174 height 16
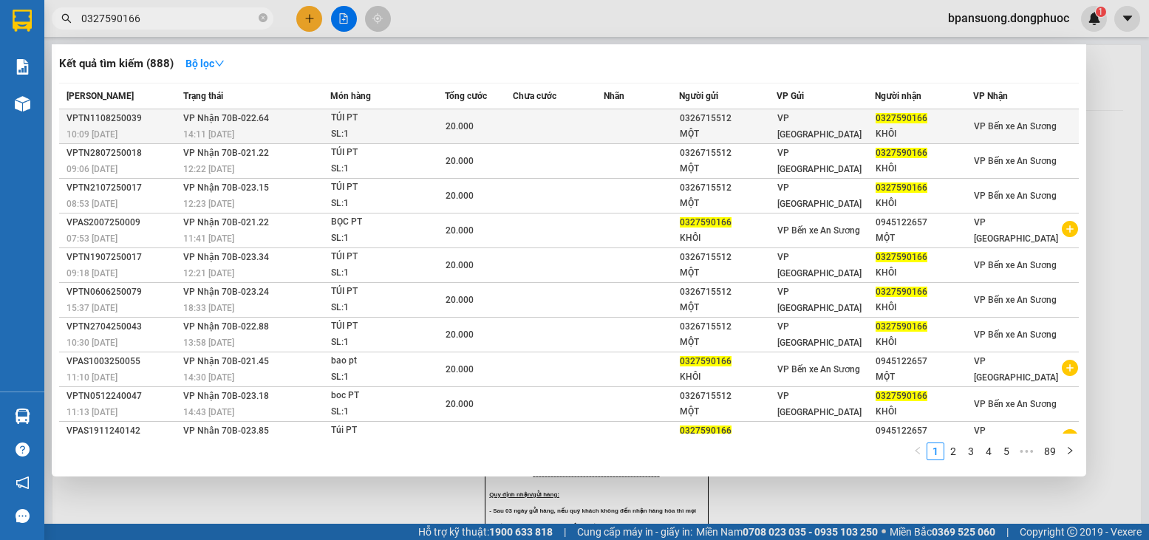
click at [381, 120] on div "TÚI PT" at bounding box center [386, 118] width 111 height 16
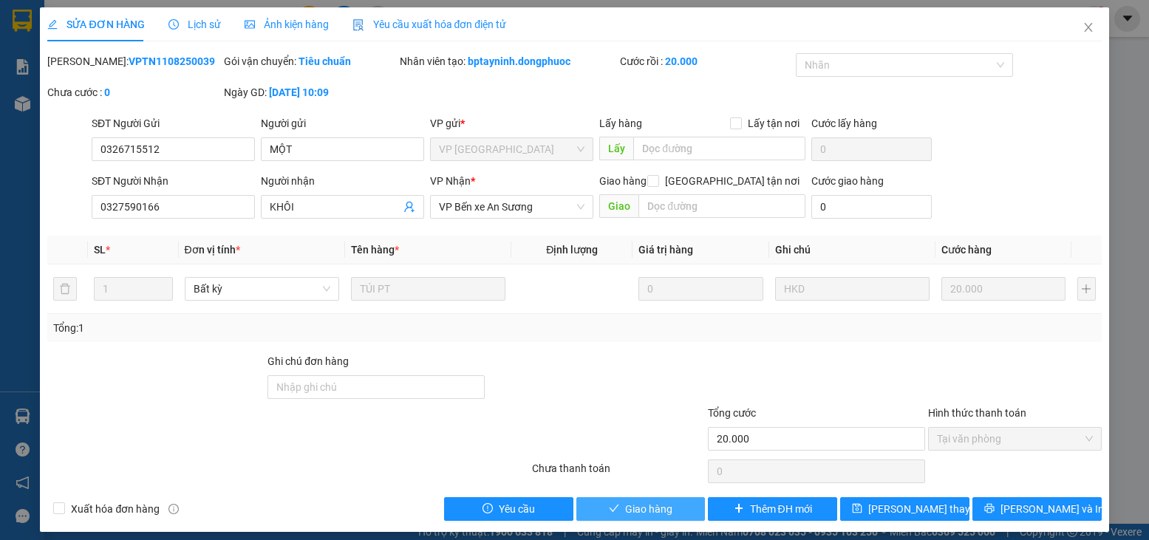
drag, startPoint x: 674, startPoint y: 511, endPoint x: 633, endPoint y: 497, distance: 43.0
click at [673, 511] on button "Giao hàng" at bounding box center [640, 509] width 129 height 24
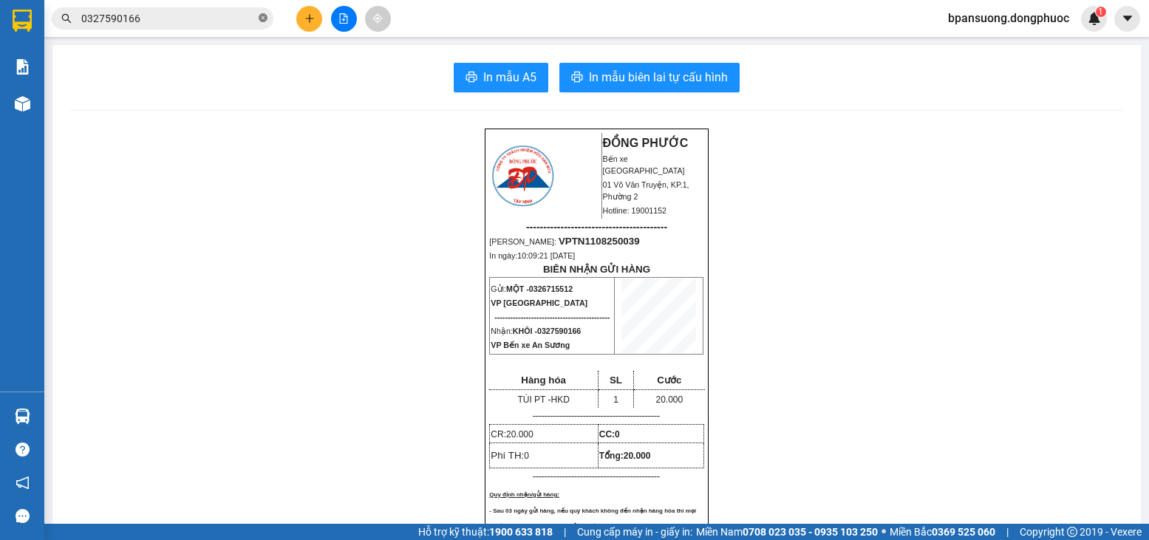
click at [260, 14] on icon "close-circle" at bounding box center [263, 17] width 9 height 9
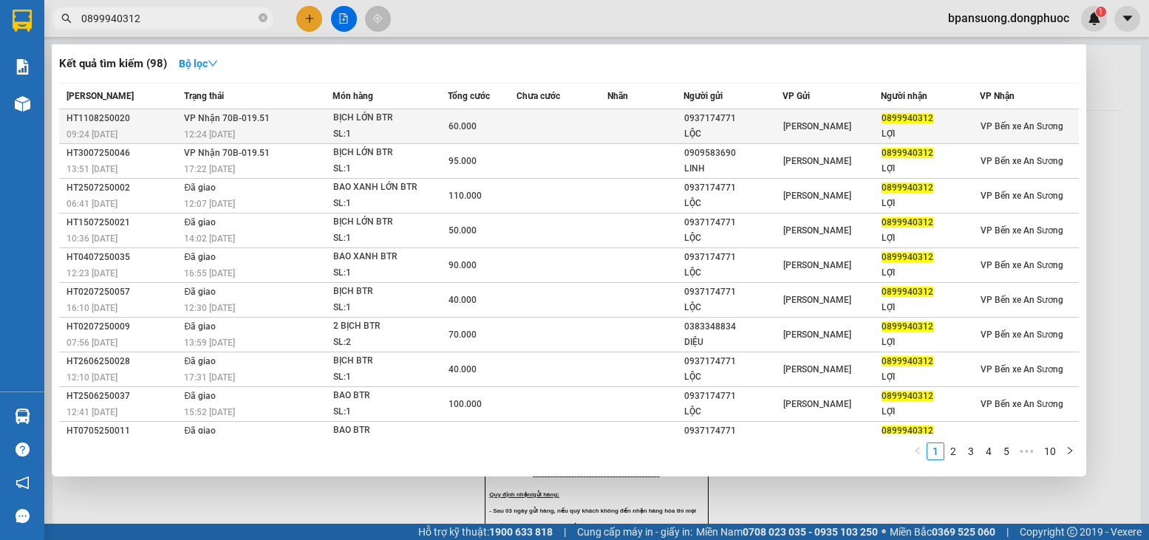
click at [357, 123] on div "BỊCH LỚN BTR" at bounding box center [388, 118] width 111 height 16
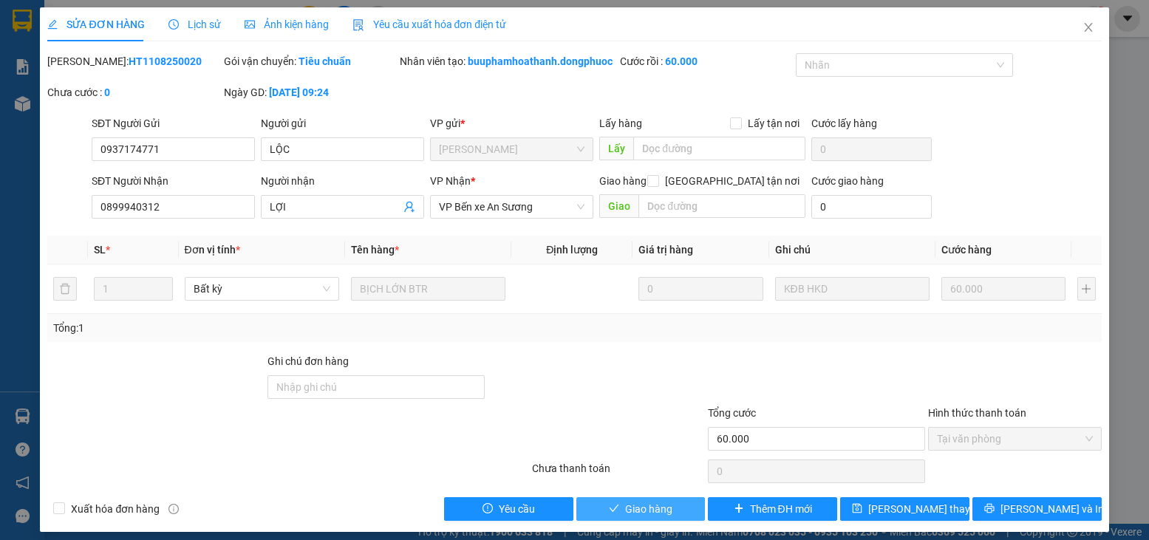
click at [645, 517] on span "Giao hàng" at bounding box center [648, 509] width 47 height 16
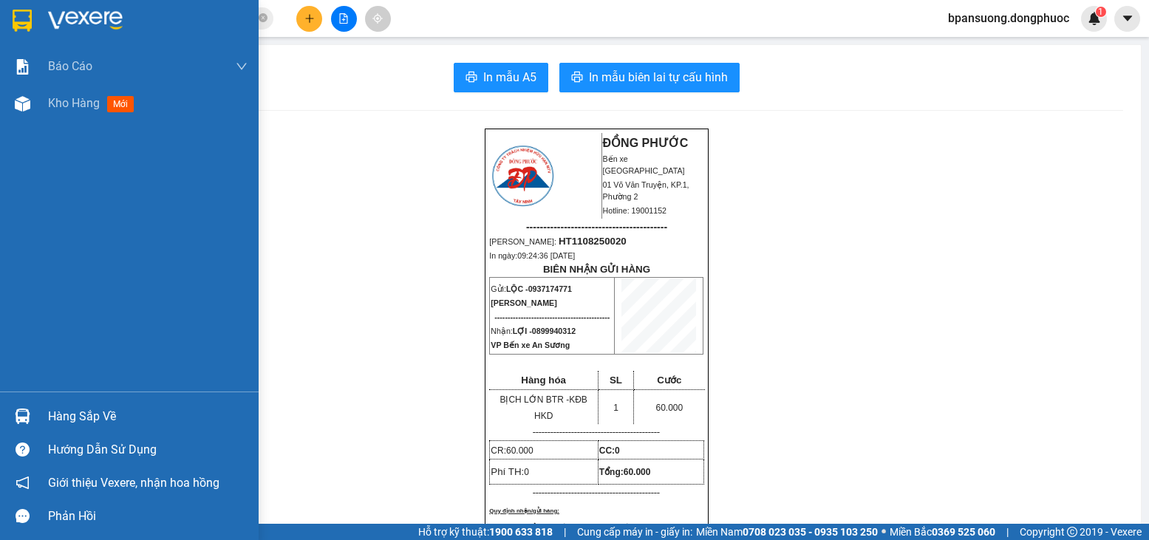
click at [81, 412] on div "Hàng sắp về" at bounding box center [147, 417] width 199 height 22
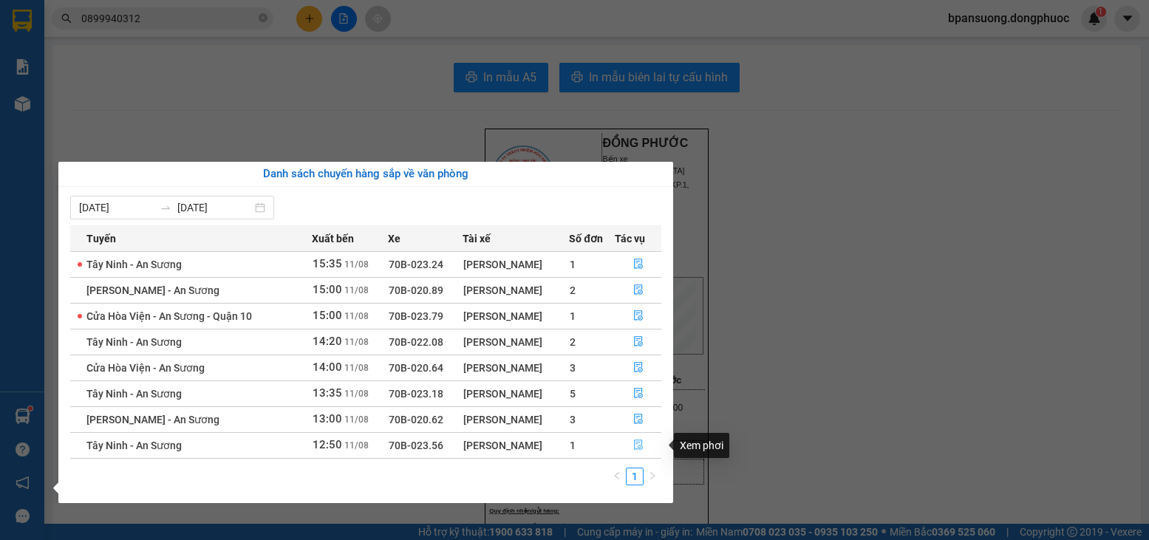
click at [632, 452] on button "button" at bounding box center [638, 446] width 46 height 24
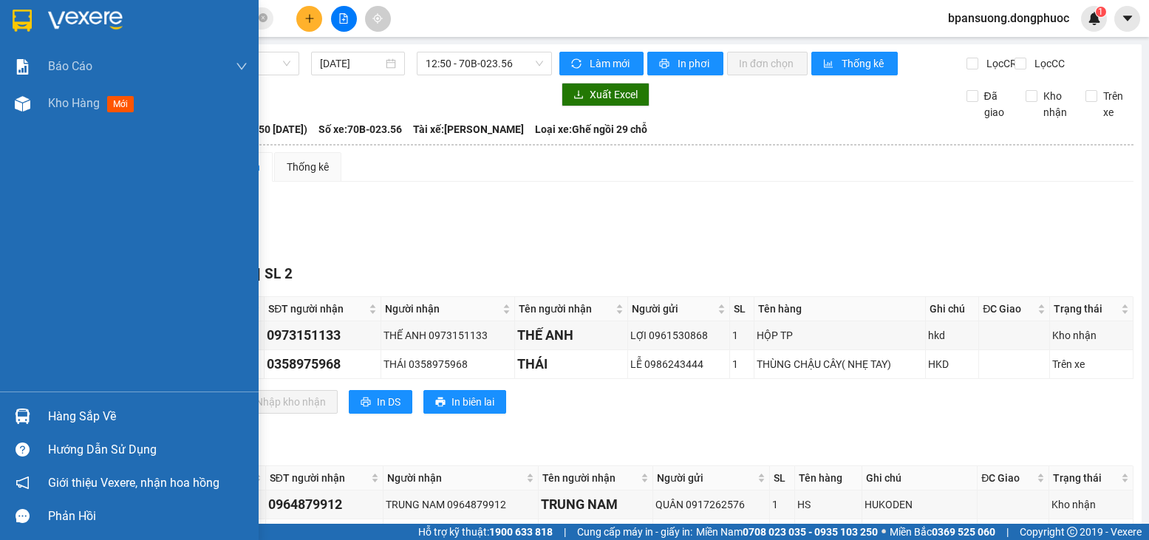
click at [32, 408] on div at bounding box center [23, 416] width 26 height 26
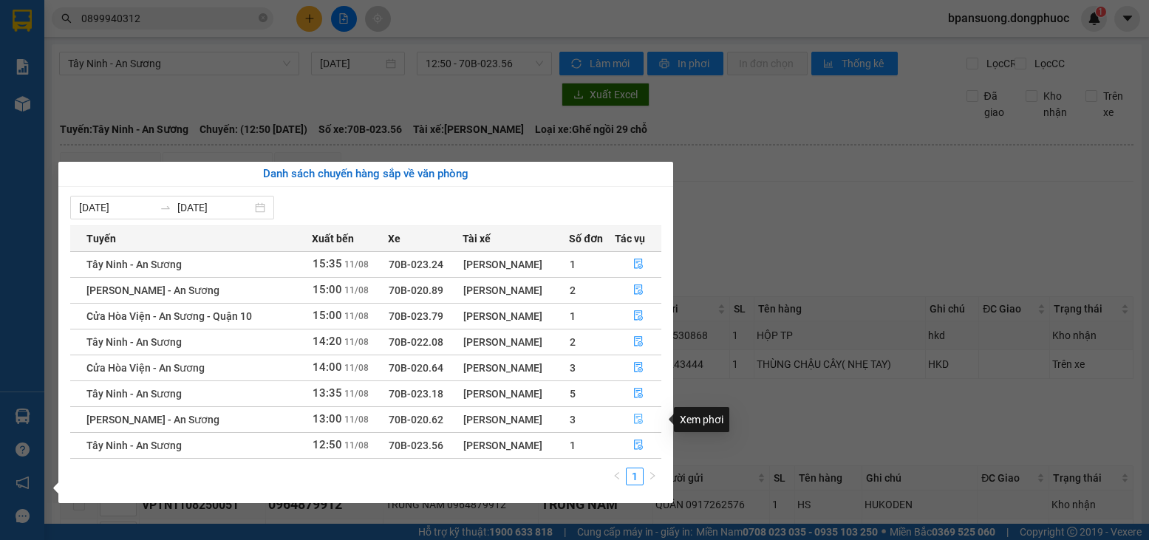
click at [626, 423] on button "button" at bounding box center [638, 420] width 46 height 24
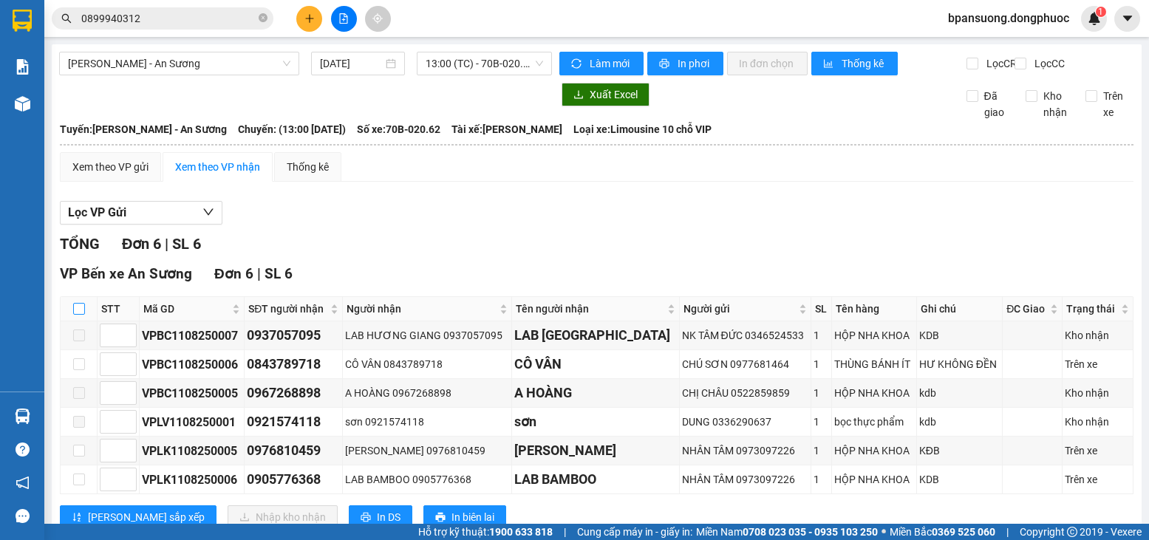
click at [75, 315] on input "checkbox" at bounding box center [79, 309] width 12 height 12
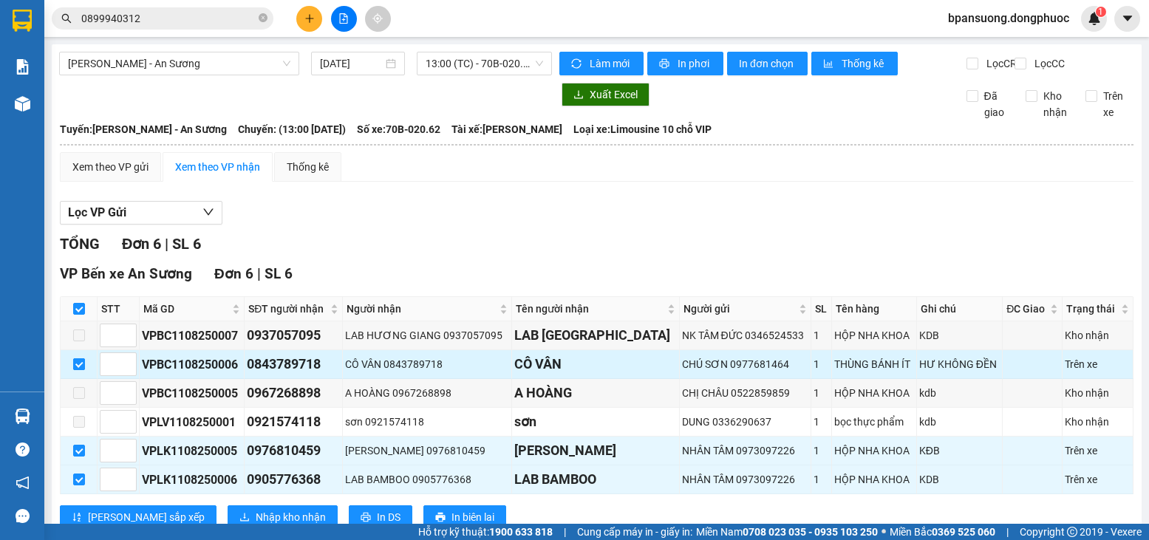
click at [77, 370] on input "checkbox" at bounding box center [79, 364] width 12 height 12
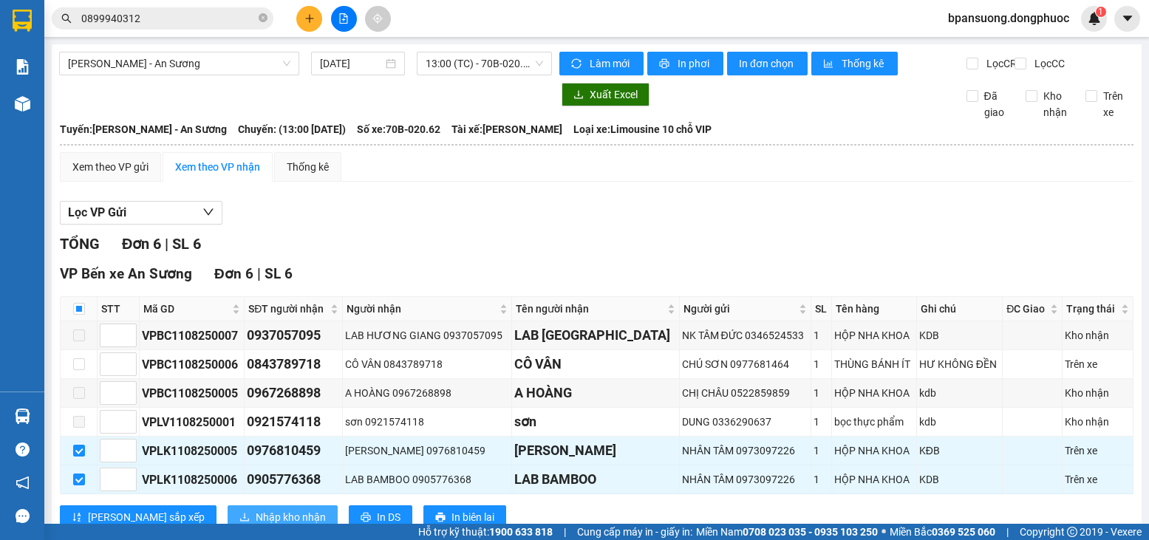
click at [256, 509] on span "Nhập kho nhận" at bounding box center [291, 517] width 70 height 16
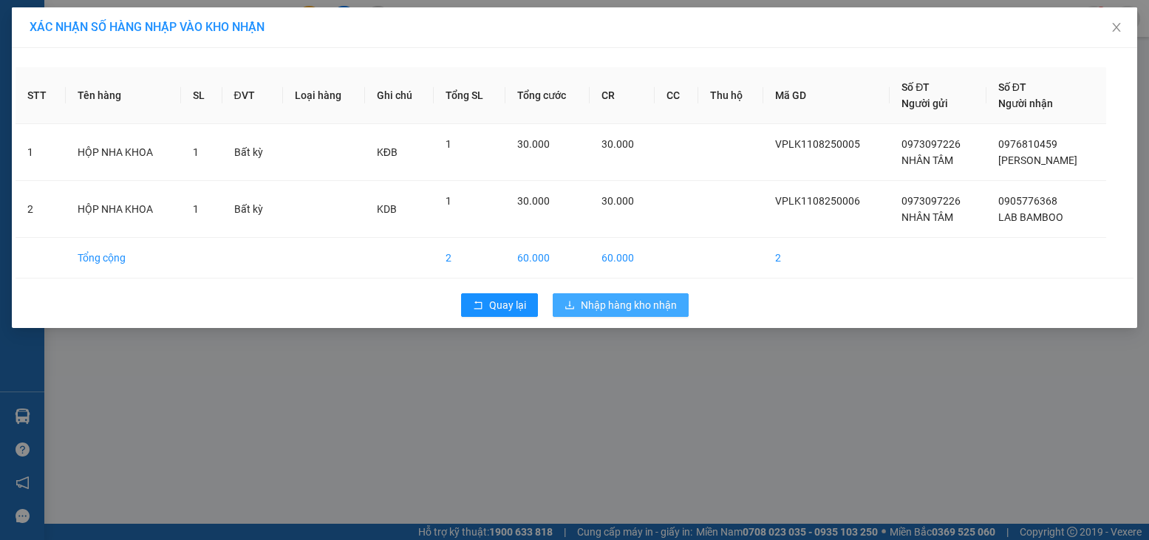
click at [630, 307] on span "Nhập hàng kho nhận" at bounding box center [629, 305] width 96 height 16
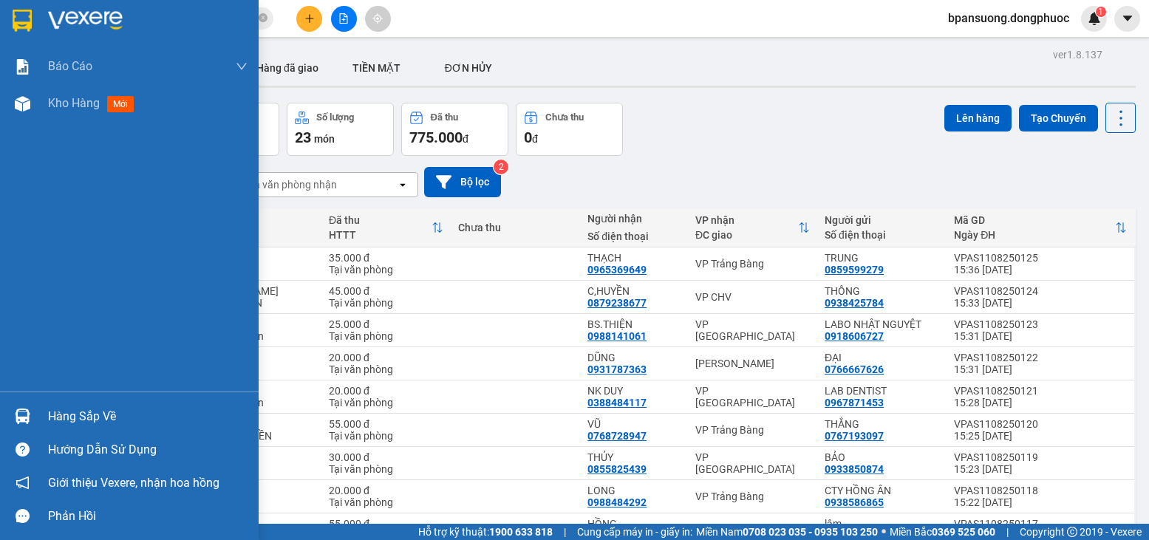
click at [112, 409] on div "Hàng sắp về" at bounding box center [147, 417] width 199 height 22
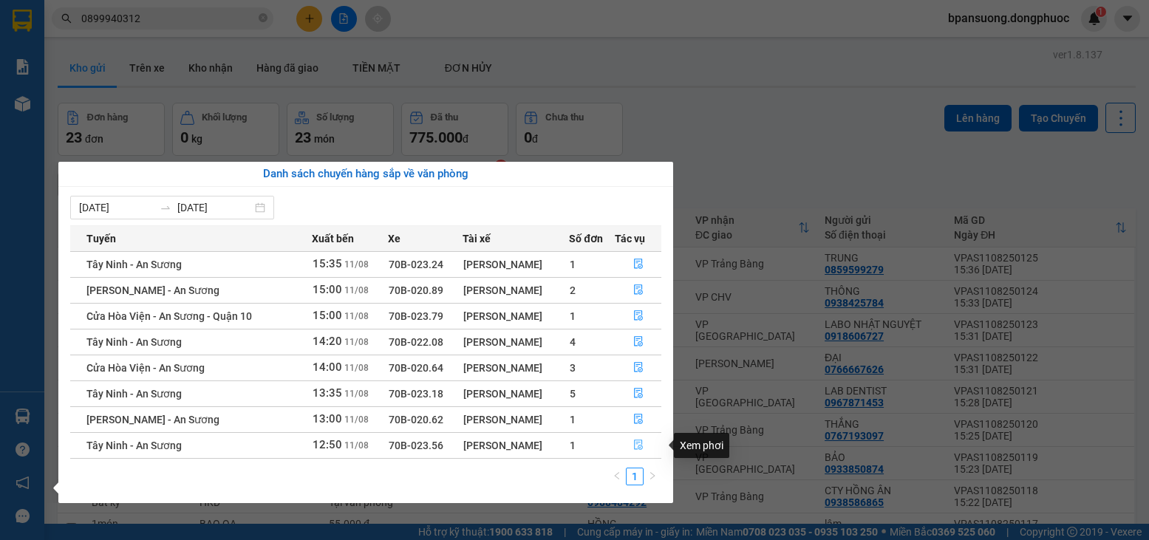
click at [635, 440] on icon "file-done" at bounding box center [638, 445] width 10 height 10
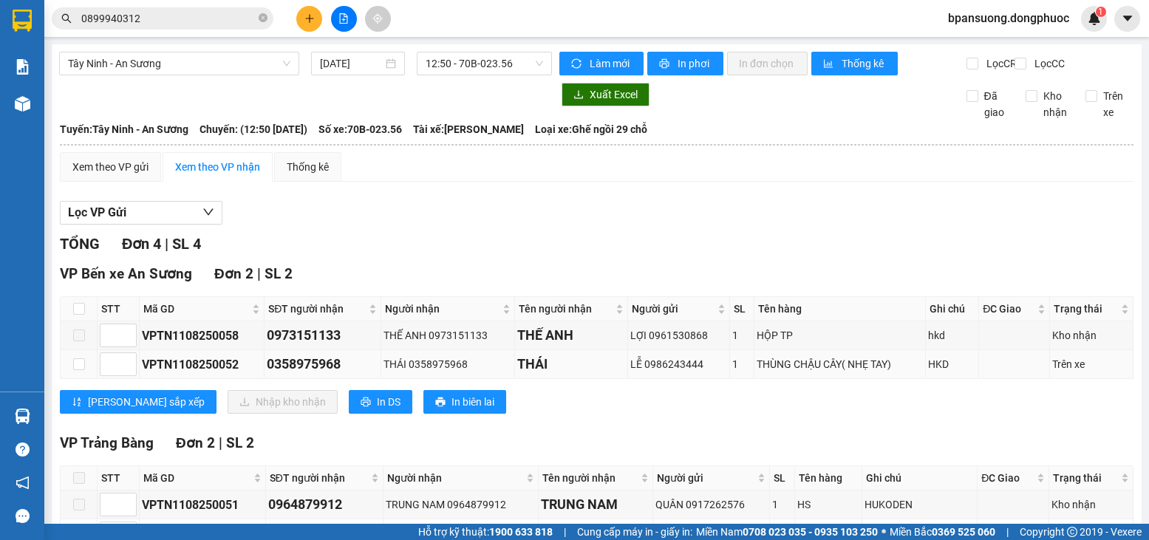
drag, startPoint x: 750, startPoint y: 274, endPoint x: 832, endPoint y: 273, distance: 82.0
click at [832, 350] on td "THÙNG CHẬU CÂY( NHẸ TAY)" at bounding box center [839, 364] width 171 height 29
click at [839, 350] on td "THÙNG CHẬU CÂY( NHẸ TAY)" at bounding box center [839, 364] width 171 height 29
click at [508, 350] on td "THÁI 0358975968" at bounding box center [448, 364] width 134 height 29
drag, startPoint x: 188, startPoint y: 144, endPoint x: 200, endPoint y: 144, distance: 11.8
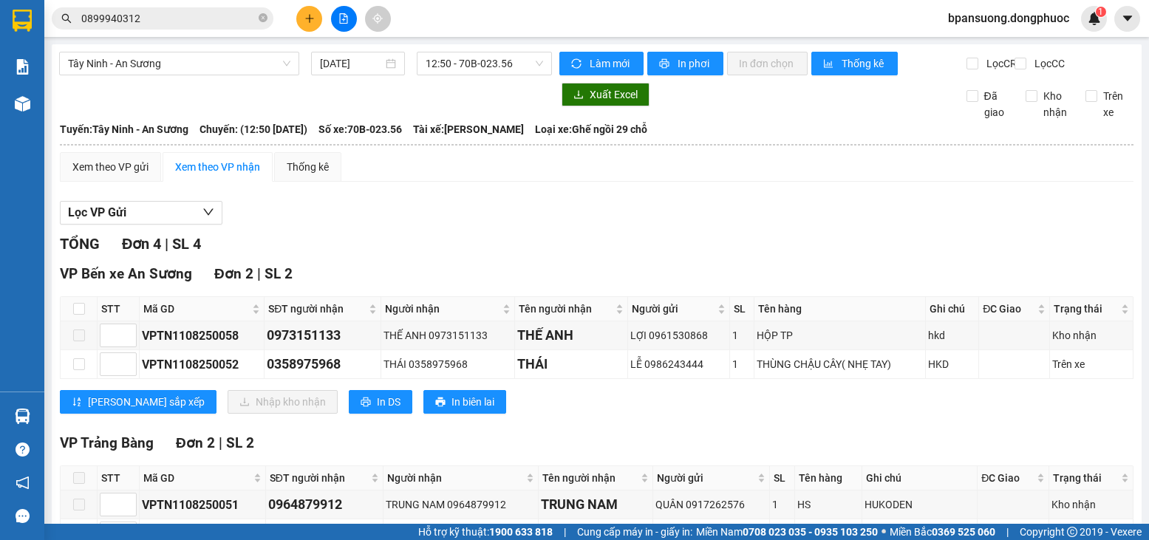
click at [199, 235] on span "SL 4" at bounding box center [186, 244] width 29 height 18
click at [197, 235] on span "SL 4" at bounding box center [186, 244] width 29 height 18
drag, startPoint x: 180, startPoint y: 144, endPoint x: 198, endPoint y: 144, distance: 18.5
click at [198, 235] on span "SL 4" at bounding box center [186, 244] width 29 height 18
click at [210, 233] on div "TỔNG Đơn 4 | SL 4" at bounding box center [597, 244] width 1074 height 23
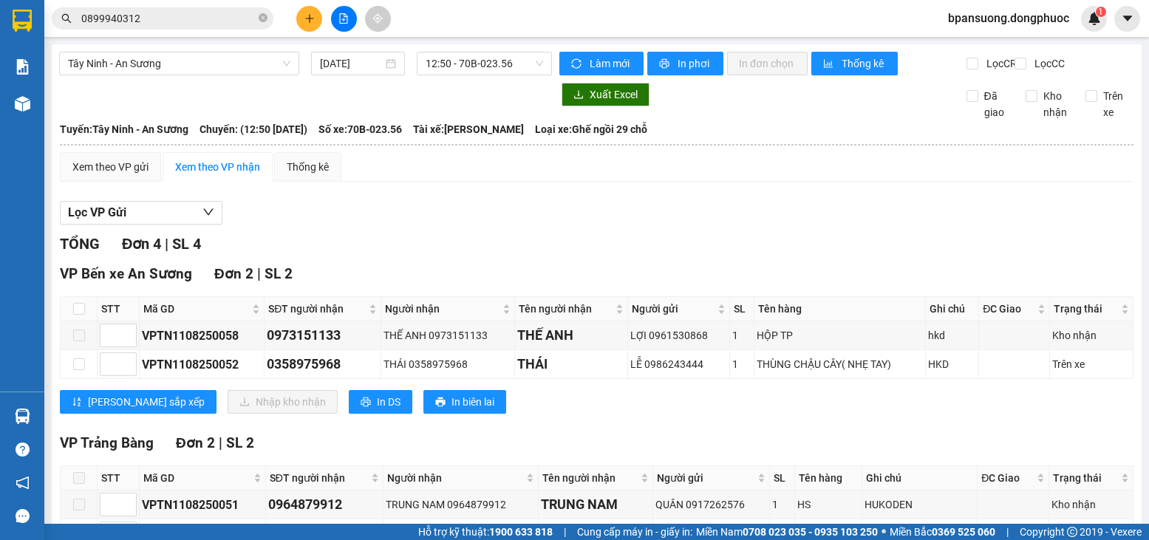
drag, startPoint x: 210, startPoint y: 146, endPoint x: 160, endPoint y: 143, distance: 50.3
click at [160, 233] on div "TỔNG Đơn 4 | SL 4" at bounding box center [597, 244] width 1074 height 23
drag, startPoint x: 168, startPoint y: 141, endPoint x: 200, endPoint y: 140, distance: 31.8
click at [170, 233] on div "TỔNG Đơn 4 | SL 4" at bounding box center [597, 244] width 1074 height 23
click at [267, 225] on div at bounding box center [597, 225] width 1074 height 1
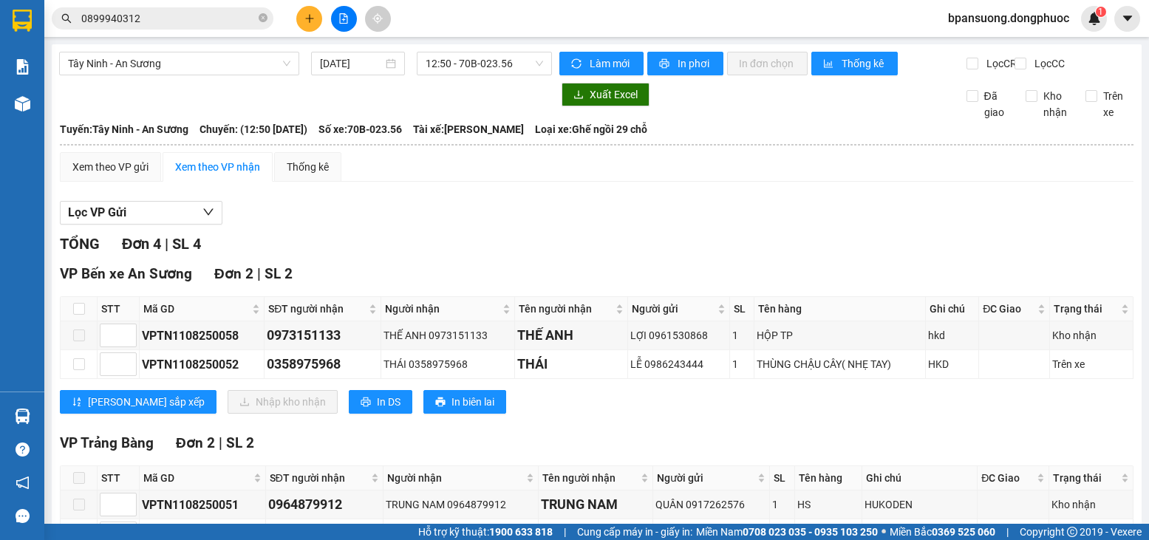
drag, startPoint x: 173, startPoint y: 138, endPoint x: 199, endPoint y: 140, distance: 26.7
click at [199, 233] on div "TỔNG Đơn 4 | SL 4" at bounding box center [597, 244] width 1074 height 23
click at [218, 233] on div "TỔNG Đơn 4 | SL 4" at bounding box center [597, 244] width 1074 height 23
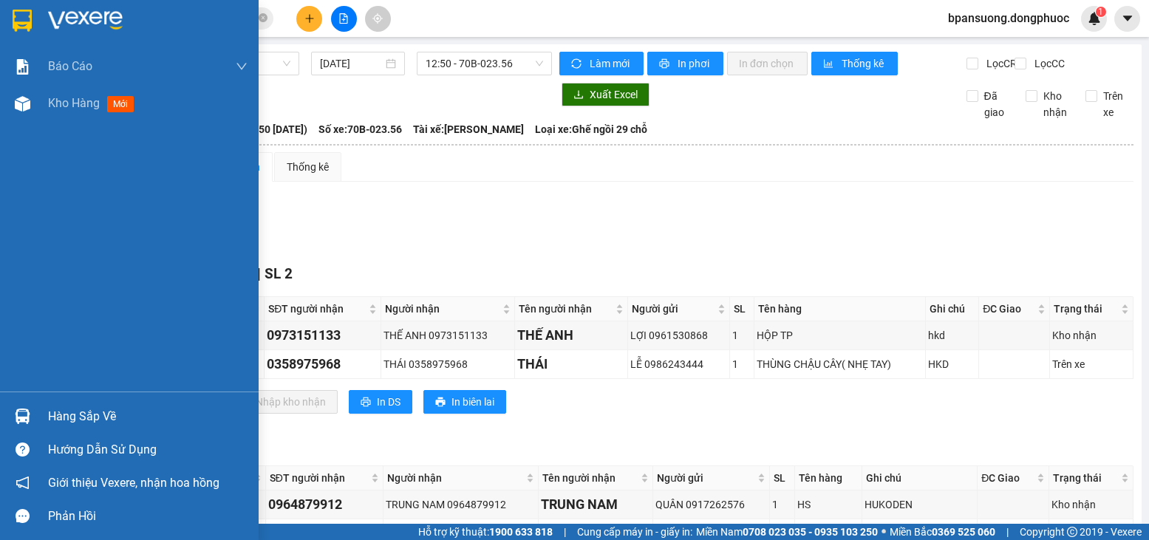
click at [85, 410] on div "Hàng sắp về" at bounding box center [147, 417] width 199 height 22
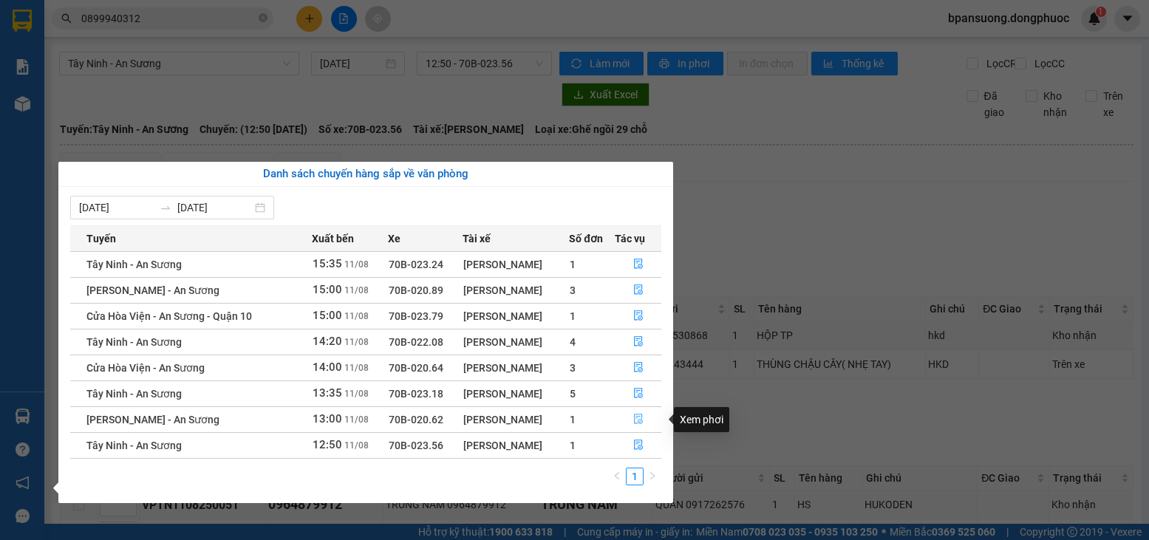
click at [635, 416] on icon "file-done" at bounding box center [638, 420] width 9 height 10
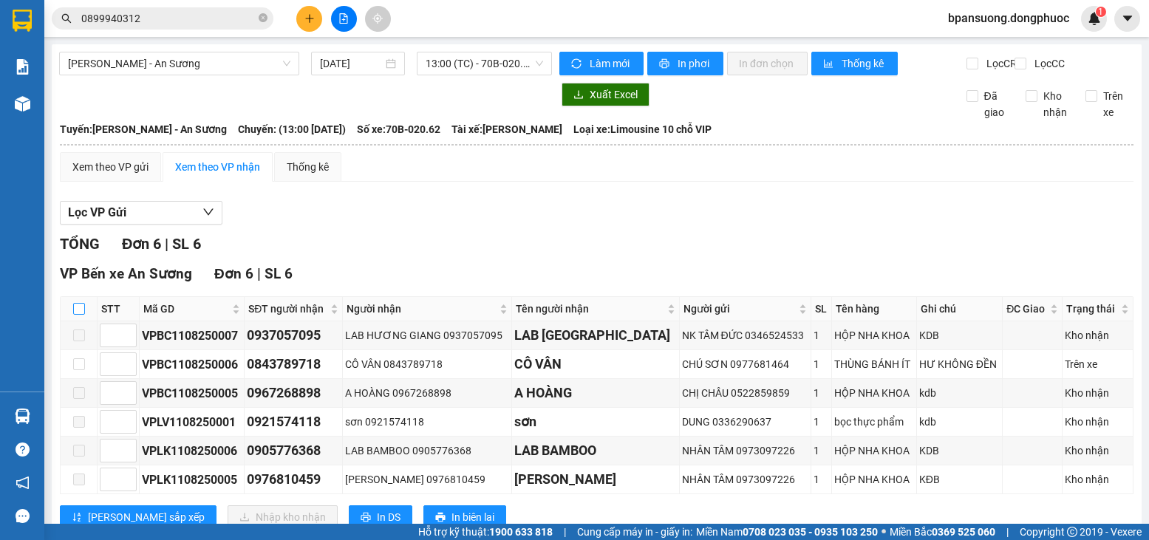
click at [80, 303] on input "checkbox" at bounding box center [79, 309] width 12 height 12
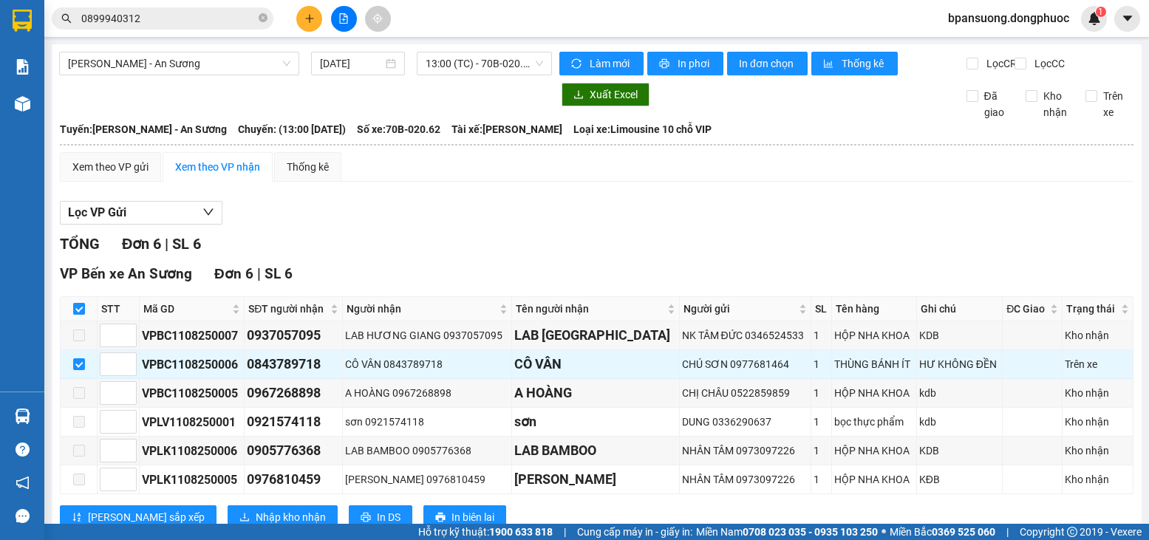
click at [80, 303] on input "checkbox" at bounding box center [79, 309] width 12 height 12
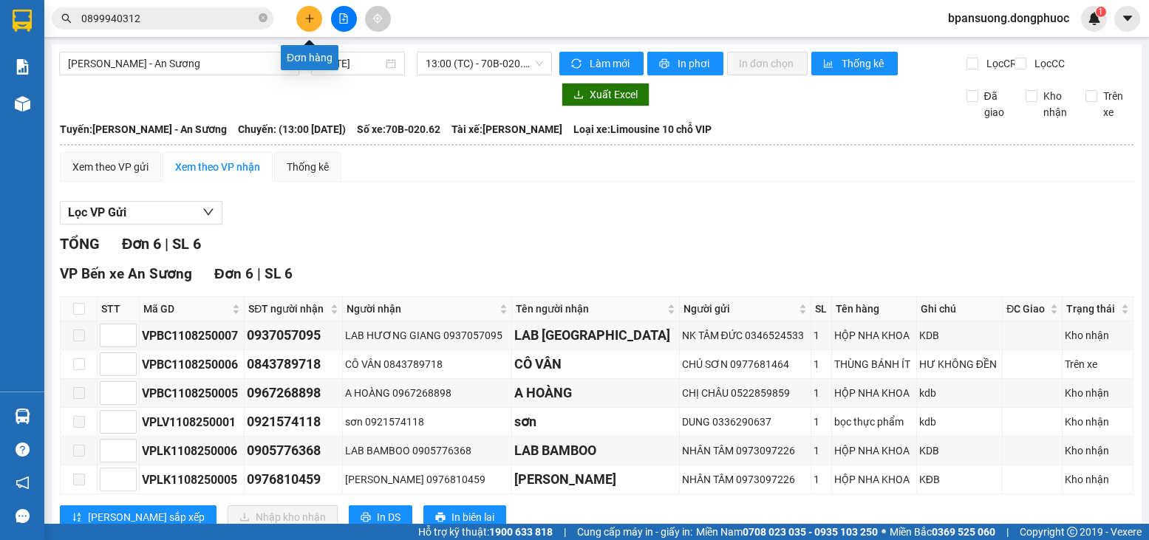
click at [310, 26] on button at bounding box center [309, 19] width 26 height 26
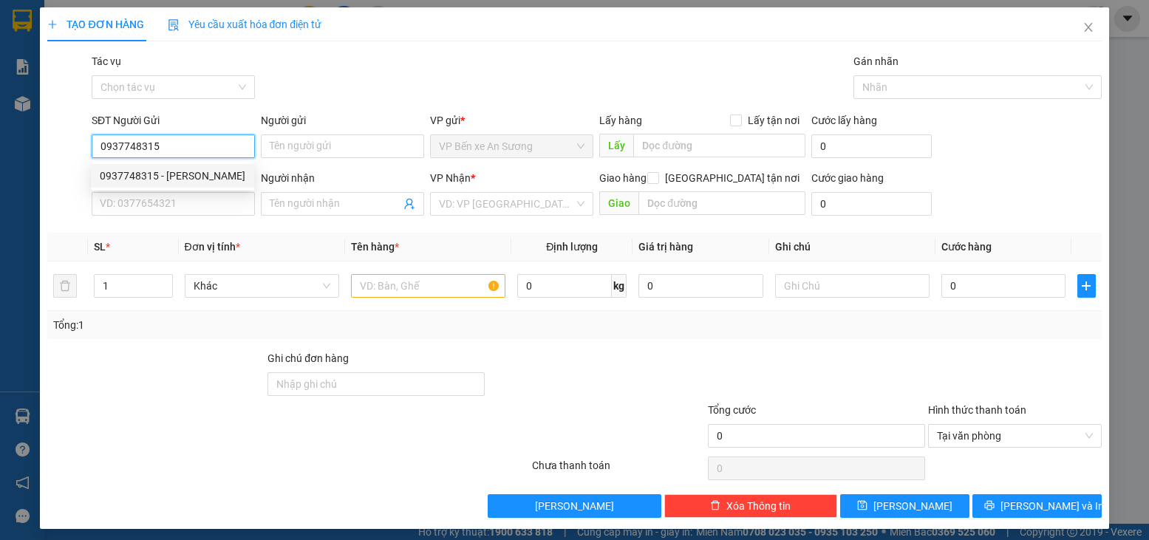
click at [157, 180] on div "0937748315 - [PERSON_NAME]" at bounding box center [173, 176] width 146 height 16
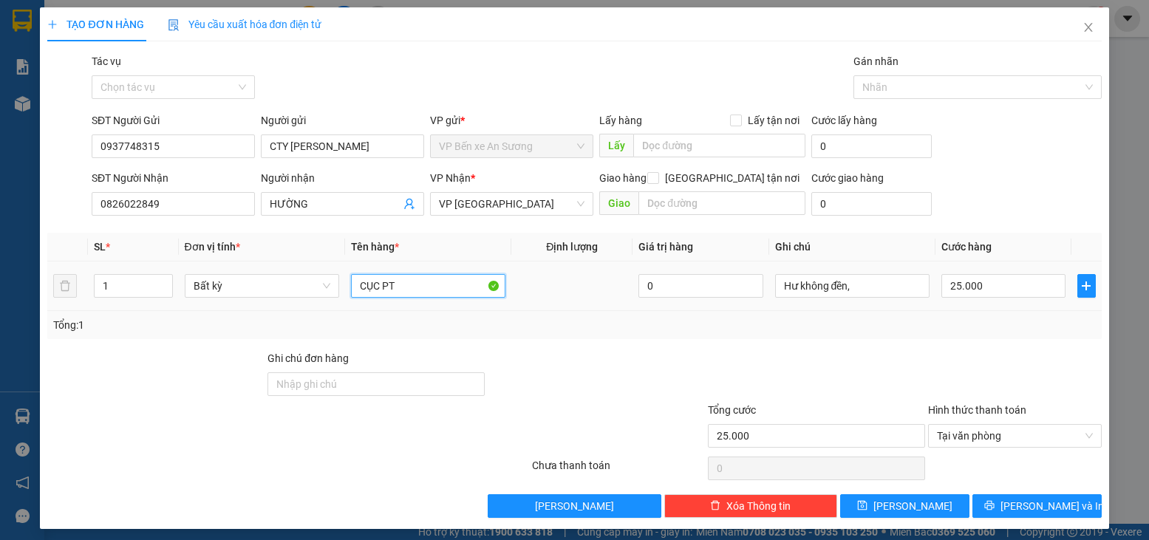
click at [409, 285] on input "CỤC PT" at bounding box center [428, 286] width 154 height 24
click at [409, 283] on input "CỤC PT" at bounding box center [428, 286] width 154 height 24
click at [412, 287] on input "CỤC PT" at bounding box center [428, 286] width 154 height 24
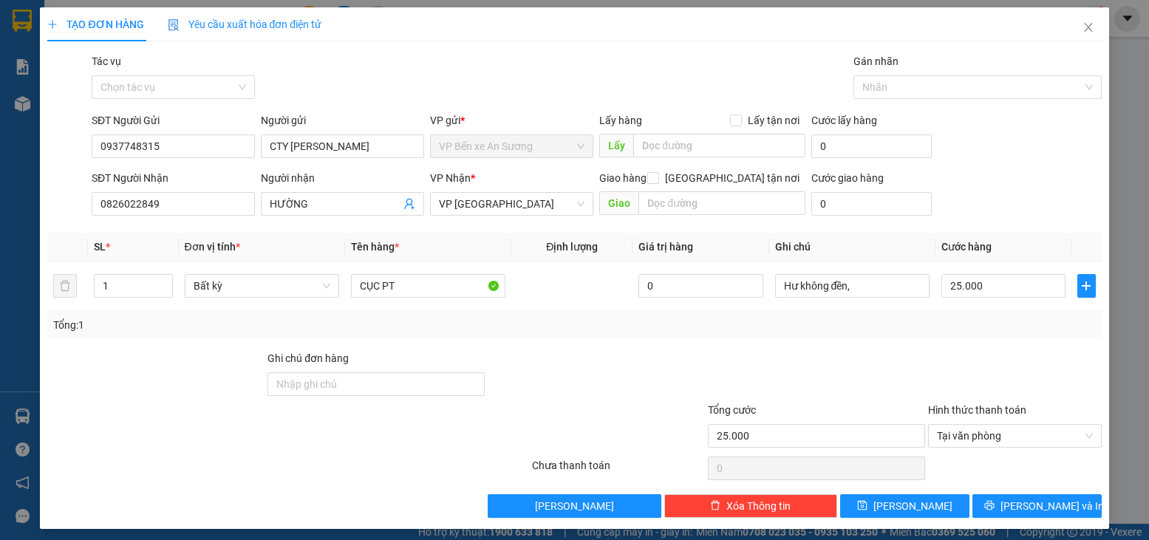
click at [547, 366] on div at bounding box center [596, 376] width 220 height 52
click at [992, 287] on input "25.000" at bounding box center [1003, 286] width 124 height 24
click at [927, 361] on div at bounding box center [1015, 376] width 176 height 52
click at [1021, 502] on span "[PERSON_NAME] và In" at bounding box center [1051, 506] width 103 height 16
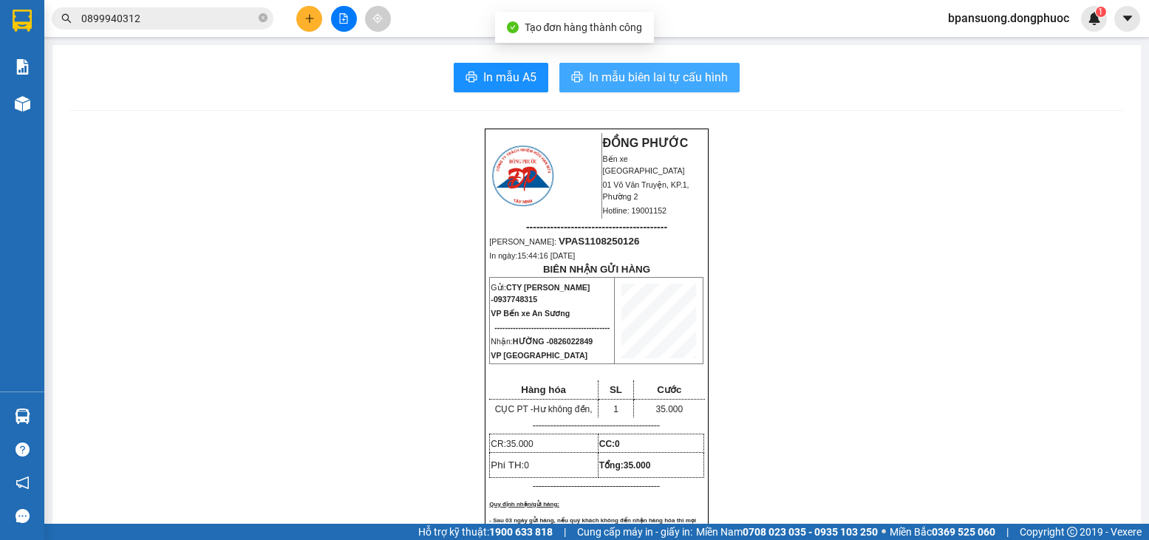
click at [682, 86] on span "In mẫu biên lai tự cấu hình" at bounding box center [658, 77] width 139 height 18
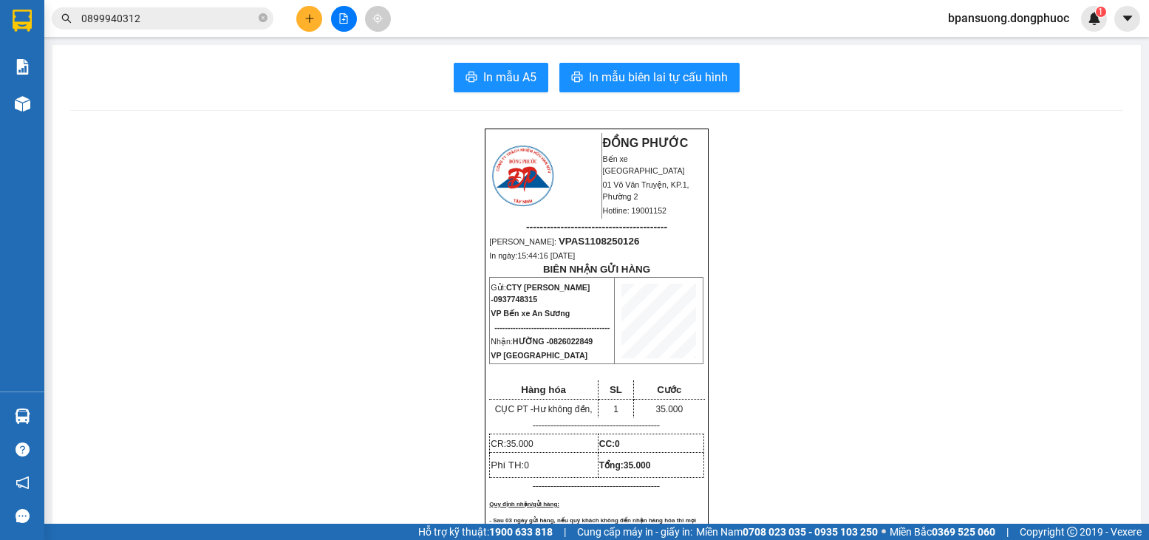
click at [309, 16] on icon "plus" at bounding box center [309, 18] width 10 height 10
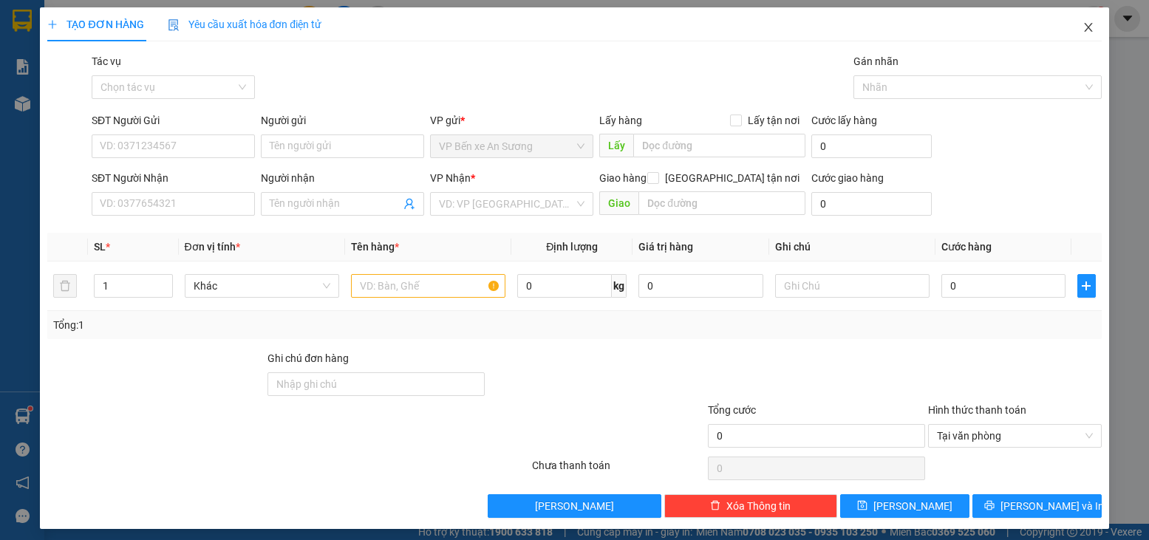
click at [1086, 32] on span "Close" at bounding box center [1088, 27] width 41 height 41
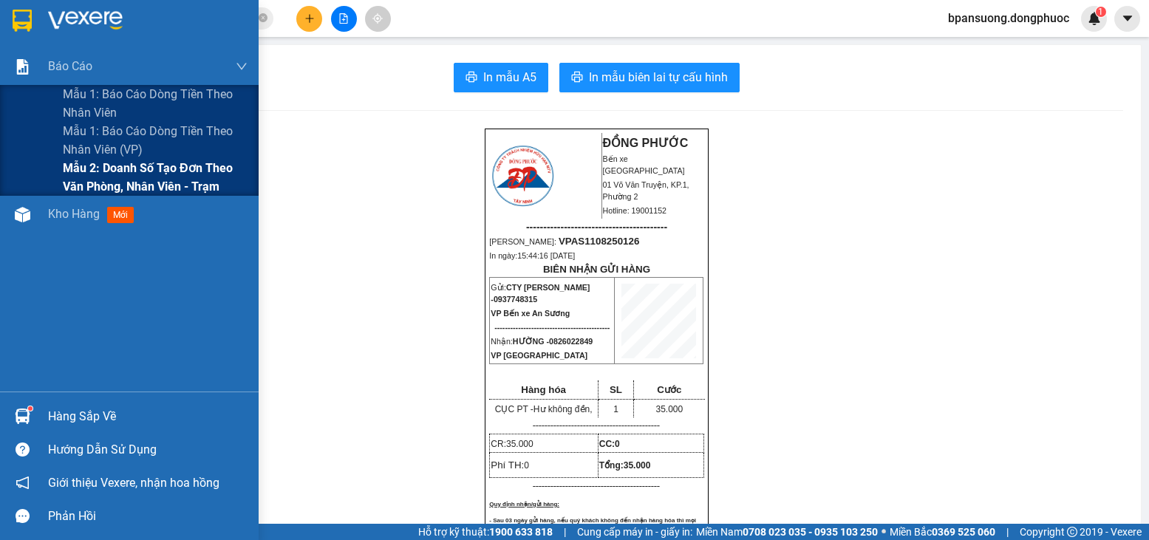
click at [95, 174] on span "Mẫu 2: Doanh số tạo đơn theo Văn phòng, nhân viên - Trạm" at bounding box center [155, 177] width 185 height 37
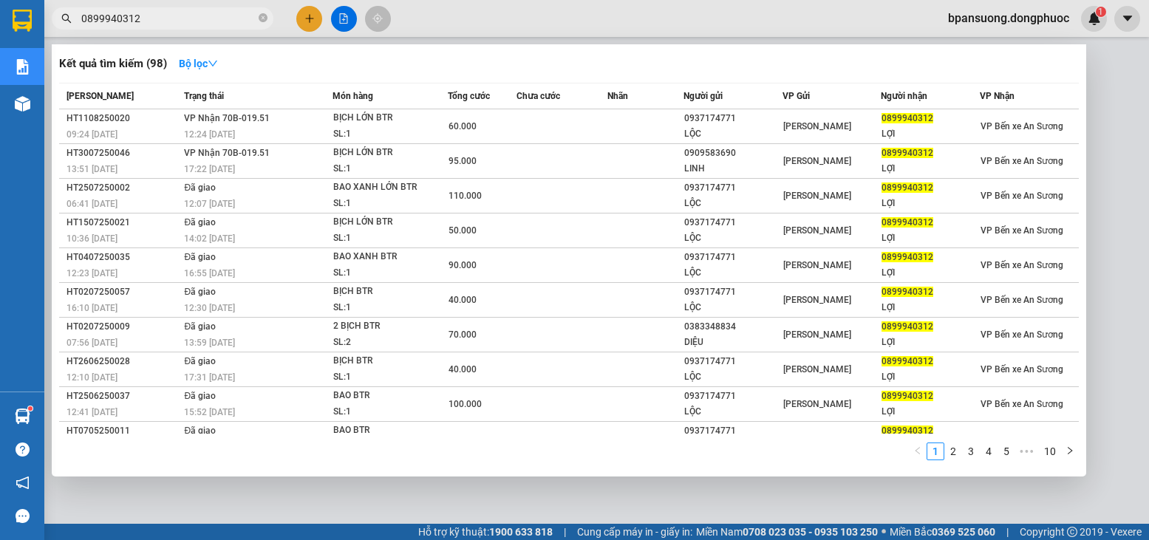
click at [268, 19] on span "0899940312" at bounding box center [163, 18] width 222 height 22
click at [266, 19] on icon "close-circle" at bounding box center [263, 17] width 9 height 9
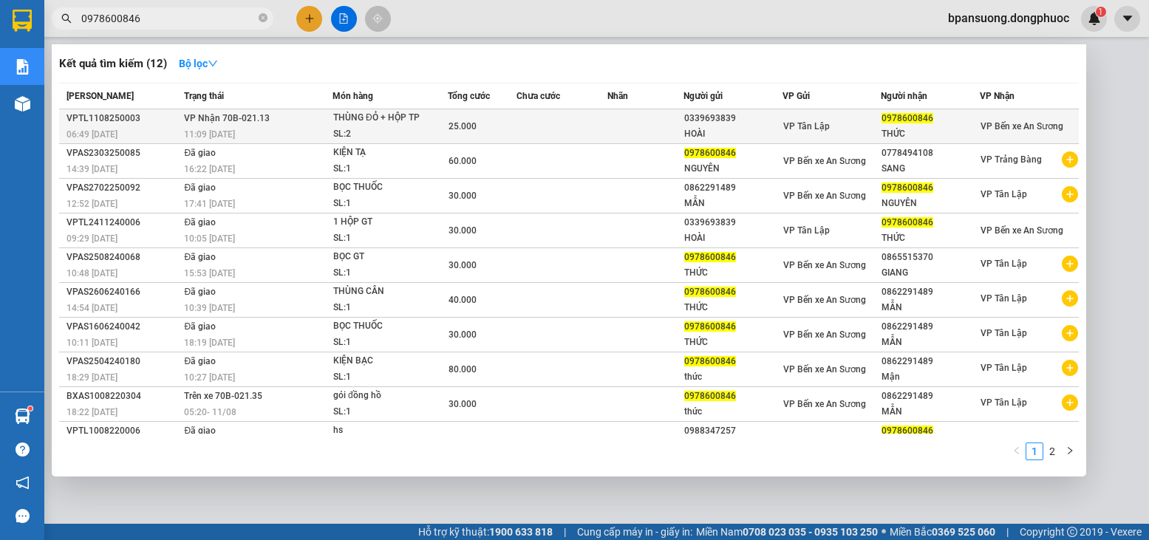
click at [375, 125] on div "THÙNG ĐỎ + HỘP TP" at bounding box center [388, 118] width 111 height 16
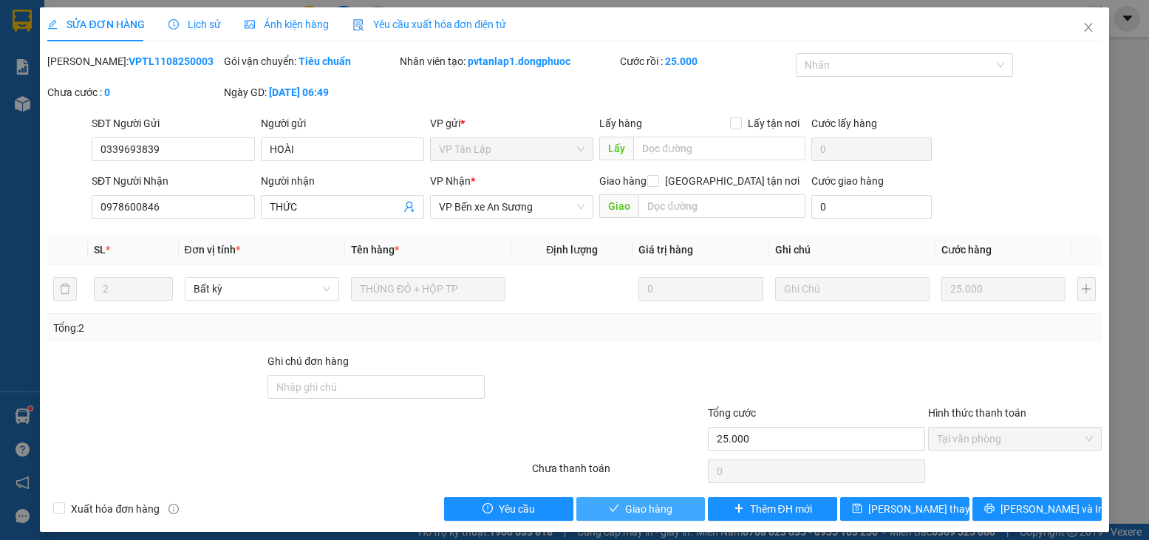
click at [593, 509] on button "Giao hàng" at bounding box center [640, 509] width 129 height 24
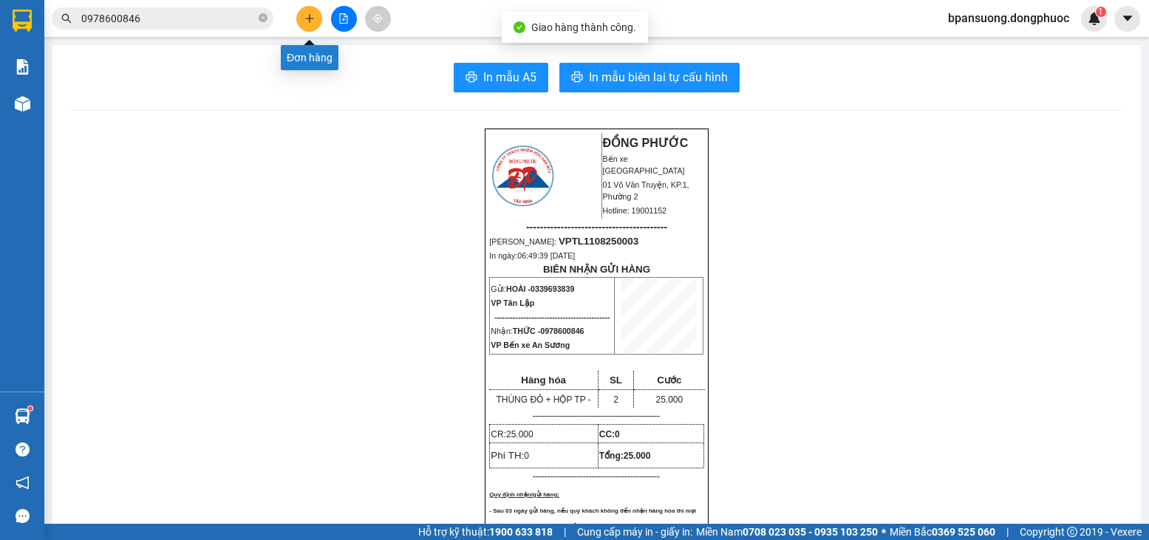
click at [304, 16] on icon "plus" at bounding box center [309, 18] width 10 height 10
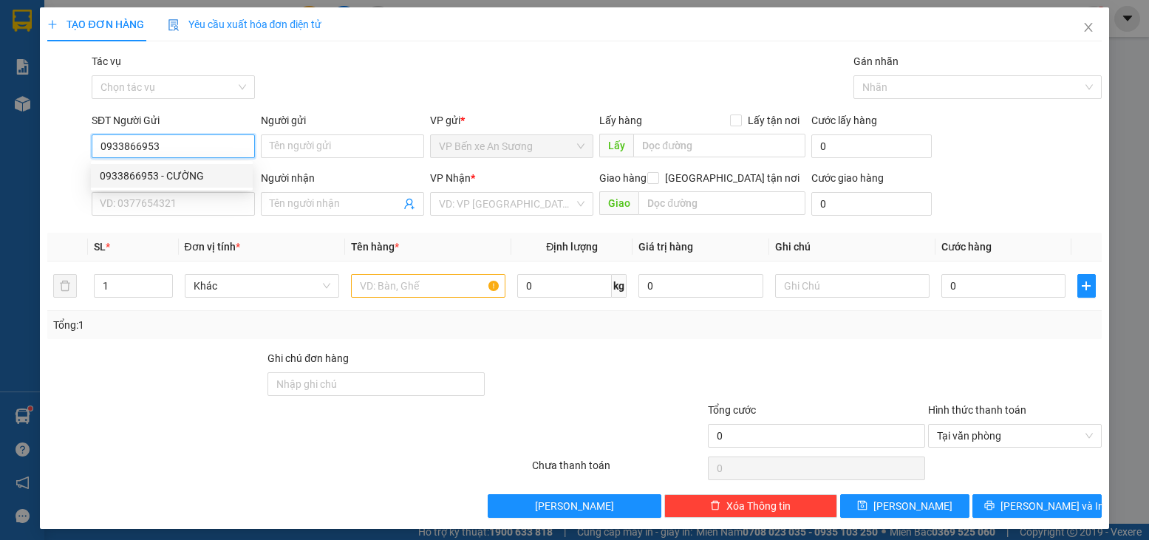
click at [190, 175] on div "0933866953 - CƯỜNG" at bounding box center [172, 176] width 144 height 16
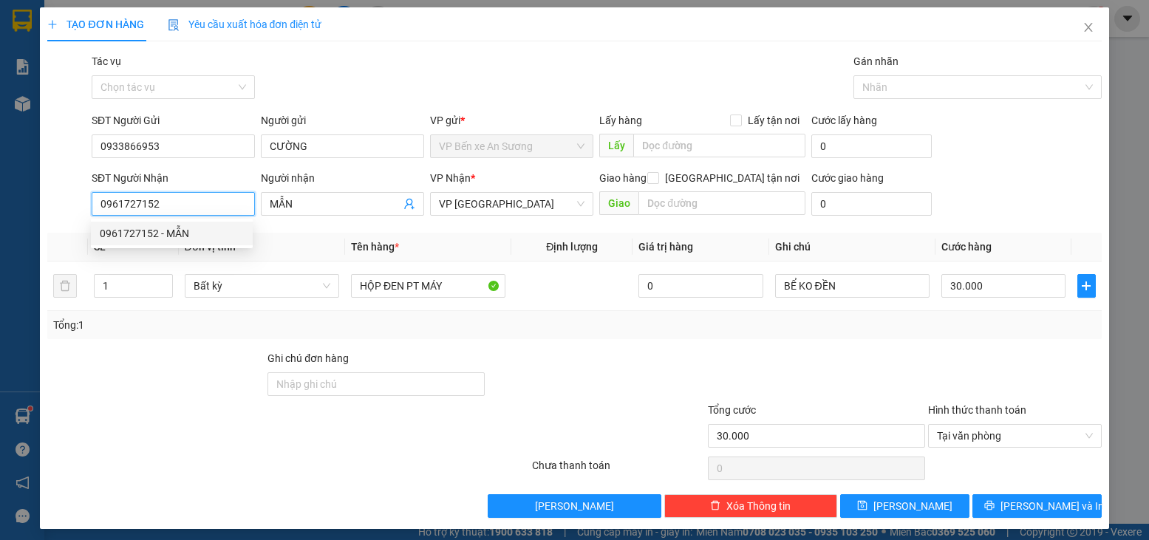
drag, startPoint x: 210, startPoint y: 202, endPoint x: 86, endPoint y: 197, distance: 123.5
click at [86, 197] on div "SĐT Người Nhận 0961727152 Người nhận MẪN VP Nhận * VP Tân Biên Giao hàng [GEOGR…" at bounding box center [574, 196] width 1057 height 52
click at [188, 225] on div "0908657439 - AN" at bounding box center [172, 233] width 144 height 16
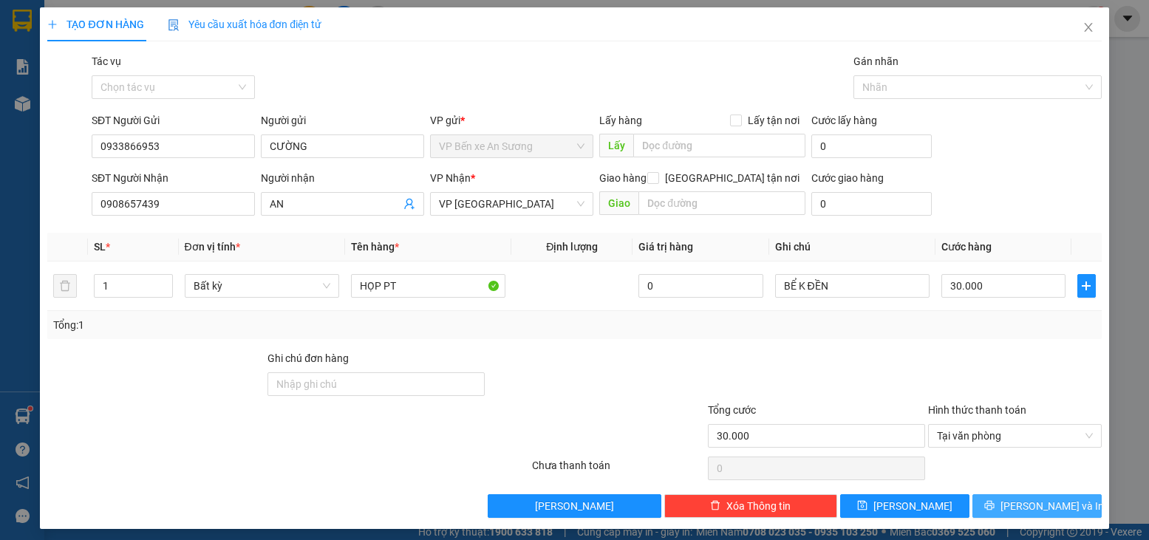
click at [1027, 496] on button "[PERSON_NAME] và In" at bounding box center [1036, 506] width 129 height 24
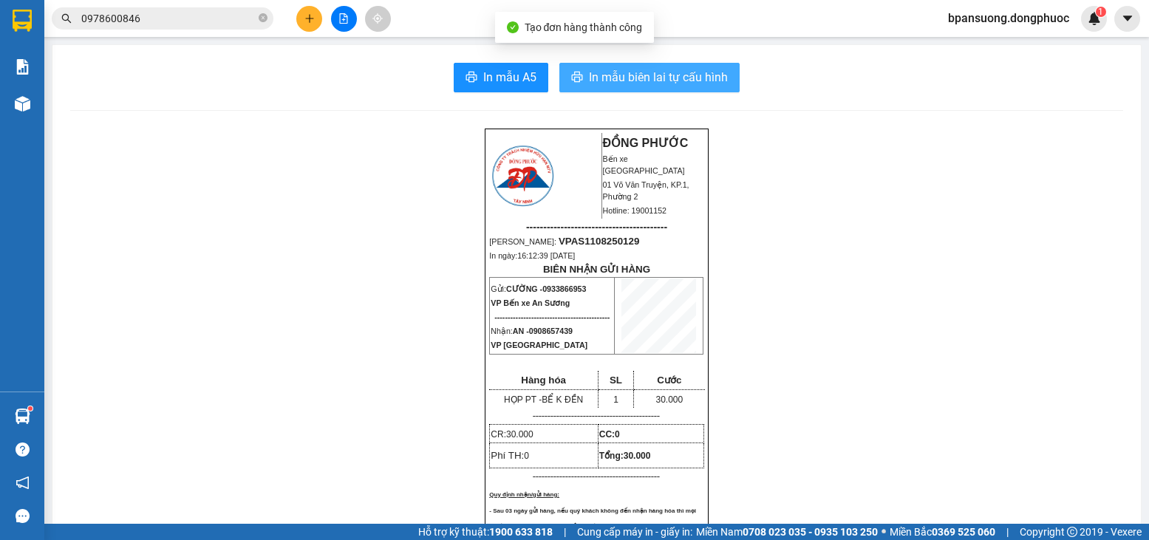
click at [612, 87] on button "In mẫu biên lai tự cấu hình" at bounding box center [649, 78] width 180 height 30
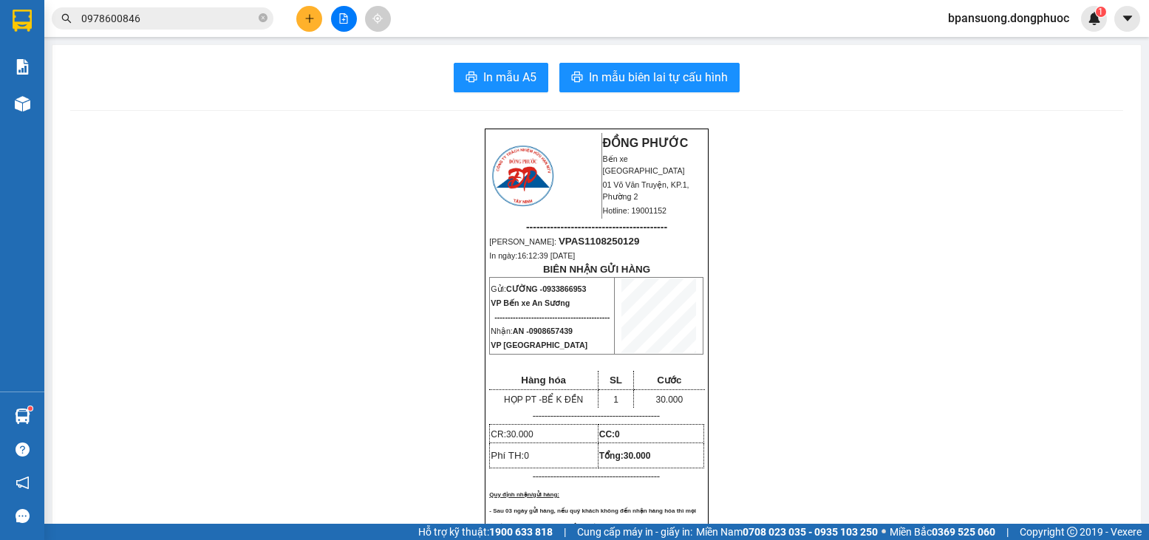
click at [301, 24] on button at bounding box center [309, 19] width 26 height 26
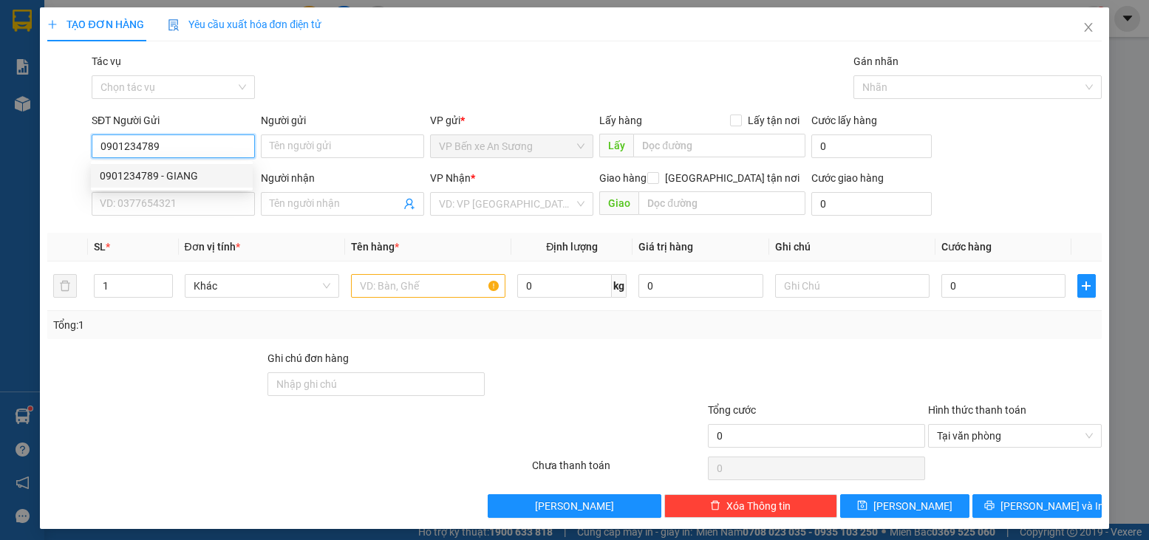
click at [189, 176] on div "0901234789 - GIANG" at bounding box center [172, 176] width 144 height 16
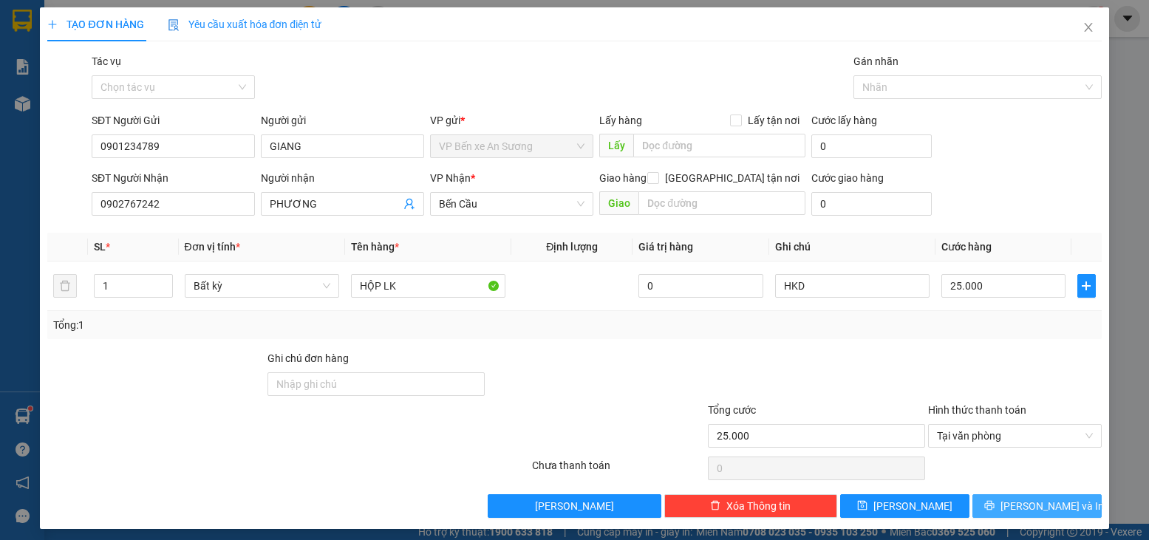
click at [1023, 500] on span "[PERSON_NAME] và In" at bounding box center [1051, 506] width 103 height 16
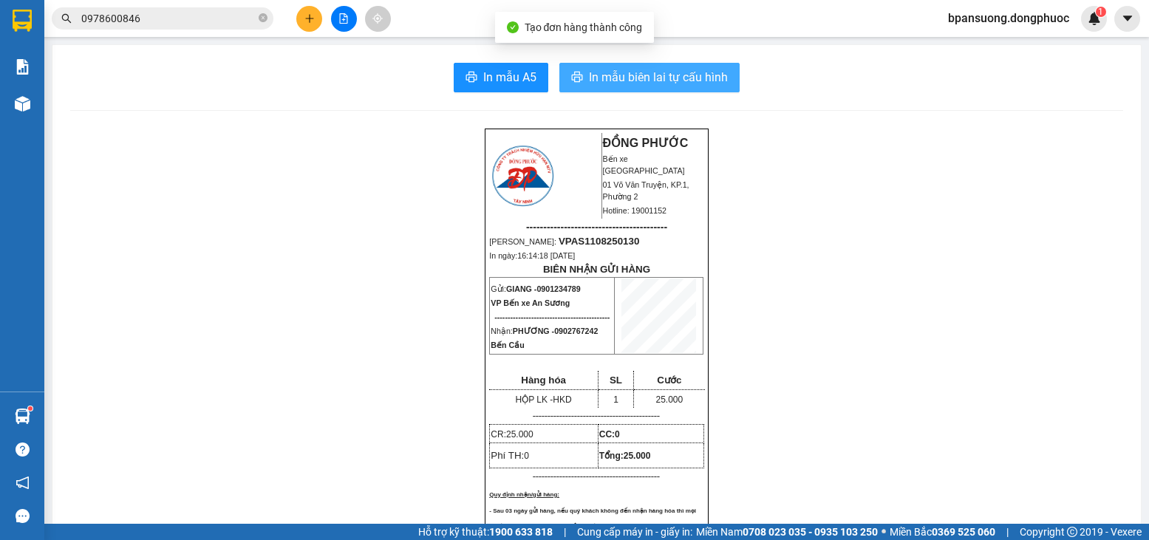
click at [640, 69] on span "In mẫu biên lai tự cấu hình" at bounding box center [658, 77] width 139 height 18
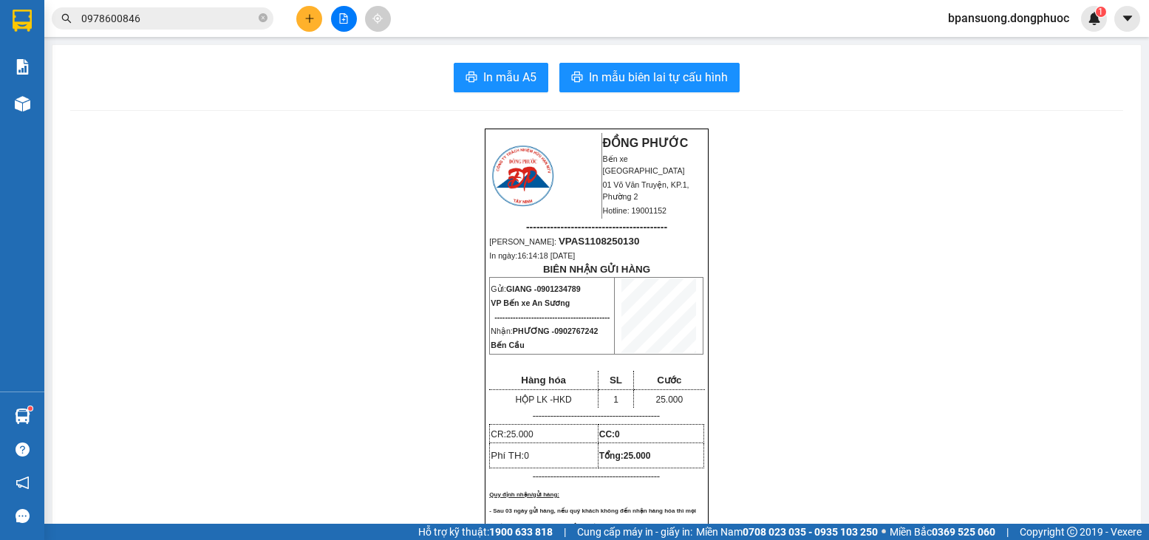
click at [317, 20] on button at bounding box center [309, 19] width 26 height 26
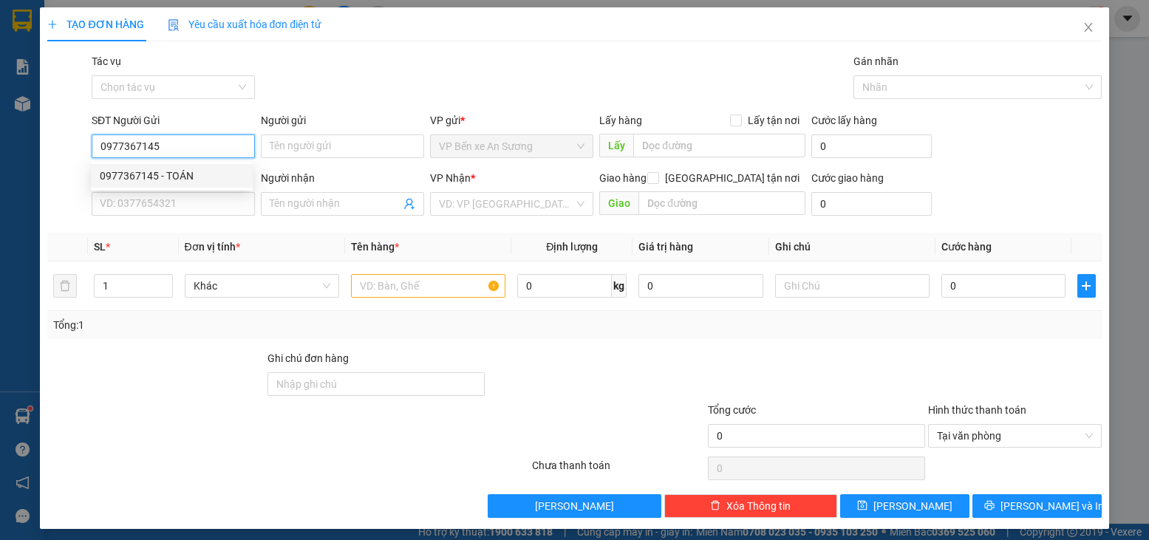
click at [188, 177] on div "0977367145 - TOÁN" at bounding box center [172, 176] width 144 height 16
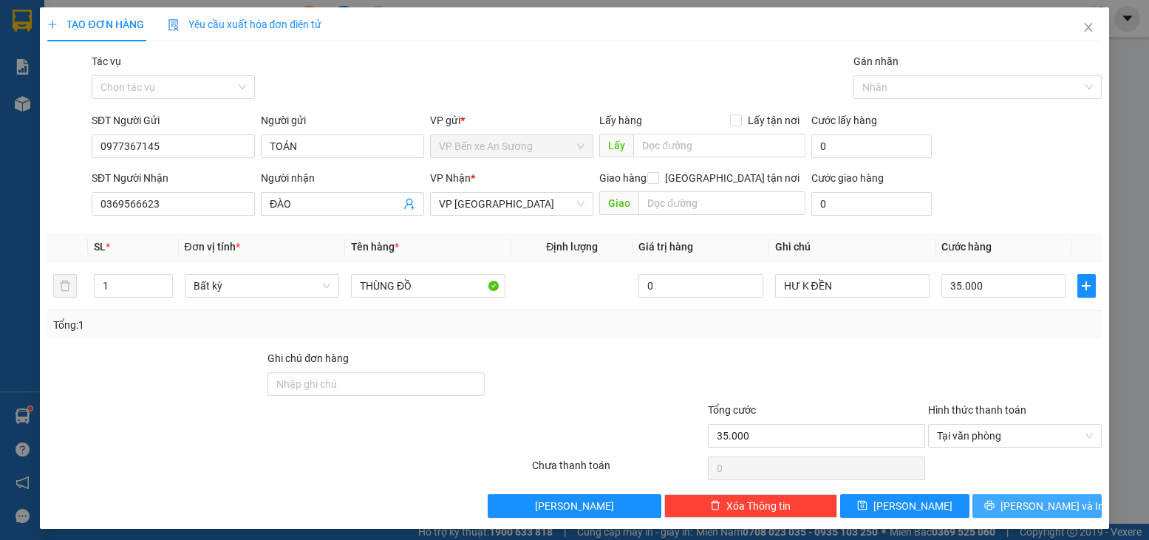
click at [995, 502] on icon "printer" at bounding box center [989, 505] width 10 height 10
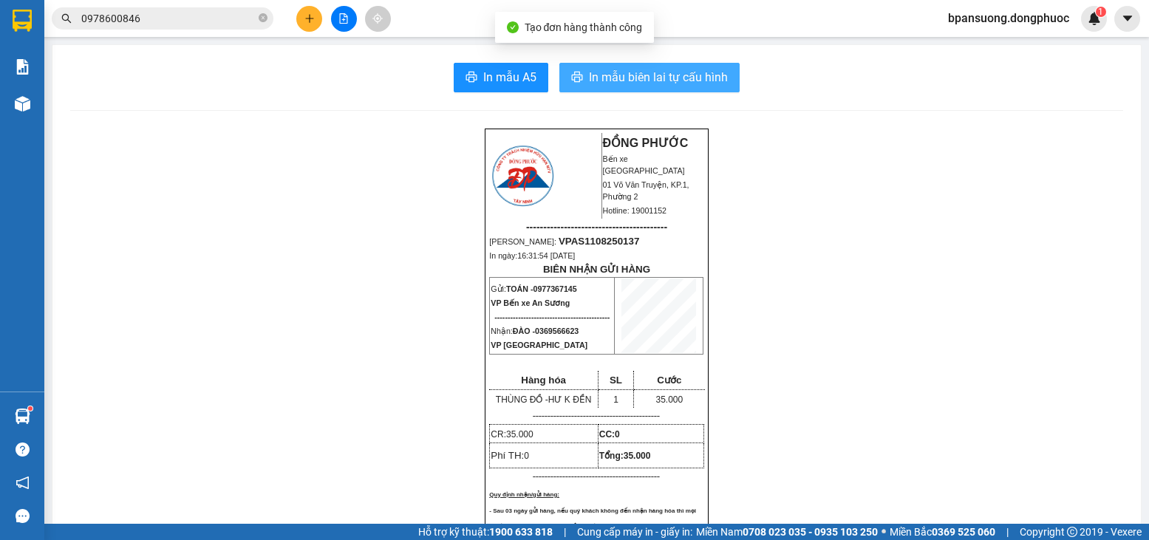
click at [692, 77] on span "In mẫu biên lai tự cấu hình" at bounding box center [658, 77] width 139 height 18
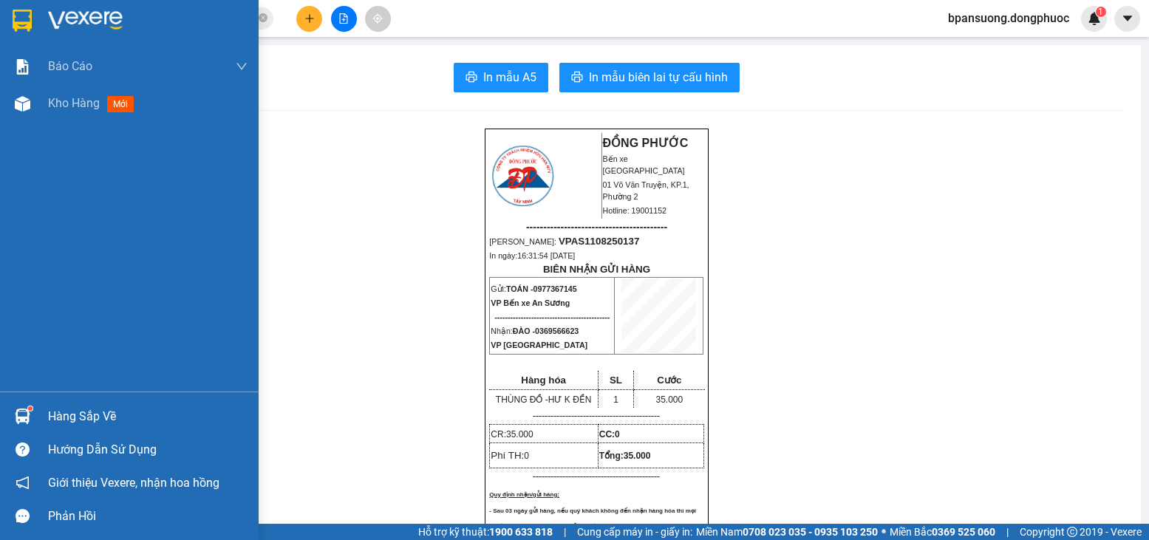
click at [28, 400] on div "Hàng sắp về" at bounding box center [129, 416] width 259 height 33
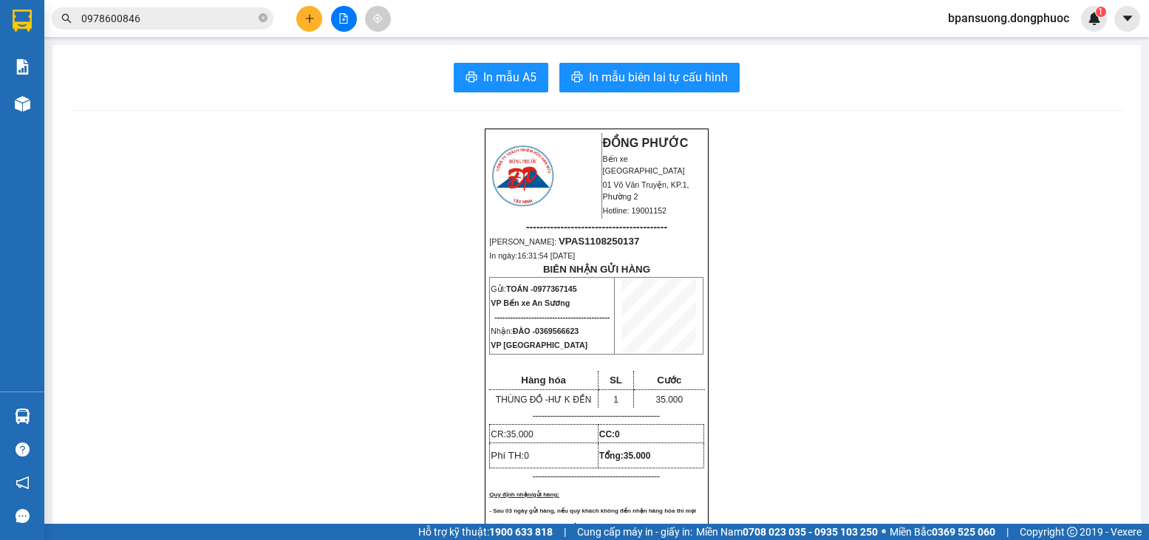
click at [212, 89] on section "Kết quả tìm kiếm ( 12 ) Bộ lọc Mã ĐH Trạng thái Món hàng Tổng cước Chưa cước Nh…" at bounding box center [574, 270] width 1149 height 540
click at [324, 24] on div at bounding box center [343, 19] width 111 height 26
click at [304, 20] on icon "plus" at bounding box center [309, 18] width 10 height 10
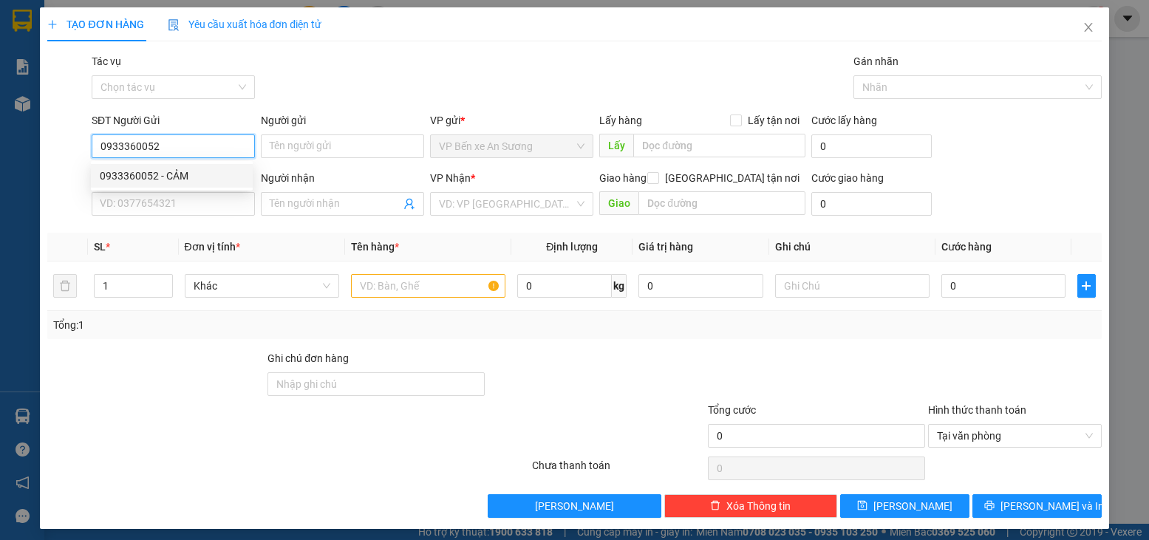
click at [216, 177] on div "0933360052 - CẢM" at bounding box center [172, 176] width 144 height 16
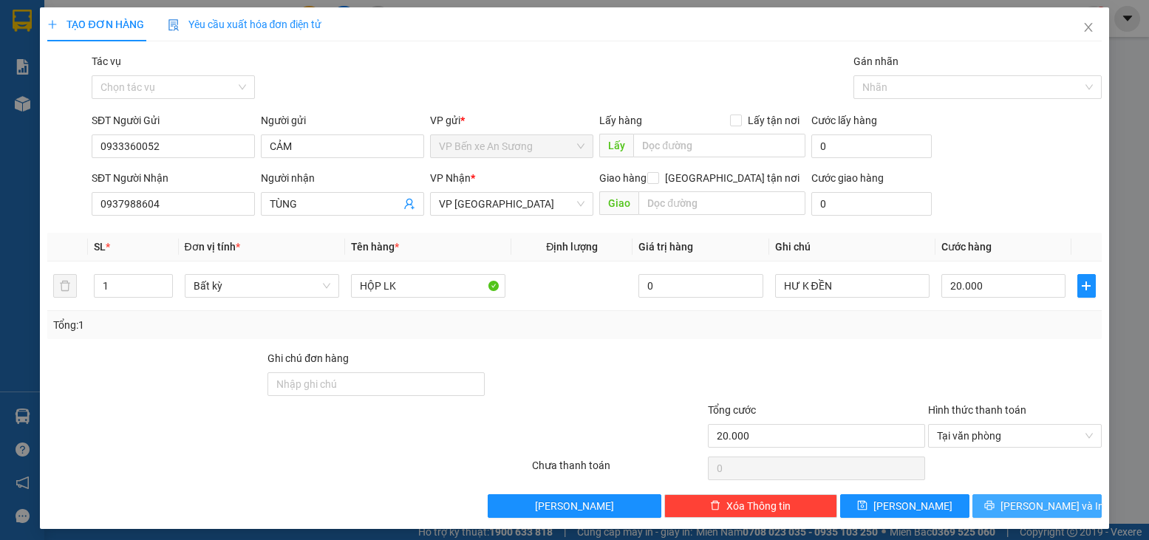
click at [1019, 496] on button "[PERSON_NAME] và In" at bounding box center [1036, 506] width 129 height 24
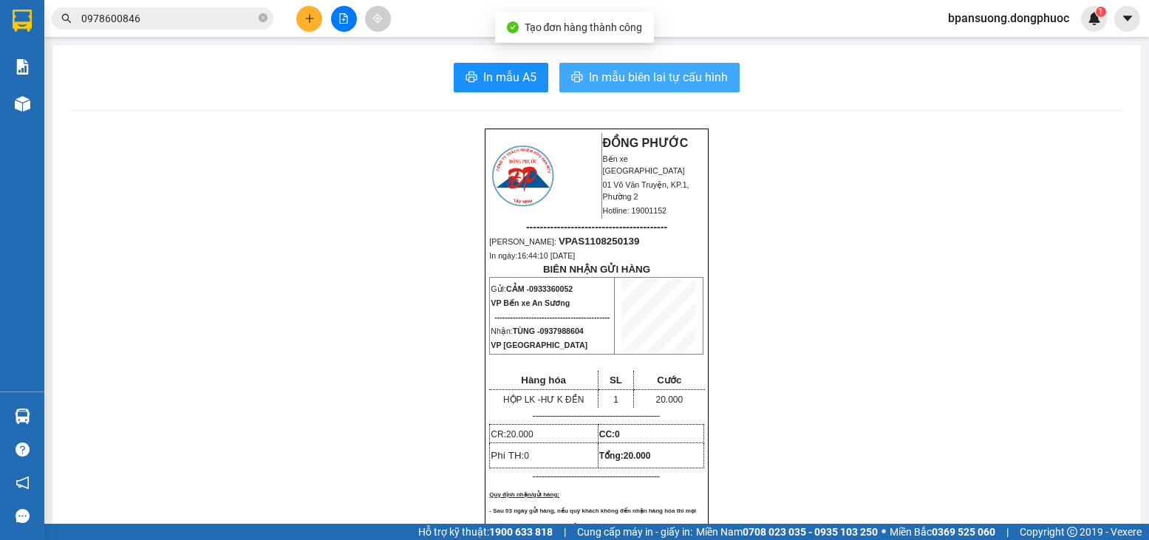
click at [706, 79] on span "In mẫu biên lai tự cấu hình" at bounding box center [658, 77] width 139 height 18
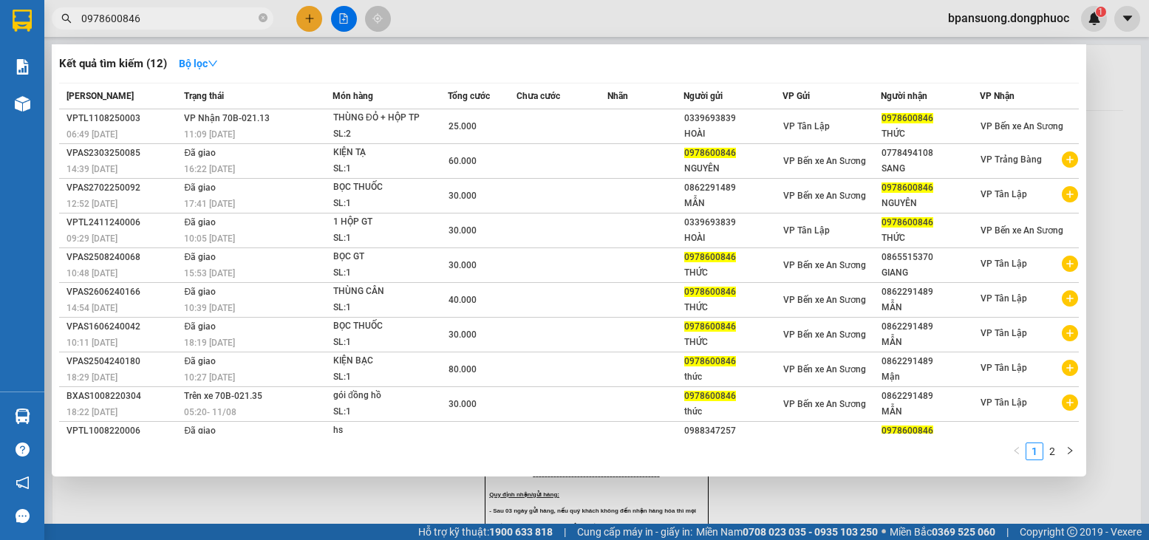
click at [260, 19] on icon "close-circle" at bounding box center [263, 17] width 9 height 9
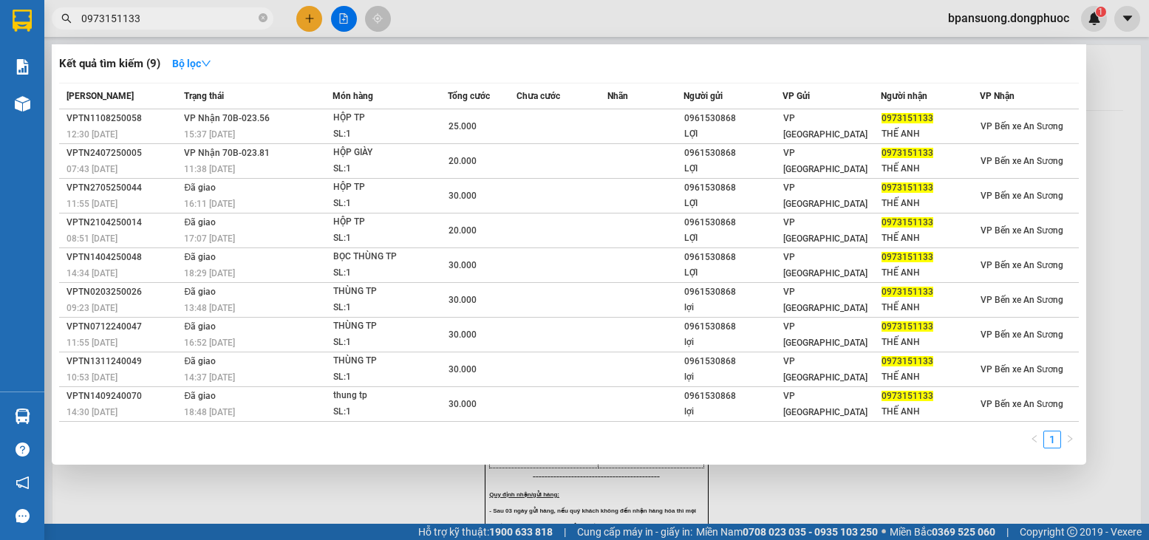
type input "0973151133"
click at [396, 117] on div "HỘP TP" at bounding box center [388, 118] width 111 height 16
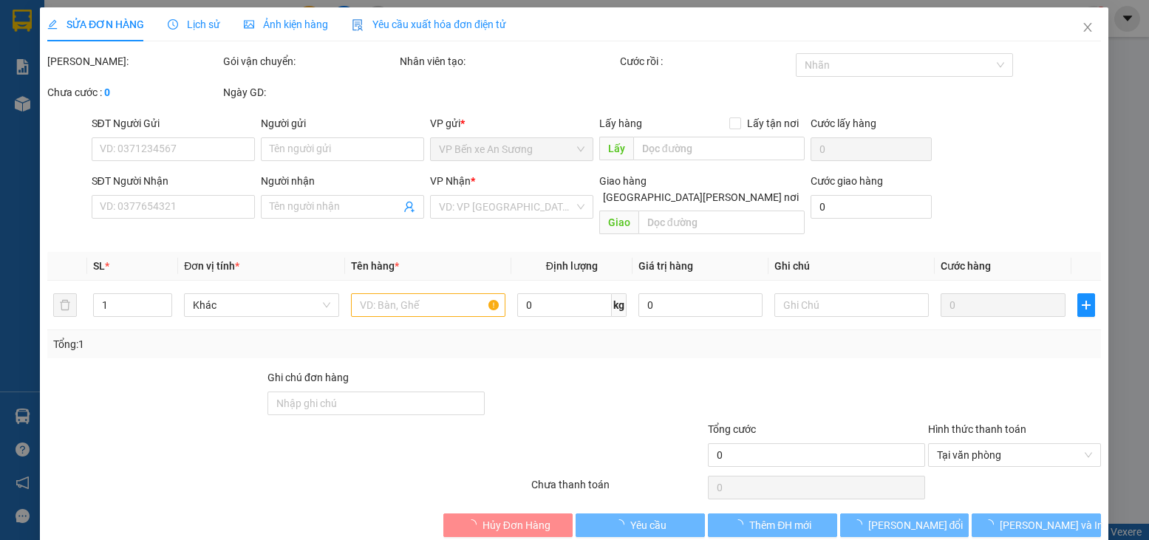
type input "0961530868"
type input "LỢI"
type input "0973151133"
type input "THẾ ANH"
type input "25.000"
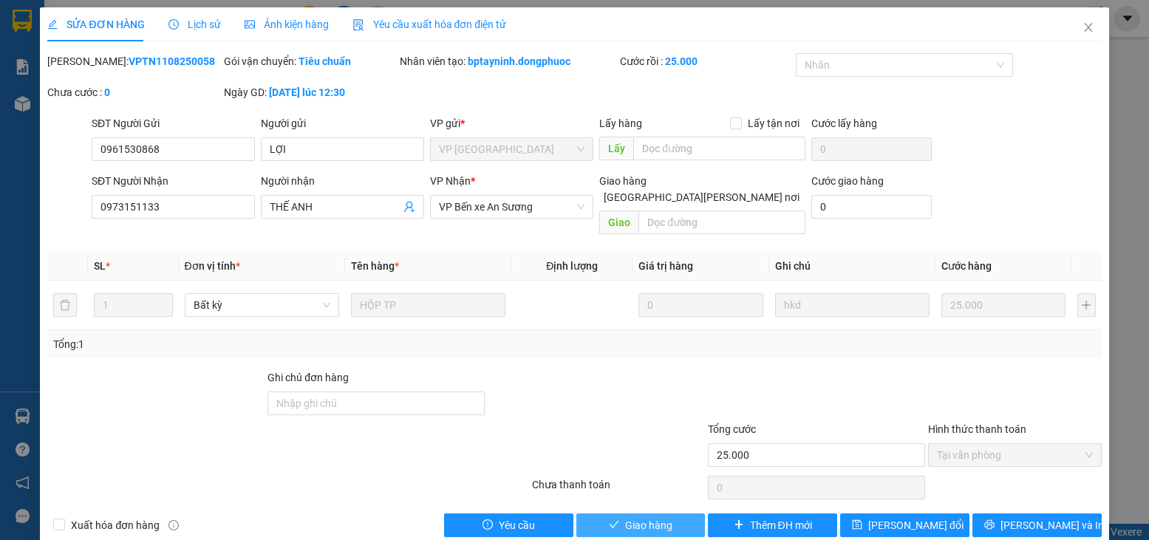
click at [655, 517] on span "Giao hàng" at bounding box center [648, 525] width 47 height 16
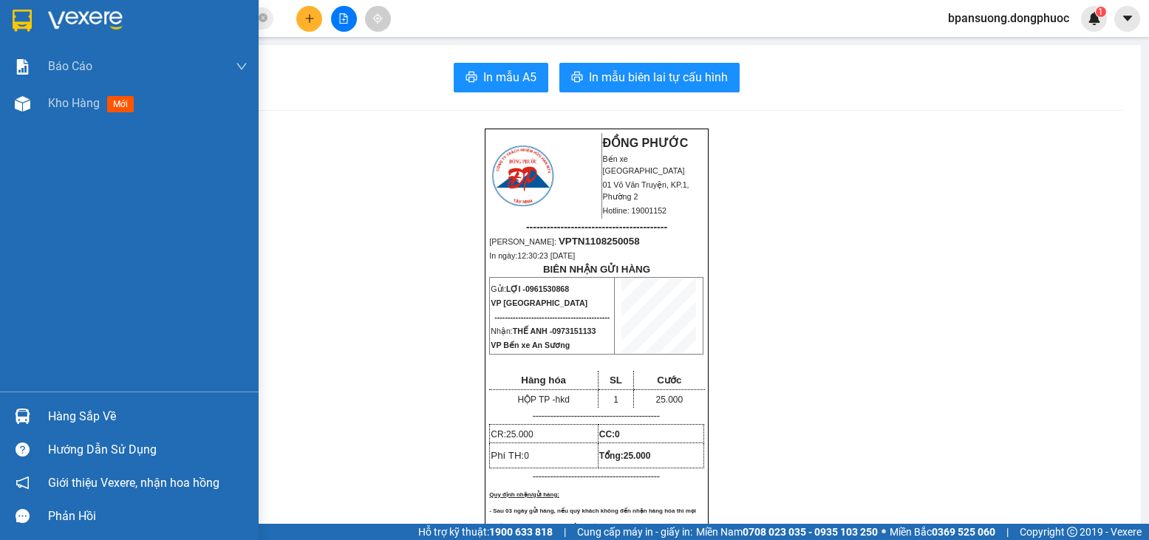
click at [125, 414] on div "Hàng sắp về" at bounding box center [147, 417] width 199 height 22
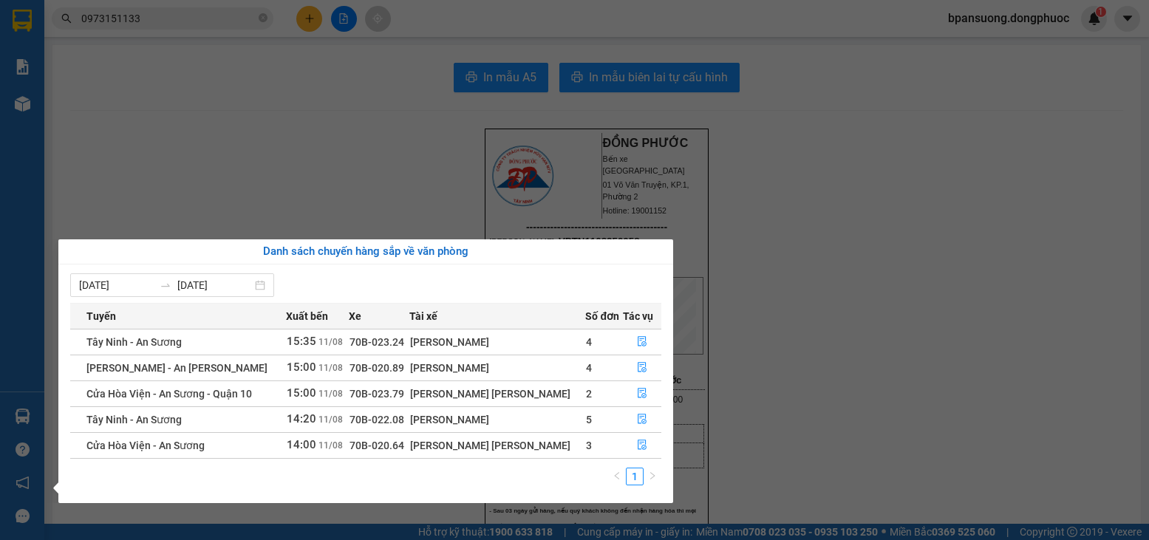
click at [397, 208] on section "Kết quả tìm kiếm ( 9 ) Bộ lọc Mã ĐH Trạng thái Món hàng Tổng cước Chưa cước Nhã…" at bounding box center [574, 270] width 1149 height 540
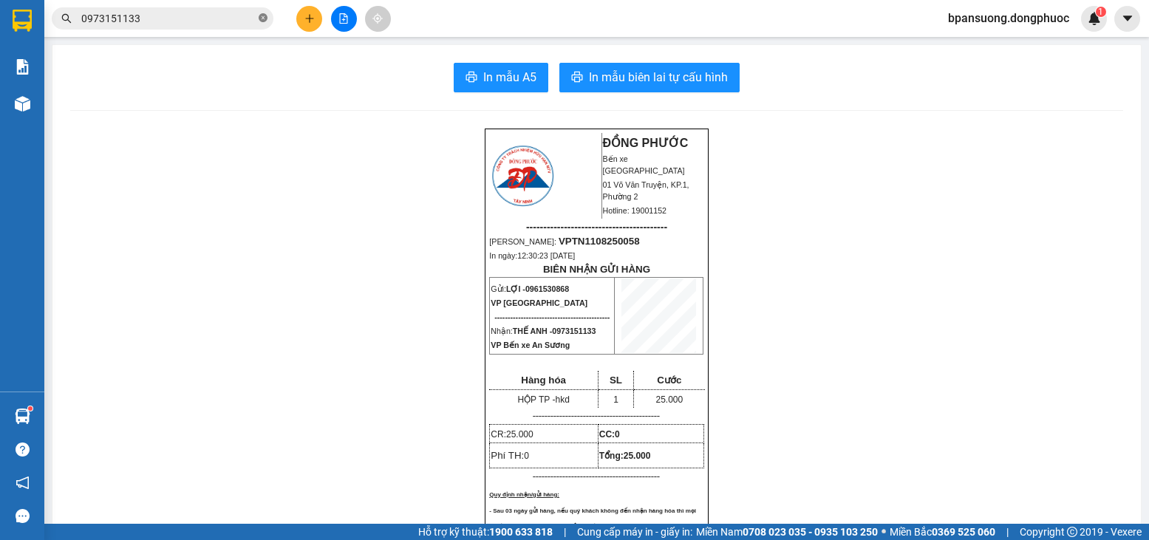
click at [261, 20] on icon "close-circle" at bounding box center [263, 17] width 9 height 9
click at [262, 20] on span at bounding box center [263, 18] width 9 height 16
click at [202, 16] on input "text" at bounding box center [168, 18] width 174 height 16
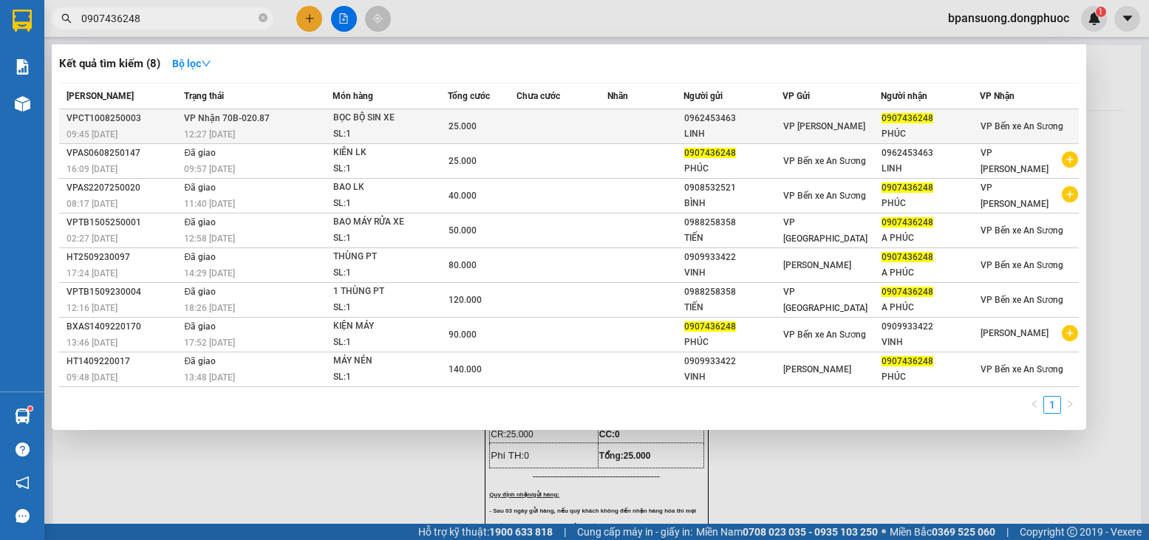
type input "0907436248"
click at [420, 123] on div "BỌC BỘ SIN XE" at bounding box center [388, 118] width 111 height 16
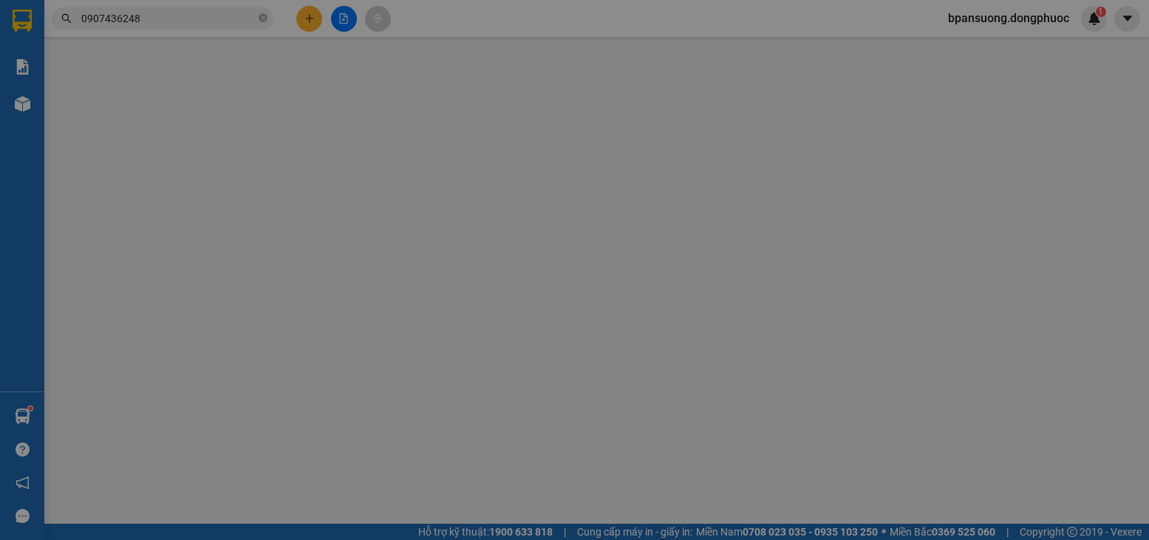
type input "0962453463"
type input "LINH"
type input "0907436248"
type input "PHÚC"
type input "25.000"
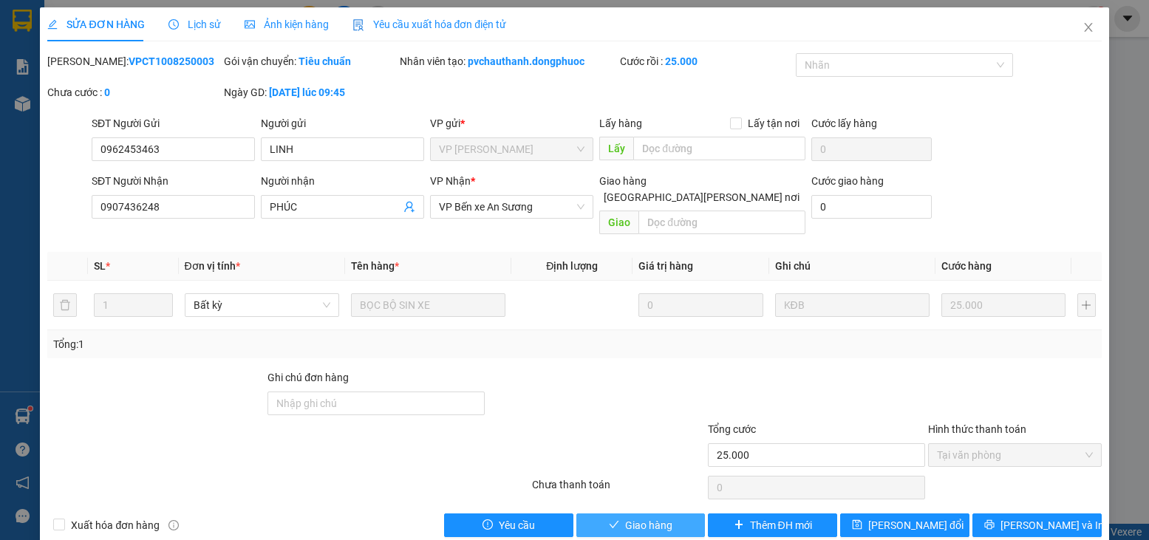
click at [645, 514] on button "Giao hàng" at bounding box center [640, 526] width 129 height 24
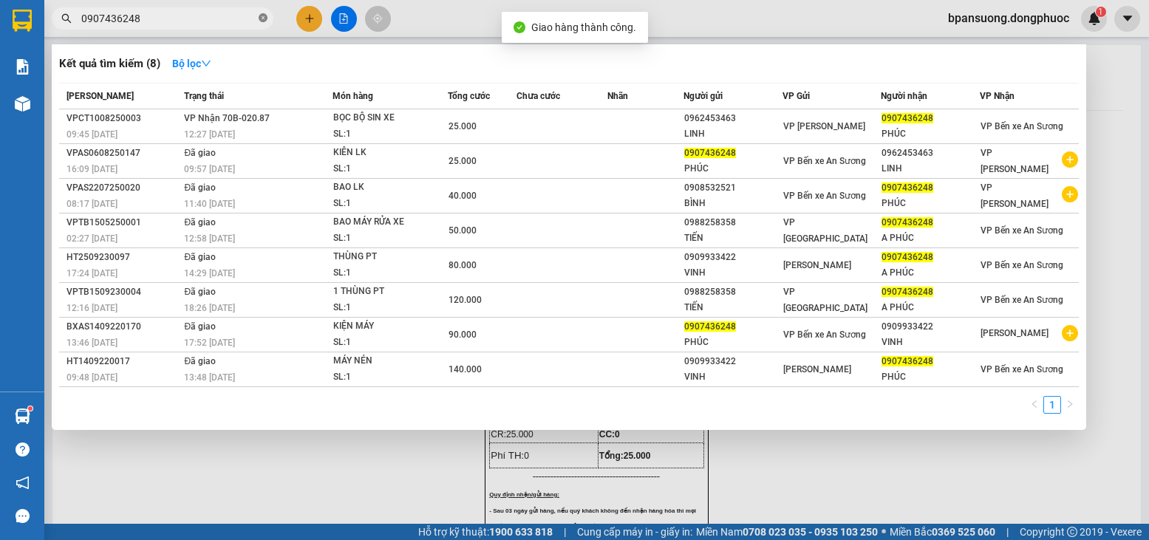
click at [263, 16] on icon "close-circle" at bounding box center [263, 17] width 9 height 9
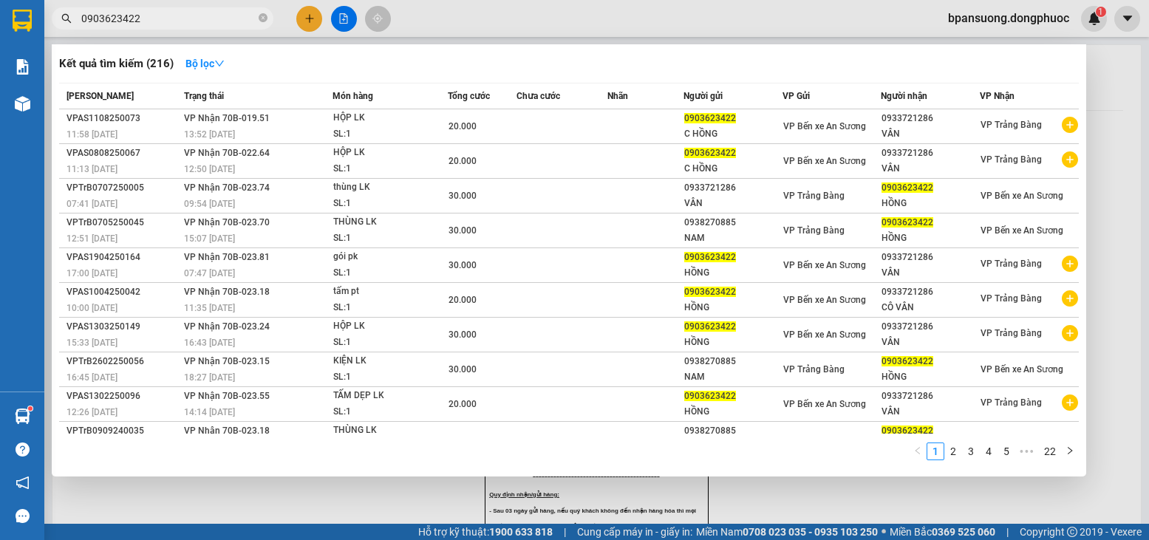
type input "0903623422"
click at [308, 15] on div at bounding box center [574, 270] width 1149 height 540
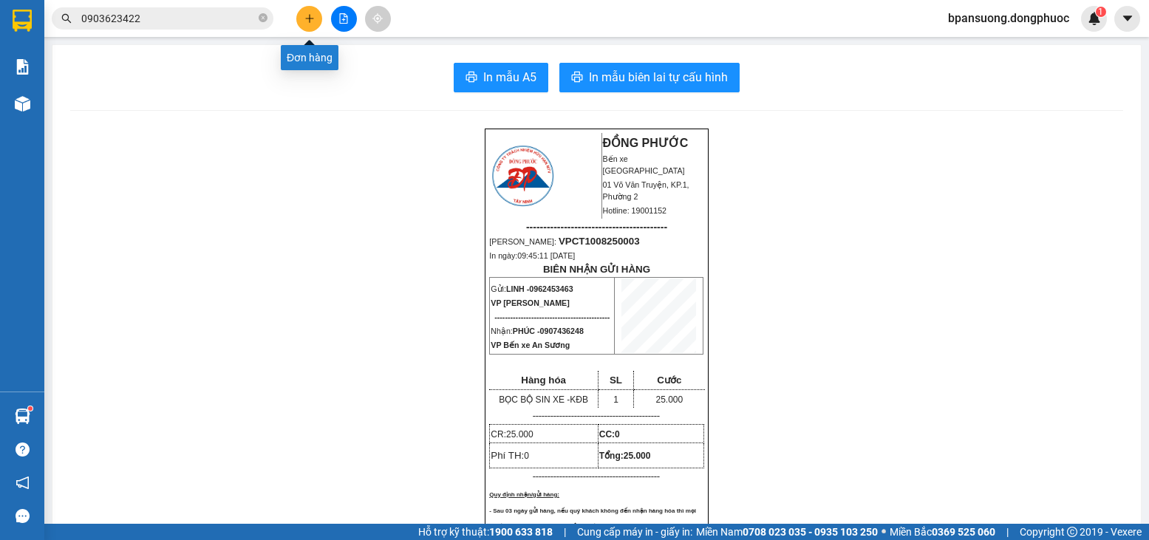
click at [308, 15] on icon "plus" at bounding box center [309, 18] width 10 height 10
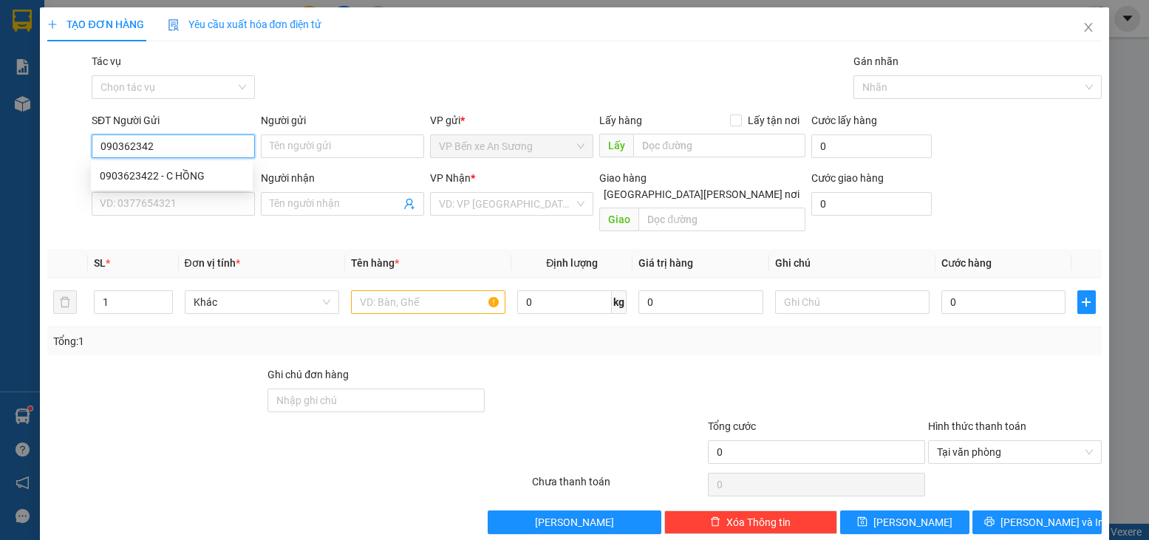
type input "0903623422"
click at [167, 166] on div "0903623422 - C HỒNG" at bounding box center [172, 176] width 162 height 24
type input "C HỒNG"
type input "0933721286"
type input "VÂN"
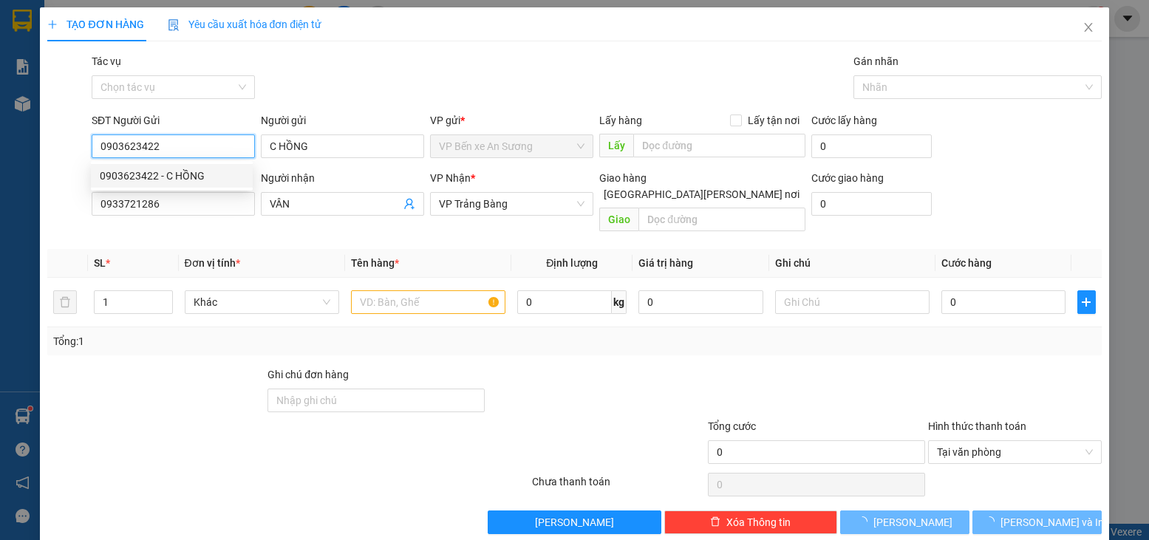
type input "20.000"
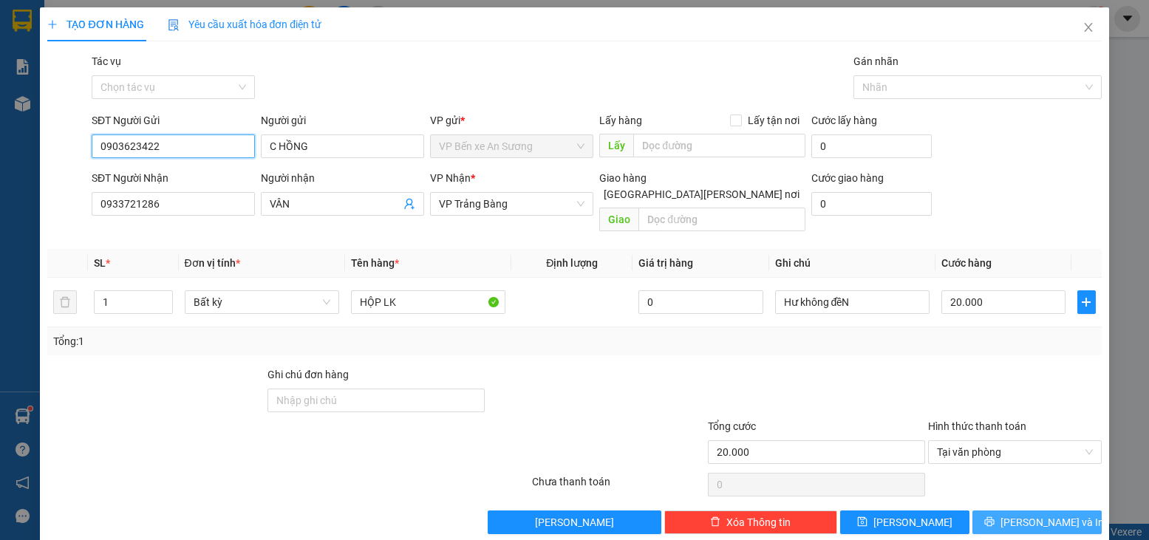
type input "0903623422"
click at [1043, 514] on span "[PERSON_NAME] và In" at bounding box center [1051, 522] width 103 height 16
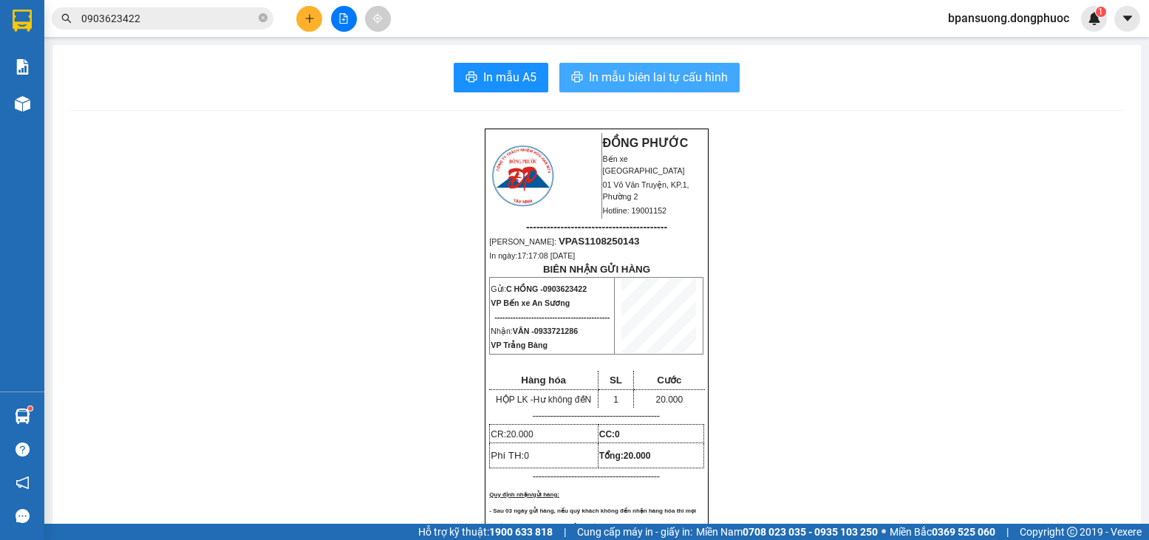
click at [606, 87] on button "In mẫu biên lai tự cấu hình" at bounding box center [649, 78] width 180 height 30
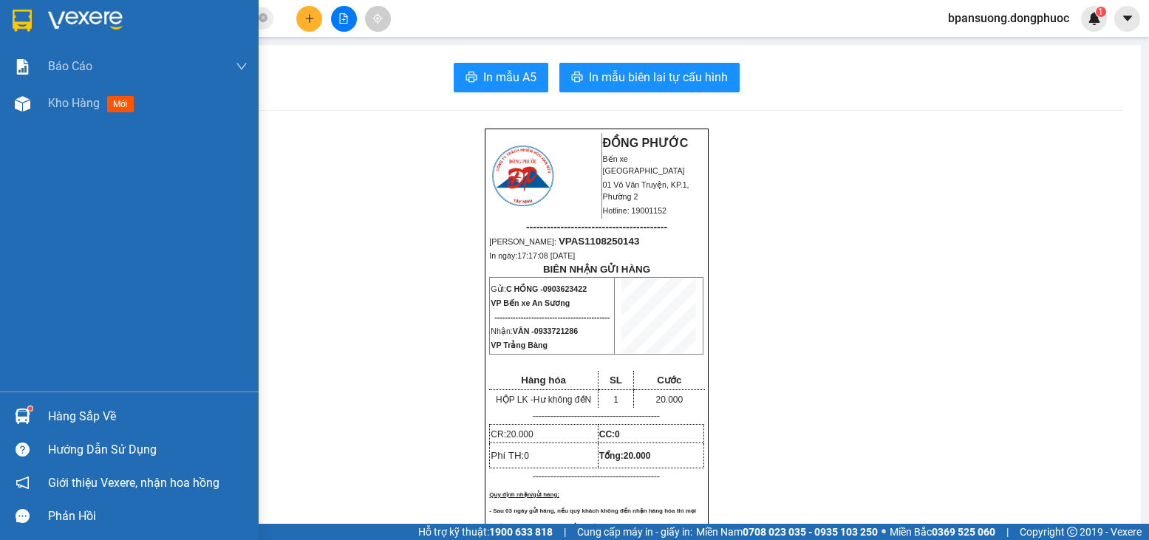
click at [64, 416] on div "Hàng sắp về" at bounding box center [147, 417] width 199 height 22
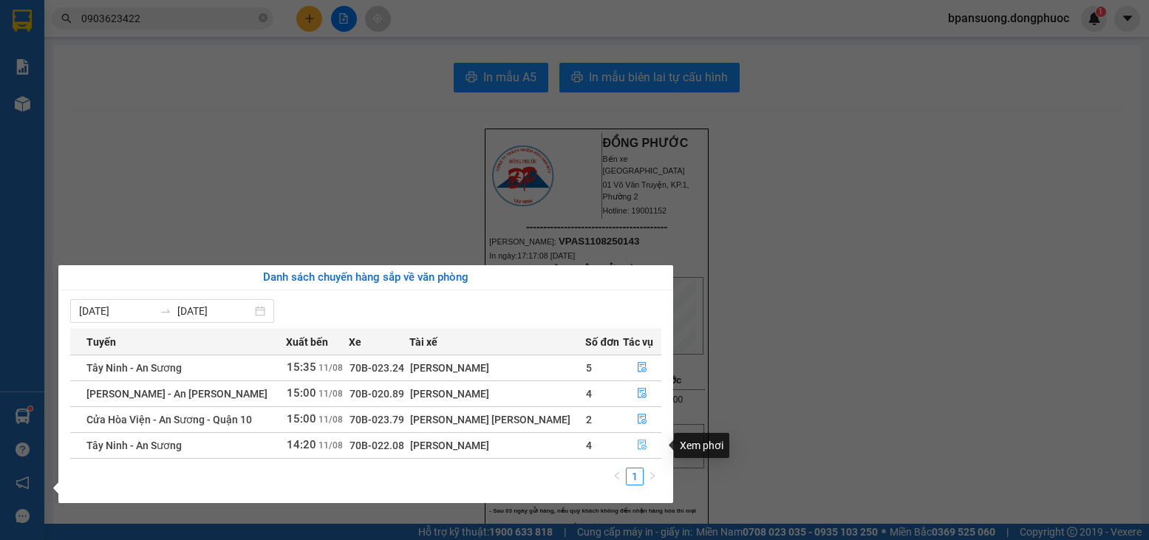
click at [628, 443] on button "button" at bounding box center [642, 446] width 37 height 24
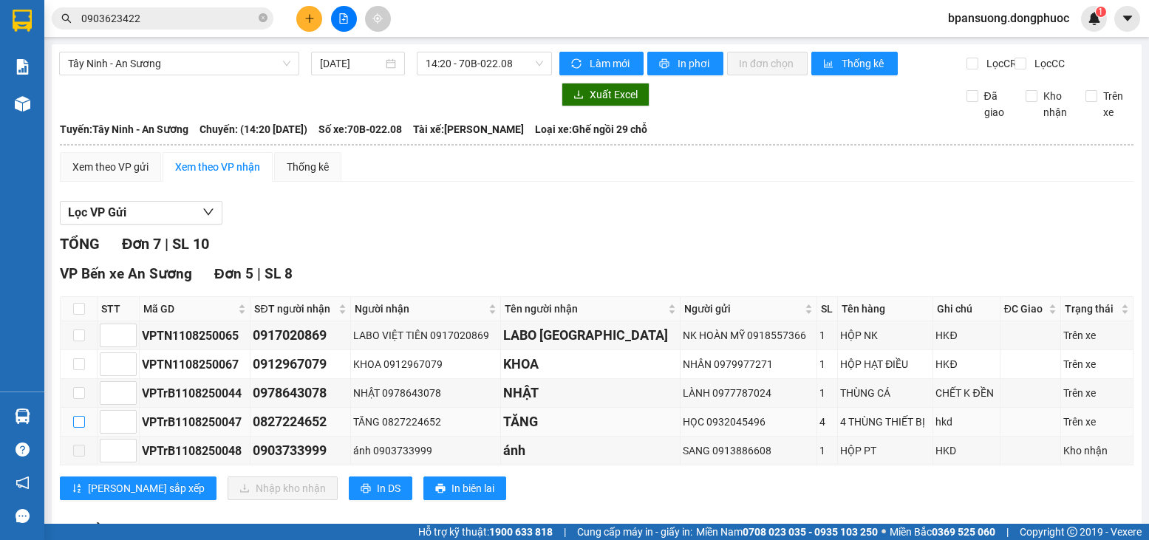
click at [79, 428] on input "checkbox" at bounding box center [79, 422] width 12 height 12
checkbox input "true"
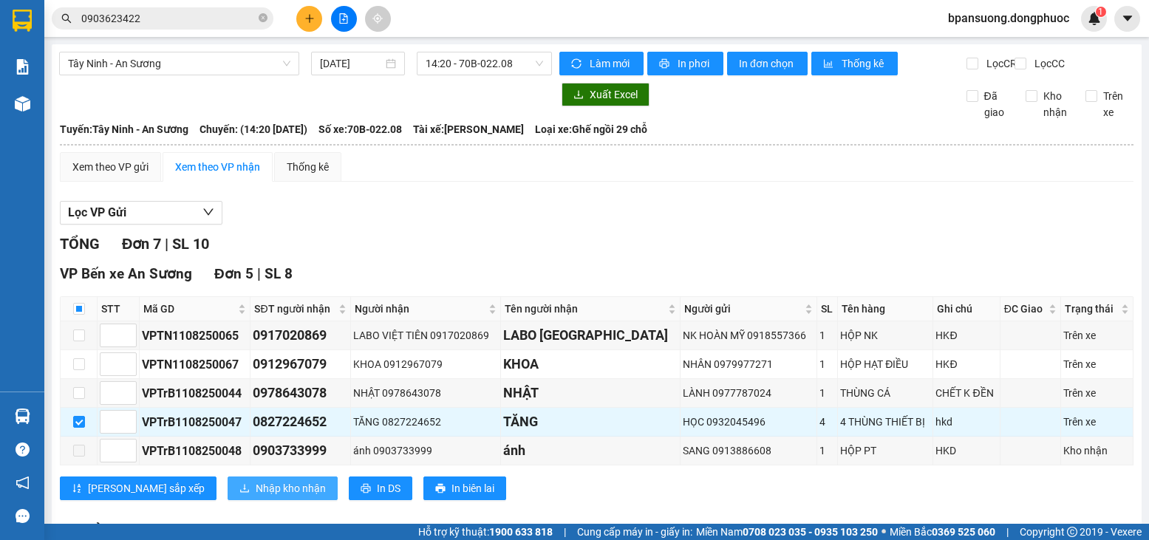
click at [256, 494] on span "Nhập kho nhận" at bounding box center [291, 488] width 70 height 16
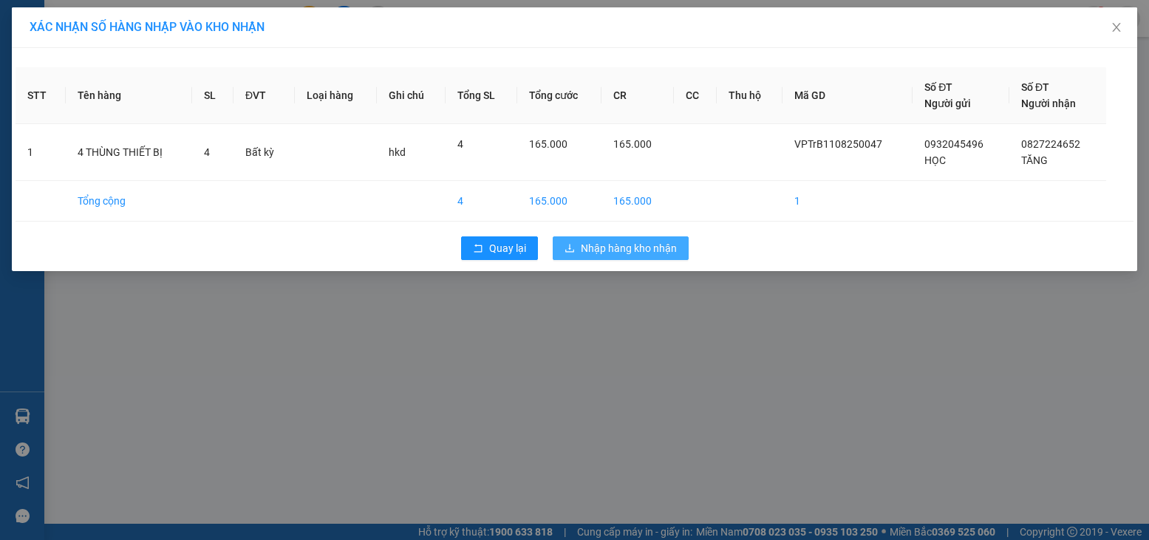
click at [660, 248] on span "Nhập hàng kho nhận" at bounding box center [629, 248] width 96 height 16
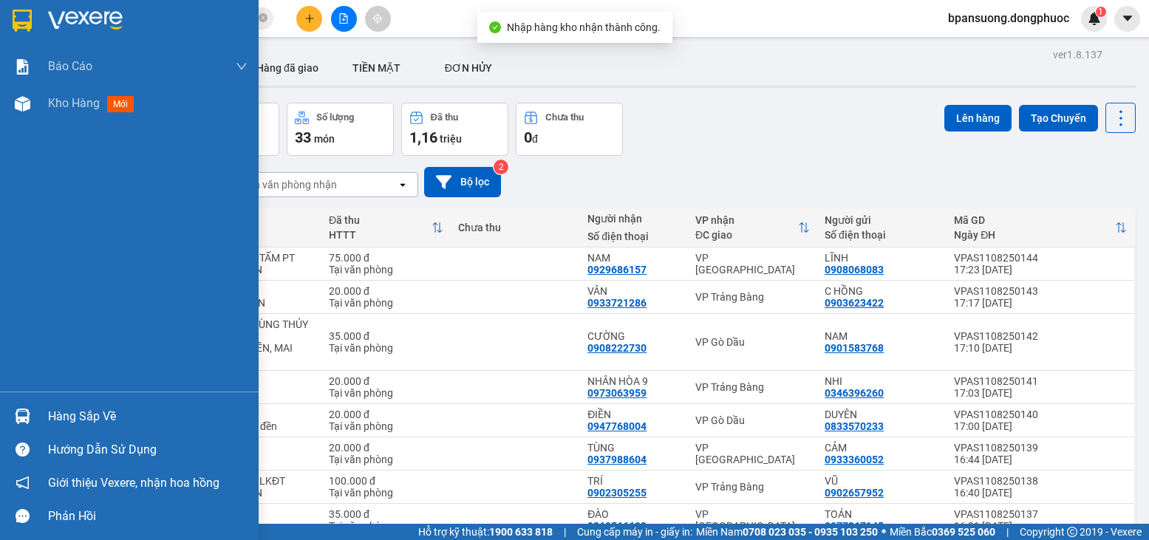
click at [67, 412] on div "Hàng sắp về" at bounding box center [147, 417] width 199 height 22
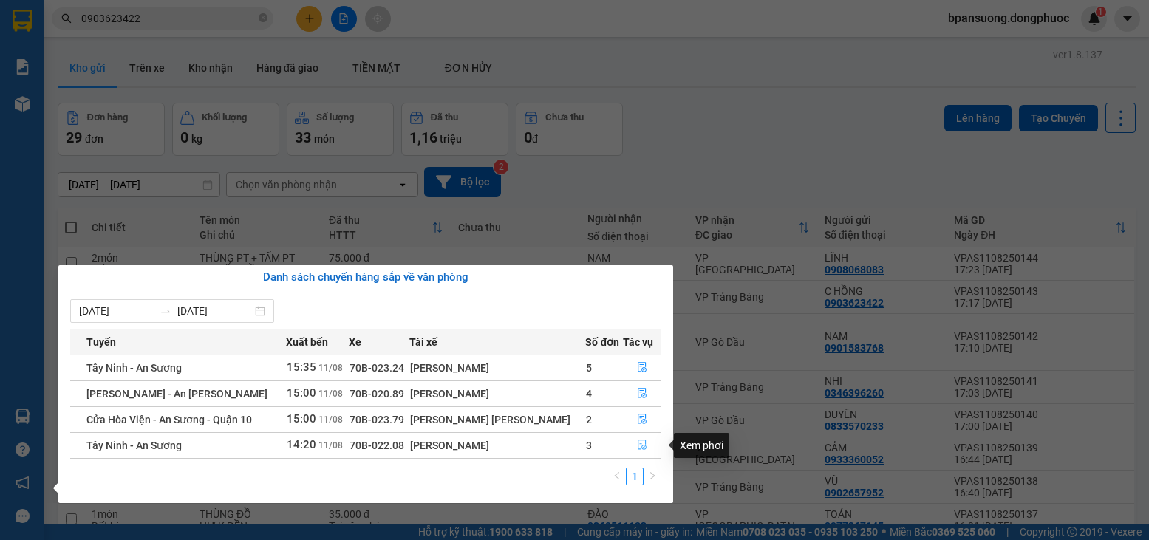
click at [637, 449] on icon "file-done" at bounding box center [642, 445] width 10 height 10
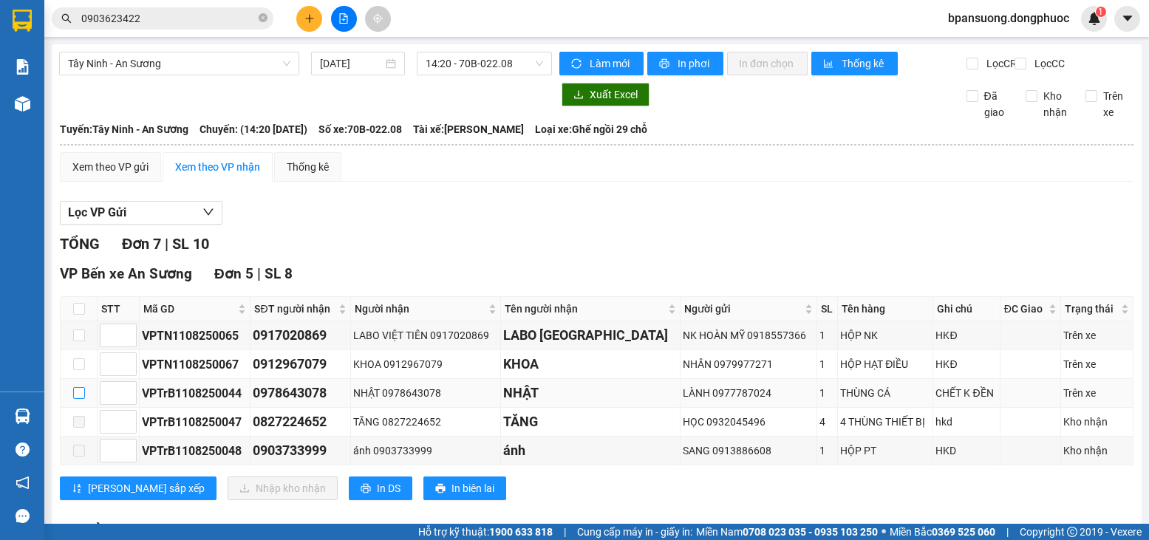
click at [80, 399] on input "checkbox" at bounding box center [79, 393] width 12 height 12
checkbox input "true"
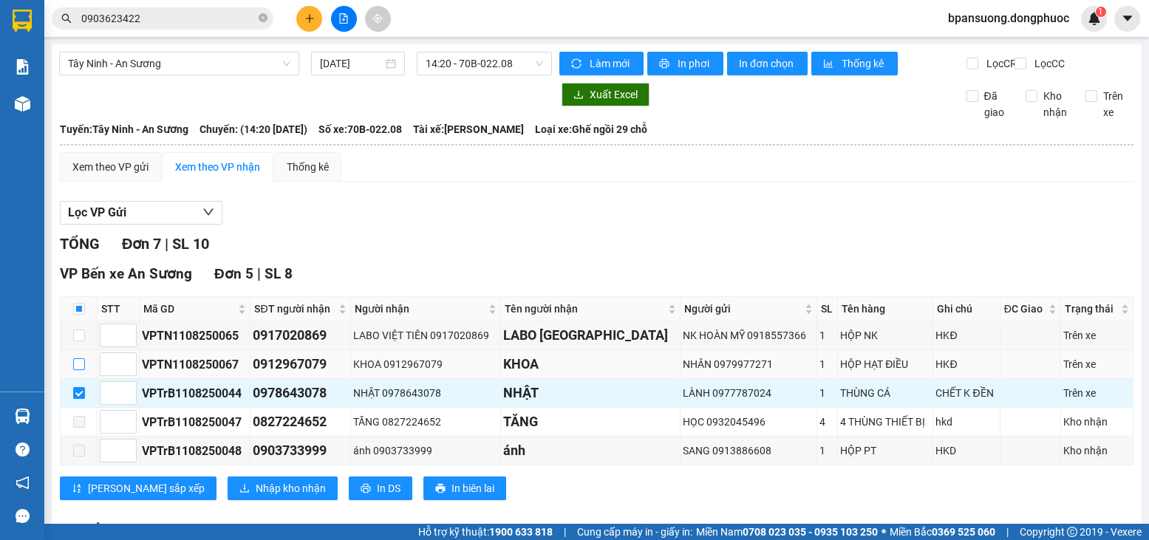
click at [74, 370] on label at bounding box center [79, 364] width 12 height 16
click at [74, 370] on input "checkbox" at bounding box center [79, 364] width 12 height 12
checkbox input "true"
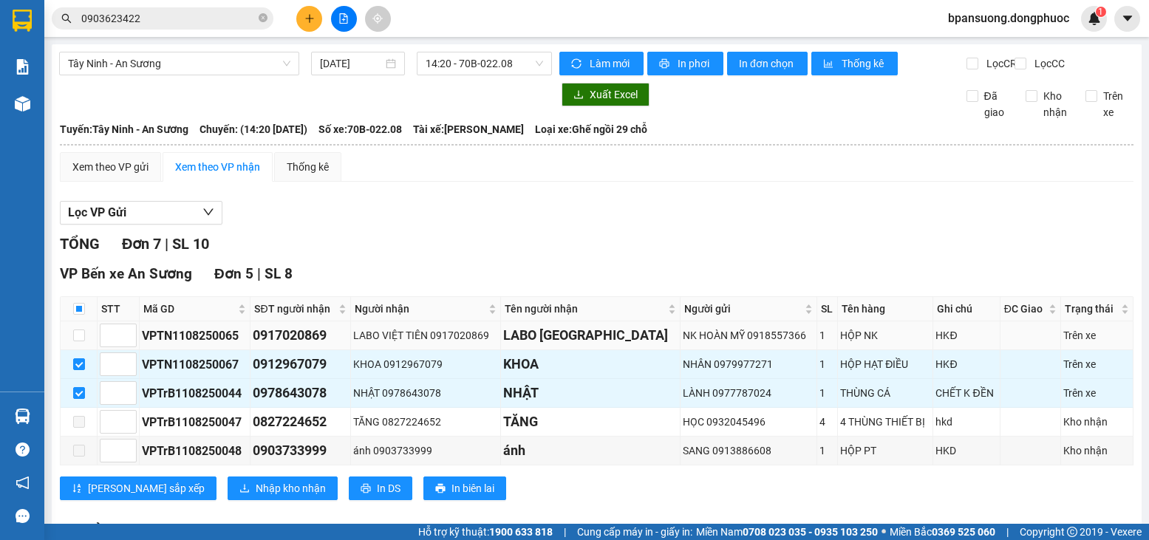
click at [86, 350] on td at bounding box center [79, 335] width 37 height 29
click at [78, 341] on input "checkbox" at bounding box center [79, 336] width 12 height 12
checkbox input "true"
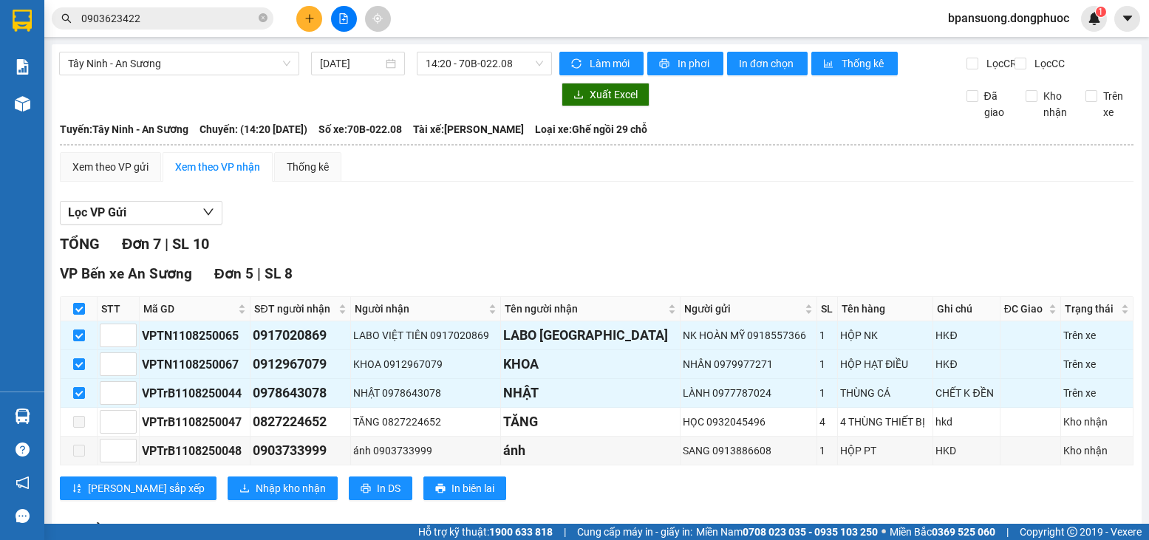
click at [199, 488] on div "VP Bến xe An Sương Đơn 5 | SL 8 STT Mã GD SĐT người nhận Người nhận Tên người n…" at bounding box center [597, 387] width 1074 height 248
click at [228, 491] on button "Nhập kho nhận" at bounding box center [283, 489] width 110 height 24
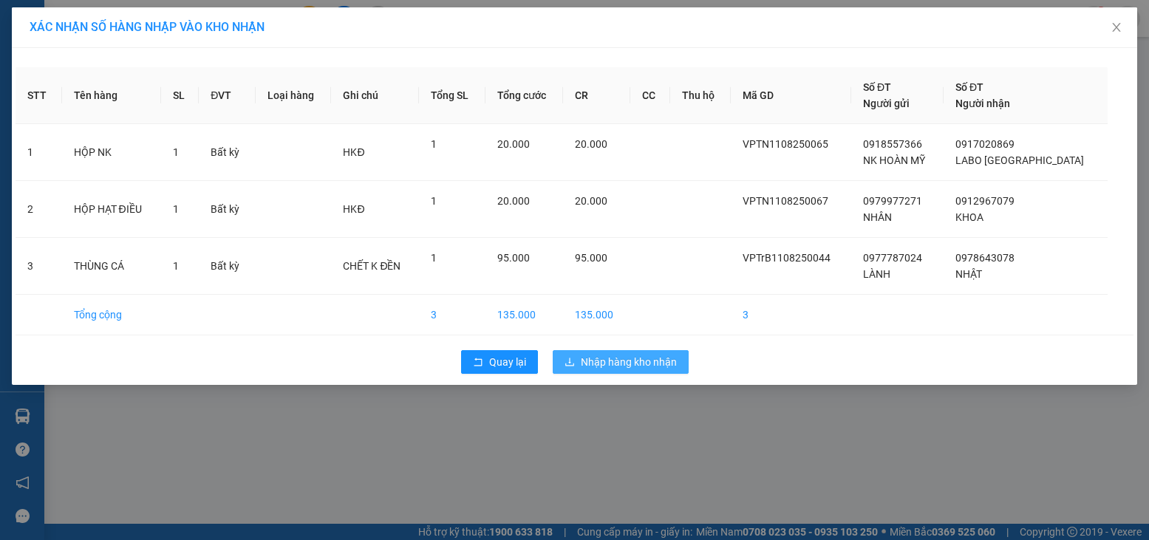
click at [655, 355] on span "Nhập hàng kho nhận" at bounding box center [629, 362] width 96 height 16
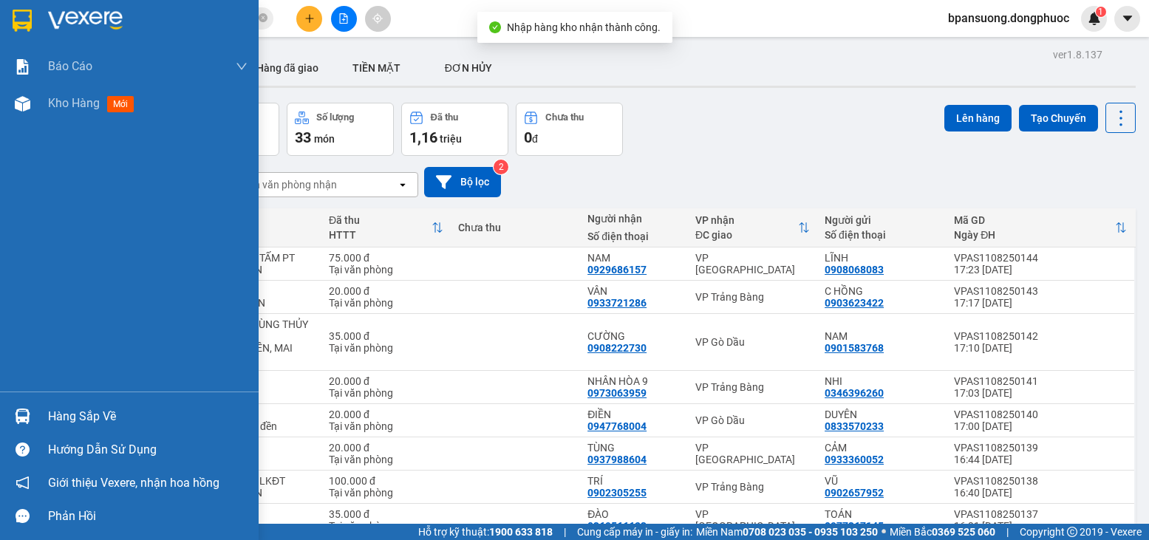
click at [80, 418] on div "Hàng sắp về" at bounding box center [147, 417] width 199 height 22
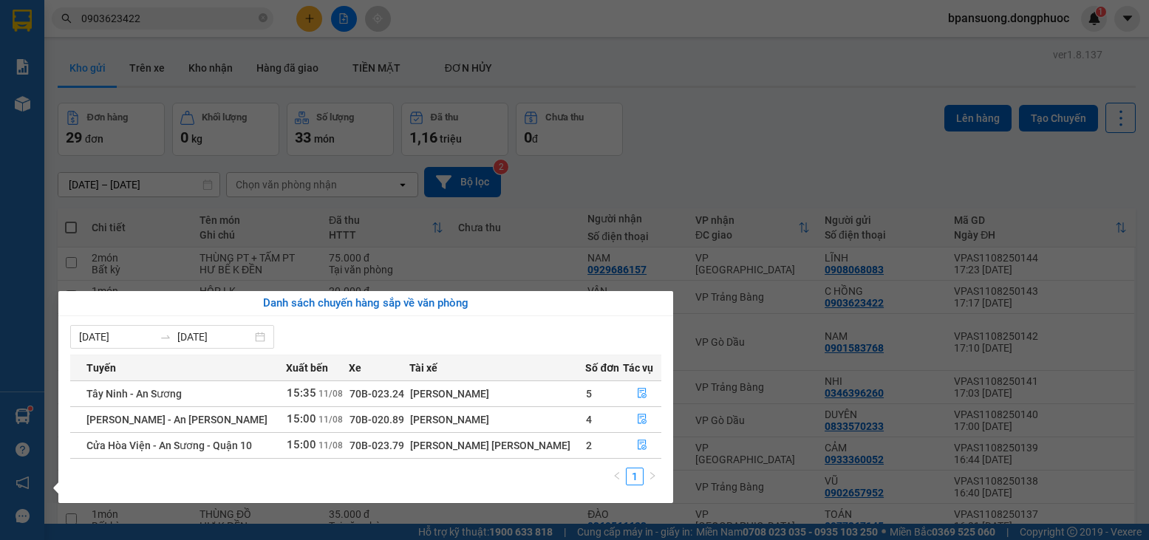
click at [727, 112] on section "Kết quả tìm kiếm ( 216 ) Bộ lọc Mã ĐH Trạng thái Món hàng Tổng cước Chưa cước N…" at bounding box center [574, 270] width 1149 height 540
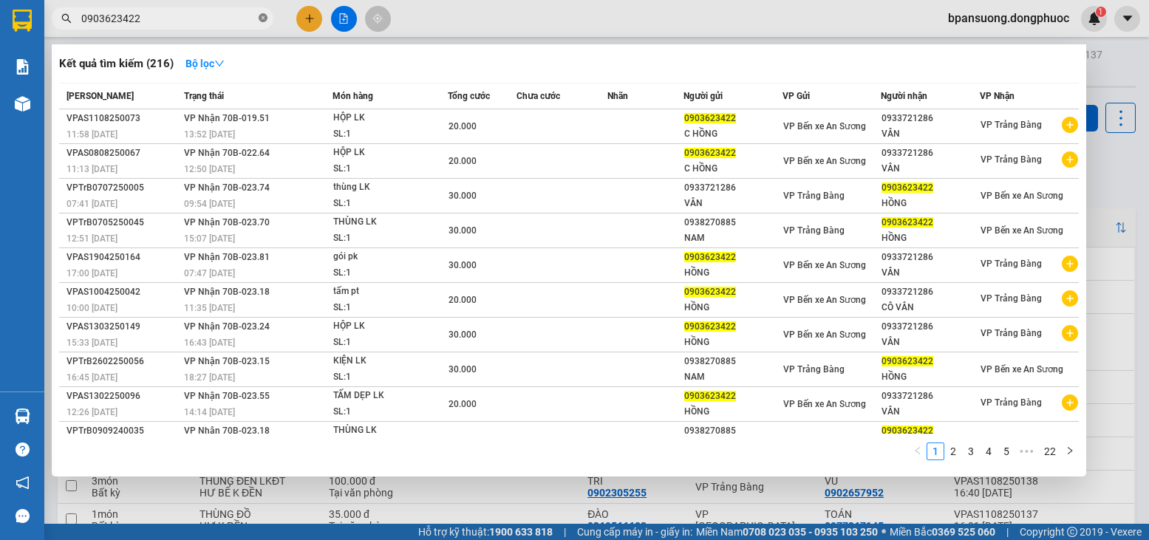
click at [265, 21] on icon "close-circle" at bounding box center [263, 17] width 9 height 9
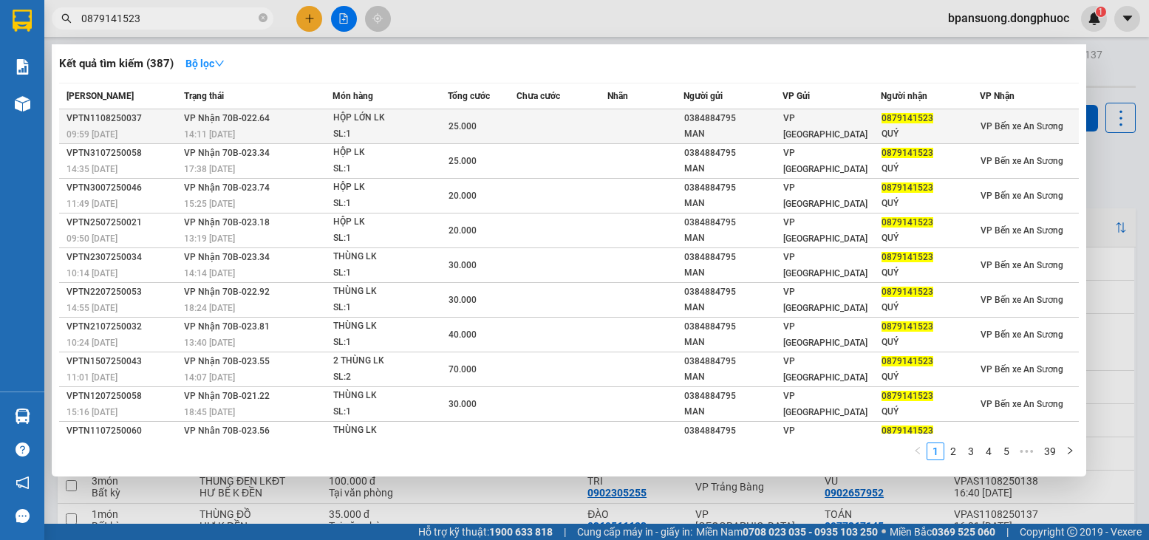
type input "0879141523"
click at [408, 125] on div "HỘP LỚN LK" at bounding box center [388, 118] width 111 height 16
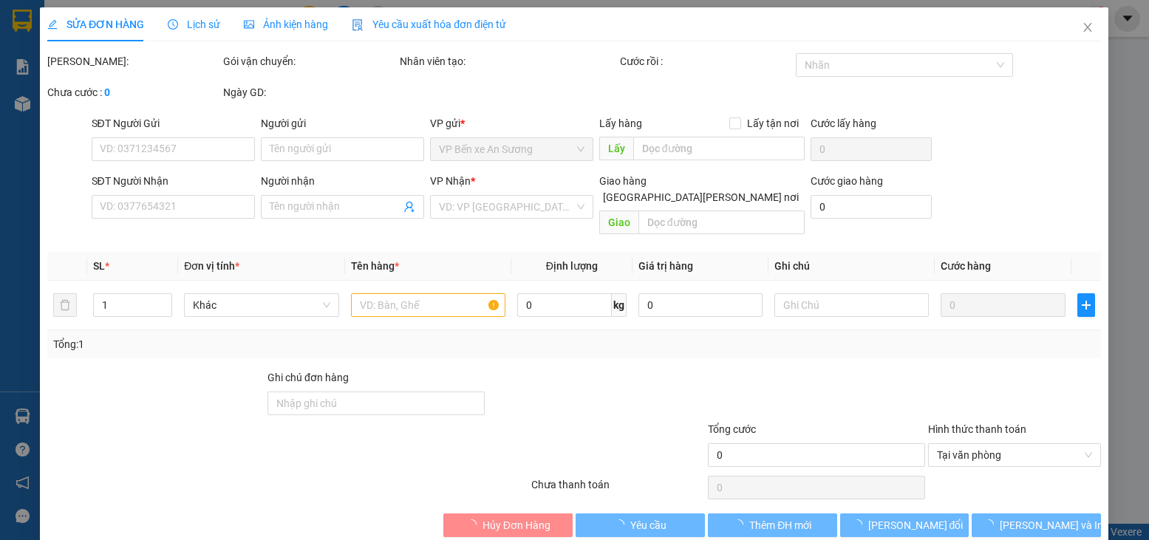
type input "0384884795"
type input "MAN"
type input "0879141523"
type input "QUÝ"
type input "25.000"
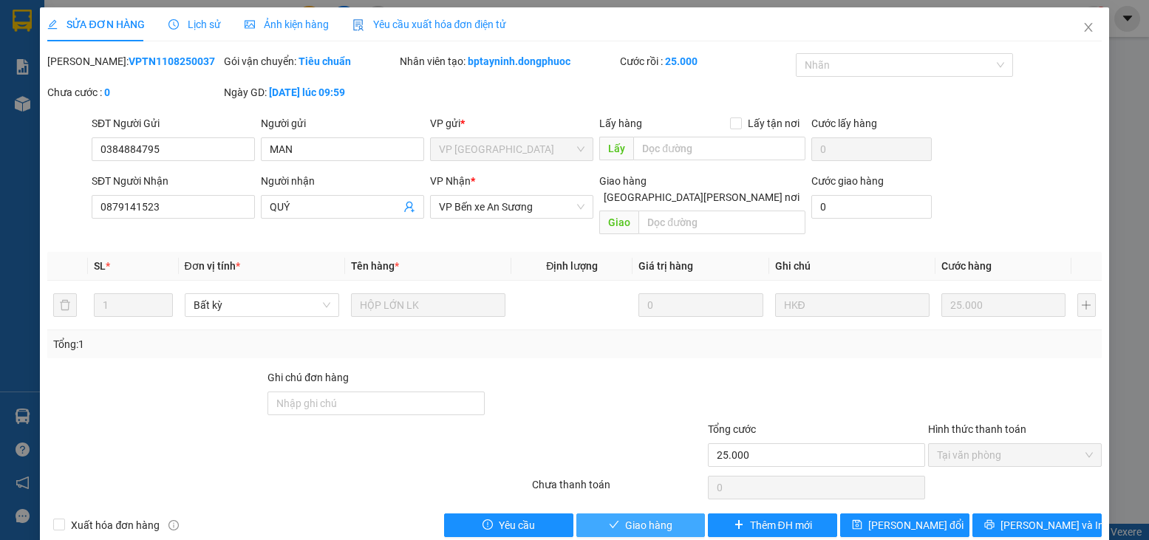
click at [610, 514] on button "Giao hàng" at bounding box center [640, 526] width 129 height 24
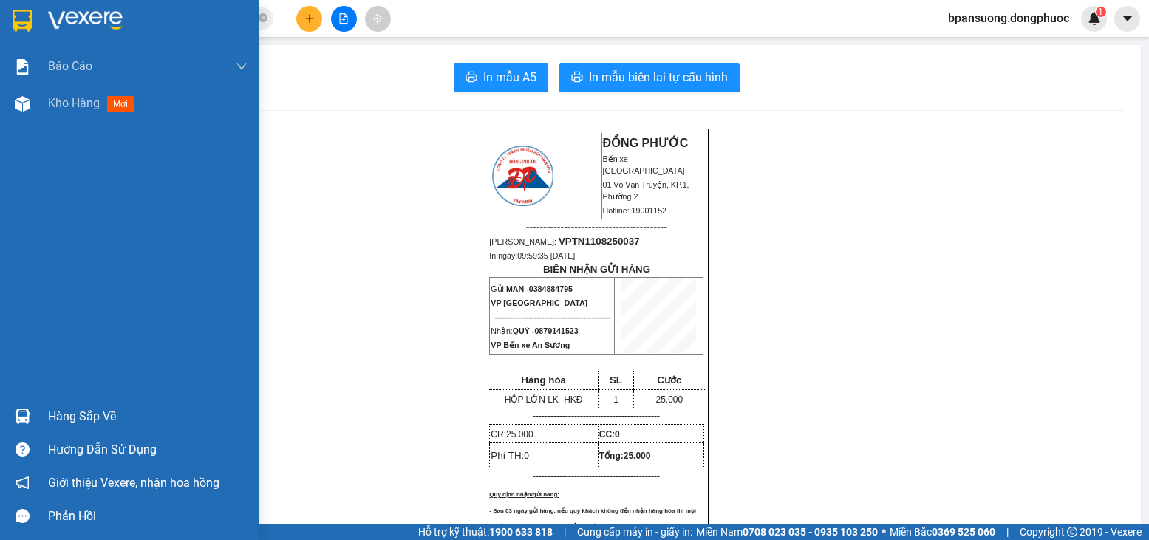
drag, startPoint x: 20, startPoint y: 418, endPoint x: 32, endPoint y: 419, distance: 11.8
click at [22, 418] on img at bounding box center [23, 417] width 16 height 16
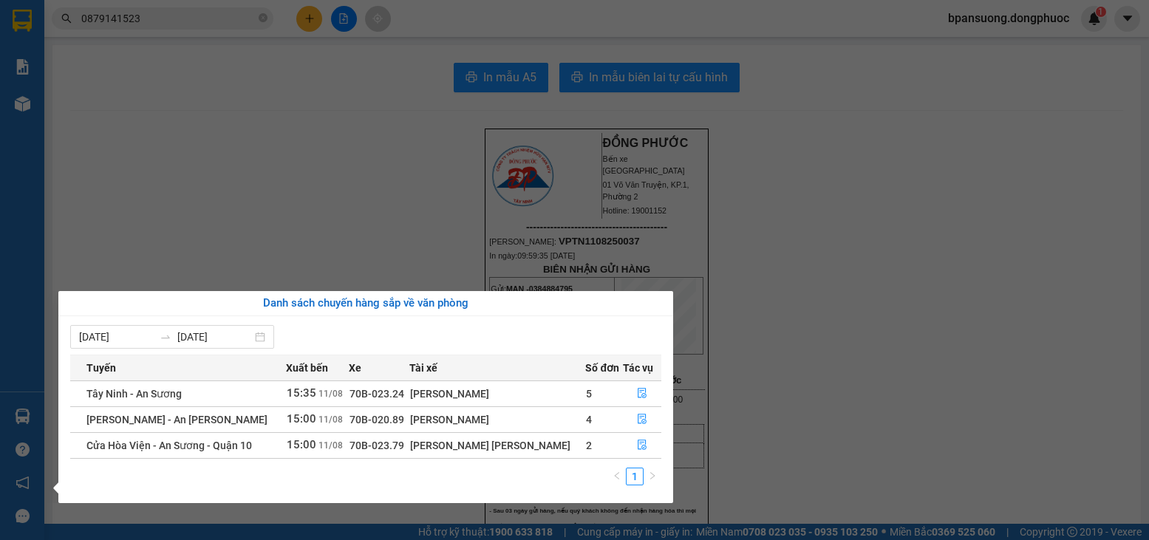
click at [323, 188] on section "Kết quả tìm kiếm ( 387 ) Bộ lọc Mã ĐH Trạng thái Món hàng Tổng cước Chưa cước N…" at bounding box center [574, 270] width 1149 height 540
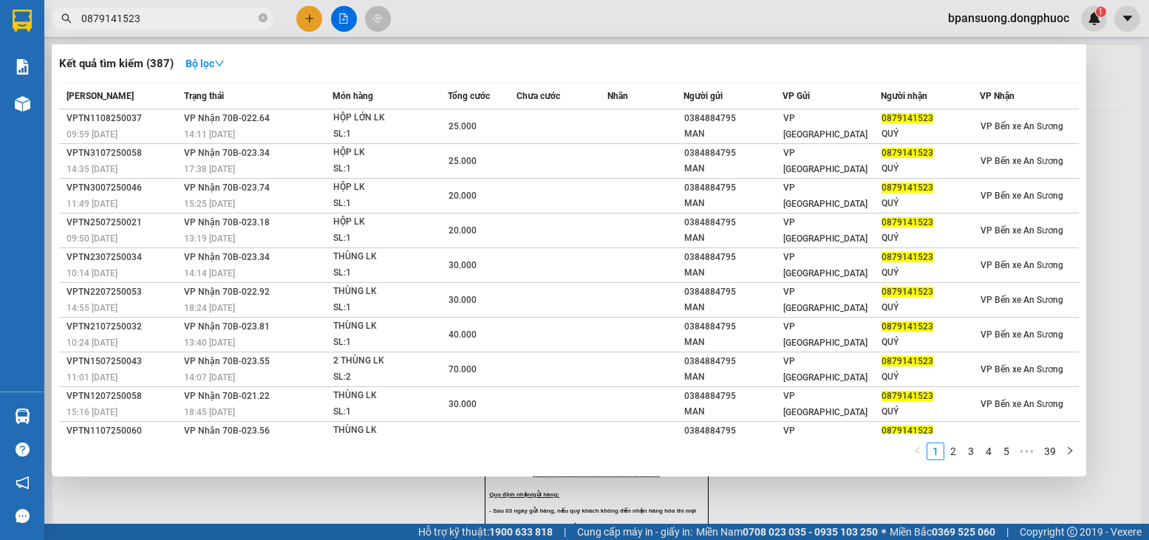
click at [257, 16] on span "0879141523" at bounding box center [163, 18] width 222 height 22
click at [273, 16] on span "0879141523" at bounding box center [163, 18] width 222 height 22
click at [267, 16] on span "0879141523" at bounding box center [163, 18] width 222 height 22
click at [264, 17] on icon "close-circle" at bounding box center [263, 17] width 9 height 9
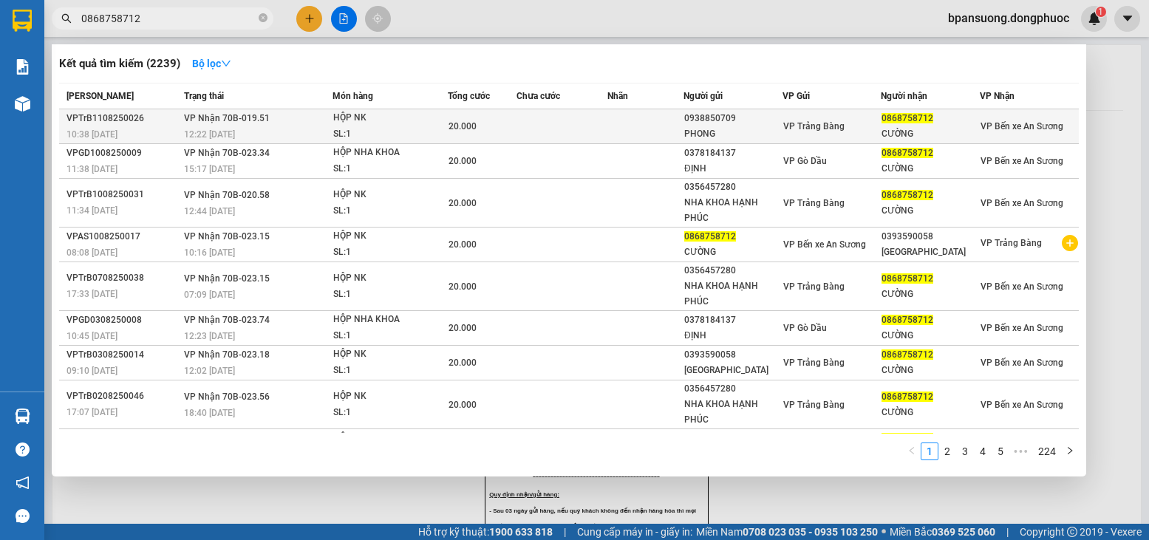
type input "0868758712"
click at [382, 126] on div "HỘP NK" at bounding box center [388, 118] width 111 height 16
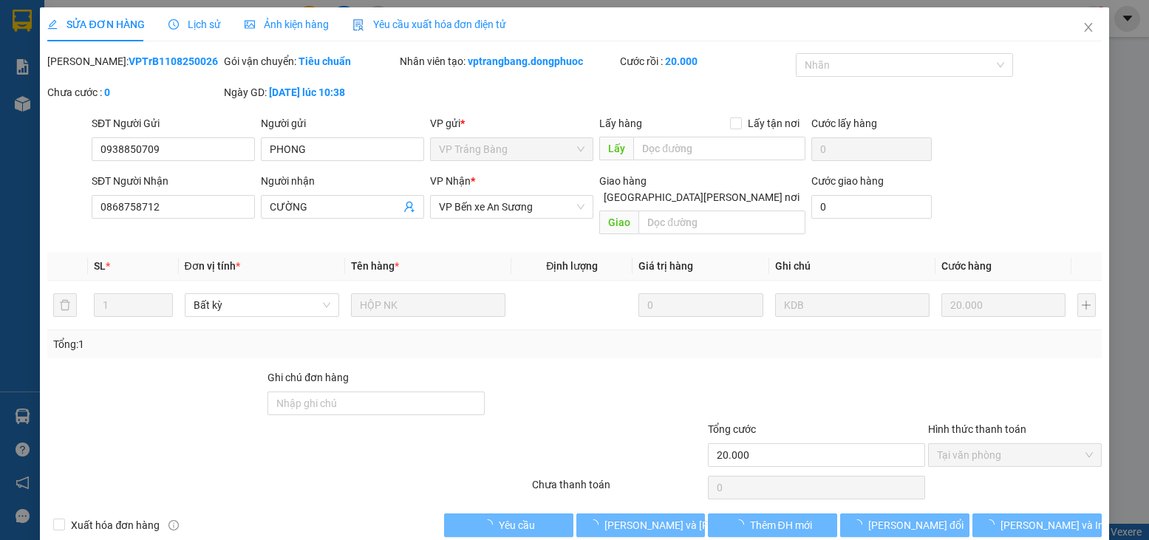
type input "0938850709"
type input "PHONG"
type input "0868758712"
type input "CƯỜNG"
type input "20.000"
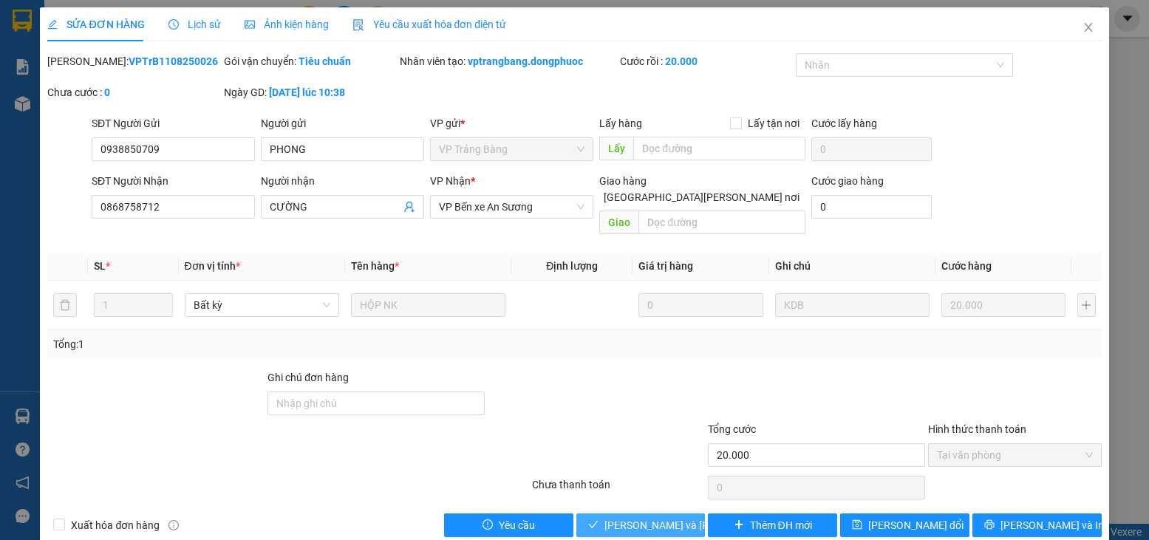
click at [643, 517] on span "[PERSON_NAME] và Giao hàng" at bounding box center [703, 525] width 199 height 16
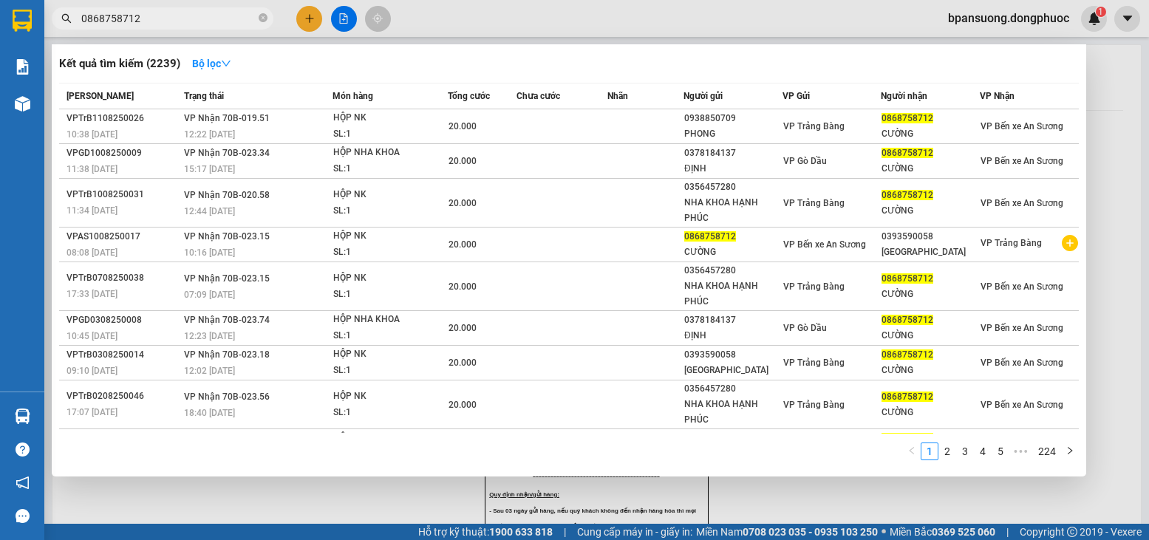
click at [215, 24] on input "0868758712" at bounding box center [168, 18] width 174 height 16
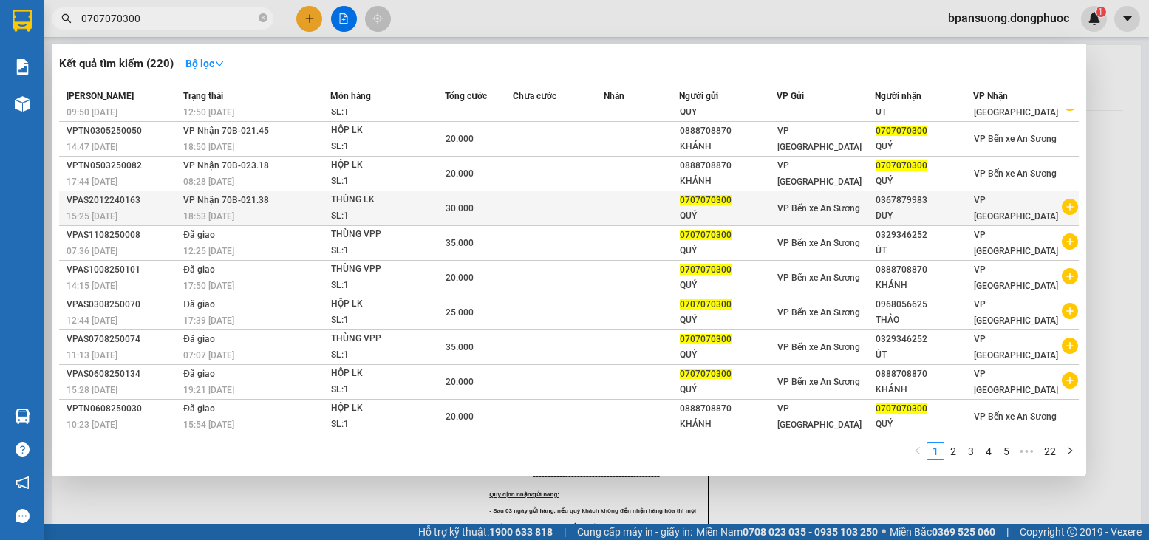
scroll to position [23, 0]
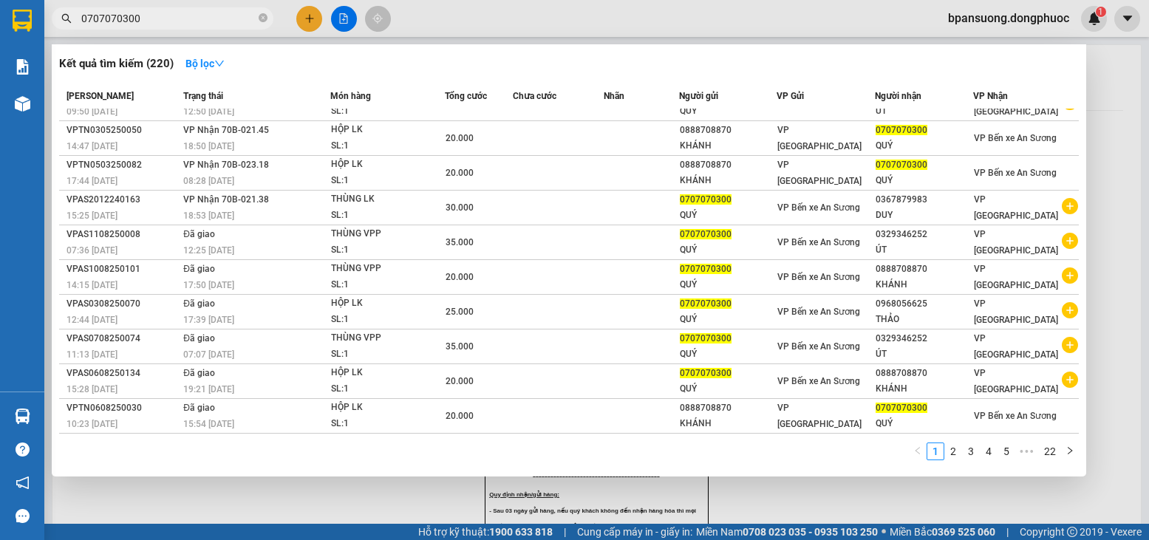
click at [157, 10] on input "0707070300" at bounding box center [168, 18] width 174 height 16
click at [157, 6] on div at bounding box center [574, 270] width 1149 height 540
click at [157, 6] on div "Kết quả tìm kiếm ( 220 ) Bộ lọc Mã ĐH Trạng thái Món hàng Tổng cước Chưa cước N…" at bounding box center [144, 19] width 288 height 26
click at [146, 12] on input "0707070300" at bounding box center [168, 18] width 174 height 16
click at [150, 10] on input "0707070300" at bounding box center [168, 18] width 174 height 16
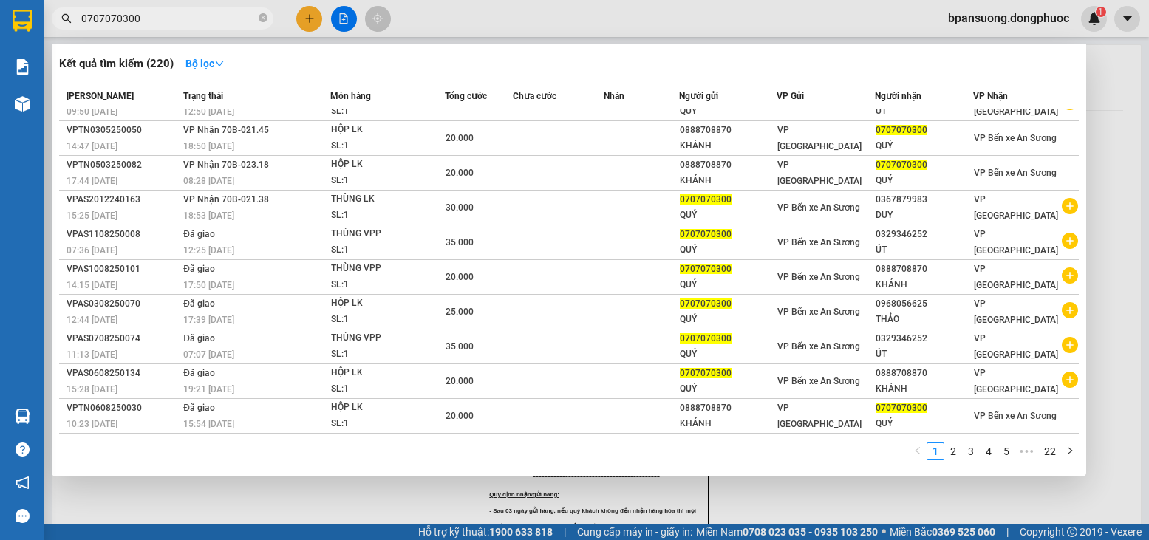
drag, startPoint x: 151, startPoint y: 14, endPoint x: 157, endPoint y: 6, distance: 10.0
click at [151, 13] on input "0707070300" at bounding box center [168, 18] width 174 height 16
type input "070707030"
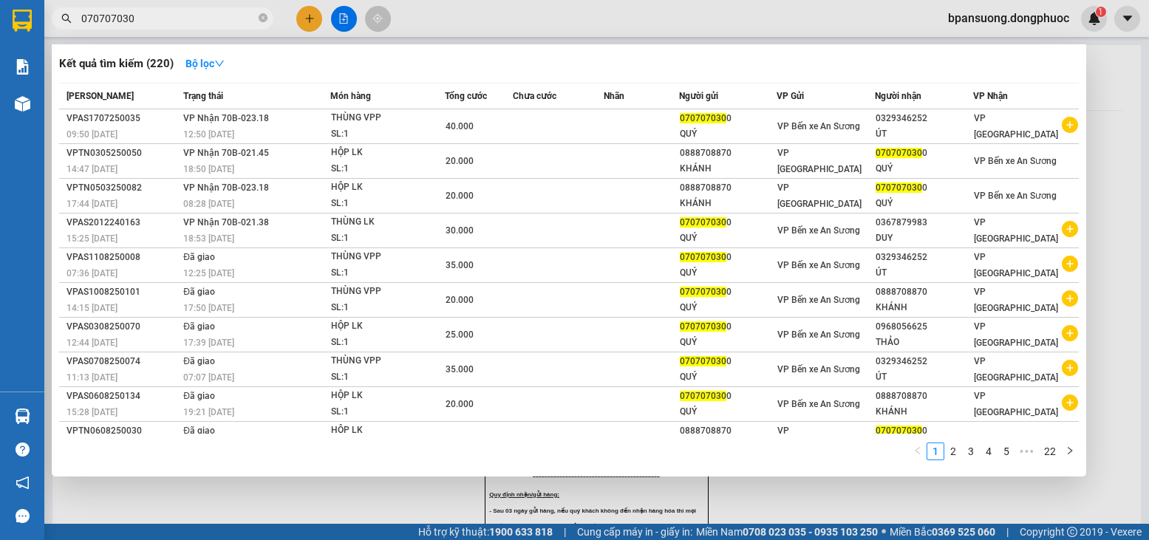
click at [199, 18] on input "070707030" at bounding box center [168, 18] width 174 height 16
click at [198, 18] on input "070707030" at bounding box center [168, 18] width 174 height 16
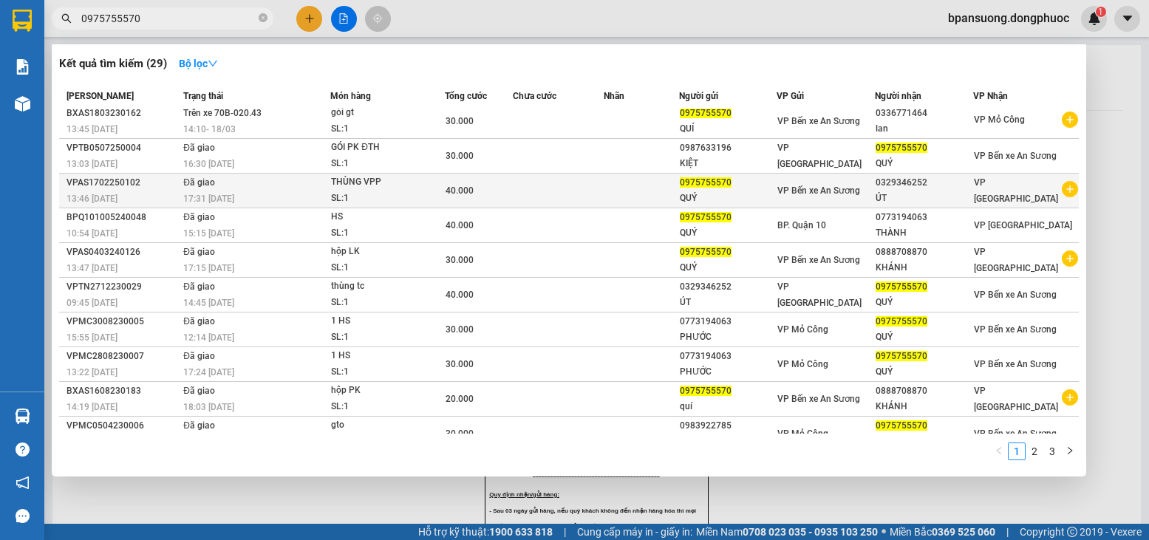
scroll to position [0, 0]
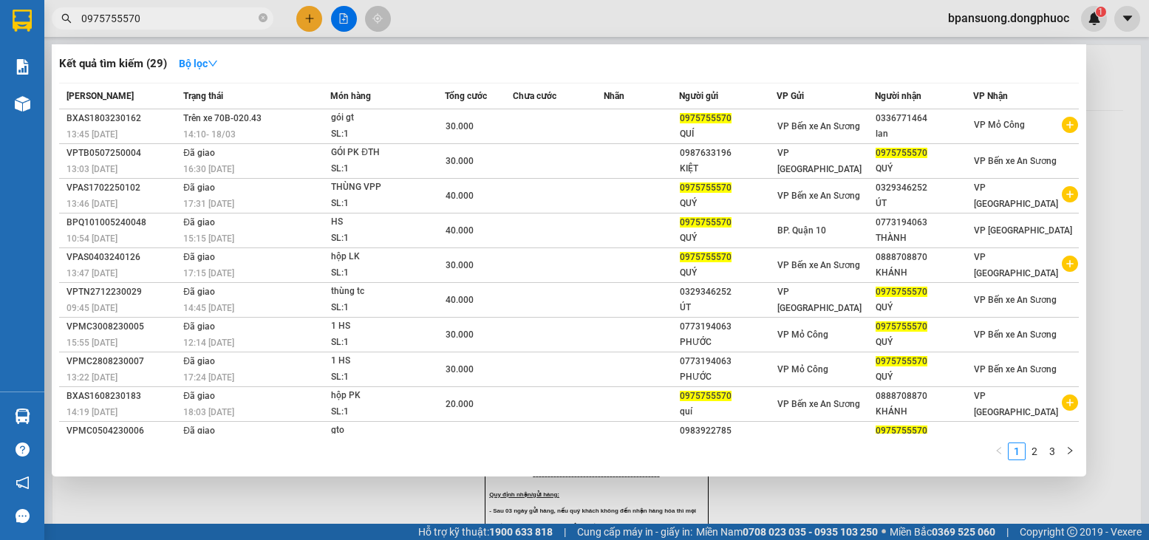
click at [205, 22] on input "0975755570" at bounding box center [168, 18] width 174 height 16
click at [208, 21] on input "0975755570" at bounding box center [168, 18] width 174 height 16
click at [205, 20] on input "0975755570" at bounding box center [168, 18] width 174 height 16
click at [205, 18] on input "0975755570" at bounding box center [168, 18] width 174 height 16
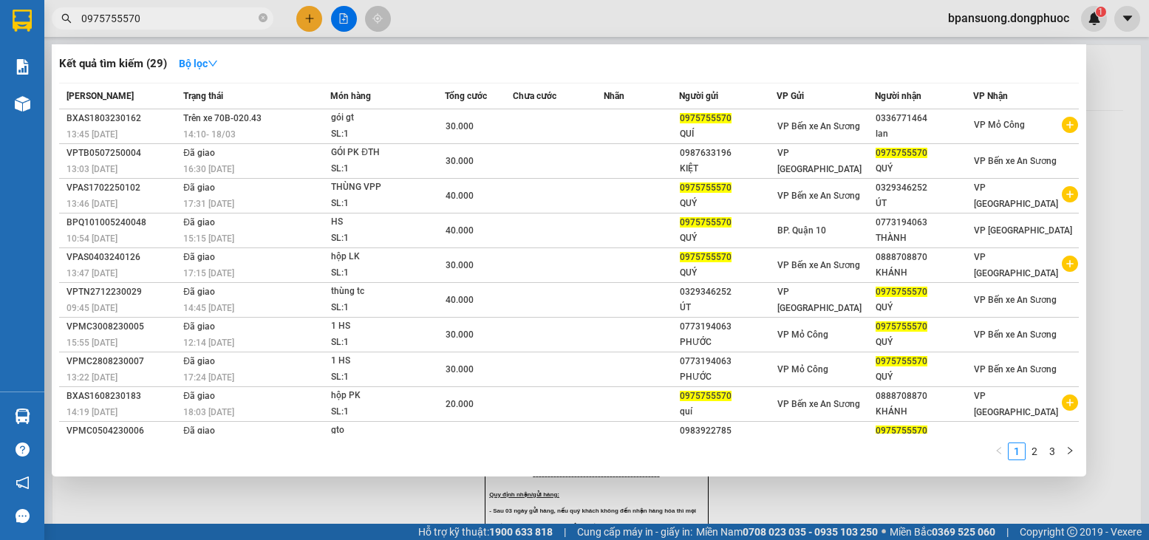
click at [205, 17] on input "0975755570" at bounding box center [168, 18] width 174 height 16
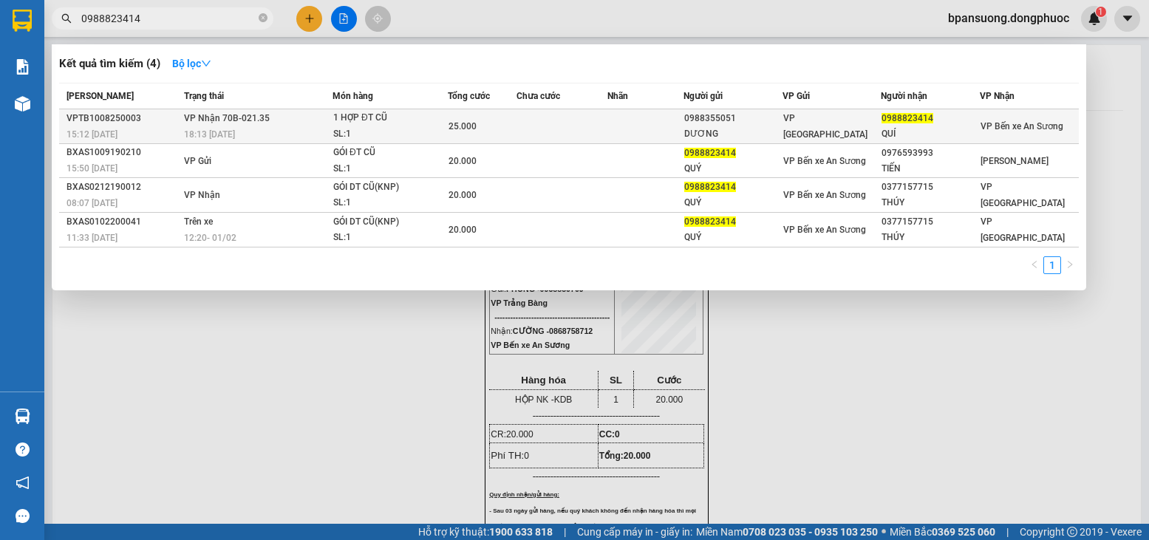
type input "0988823414"
click at [579, 124] on td at bounding box center [561, 126] width 91 height 35
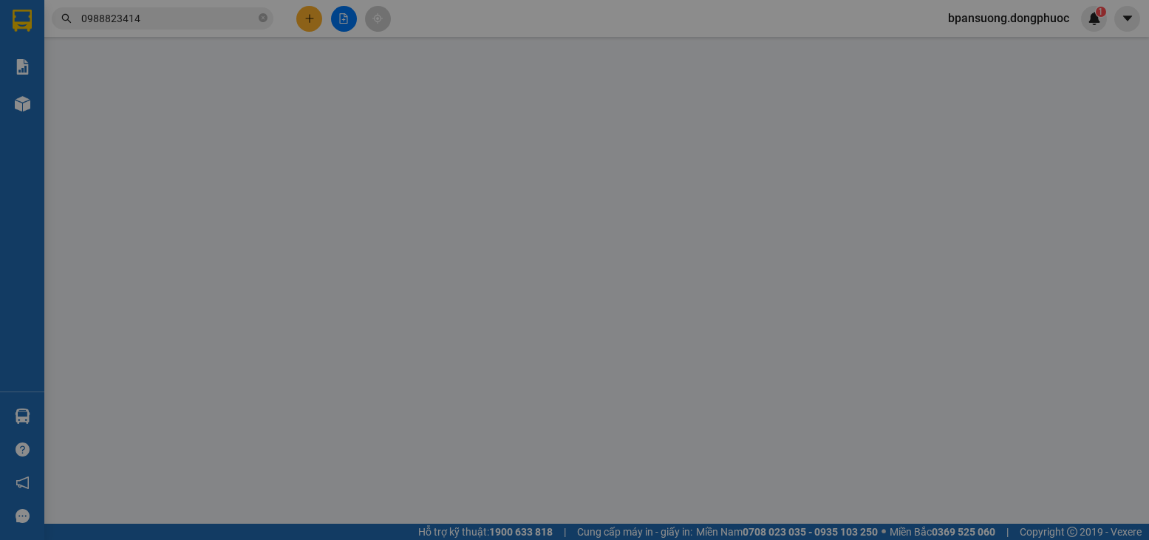
type input "0988355051"
type input "DƯƠNG"
type input "0988823414"
type input "QUÍ"
type input "25.000"
